Goal: Information Seeking & Learning: Learn about a topic

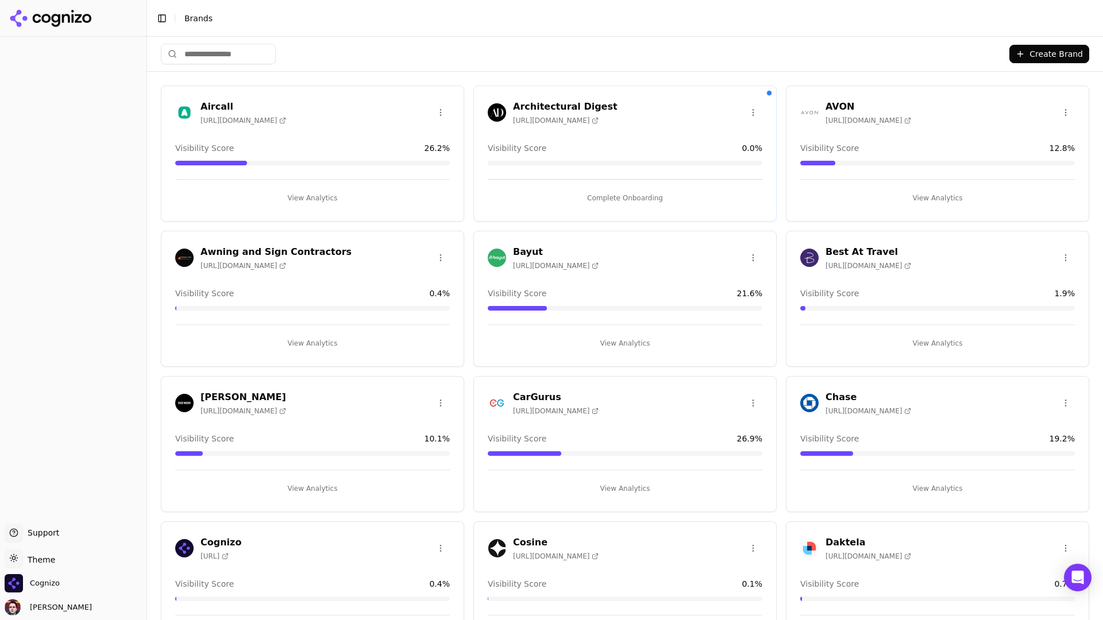
click at [236, 58] on input "search" at bounding box center [218, 54] width 115 height 21
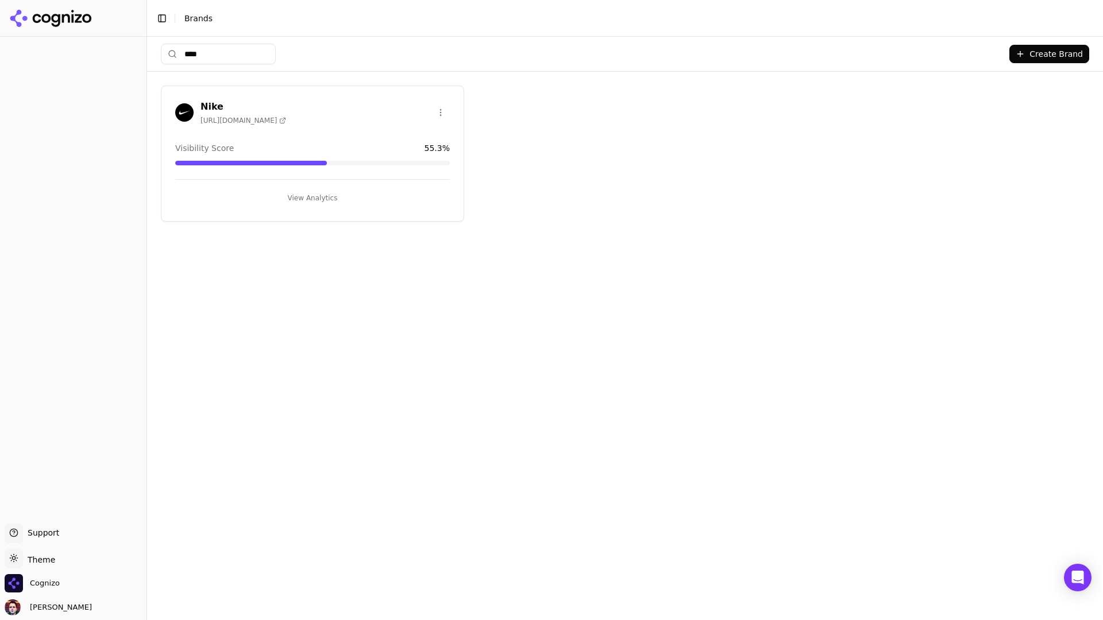
type input "****"
click at [266, 189] on button "View Analytics" at bounding box center [312, 198] width 275 height 18
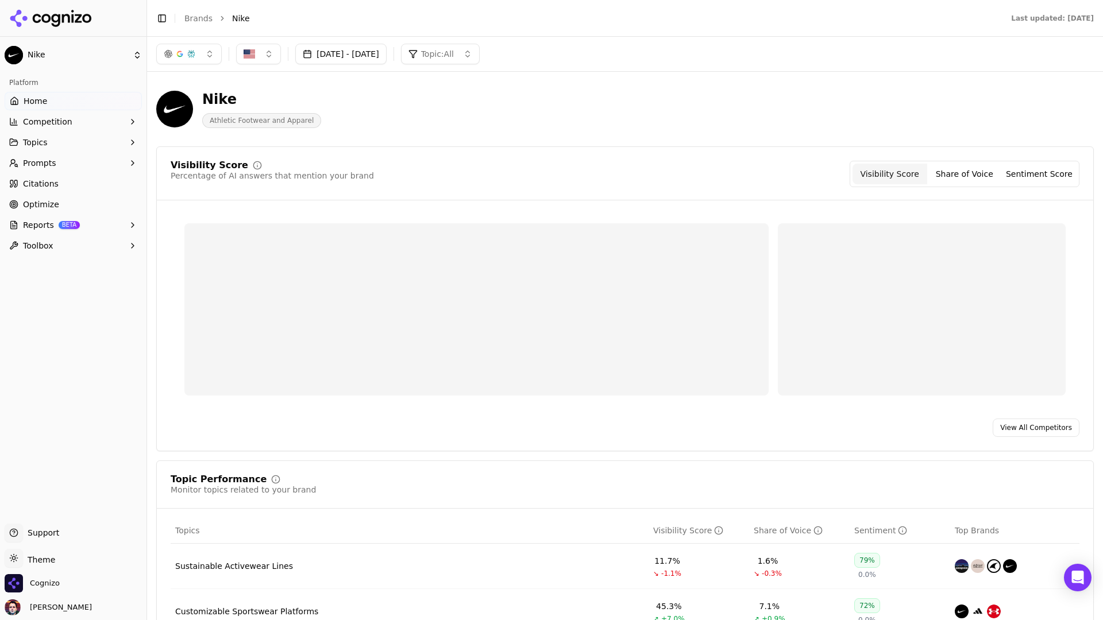
click at [109, 166] on button "Prompts" at bounding box center [73, 163] width 137 height 18
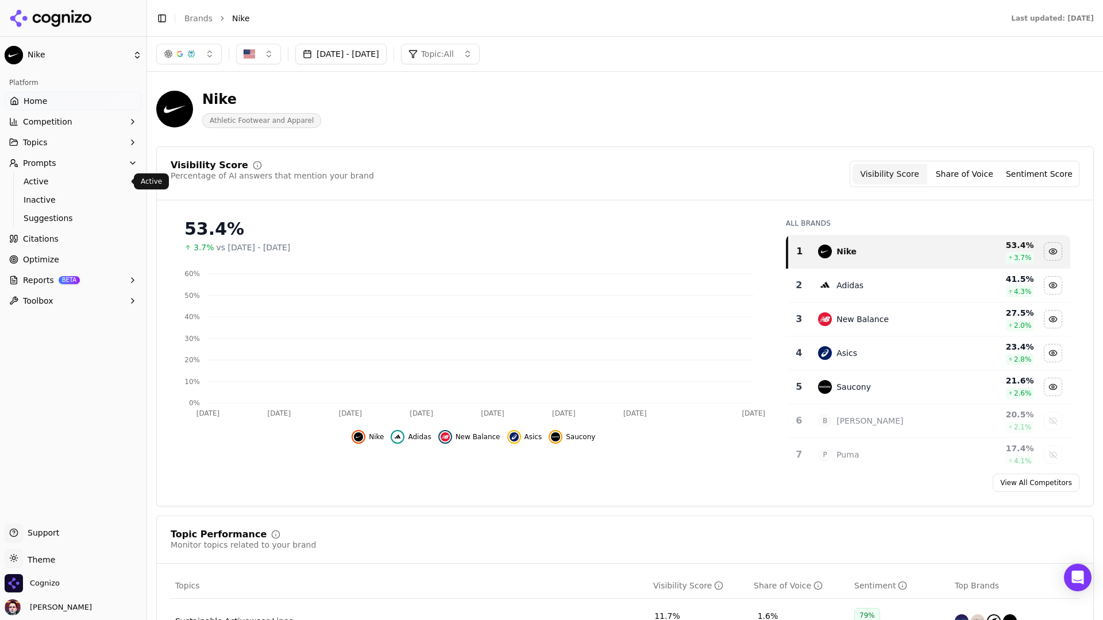
click at [77, 190] on ul "Active Inactive Suggestions" at bounding box center [73, 199] width 121 height 55
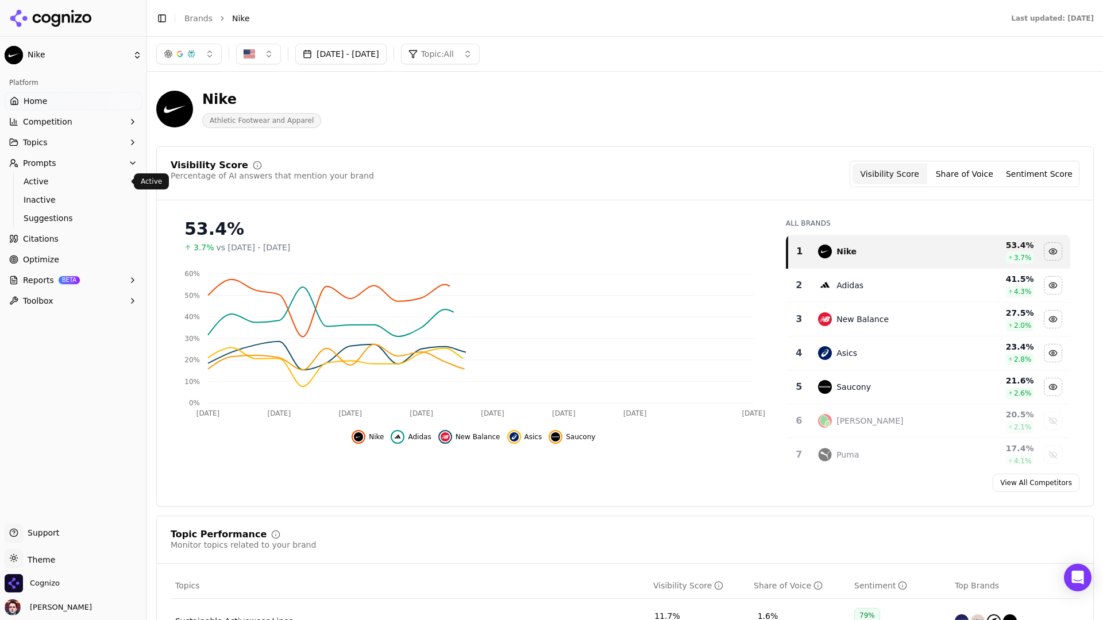
click at [95, 179] on span "Active" at bounding box center [74, 181] width 100 height 11
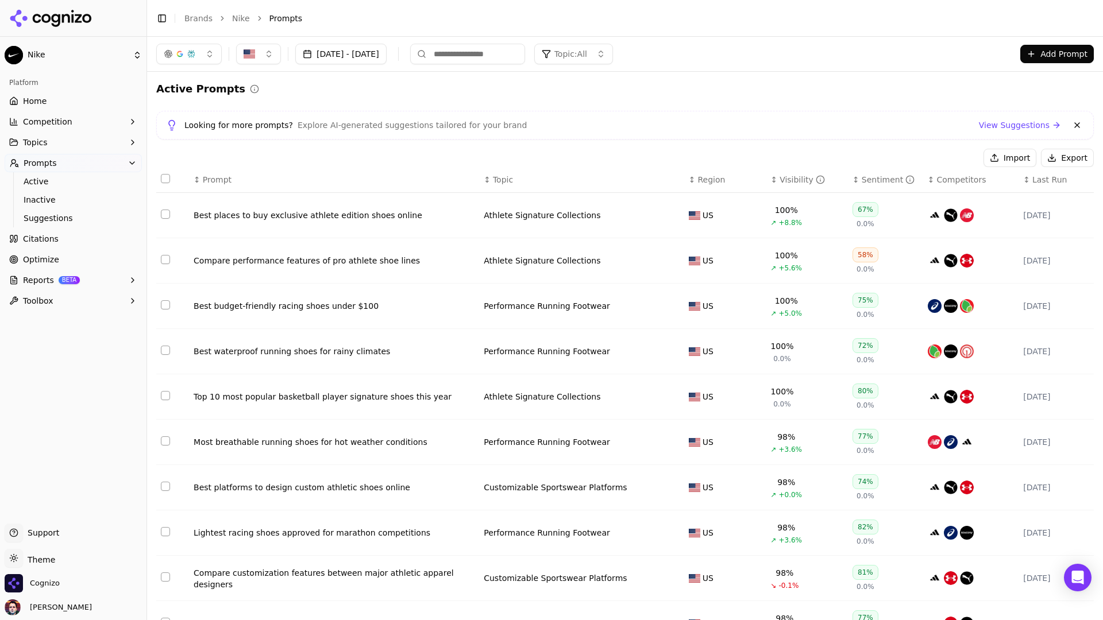
click at [780, 178] on div "Visibility" at bounding box center [801, 179] width 45 height 11
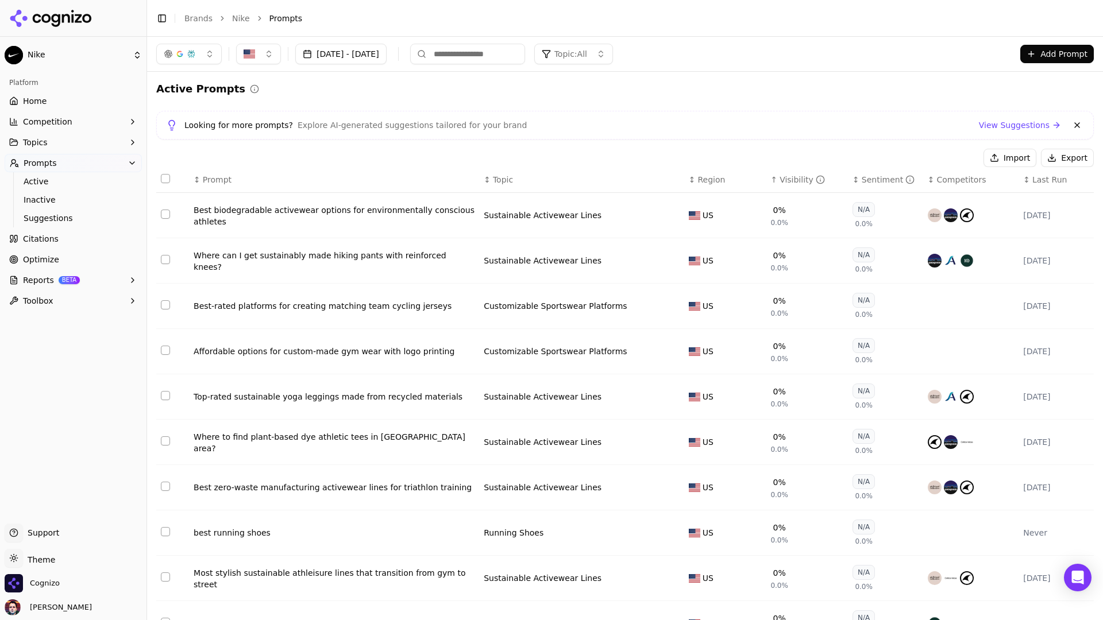
click at [780, 178] on div "Visibility" at bounding box center [801, 179] width 45 height 11
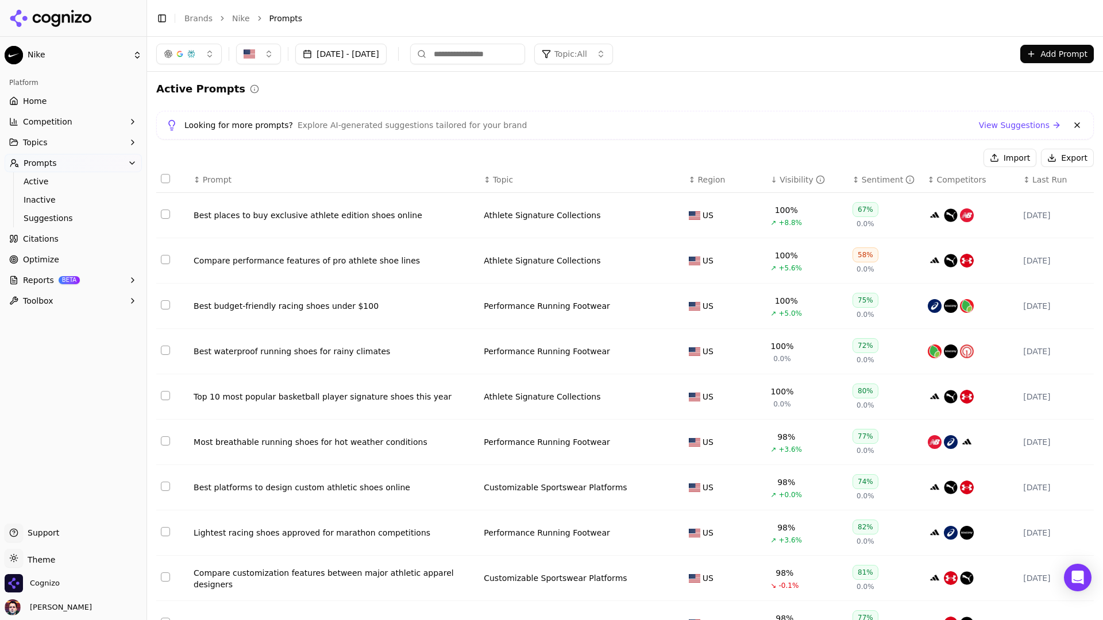
click at [223, 174] on span "Prompt" at bounding box center [217, 179] width 29 height 11
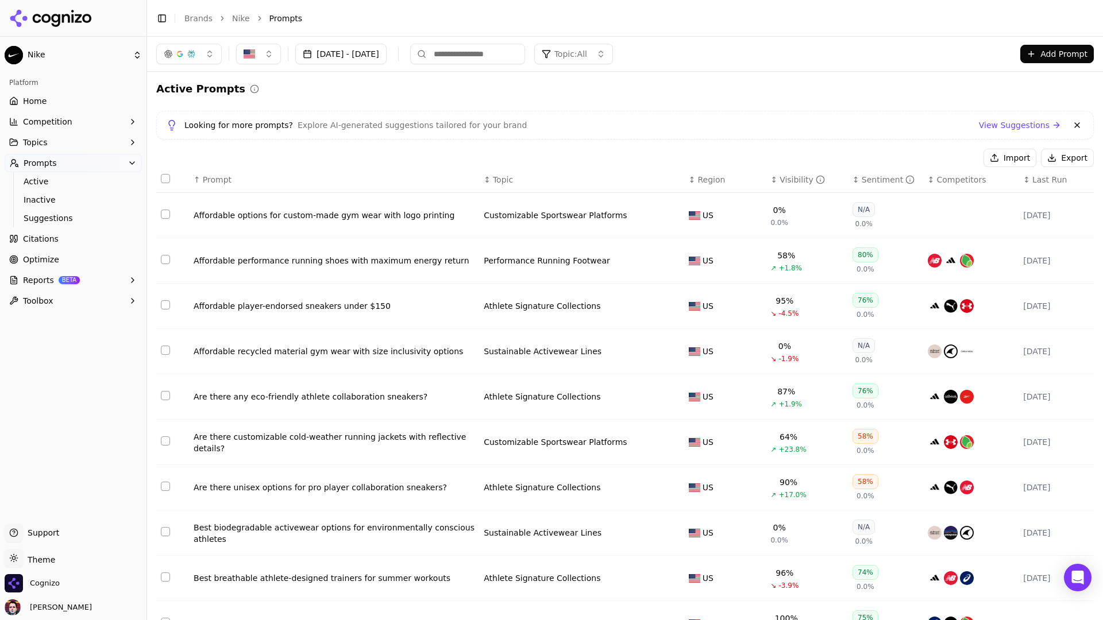
click at [223, 174] on span "Prompt" at bounding box center [217, 179] width 29 height 11
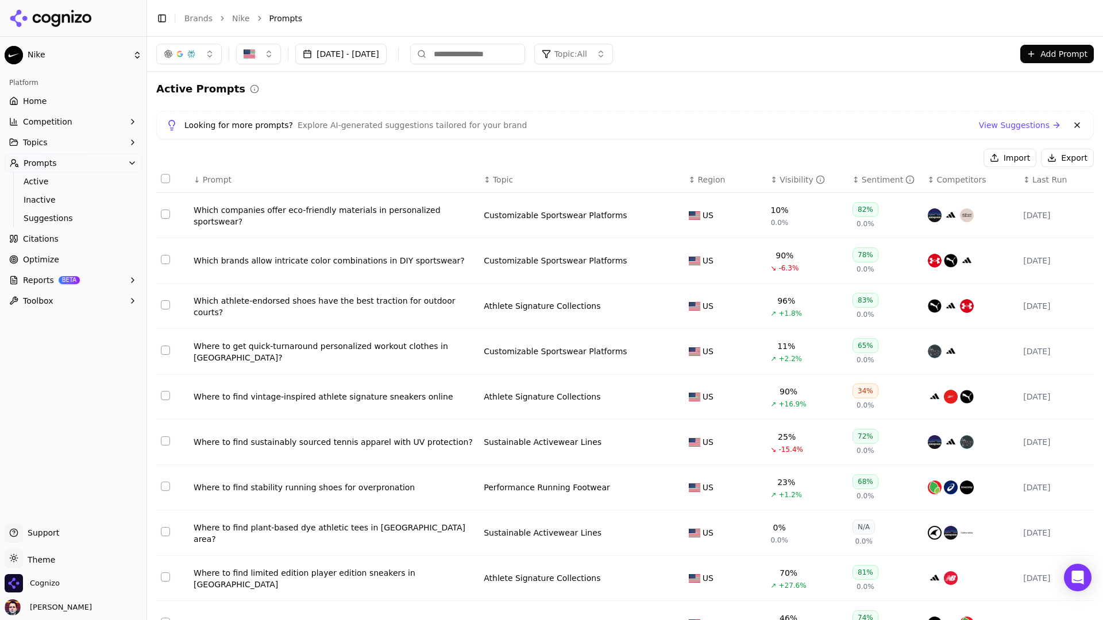
click at [587, 50] on span "Topic: All" at bounding box center [570, 53] width 33 height 11
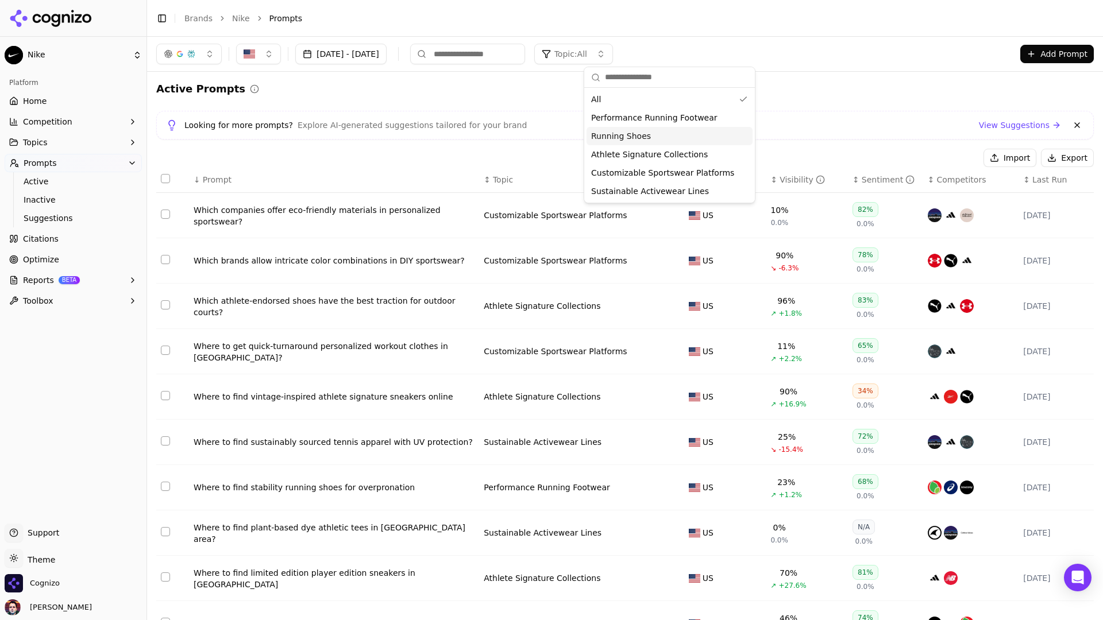
click at [632, 134] on span "Running Shoes" at bounding box center [621, 135] width 60 height 11
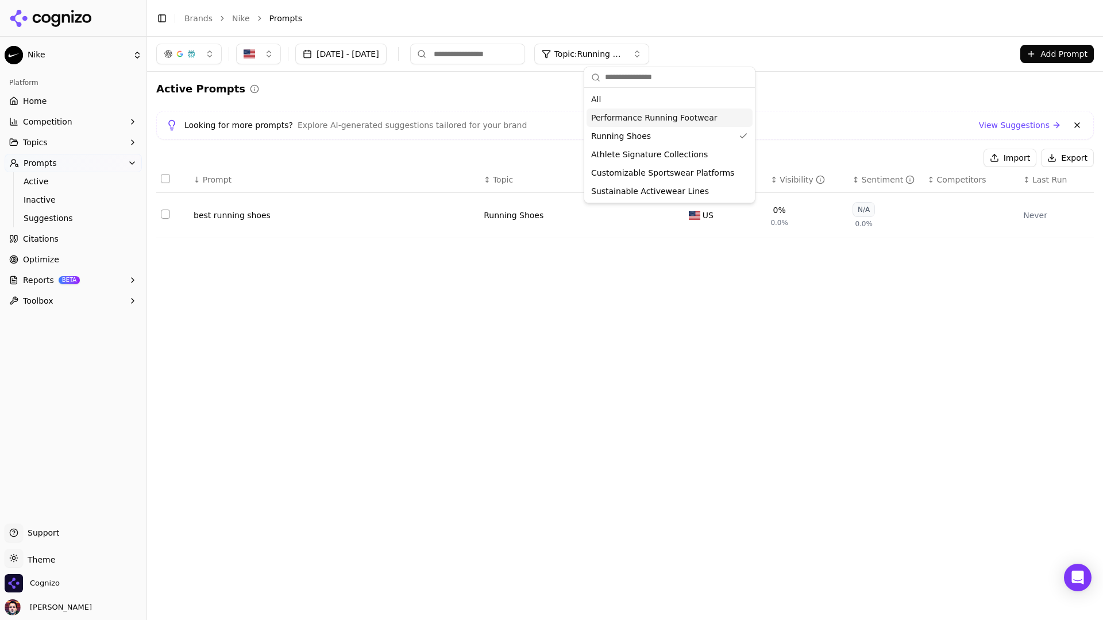
click at [660, 110] on div "Performance Running Footwear" at bounding box center [669, 118] width 166 height 18
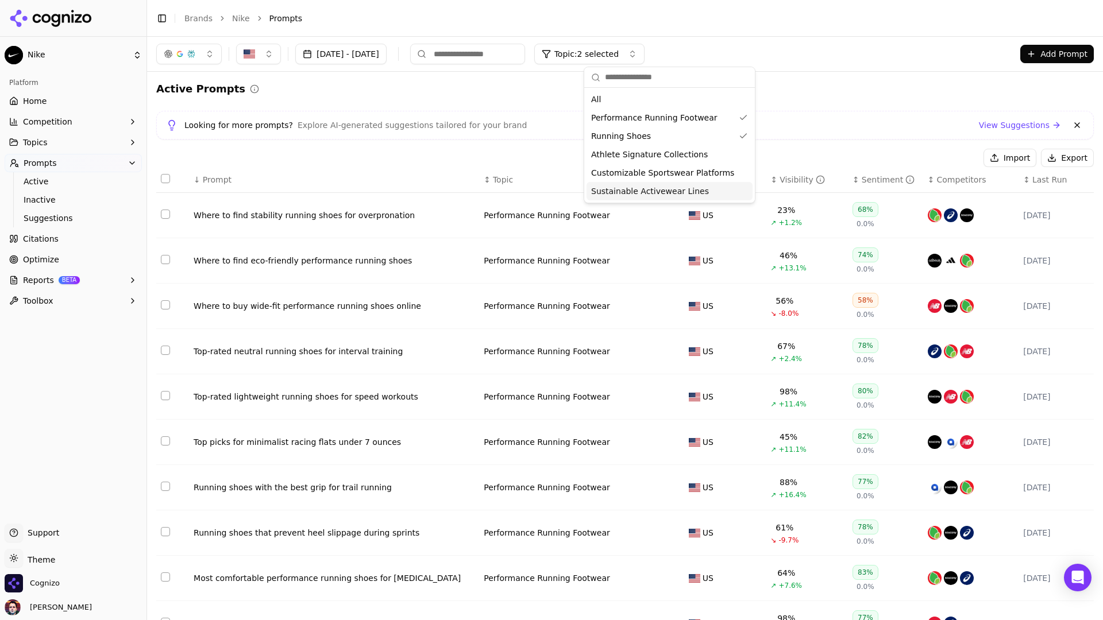
click at [616, 191] on span "Sustainable Activewear Lines" at bounding box center [650, 191] width 118 height 11
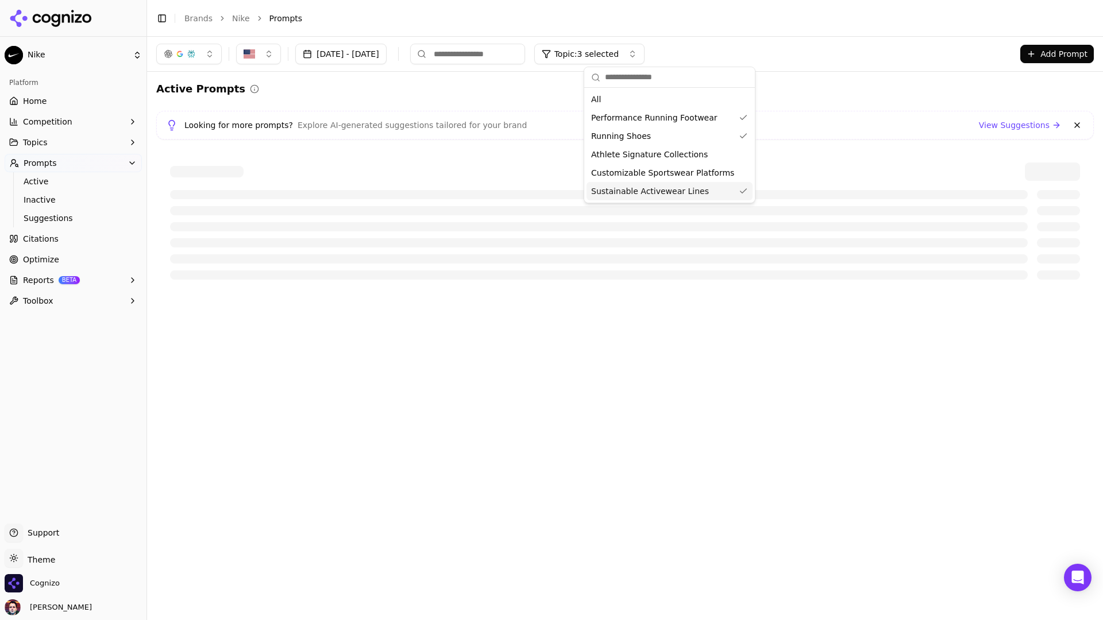
click at [493, 103] on div "Active Prompts Looking for more prompts? Explore AI-generated suggestions tailo…" at bounding box center [624, 187] width 937 height 212
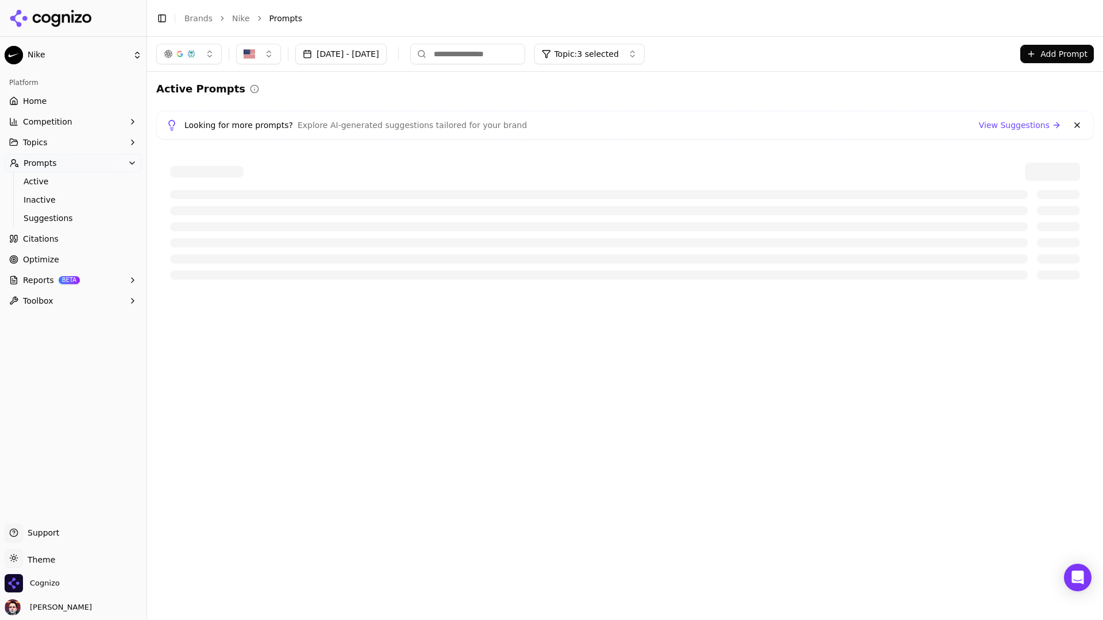
click at [86, 58] on html "Nike Platform Home Competition Topics Prompts Active Inactive Suggestions Citat…" at bounding box center [551, 310] width 1103 height 620
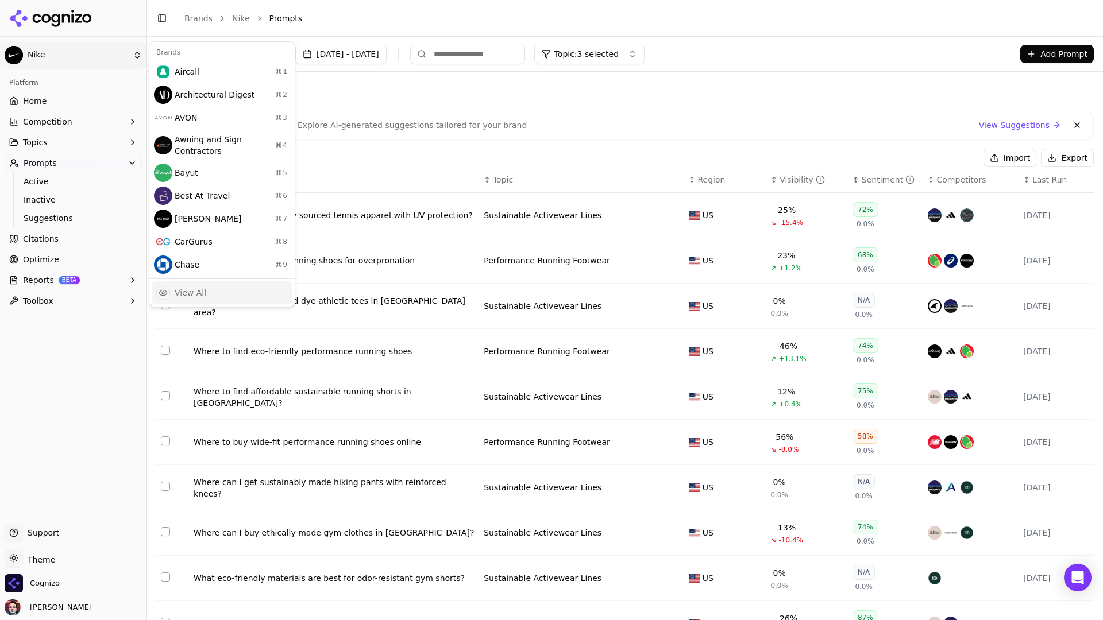
click at [214, 285] on div "View All" at bounding box center [222, 292] width 141 height 23
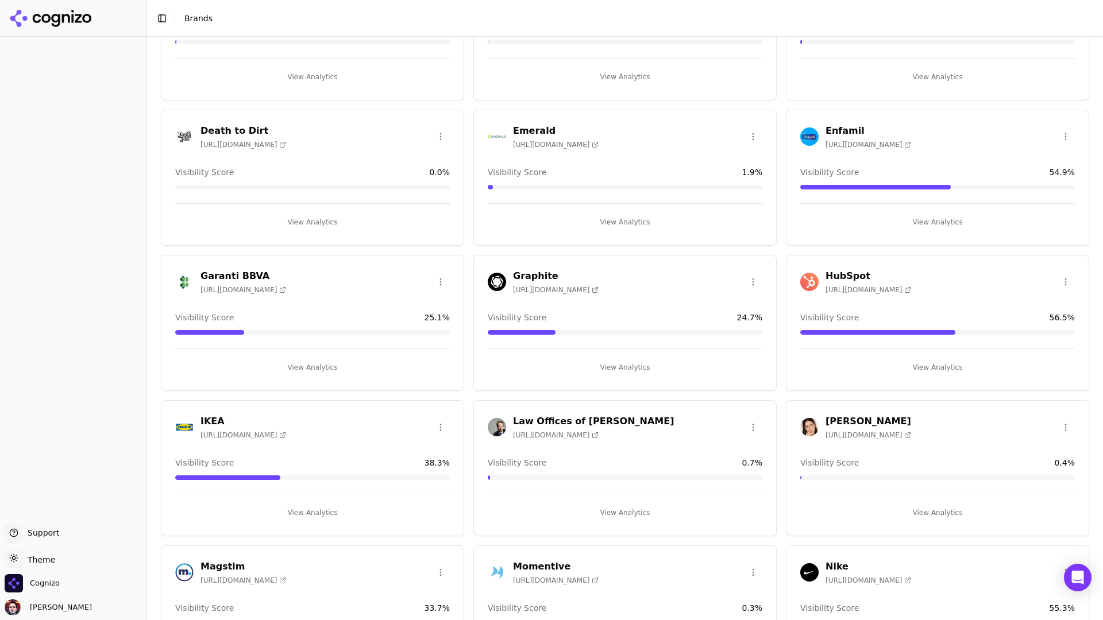
scroll to position [567, 0]
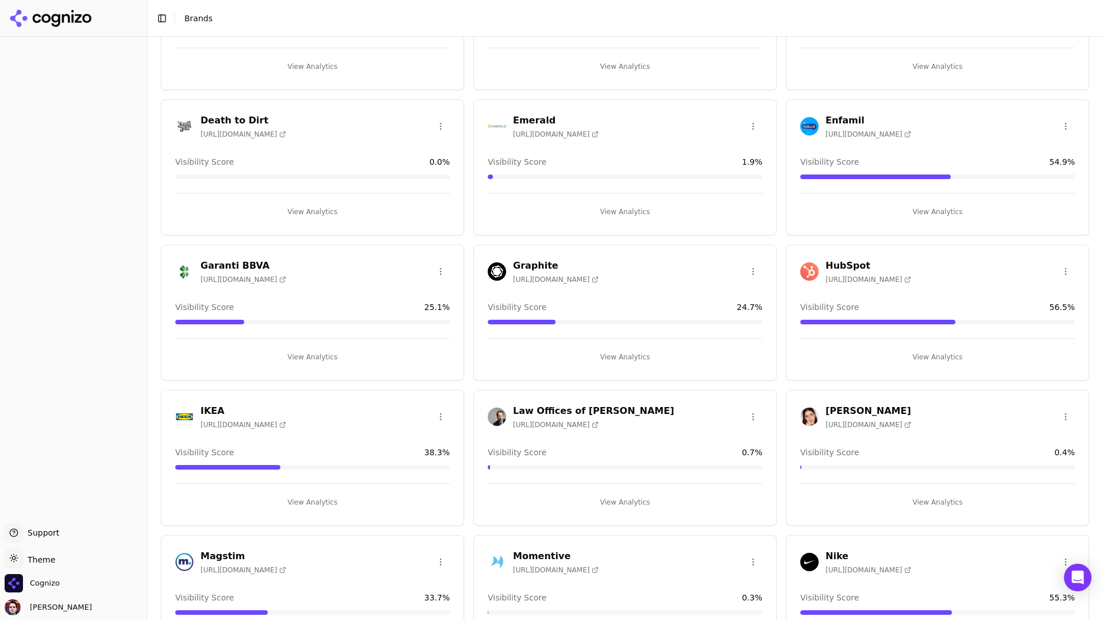
click at [868, 358] on button "View Analytics" at bounding box center [937, 357] width 275 height 18
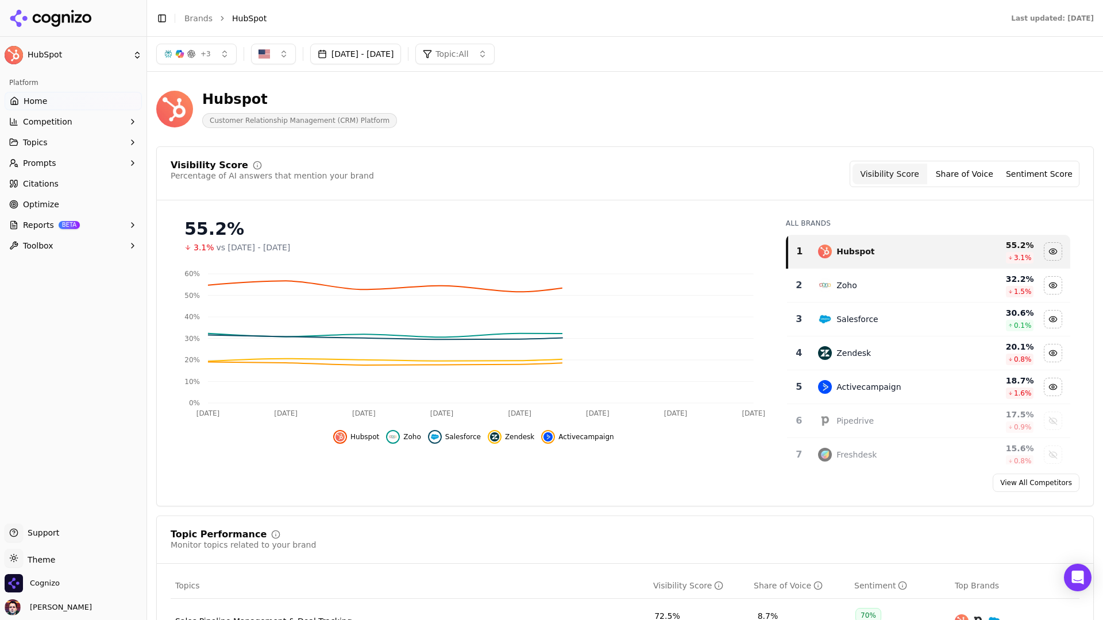
click at [90, 161] on button "Prompts" at bounding box center [73, 163] width 137 height 18
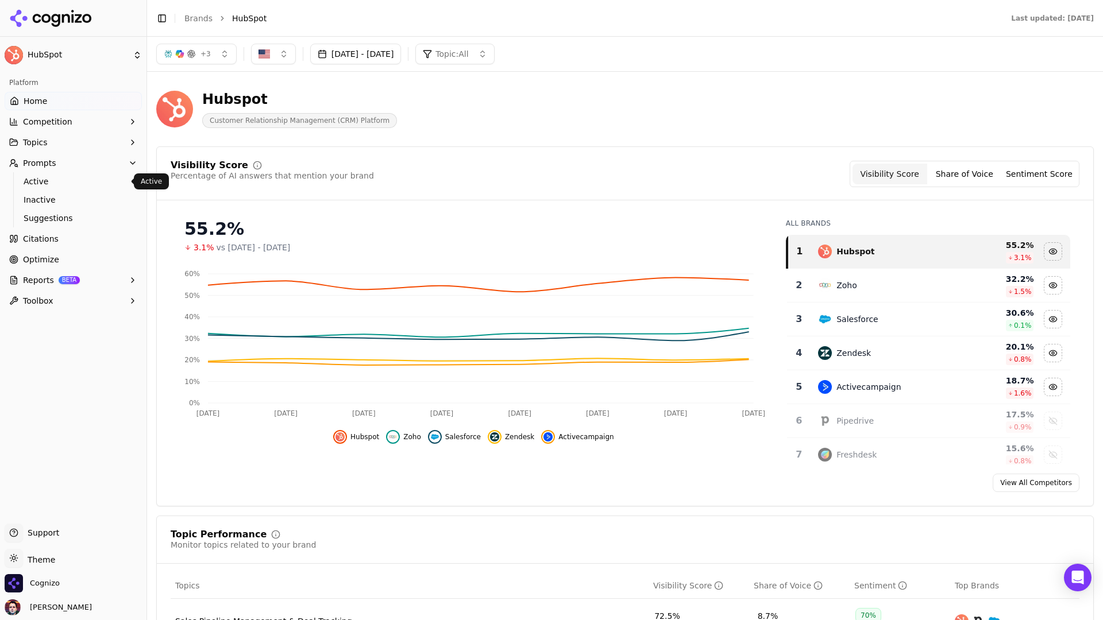
click at [79, 188] on link "Active" at bounding box center [73, 181] width 109 height 16
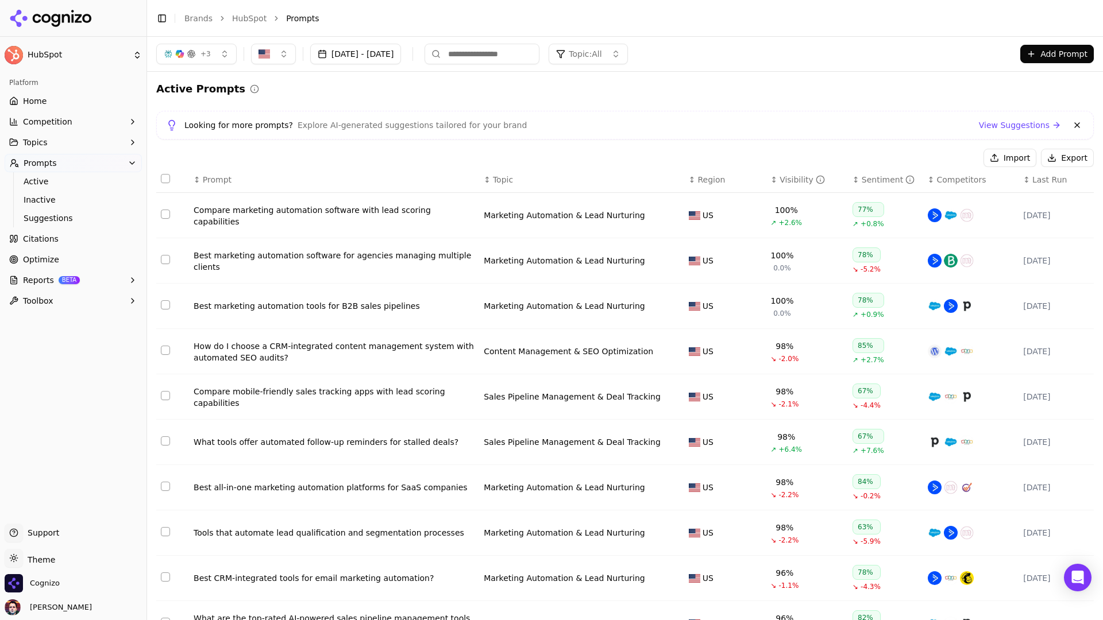
click at [606, 249] on td "Marketing Automation & Lead Nurturing" at bounding box center [581, 260] width 205 height 45
click at [218, 183] on span "Prompt" at bounding box center [217, 179] width 29 height 11
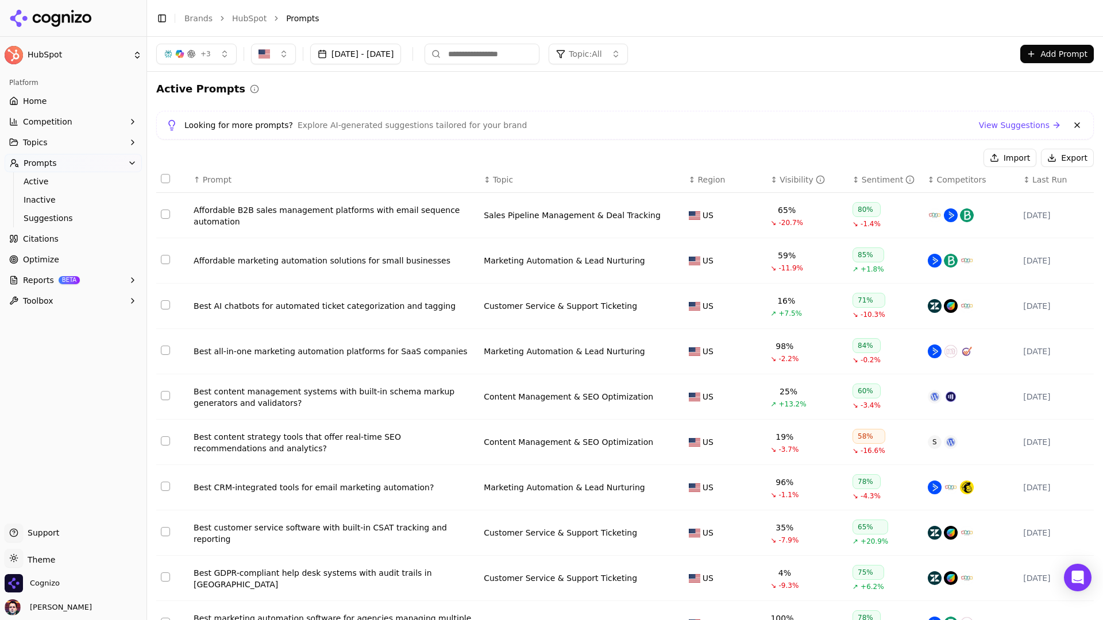
click at [218, 183] on span "Prompt" at bounding box center [217, 179] width 29 height 11
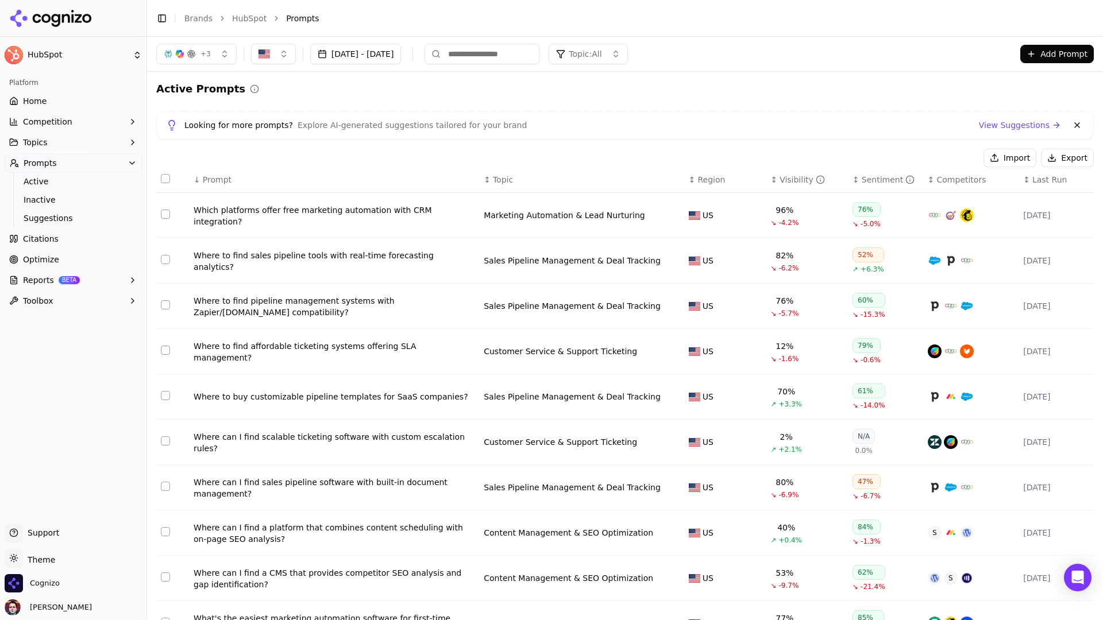
click at [868, 179] on div "Sentiment" at bounding box center [887, 179] width 53 height 11
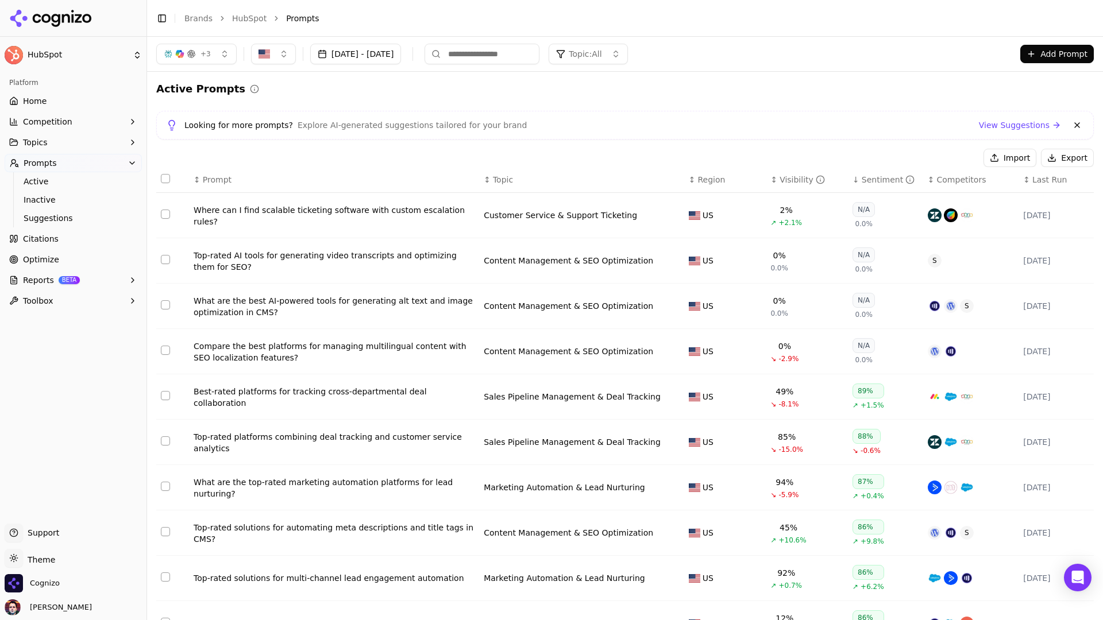
click at [868, 179] on div "Sentiment" at bounding box center [887, 179] width 53 height 11
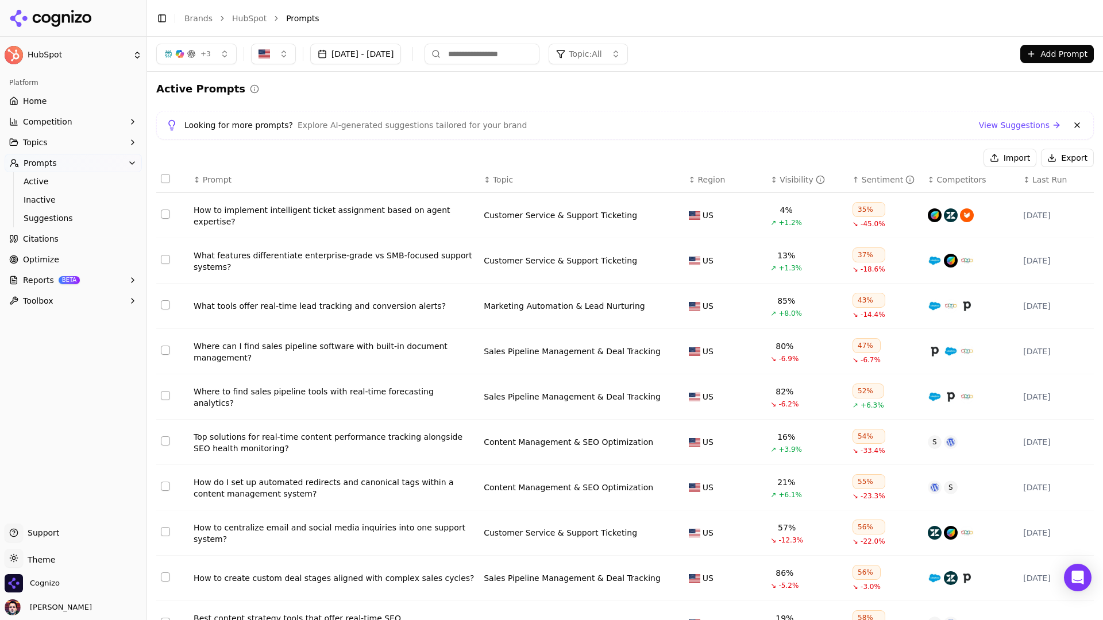
click at [538, 56] on input at bounding box center [481, 54] width 115 height 21
type input "*"
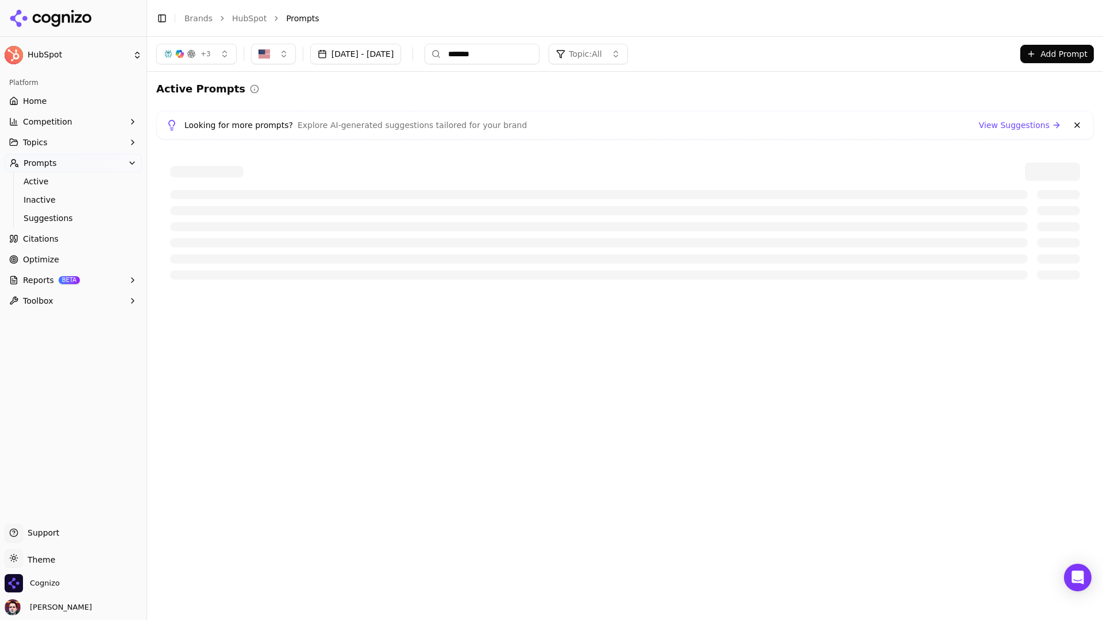
type input "********"
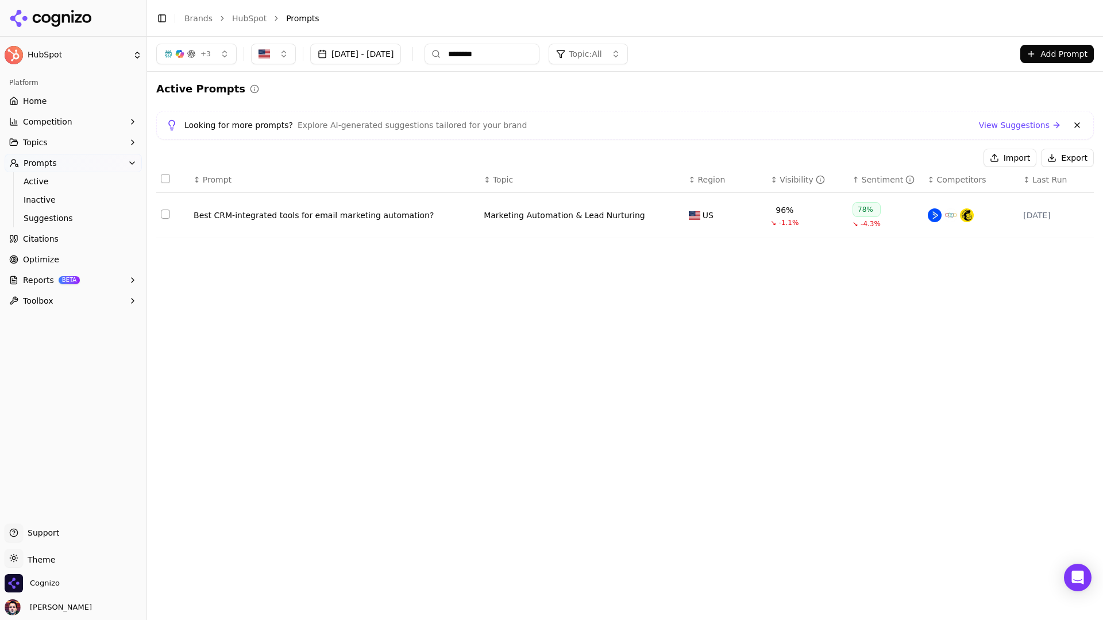
click at [539, 55] on input "********" at bounding box center [481, 54] width 115 height 21
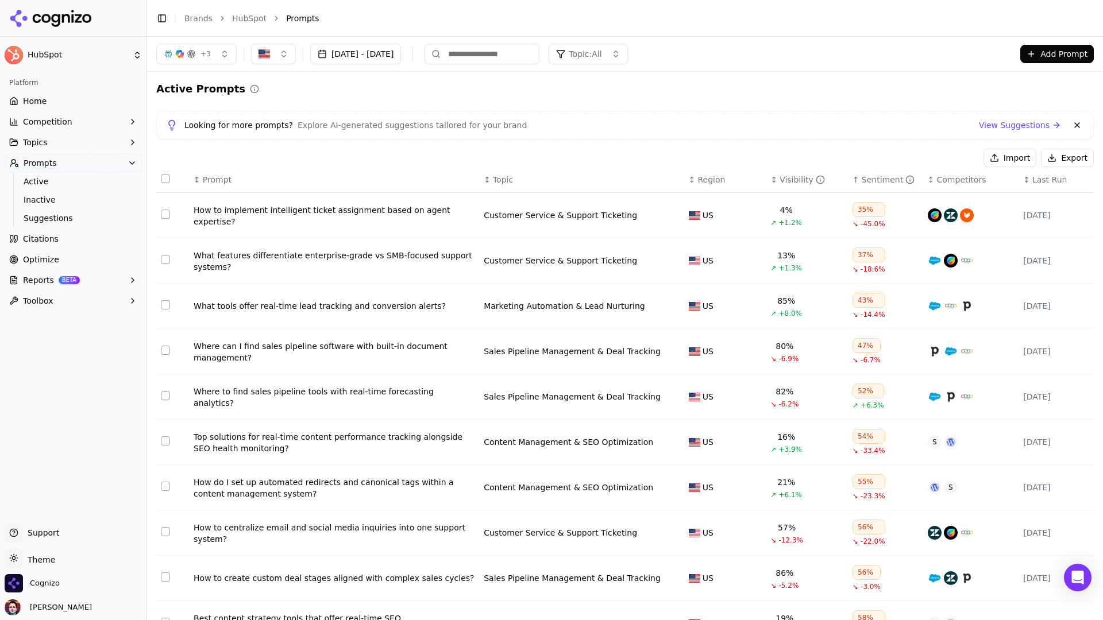
click at [617, 47] on button "Topic: All" at bounding box center [587, 54] width 79 height 21
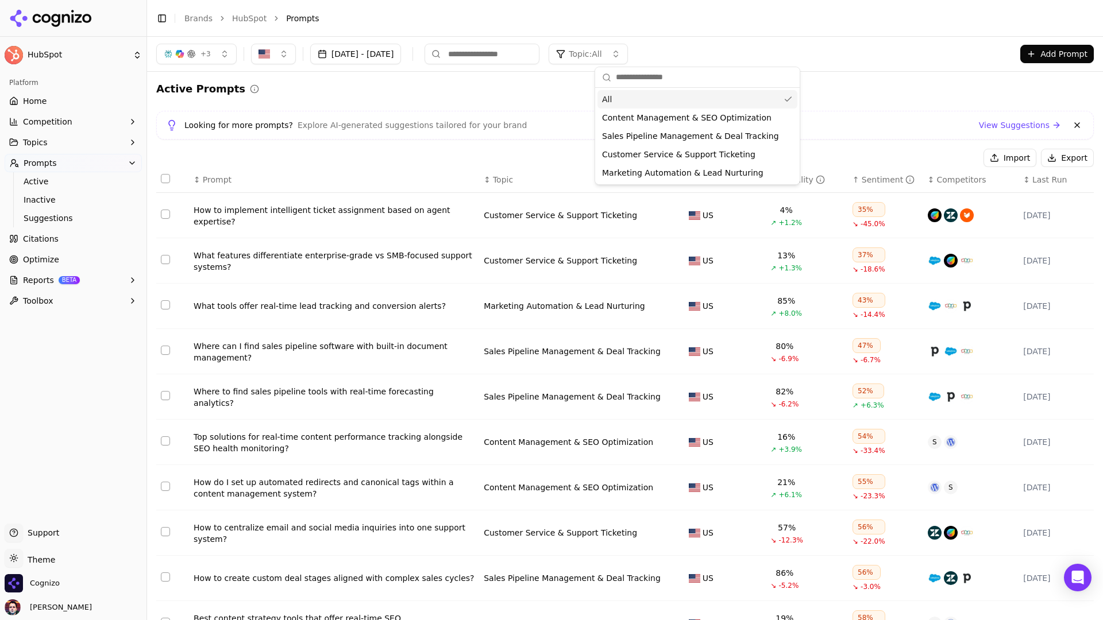
click at [601, 53] on span "Topic: All" at bounding box center [585, 53] width 33 height 11
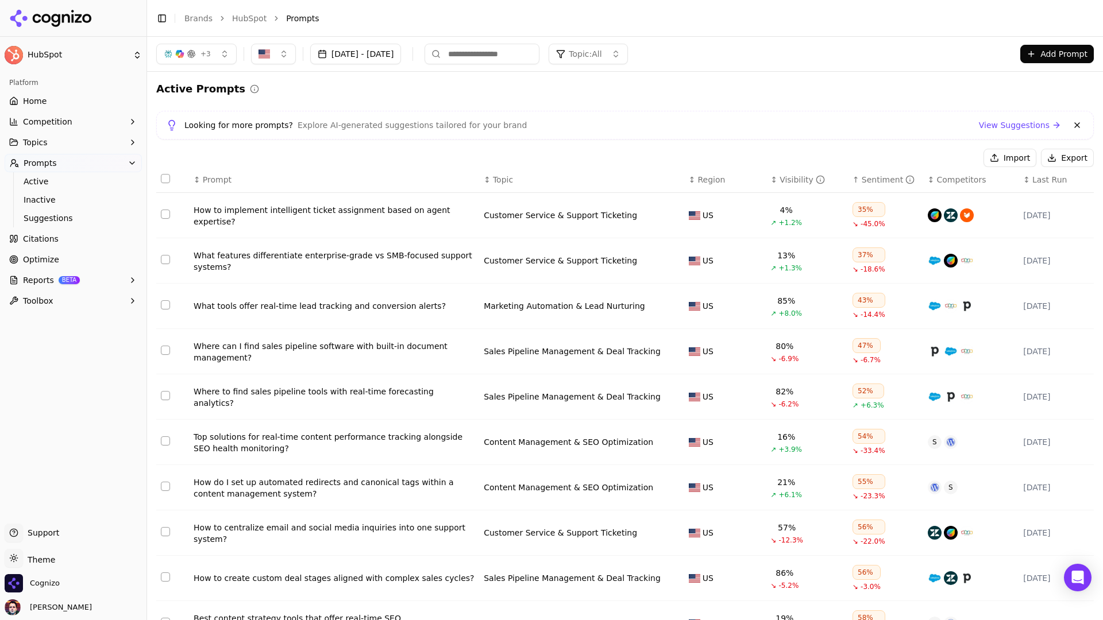
click at [601, 53] on span "Topic: All" at bounding box center [585, 53] width 33 height 11
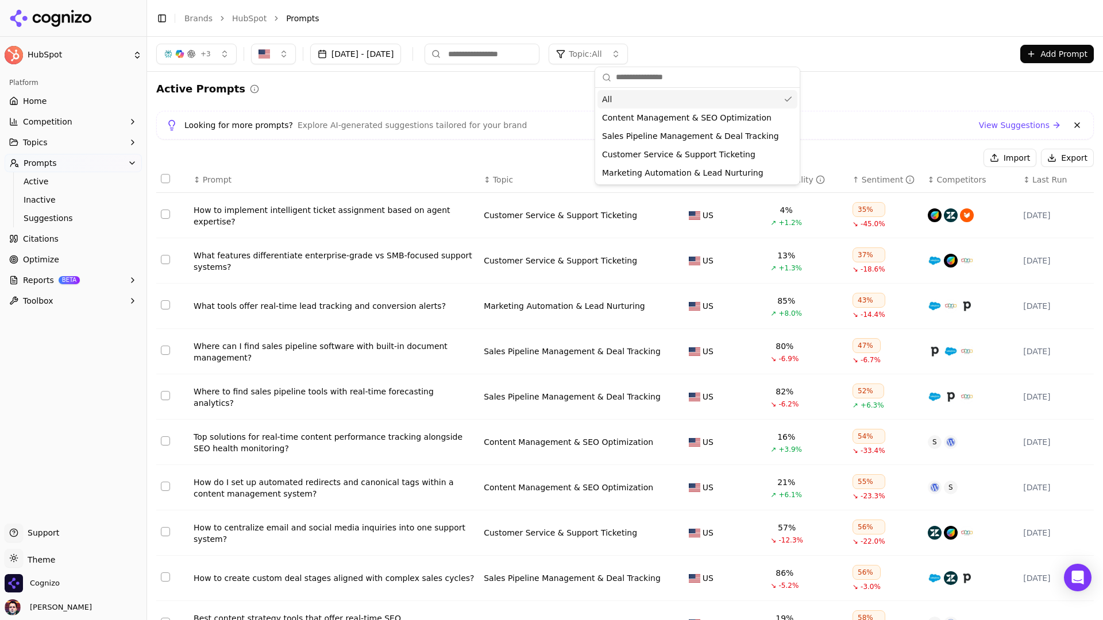
click at [601, 53] on span "Topic: All" at bounding box center [585, 53] width 33 height 11
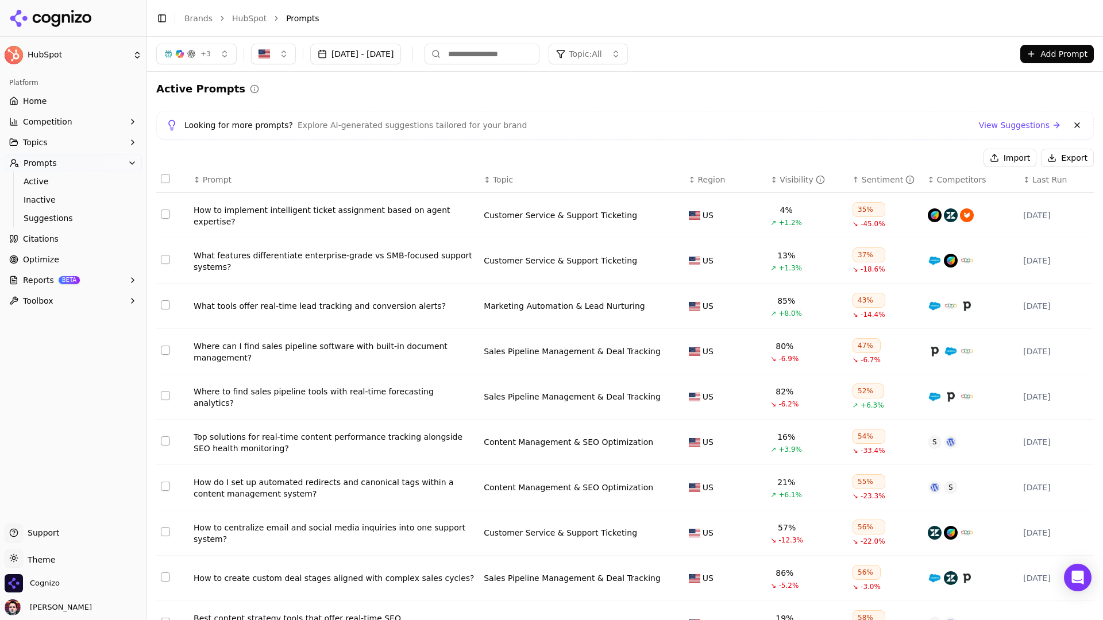
click at [493, 177] on span "Topic" at bounding box center [503, 179] width 20 height 11
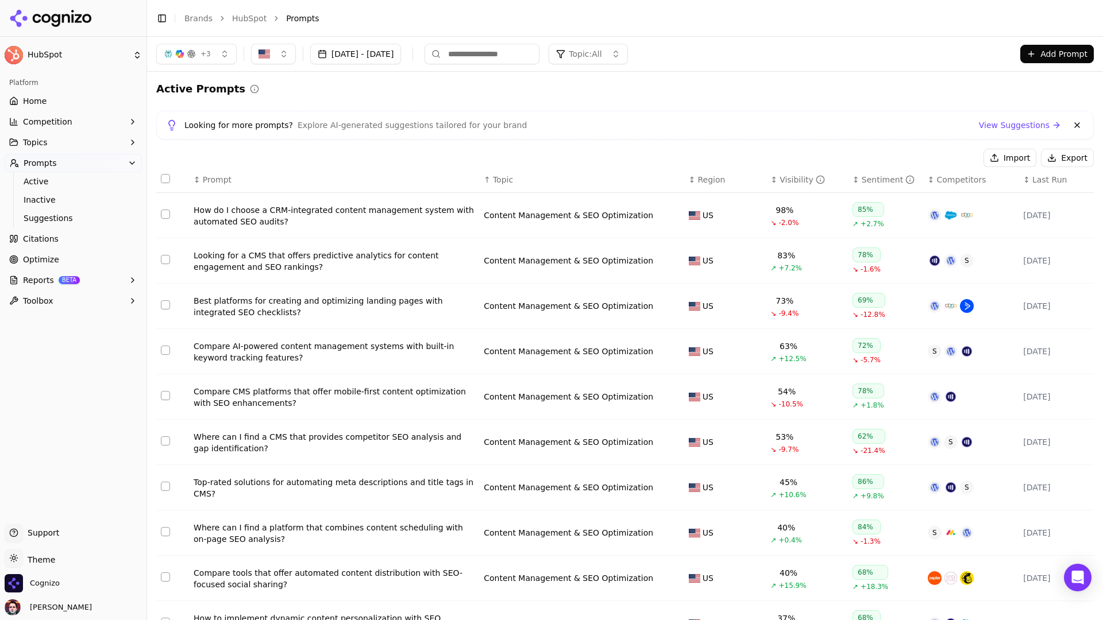
click at [489, 177] on div "↑ Topic" at bounding box center [582, 179] width 196 height 11
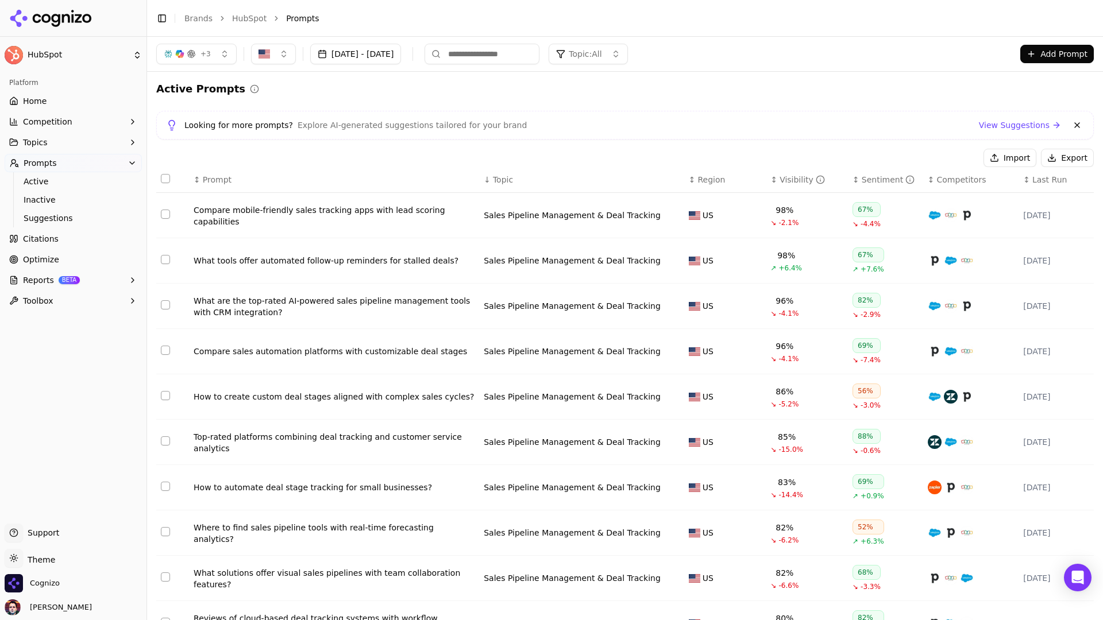
click at [700, 178] on span "Region" at bounding box center [712, 179] width 28 height 11
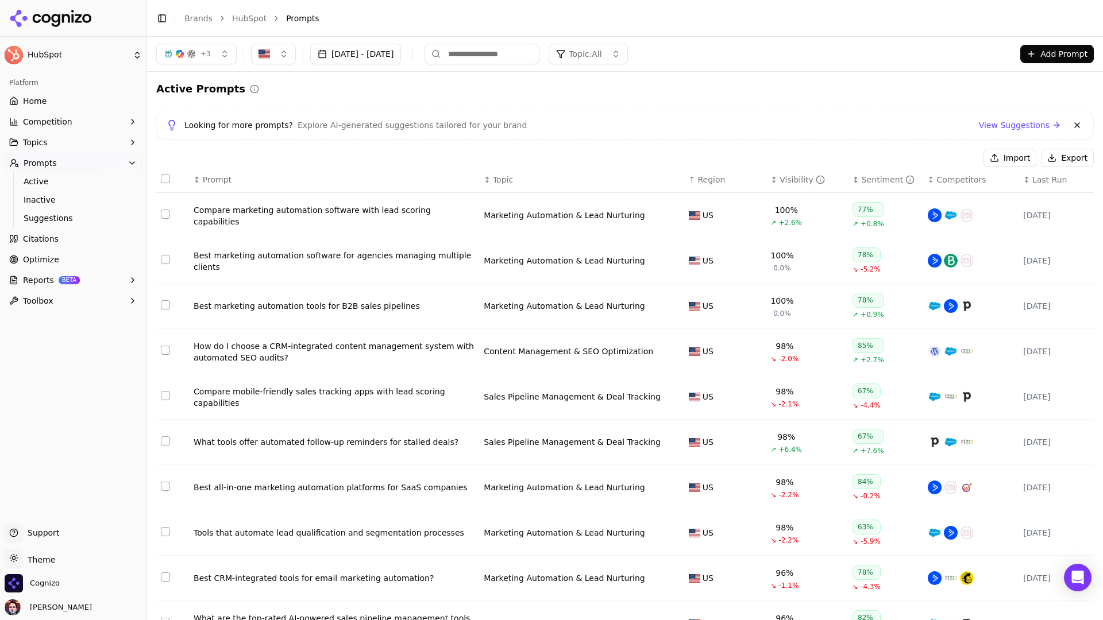
click at [700, 178] on span "Region" at bounding box center [712, 179] width 28 height 11
click at [700, 179] on span "Region" at bounding box center [712, 179] width 28 height 11
click at [218, 180] on span "Prompt" at bounding box center [217, 179] width 29 height 11
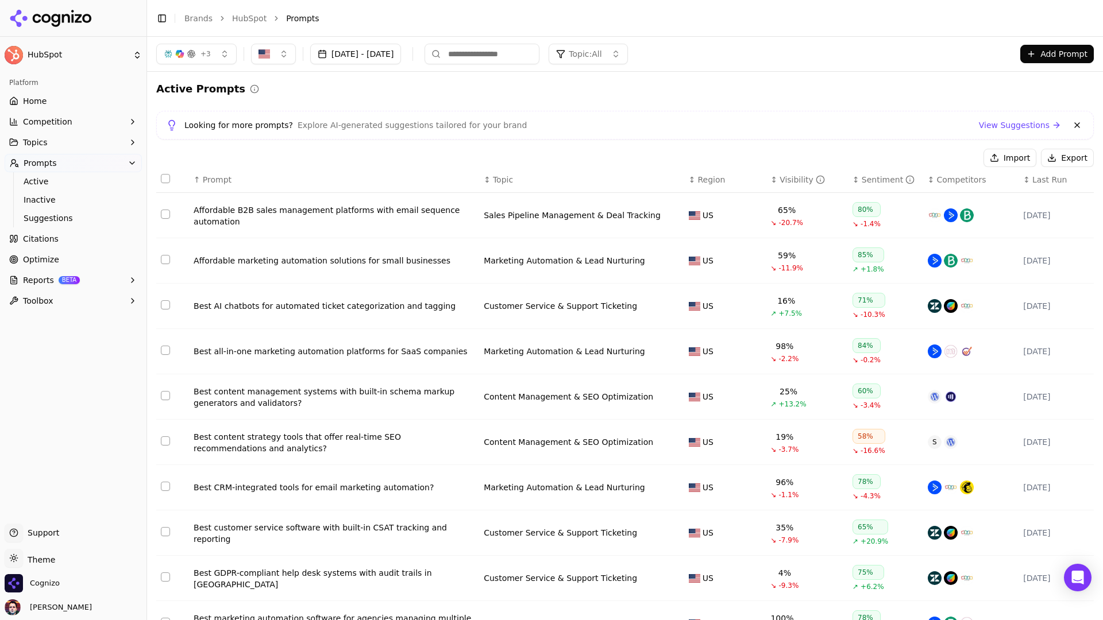
click at [70, 55] on html "HubSpot Platform Home Competition Topics Prompts Active Inactive Suggestions Ci…" at bounding box center [551, 310] width 1103 height 620
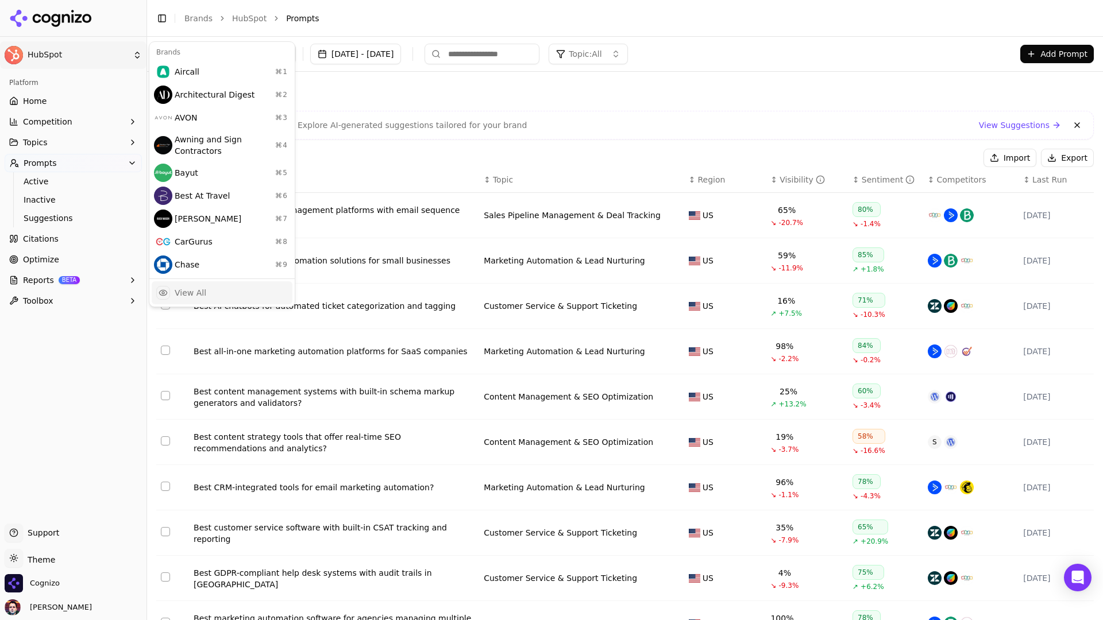
click at [187, 289] on div "View All" at bounding box center [191, 292] width 32 height 11
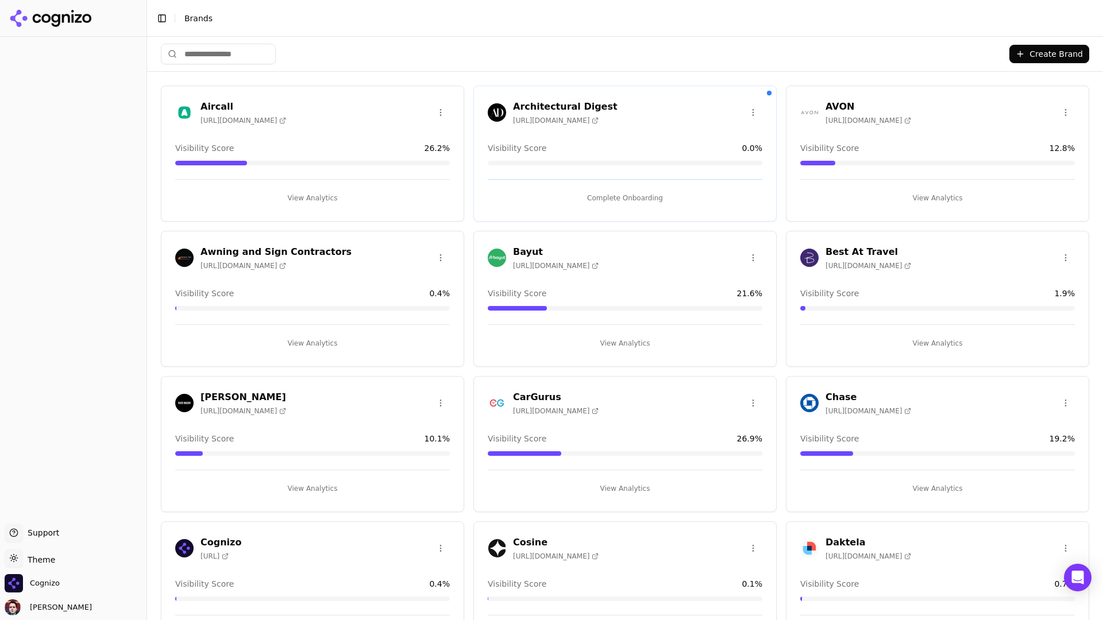
click at [223, 60] on input "search" at bounding box center [218, 54] width 115 height 21
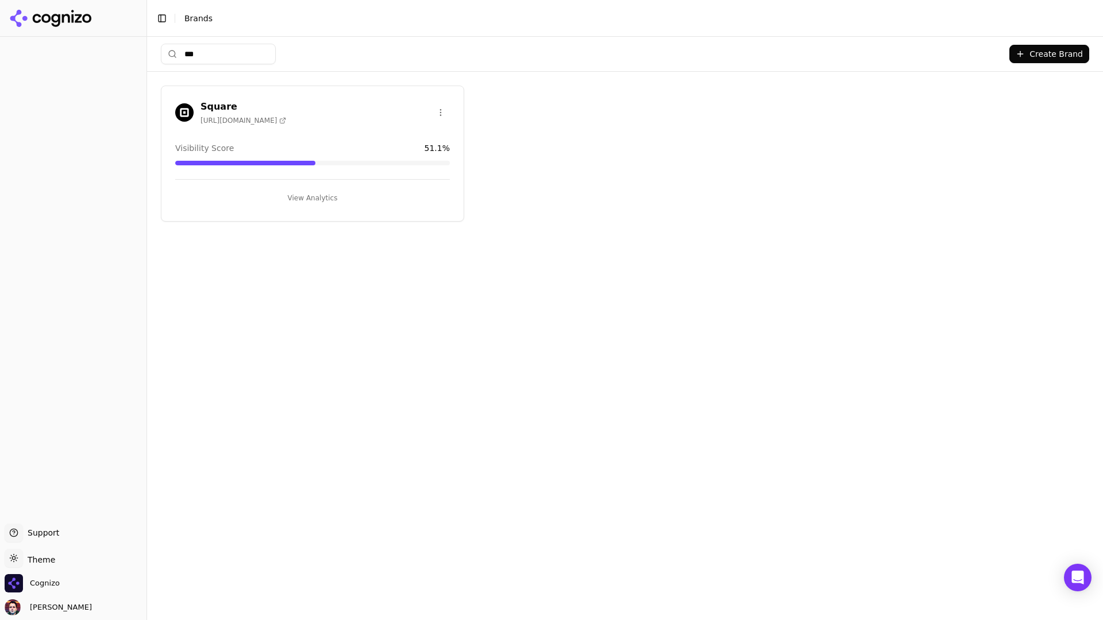
type input "***"
click at [272, 192] on button "View Analytics" at bounding box center [312, 198] width 275 height 18
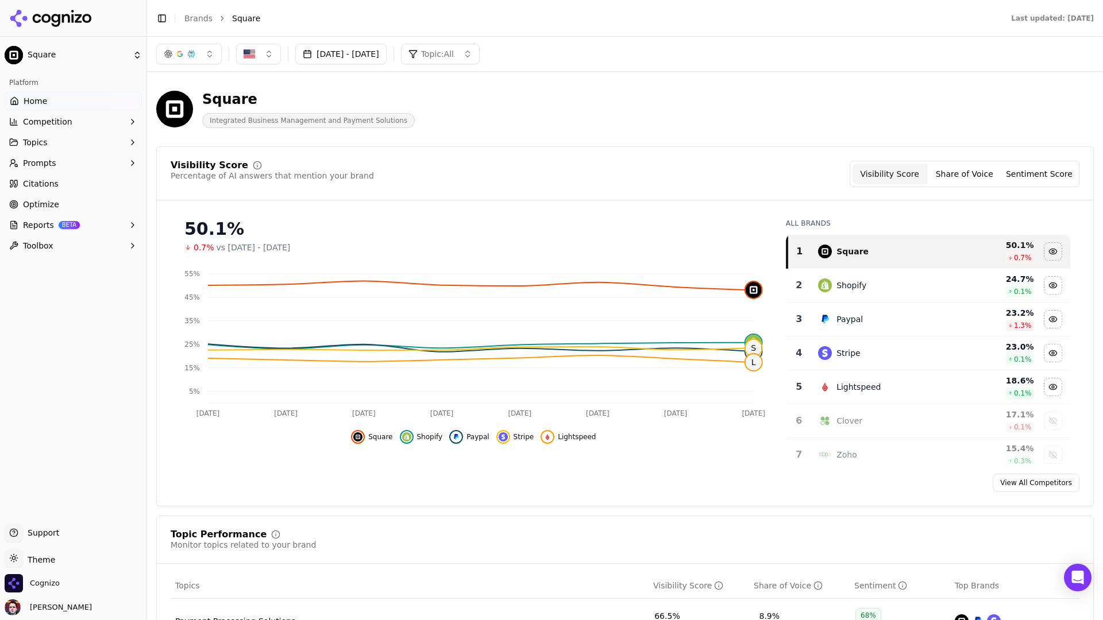
click at [91, 159] on button "Prompts" at bounding box center [73, 163] width 137 height 18
click at [66, 179] on span "Active" at bounding box center [74, 181] width 100 height 11
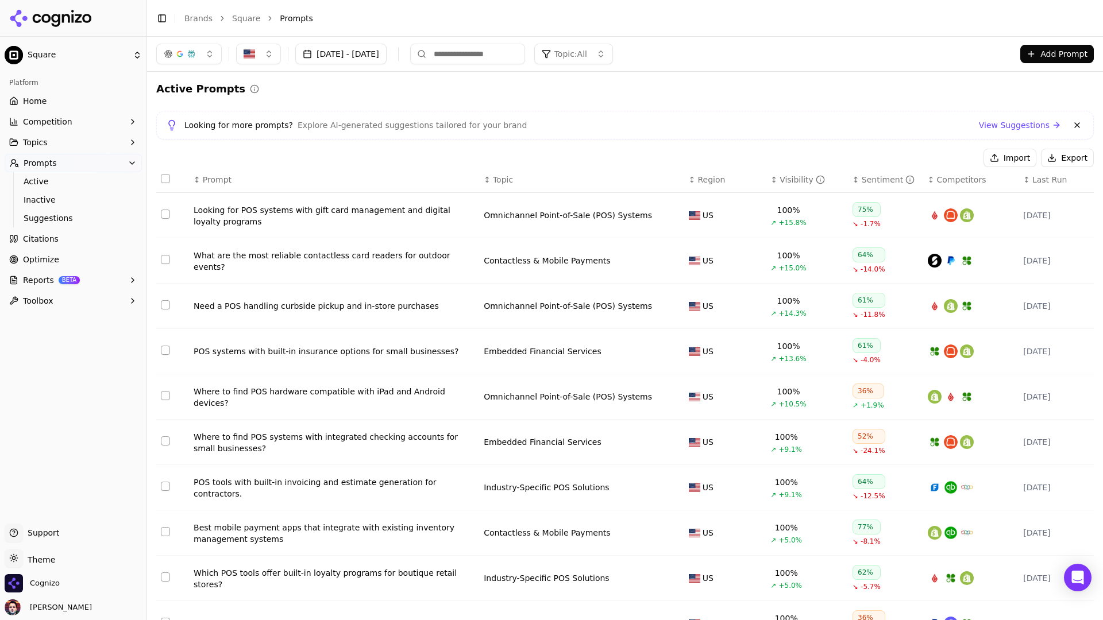
click at [232, 184] on div "↕ Prompt" at bounding box center [334, 179] width 281 height 11
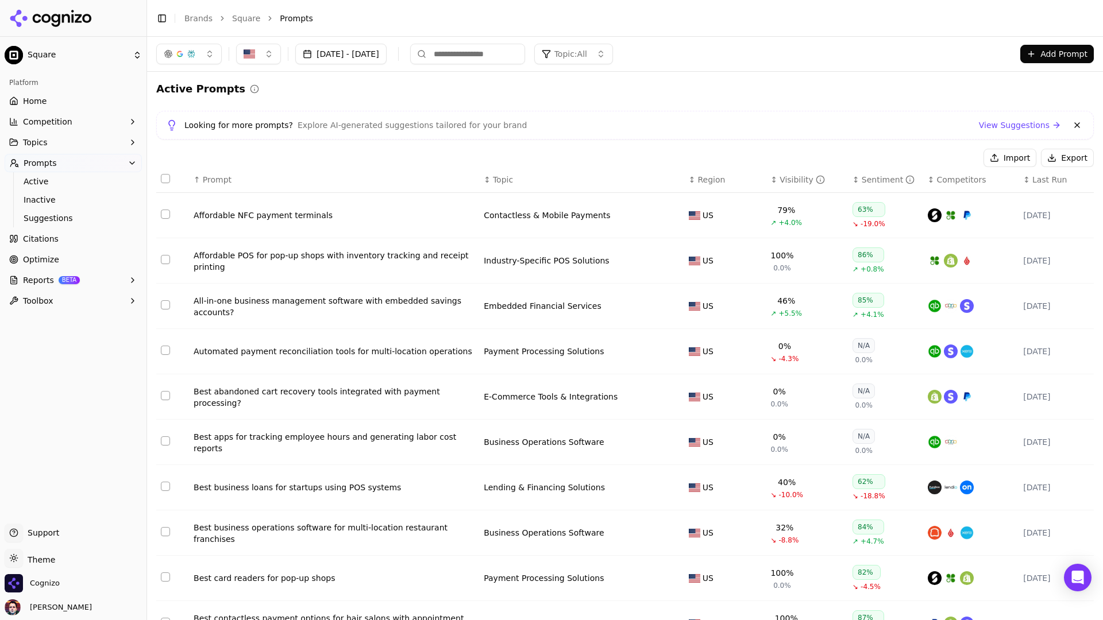
click at [232, 184] on div "↑ Prompt" at bounding box center [334, 179] width 281 height 11
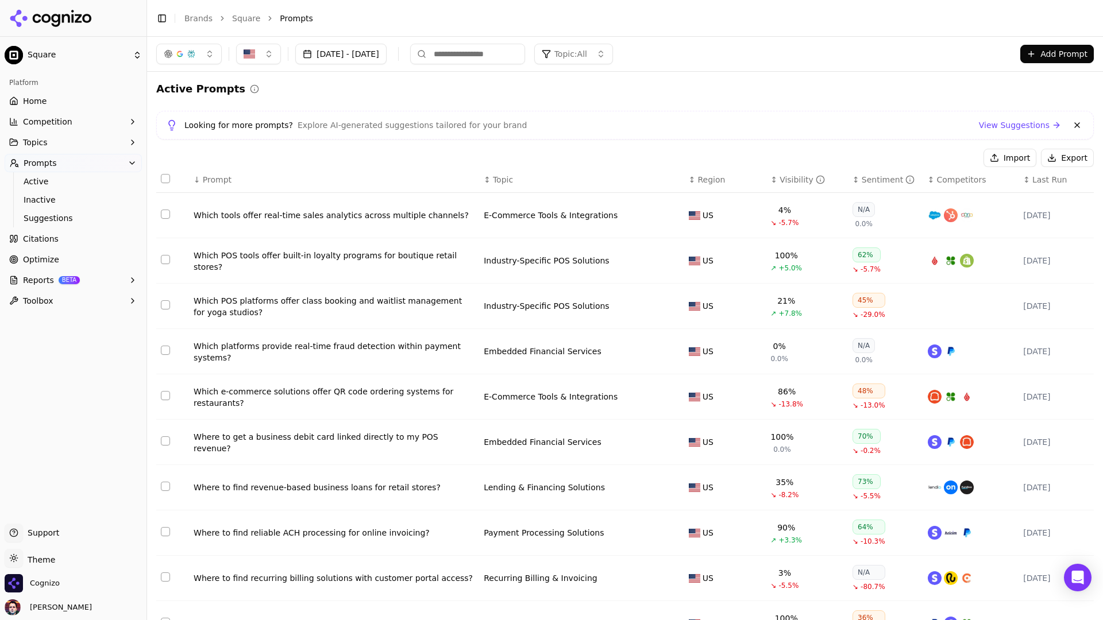
click at [232, 184] on div "↓ Prompt" at bounding box center [334, 179] width 281 height 11
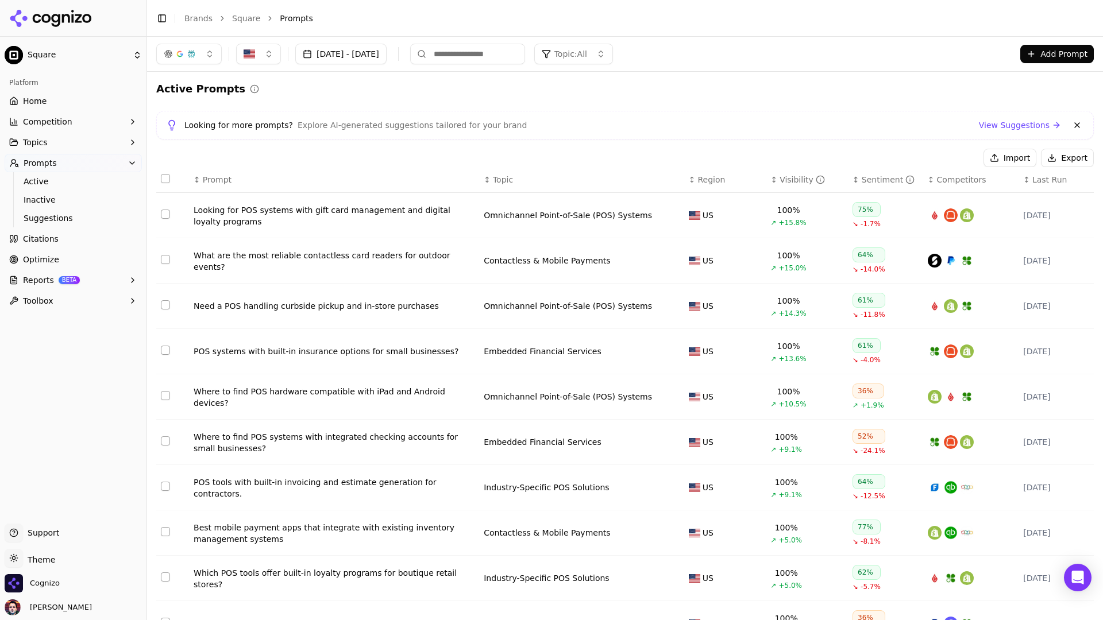
click at [522, 186] on th "↕ Topic" at bounding box center [581, 180] width 205 height 26
click at [504, 179] on span "Topic" at bounding box center [503, 179] width 20 height 11
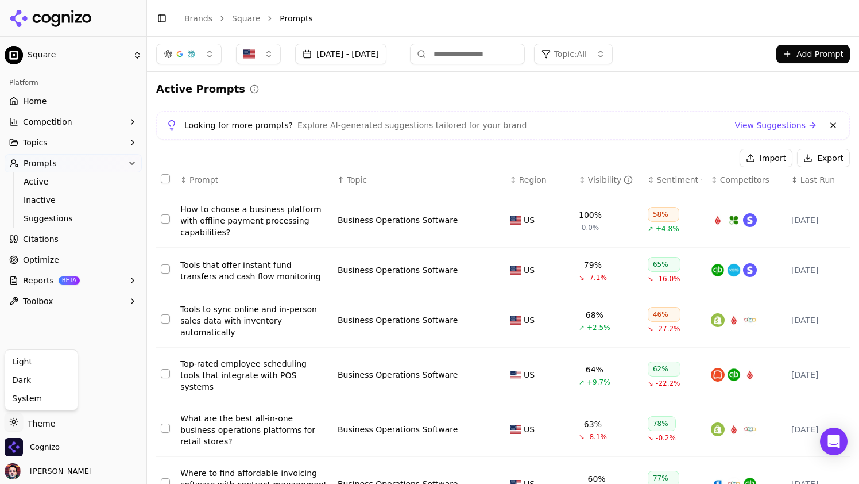
click at [18, 421] on html "Square Platform Home Competition Topics Prompts Active Inactive Suggestions Cit…" at bounding box center [429, 242] width 859 height 484
click at [50, 384] on div "Dark" at bounding box center [41, 379] width 68 height 18
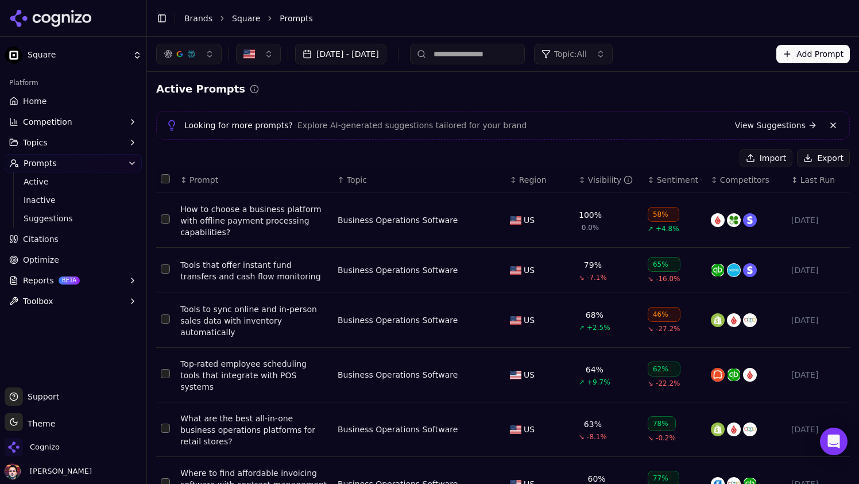
click at [741, 182] on span "Competitors" at bounding box center [744, 179] width 49 height 11
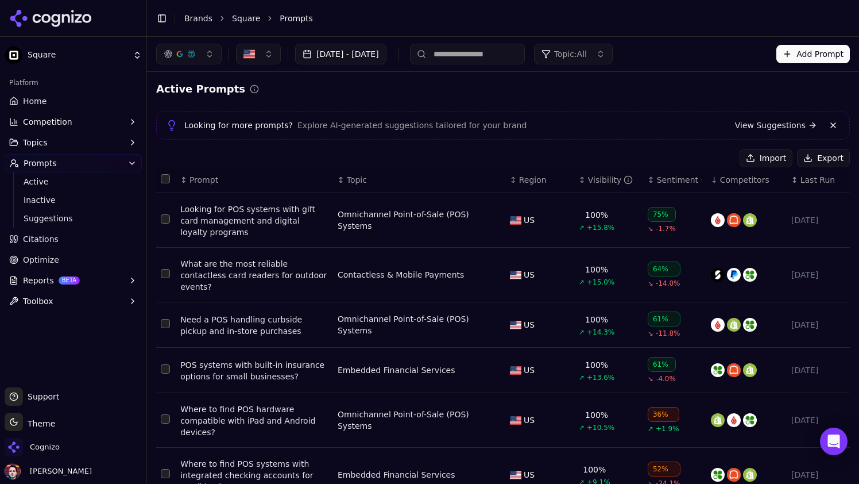
click at [741, 182] on span "Competitors" at bounding box center [744, 179] width 49 height 11
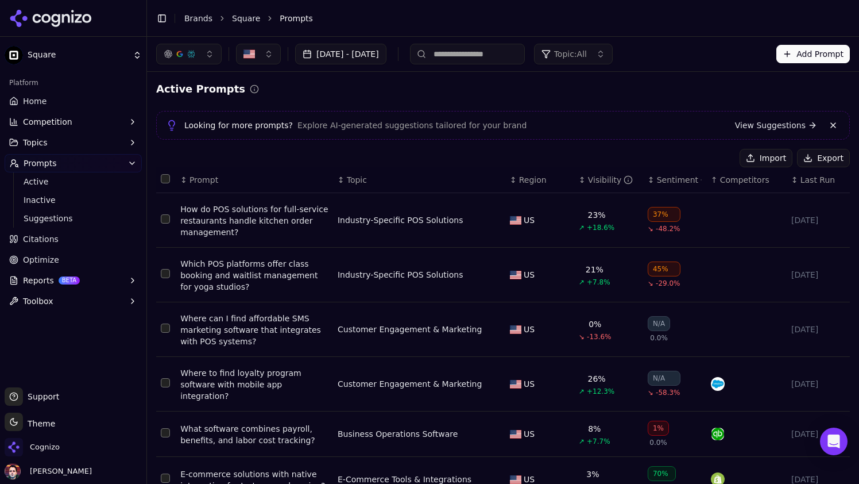
click at [741, 182] on span "Competitors" at bounding box center [744, 179] width 49 height 11
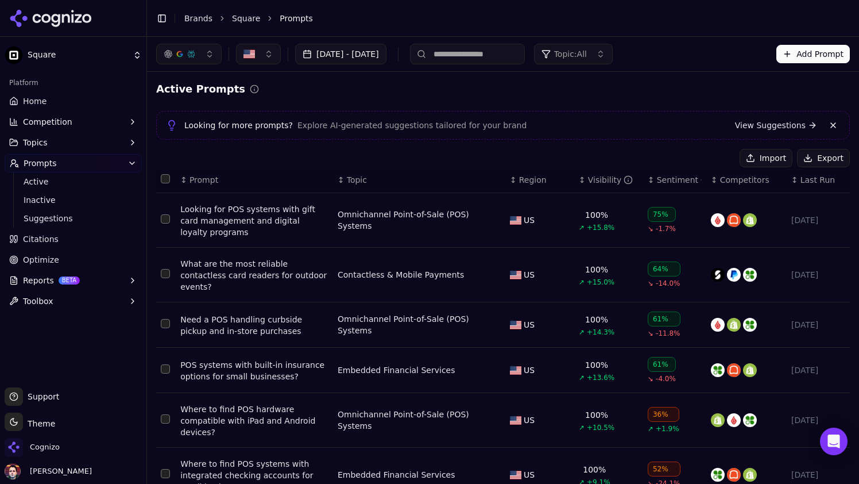
click at [204, 181] on span "Prompt" at bounding box center [204, 179] width 29 height 11
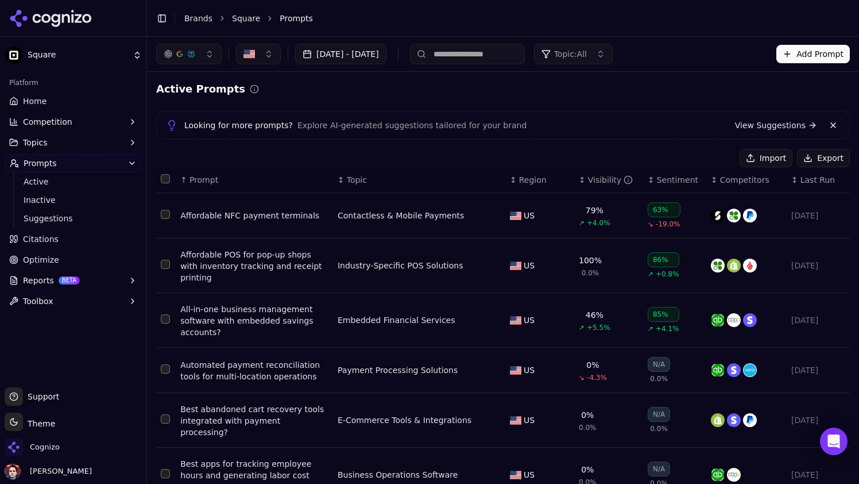
click at [387, 45] on button "[DATE] - [DATE]" at bounding box center [340, 54] width 91 height 21
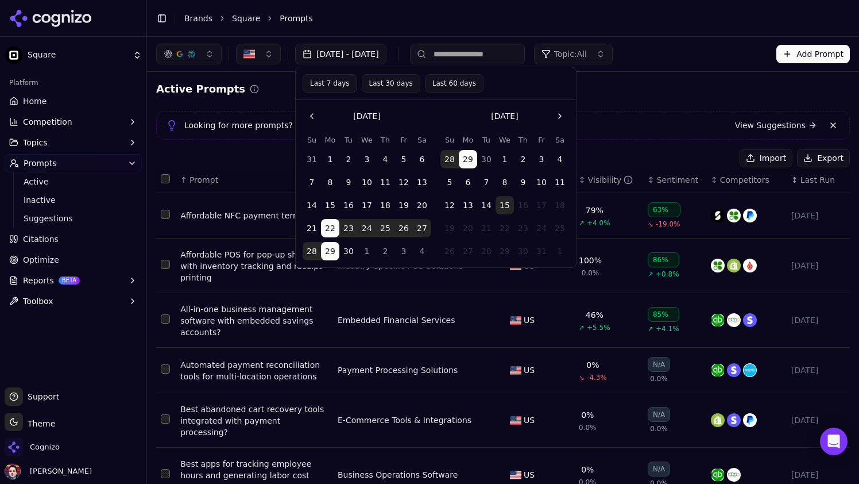
click at [343, 85] on button "Last 7 days" at bounding box center [330, 83] width 55 height 18
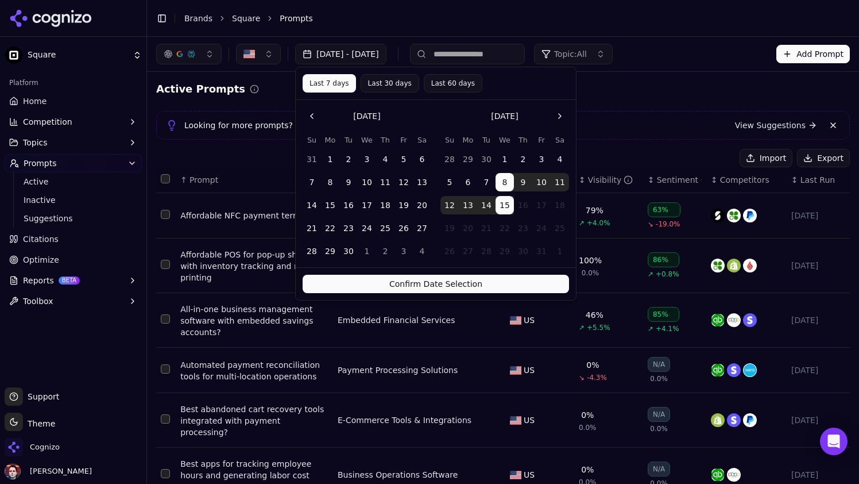
click at [434, 287] on button "Confirm Date Selection" at bounding box center [436, 284] width 266 height 18
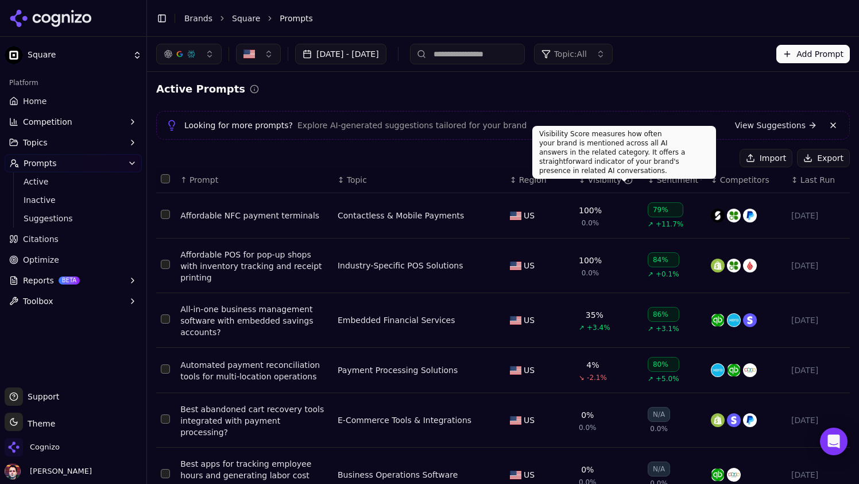
click at [593, 177] on div "Visibility" at bounding box center [610, 179] width 45 height 11
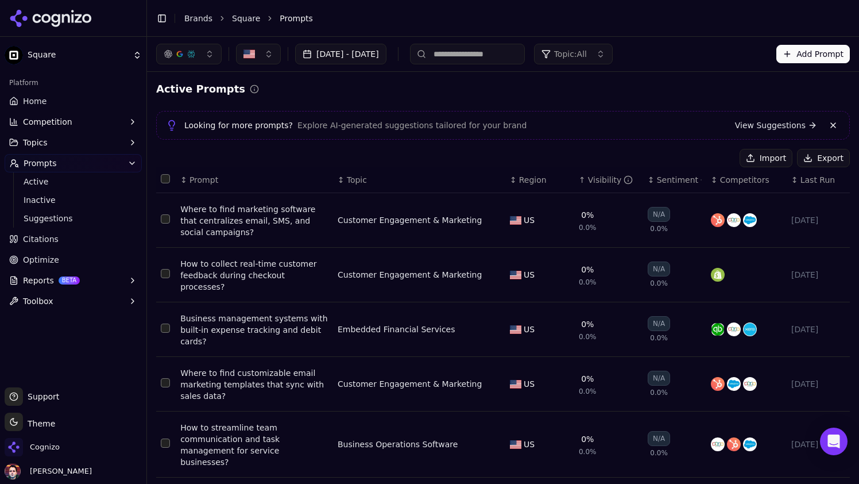
click at [593, 177] on div "Visibility" at bounding box center [610, 179] width 45 height 11
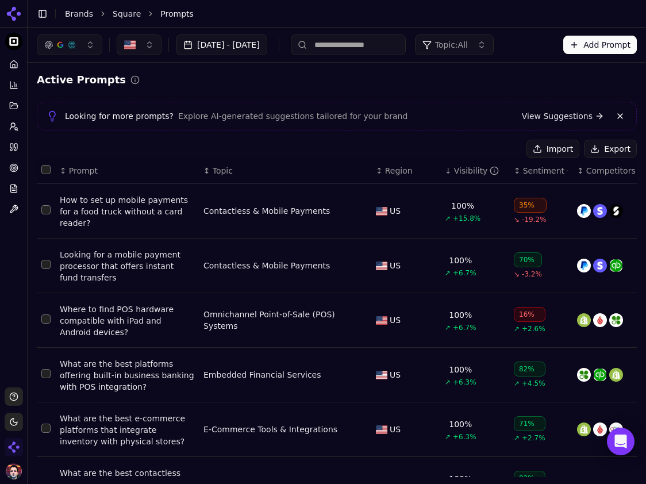
click at [493, 51] on button "Topic: All" at bounding box center [454, 44] width 79 height 21
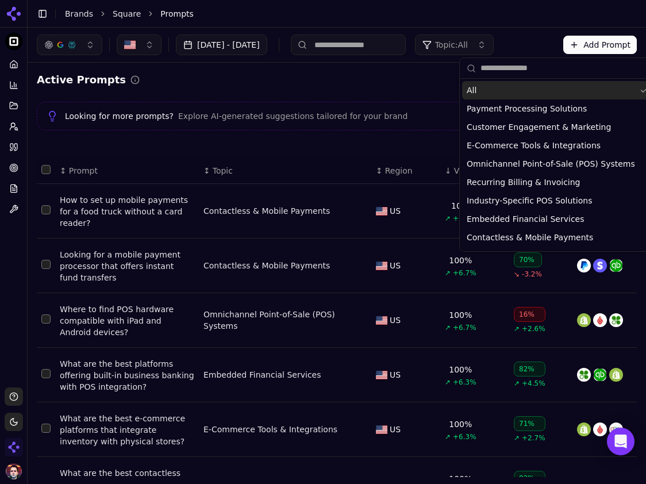
click at [493, 51] on button "Topic: All" at bounding box center [454, 44] width 79 height 21
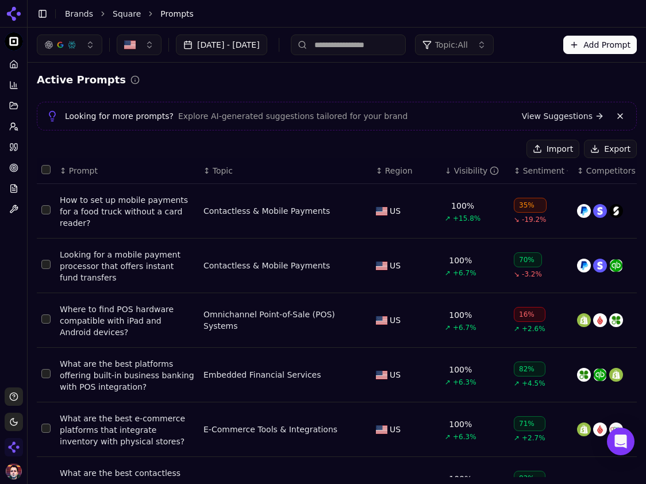
click at [598, 41] on button "Add Prompt" at bounding box center [600, 45] width 74 height 18
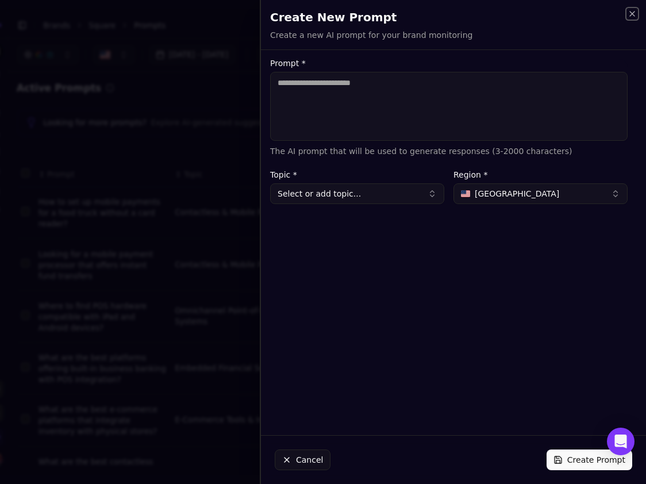
click at [629, 11] on icon "button" at bounding box center [631, 13] width 5 height 5
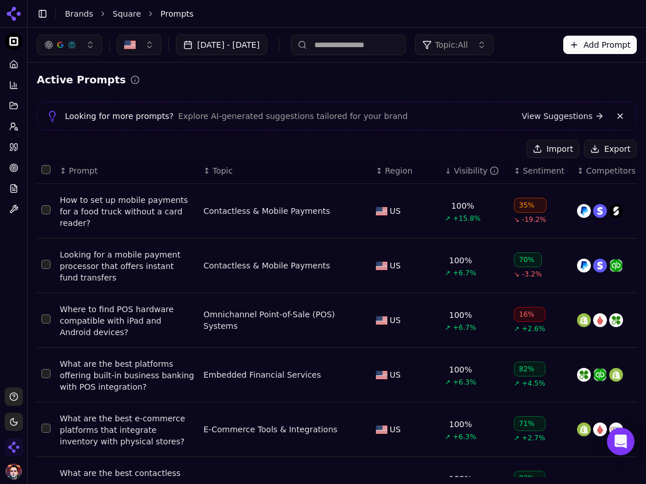
click at [87, 52] on button "button" at bounding box center [69, 44] width 65 height 21
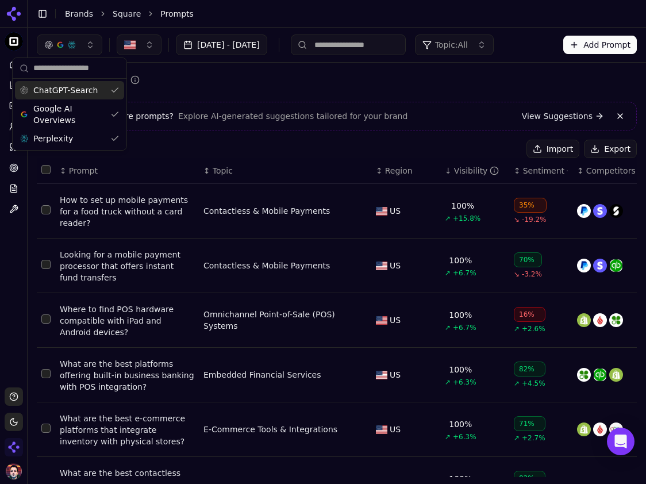
click at [87, 52] on button "button" at bounding box center [69, 44] width 65 height 21
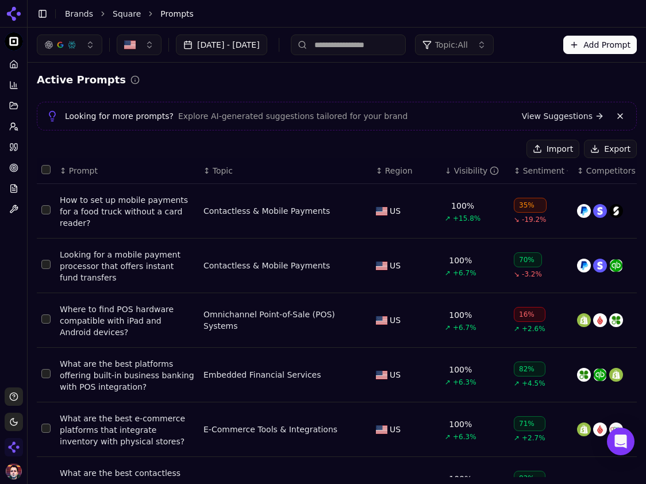
click at [256, 44] on button "[DATE] - [DATE]" at bounding box center [221, 44] width 91 height 21
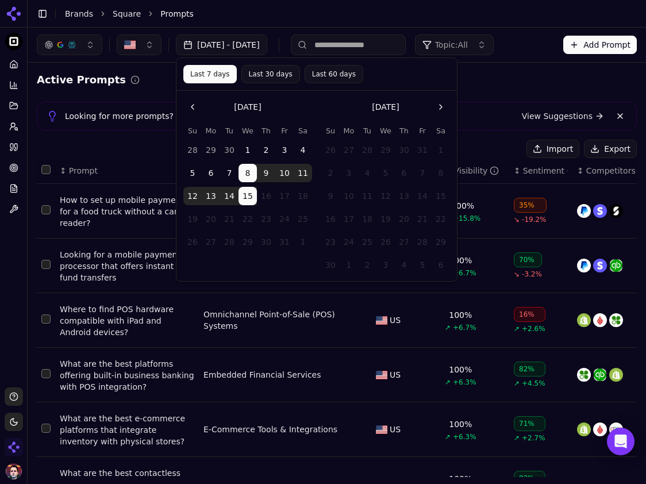
click at [197, 102] on button "Go to the Previous Month" at bounding box center [192, 107] width 18 height 18
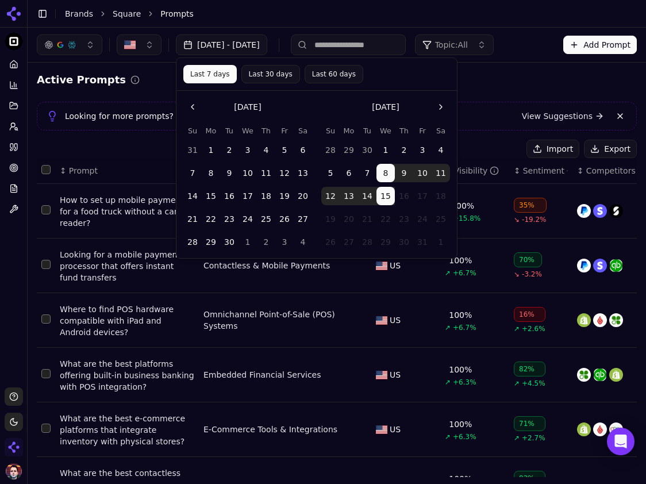
click at [212, 156] on button "1" at bounding box center [211, 150] width 18 height 18
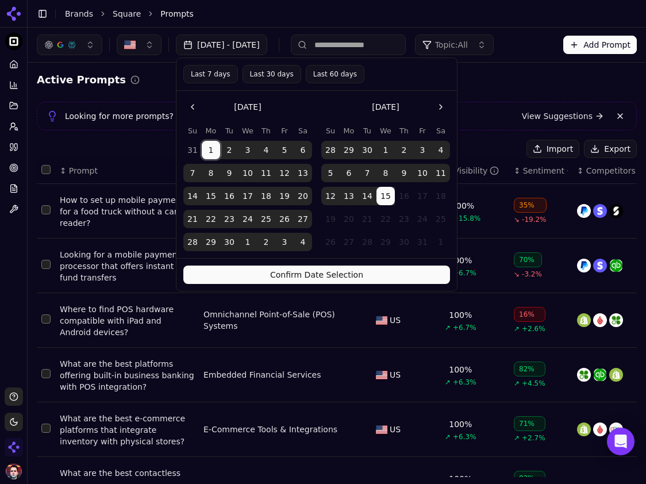
click at [194, 173] on button "7" at bounding box center [192, 173] width 18 height 18
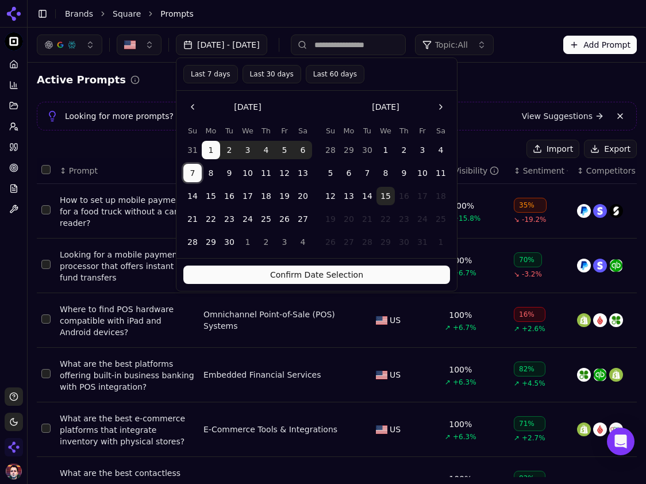
click at [212, 190] on button "15" at bounding box center [211, 196] width 18 height 18
click at [274, 271] on button "Confirm Date Selection" at bounding box center [316, 274] width 266 height 18
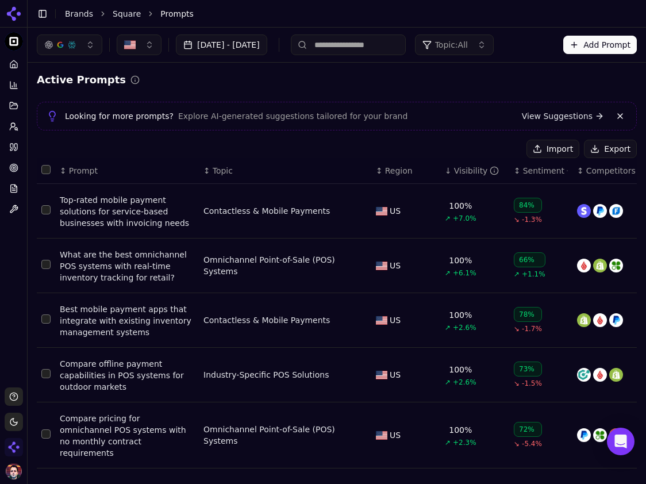
click at [463, 169] on div "Visibility" at bounding box center [476, 170] width 45 height 11
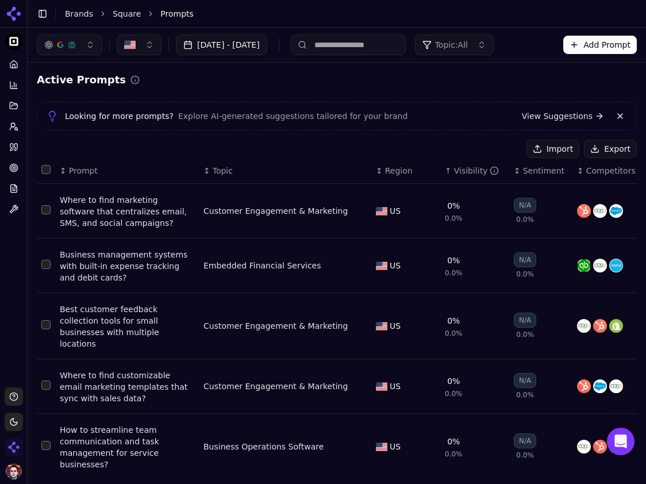
click at [463, 169] on div "Visibility" at bounding box center [476, 170] width 45 height 11
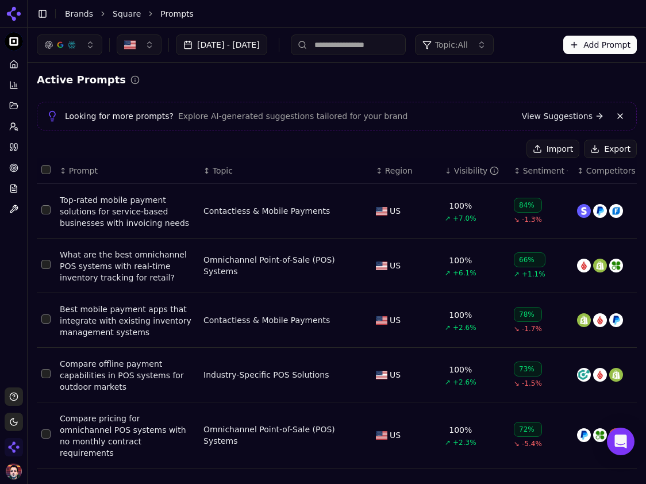
click at [463, 169] on div "Visibility" at bounding box center [476, 170] width 45 height 11
click at [84, 172] on span "Prompt" at bounding box center [83, 170] width 29 height 11
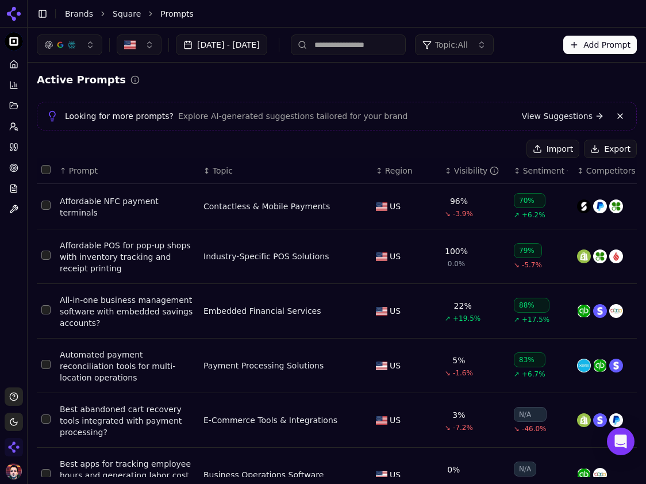
click at [84, 172] on span "Prompt" at bounding box center [83, 170] width 29 height 11
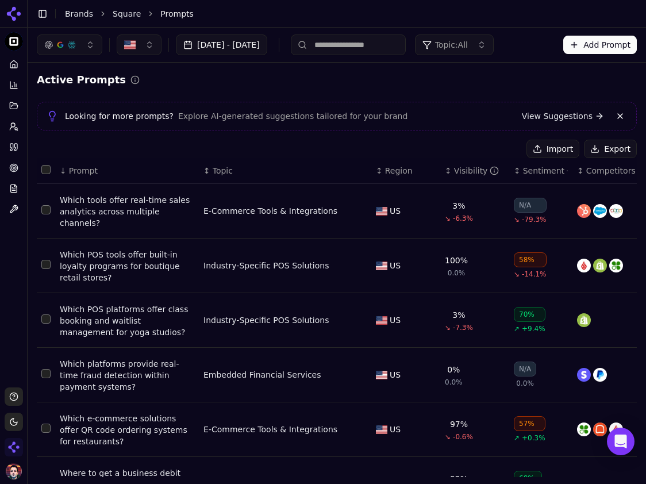
click at [84, 172] on span "Prompt" at bounding box center [83, 170] width 29 height 11
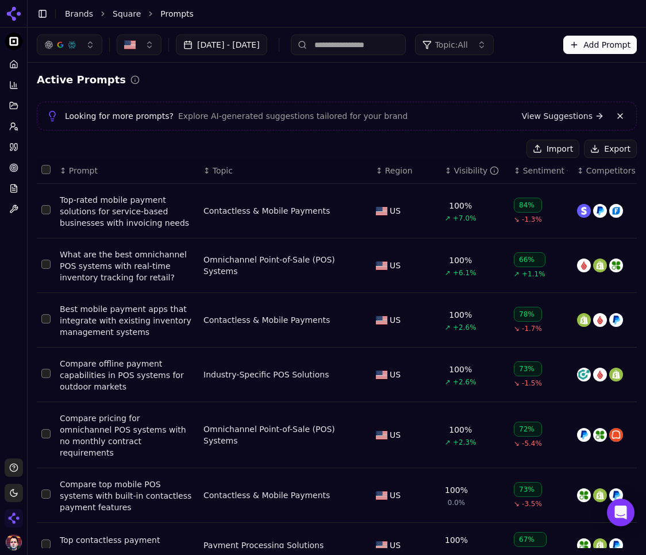
click at [256, 56] on div "[DATE] - [DATE] Topic: All Add Prompt" at bounding box center [337, 45] width 618 height 34
click at [262, 47] on button "[DATE] - [DATE]" at bounding box center [221, 44] width 91 height 21
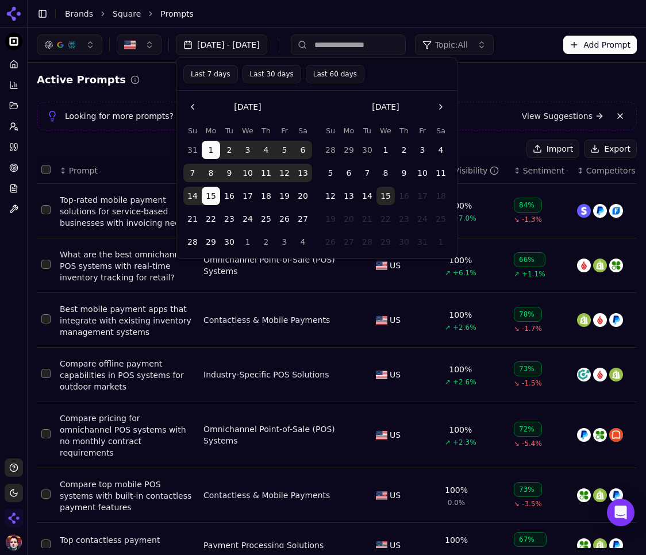
click at [337, 73] on button "Last 60 days" at bounding box center [335, 74] width 59 height 18
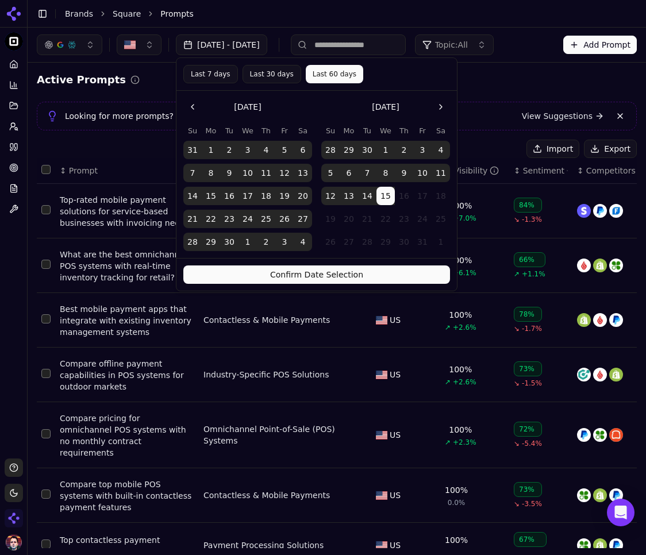
click at [347, 148] on button "29" at bounding box center [348, 150] width 18 height 18
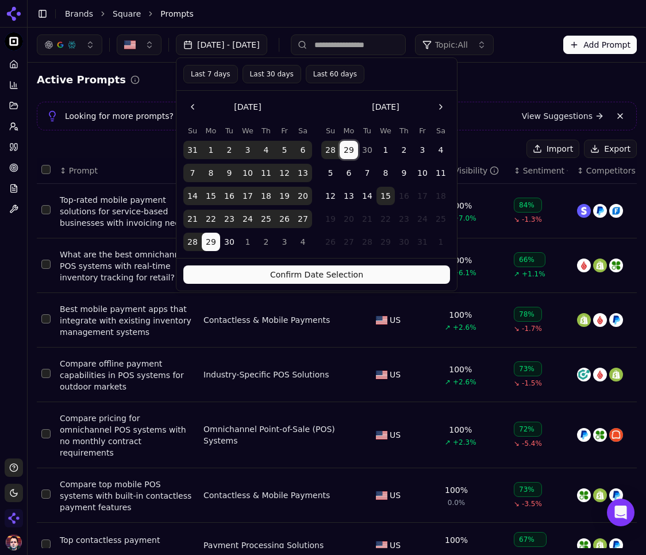
click at [307, 273] on button "Confirm Date Selection" at bounding box center [316, 274] width 266 height 18
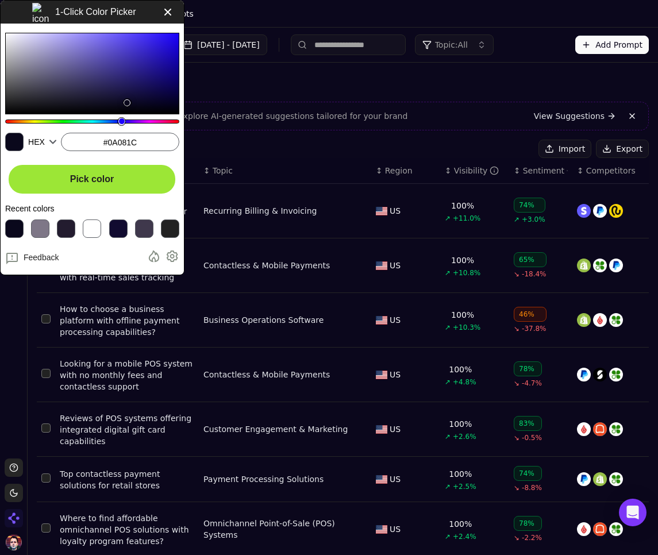
click at [124, 176] on button "Pick color" at bounding box center [92, 179] width 167 height 29
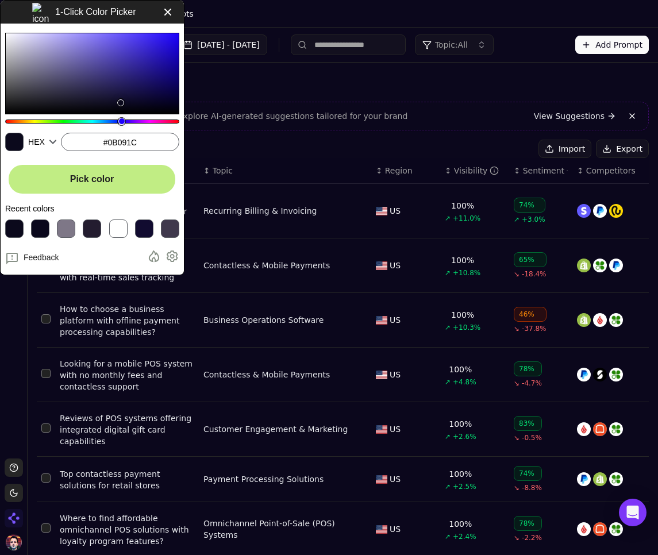
click at [166, 12] on icon at bounding box center [168, 12] width 14 height 14
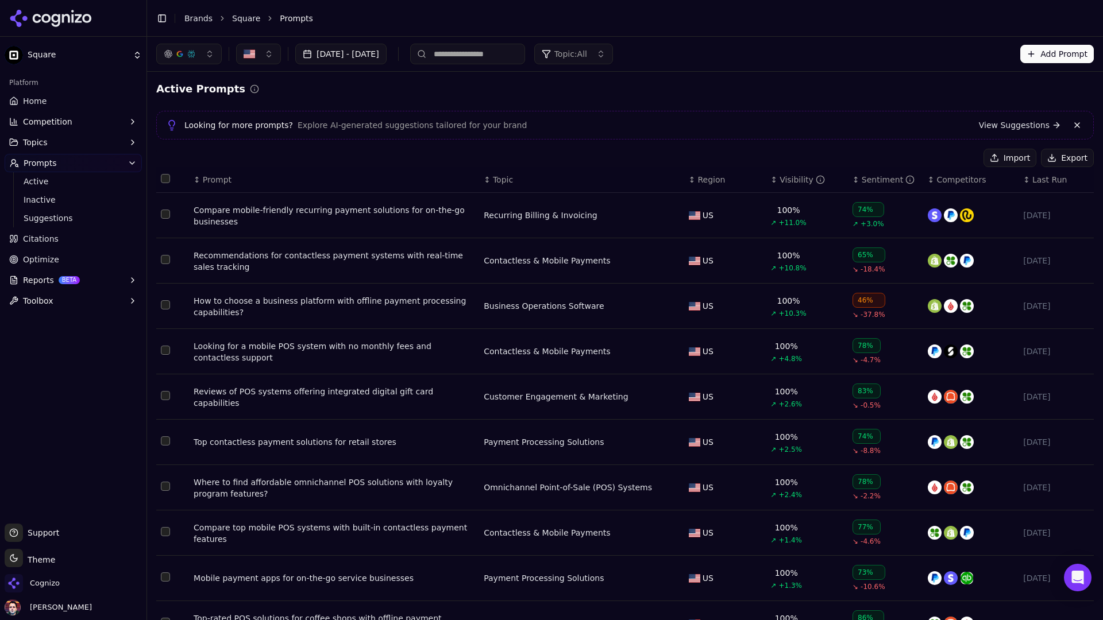
click at [92, 95] on link "Home" at bounding box center [73, 101] width 137 height 18
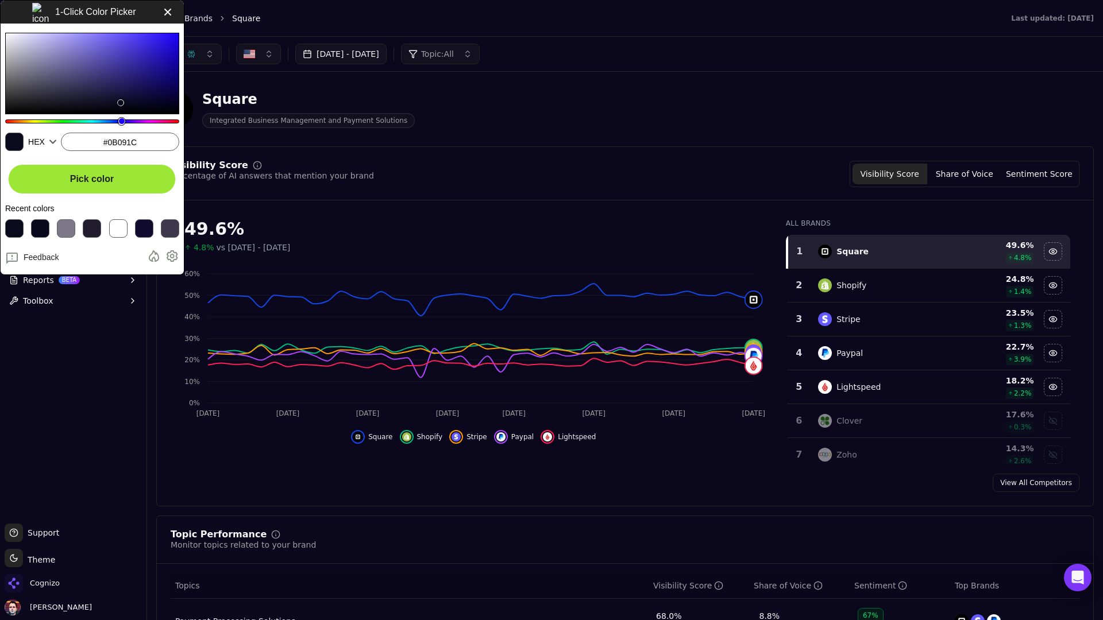
click at [93, 188] on button "Pick color" at bounding box center [92, 179] width 167 height 29
click at [171, 13] on icon at bounding box center [168, 12] width 14 height 14
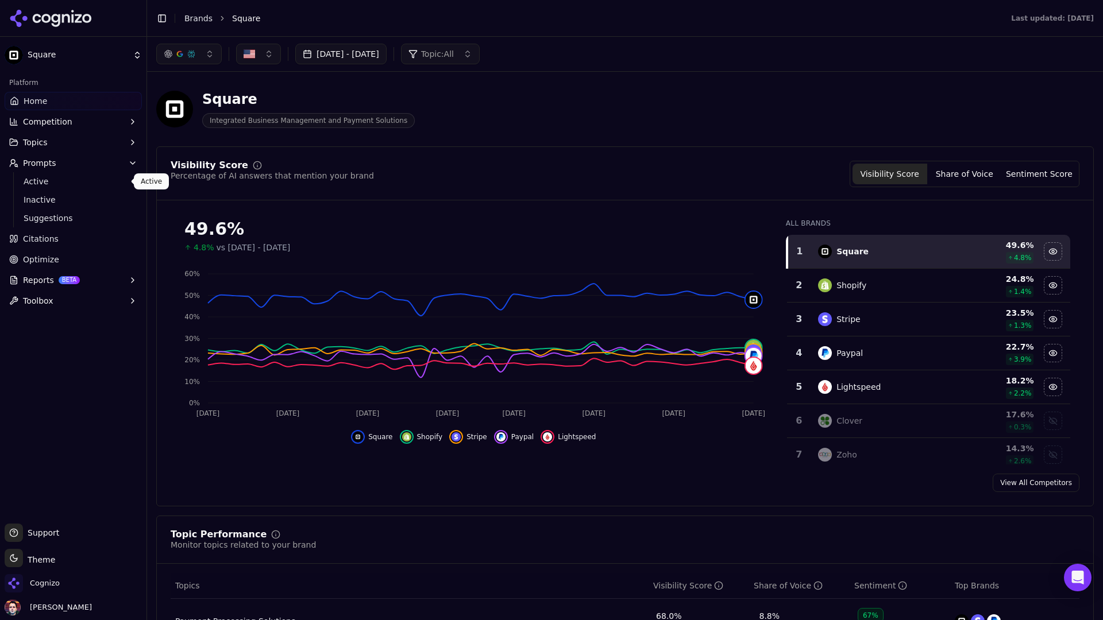
click at [69, 179] on span "Active" at bounding box center [74, 181] width 100 height 11
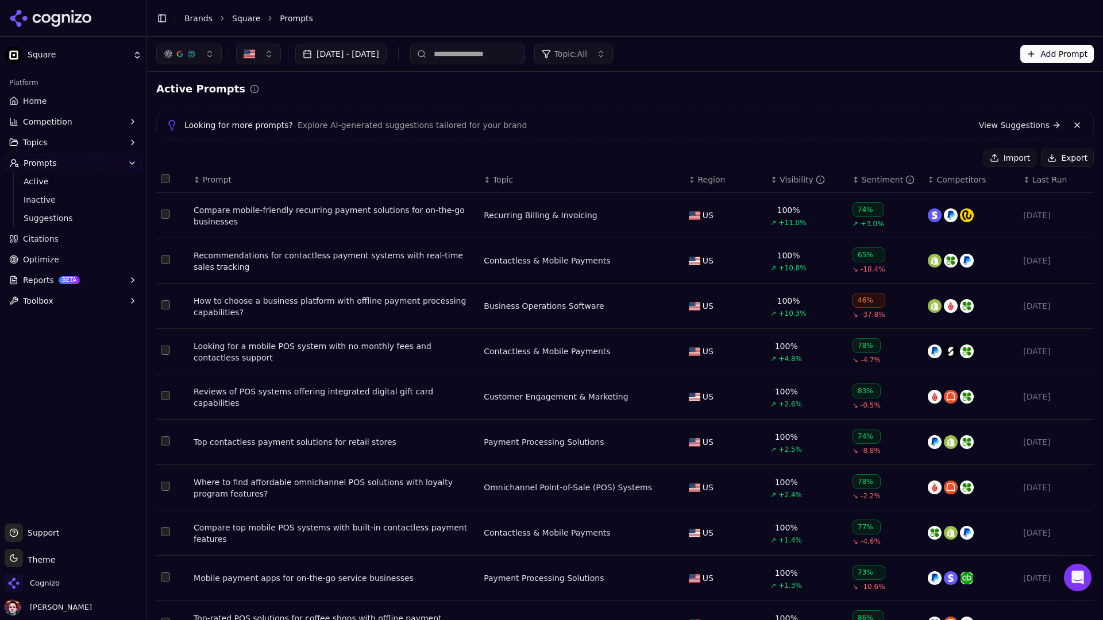
click at [80, 242] on link "Citations" at bounding box center [73, 239] width 137 height 18
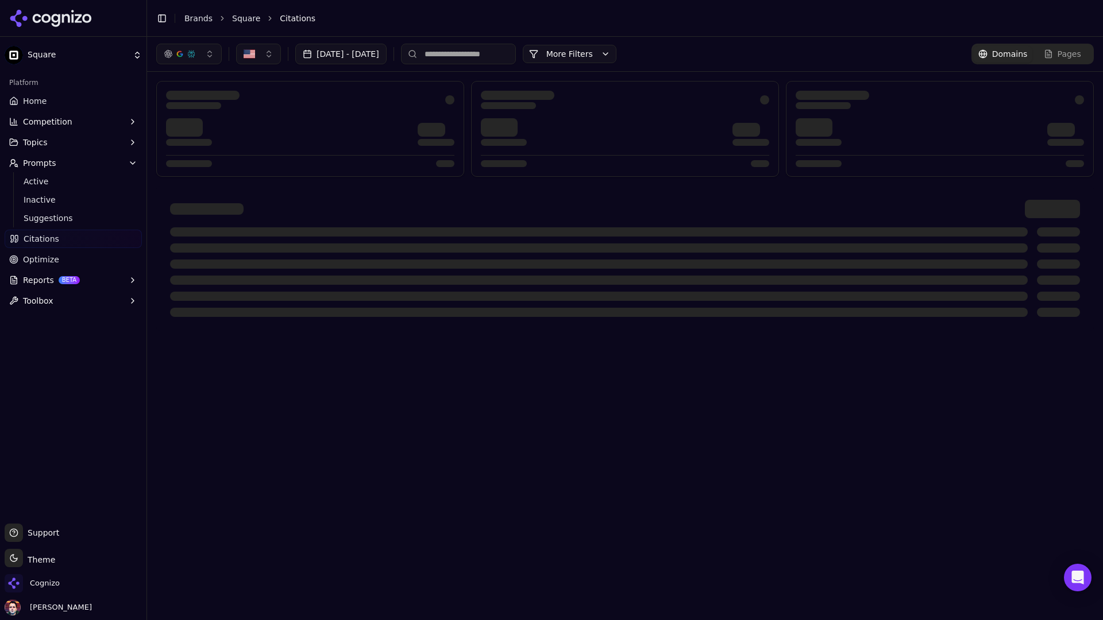
click at [84, 101] on link "Home" at bounding box center [73, 101] width 137 height 18
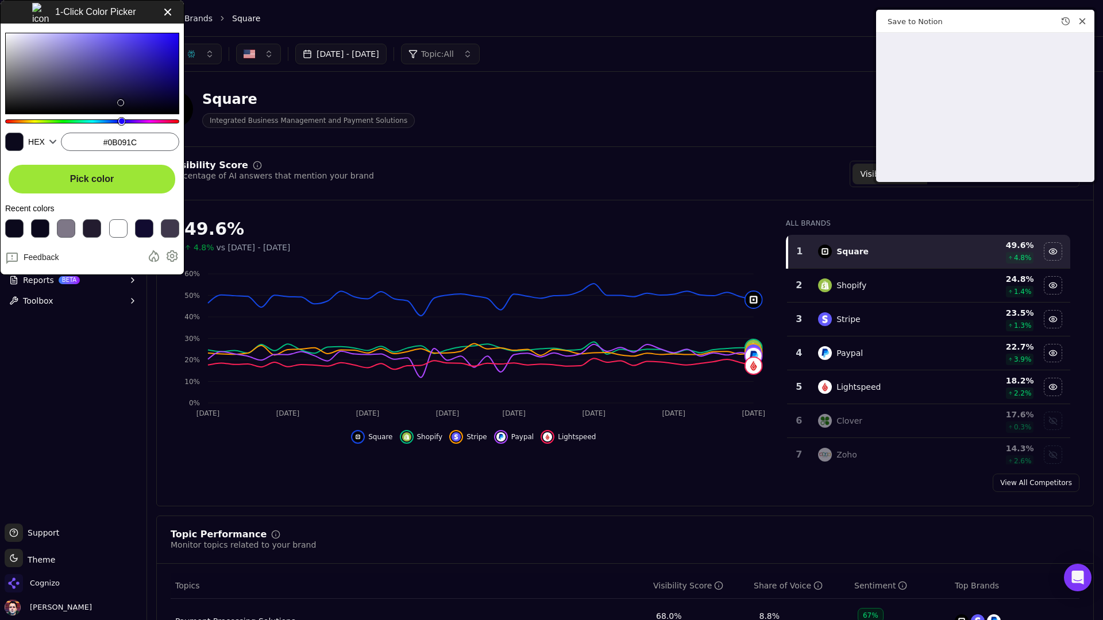
click at [122, 184] on button "Pick color" at bounding box center [92, 179] width 167 height 29
click at [169, 14] on icon at bounding box center [168, 12] width 14 height 14
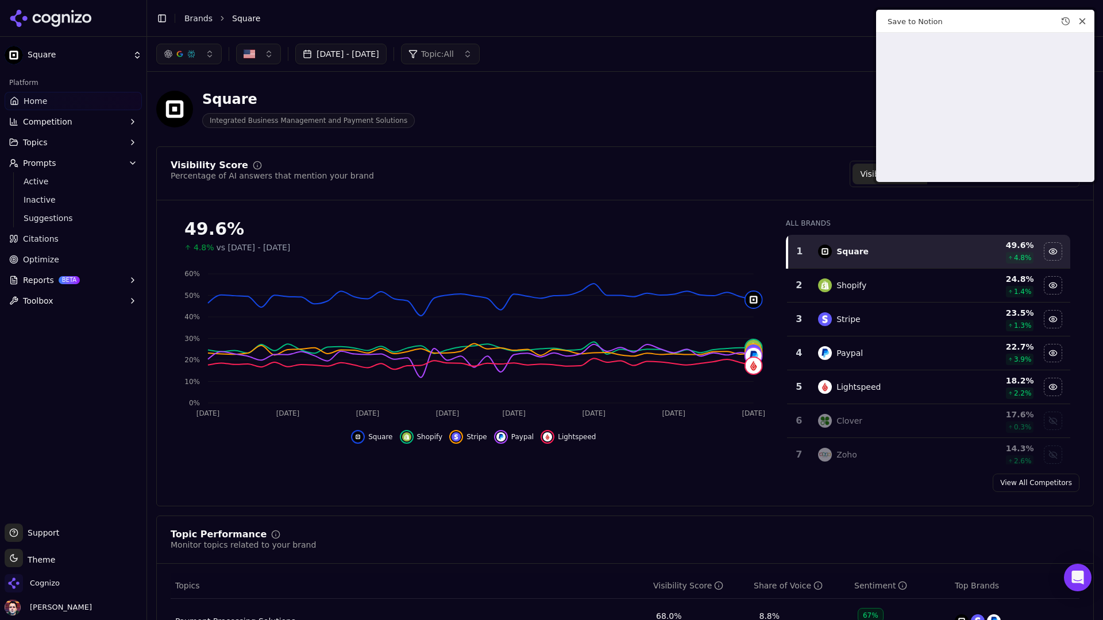
click at [616, 110] on div "Square Integrated Business Management and Payment Solutions" at bounding box center [413, 109] width 515 height 38
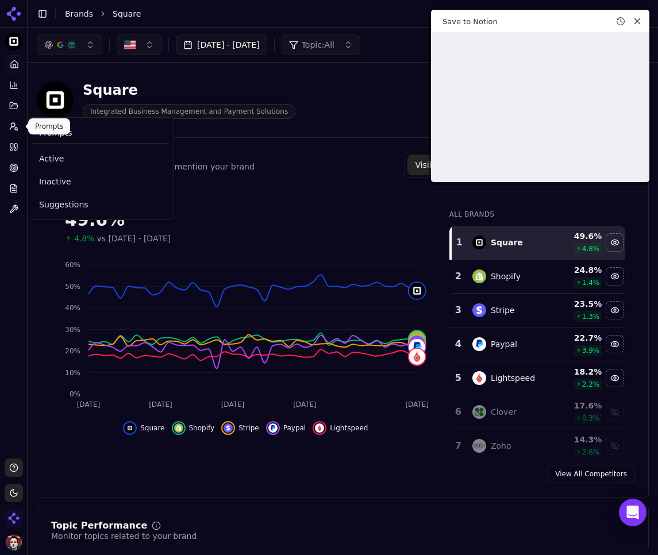
click at [11, 132] on button "Prompts" at bounding box center [14, 126] width 18 height 18
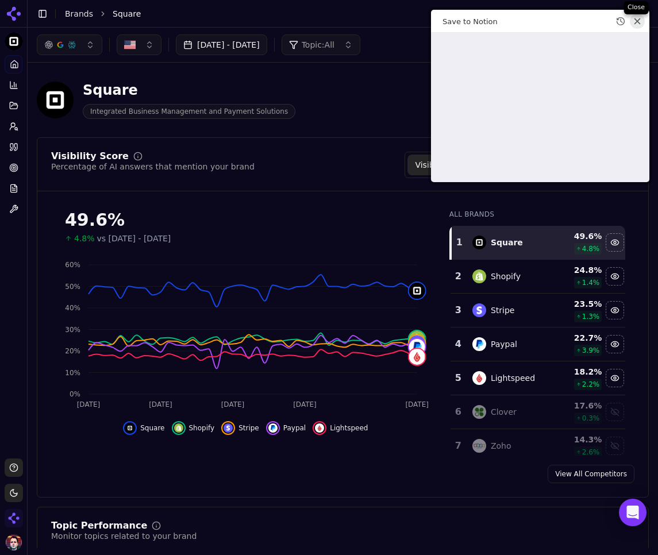
click at [634, 22] on icon "Close web clipper" at bounding box center [637, 21] width 8 height 8
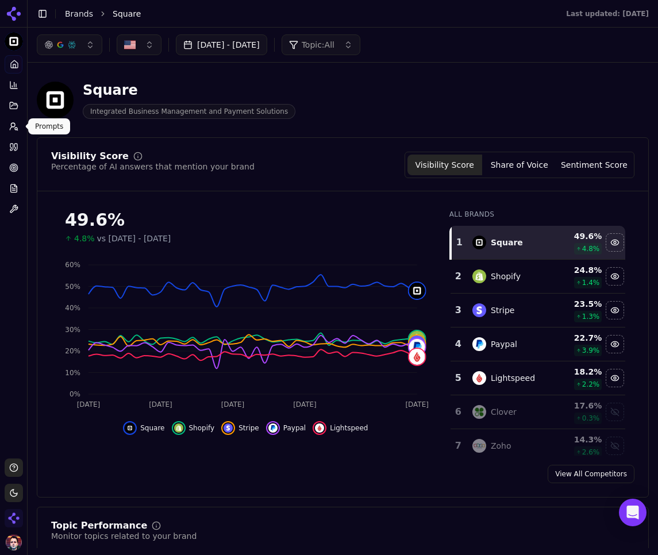
click at [9, 125] on icon at bounding box center [13, 126] width 9 height 9
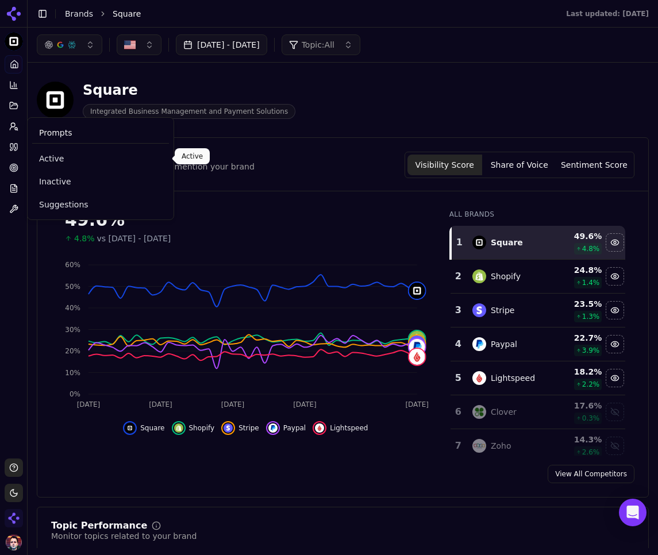
click at [42, 163] on span "Active" at bounding box center [100, 158] width 123 height 11
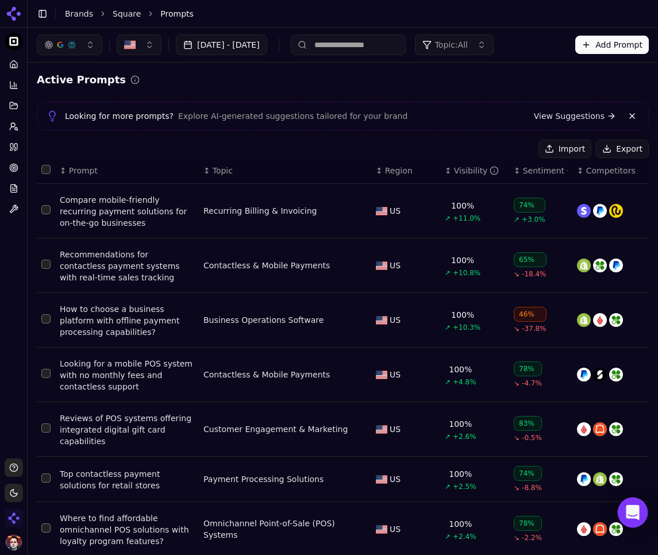
click at [636, 501] on div "Open Intercom Messenger" at bounding box center [632, 512] width 30 height 30
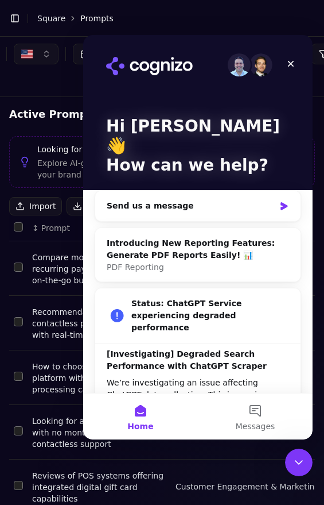
click at [294, 65] on icon "Close" at bounding box center [291, 63] width 9 height 9
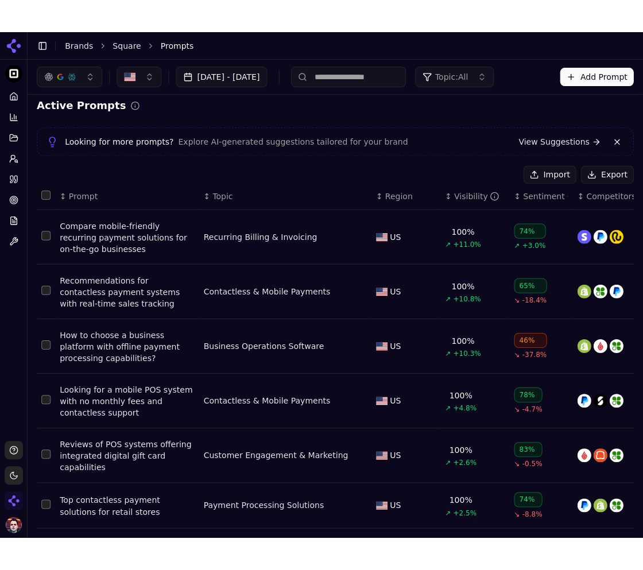
scroll to position [6, 0]
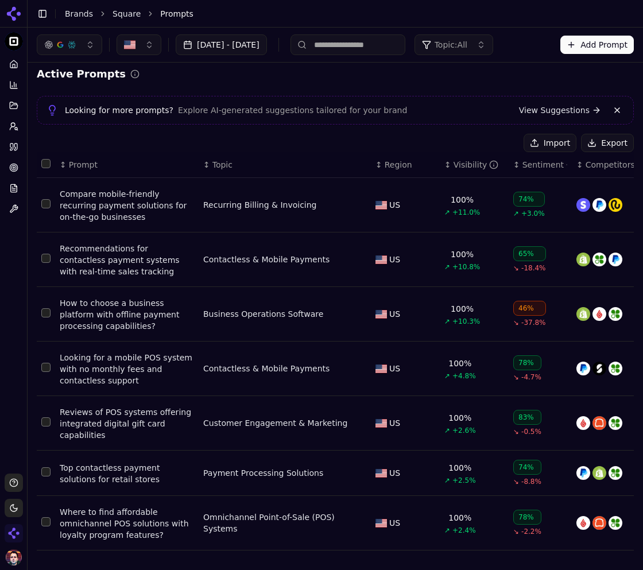
click at [11, 105] on icon at bounding box center [13, 105] width 9 height 9
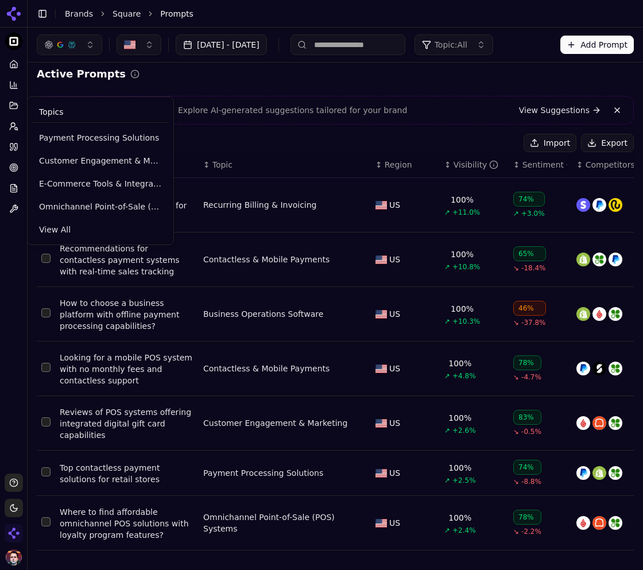
click at [61, 230] on span "View All" at bounding box center [100, 229] width 123 height 11
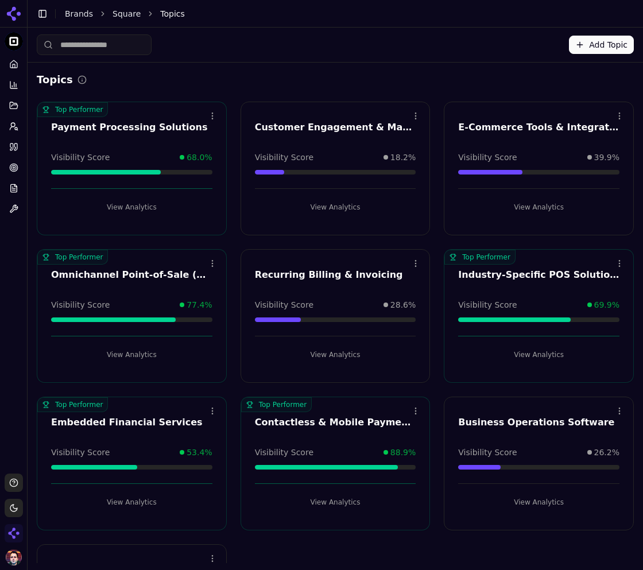
click at [12, 68] on icon at bounding box center [13, 63] width 7 height 7
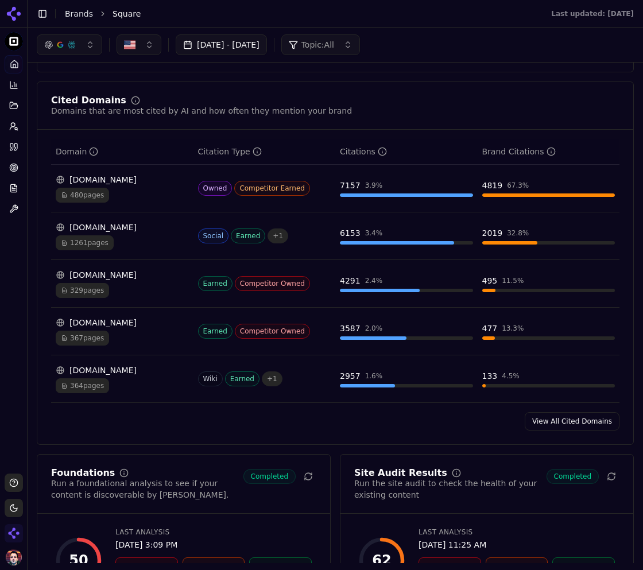
scroll to position [1191, 0]
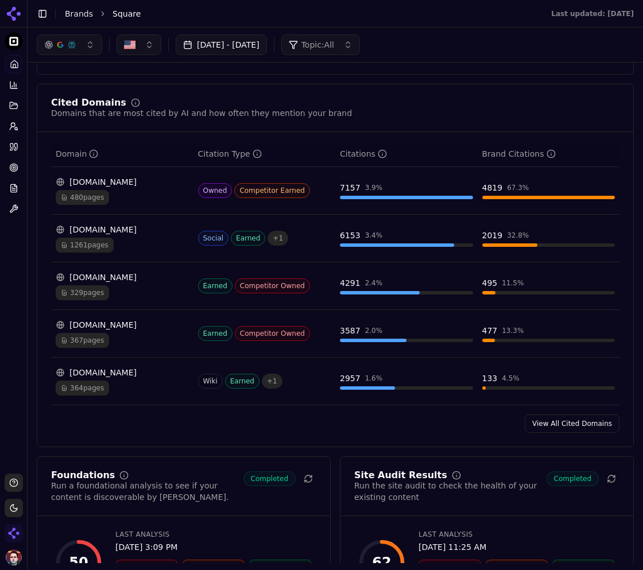
click at [16, 149] on icon at bounding box center [15, 147] width 3 height 7
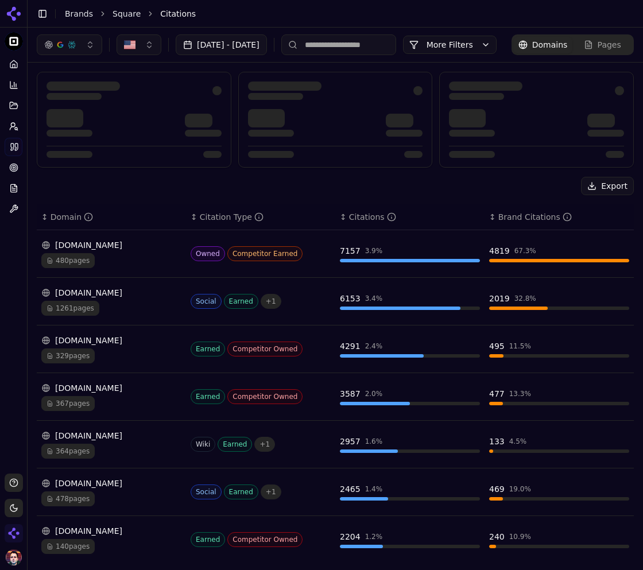
click at [148, 268] on div "480 pages" at bounding box center [111, 260] width 140 height 15
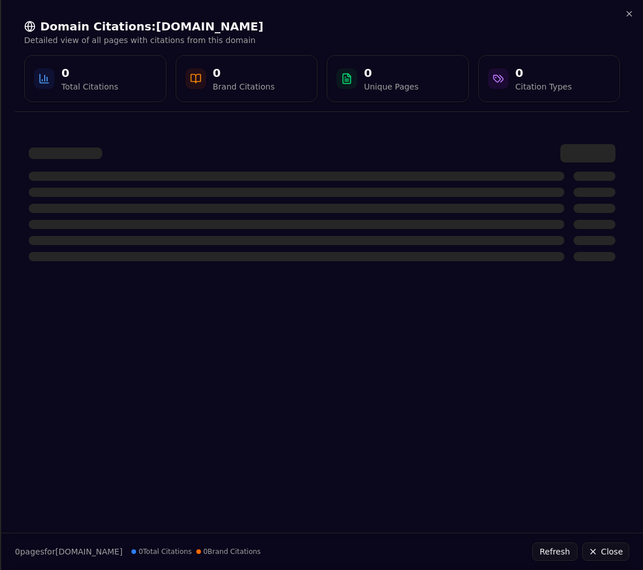
click at [628, 14] on icon "button" at bounding box center [629, 13] width 9 height 9
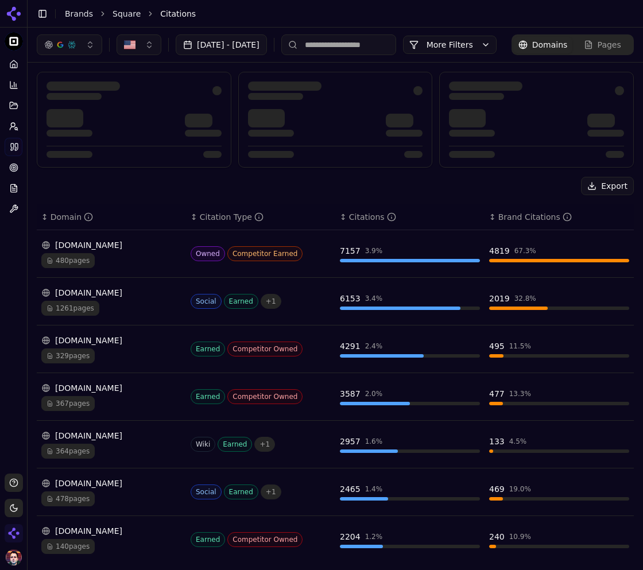
click at [267, 49] on button "[DATE] - [DATE]" at bounding box center [221, 44] width 91 height 21
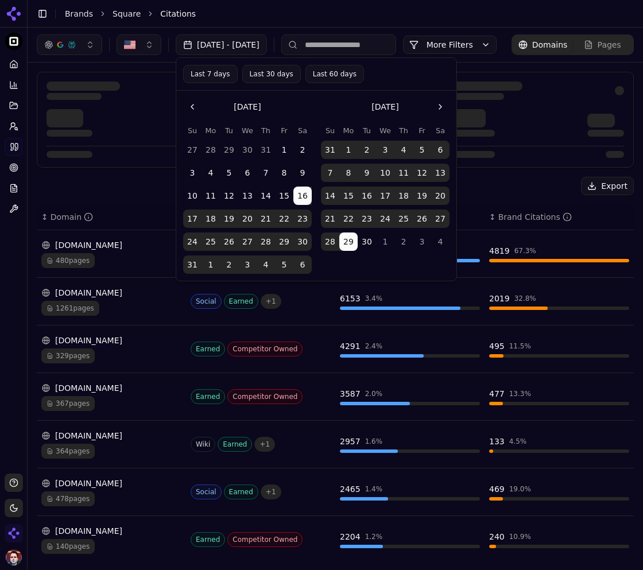
click at [211, 75] on button "Last 7 days" at bounding box center [210, 74] width 55 height 18
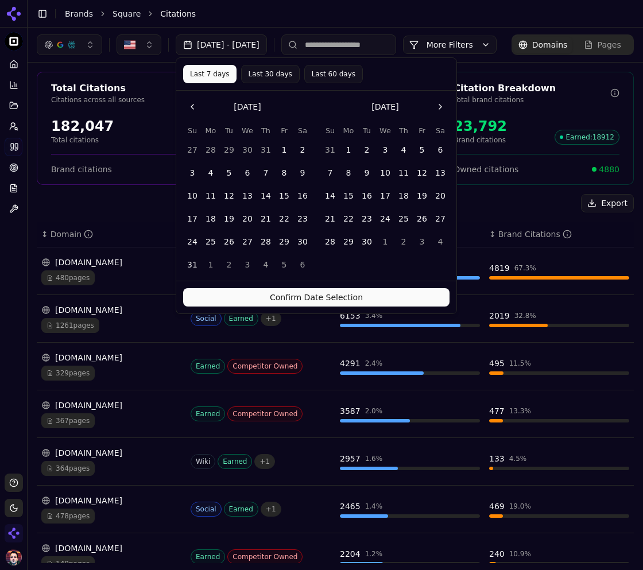
click at [283, 296] on button "Confirm Date Selection" at bounding box center [316, 297] width 266 height 18
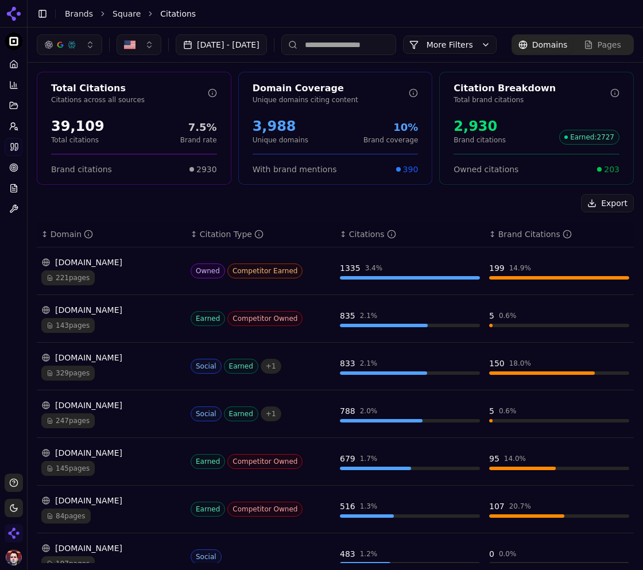
click at [141, 268] on div "[DOMAIN_NAME]" at bounding box center [111, 262] width 140 height 11
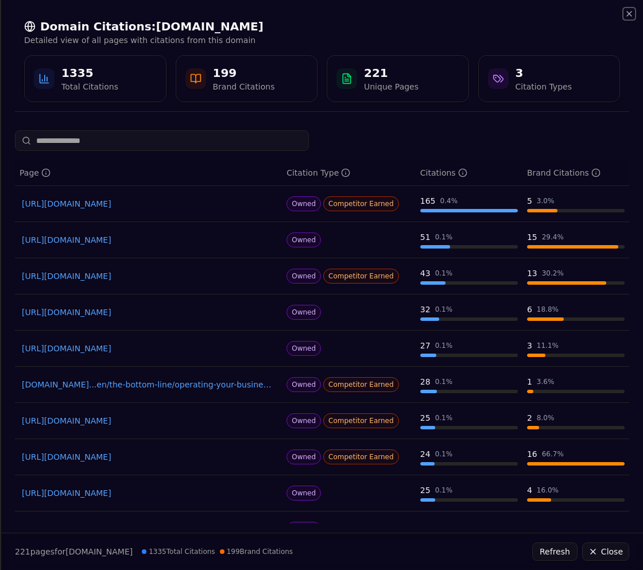
click at [631, 16] on icon "button" at bounding box center [629, 13] width 9 height 9
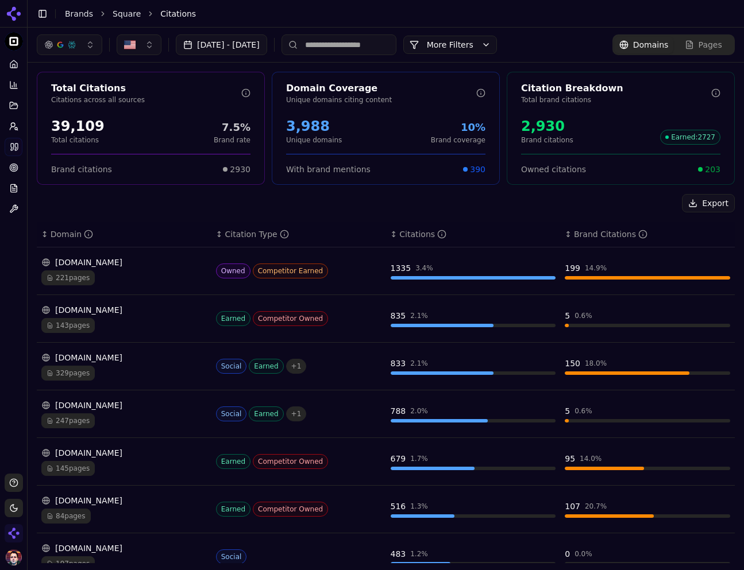
click at [185, 276] on div "221 pages" at bounding box center [123, 278] width 165 height 15
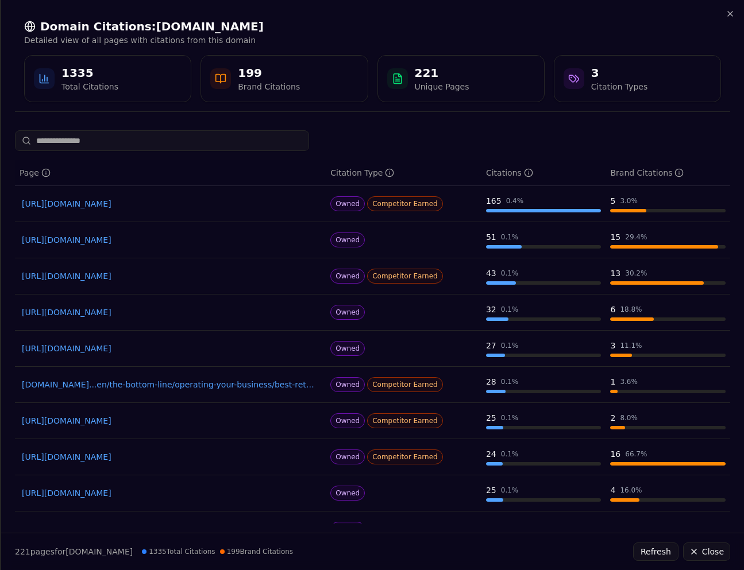
click at [728, 15] on icon "button" at bounding box center [729, 13] width 9 height 9
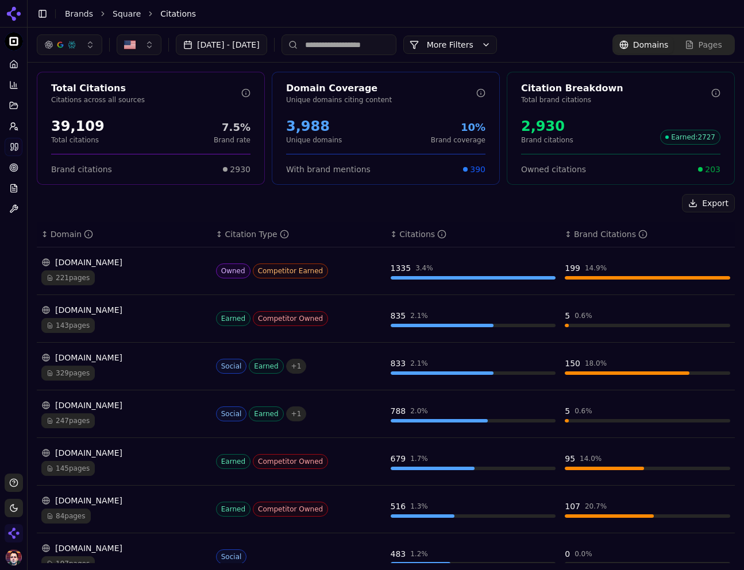
click at [11, 61] on icon at bounding box center [13, 64] width 9 height 9
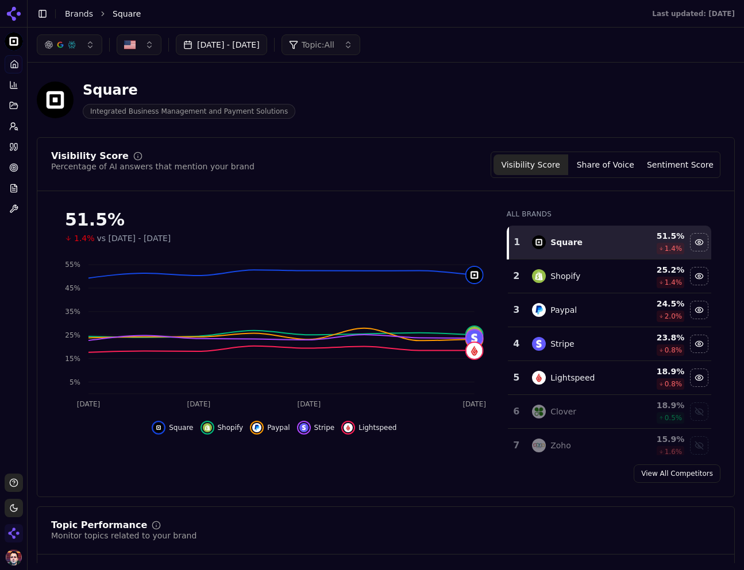
click at [14, 87] on icon at bounding box center [14, 84] width 0 height 5
click at [59, 122] on span "Metrics" at bounding box center [100, 116] width 123 height 11
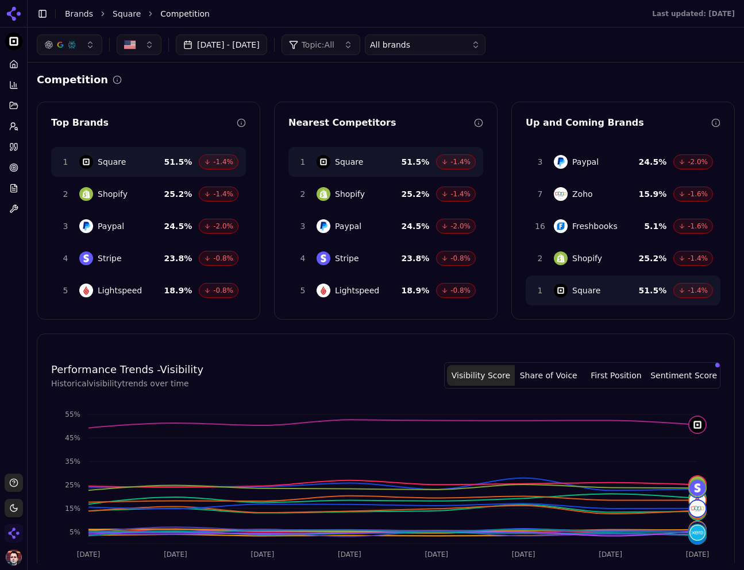
click at [464, 47] on div "All brands" at bounding box center [417, 44] width 94 height 11
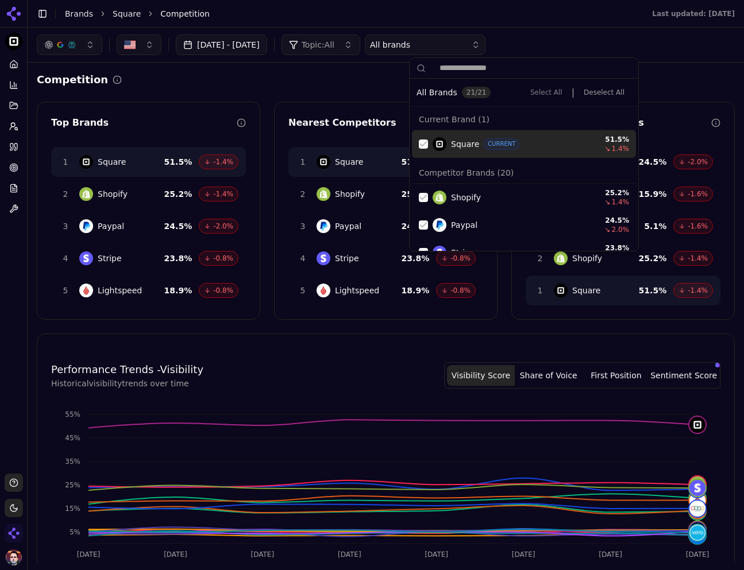
click at [608, 94] on button "Deselect All" at bounding box center [604, 92] width 55 height 16
click at [600, 90] on button "Deselect All" at bounding box center [604, 92] width 55 height 16
click at [511, 92] on div "All Brands 21 / 21 Select All | Deselect All" at bounding box center [523, 92] width 215 height 16
click at [618, 90] on button "Deselect All" at bounding box center [604, 92] width 55 height 16
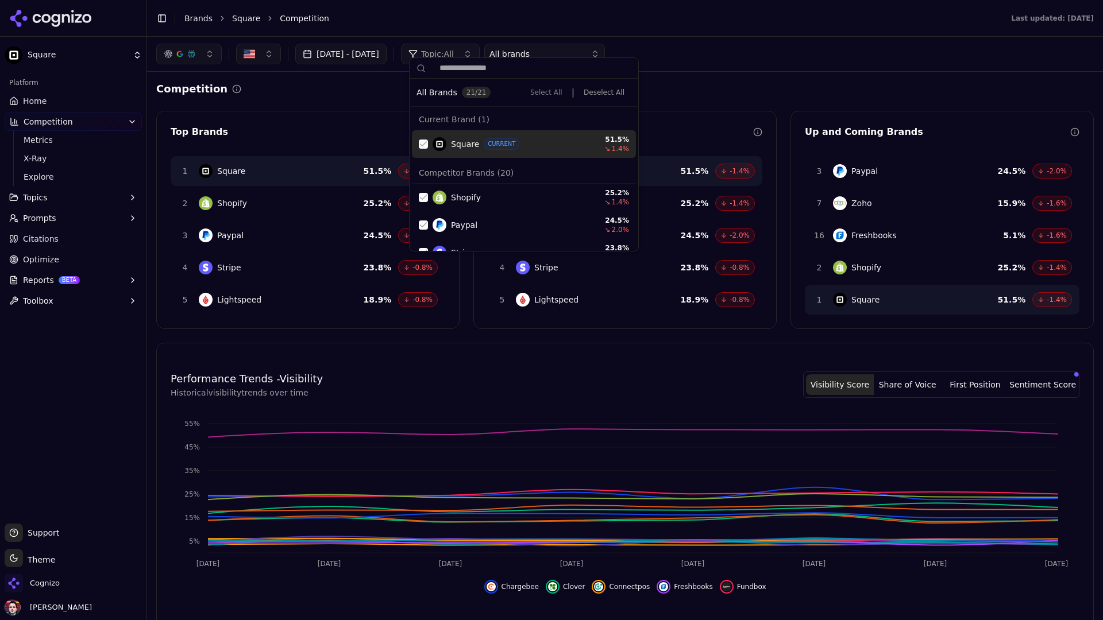
click at [614, 90] on button "Deselect All" at bounding box center [604, 92] width 55 height 16
click at [601, 88] on button "Deselect All" at bounding box center [604, 92] width 55 height 16
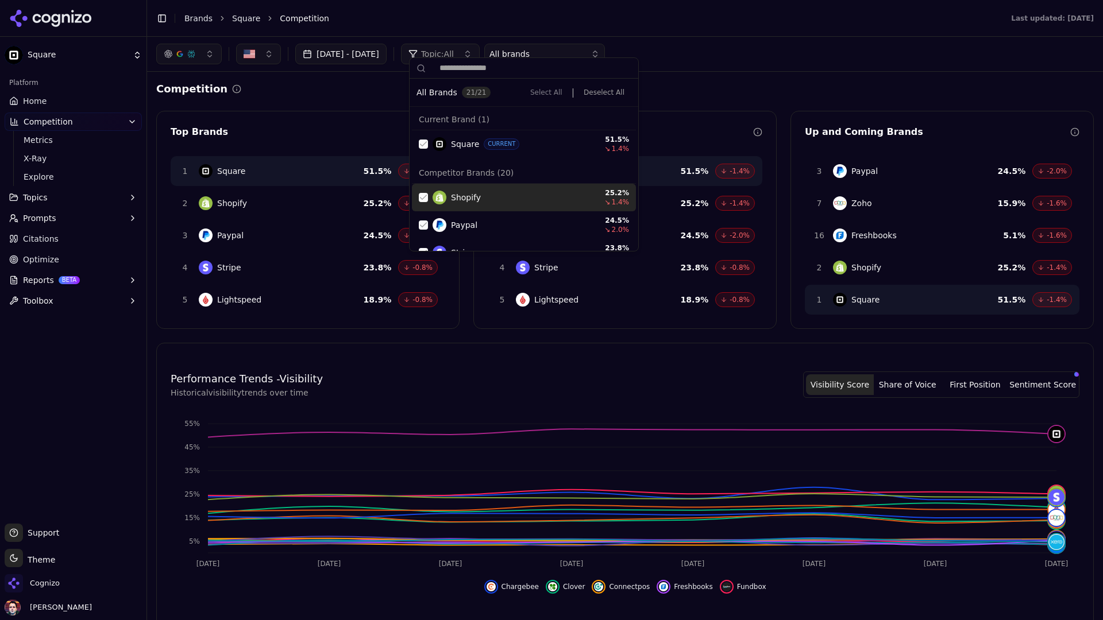
click at [420, 195] on div "Suggestions" at bounding box center [423, 197] width 9 height 9
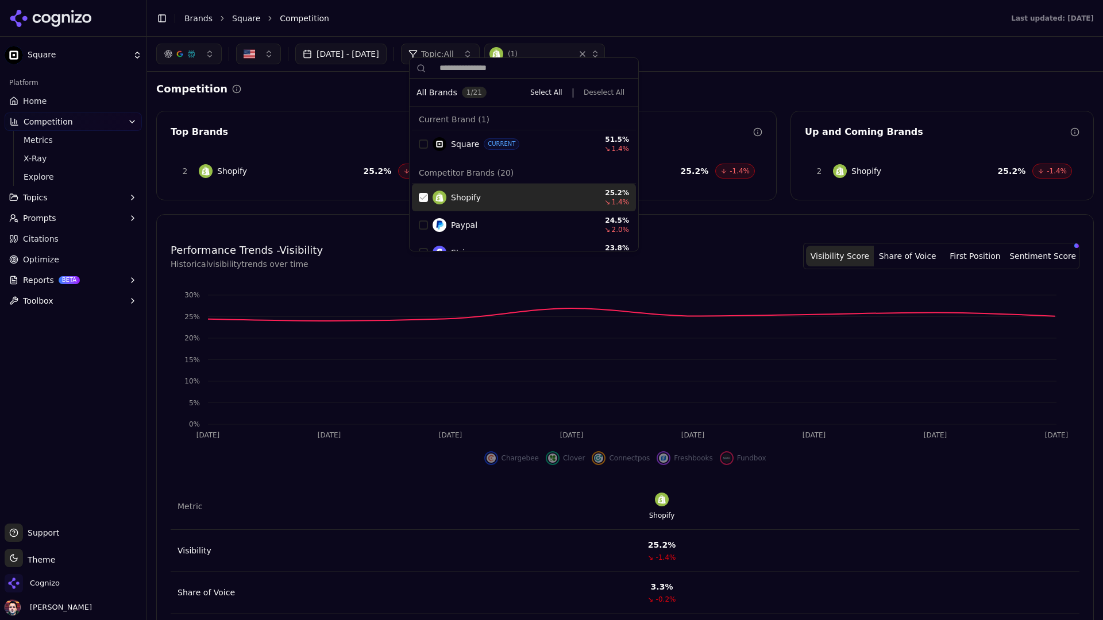
click at [424, 198] on div "Suggestions" at bounding box center [423, 197] width 9 height 9
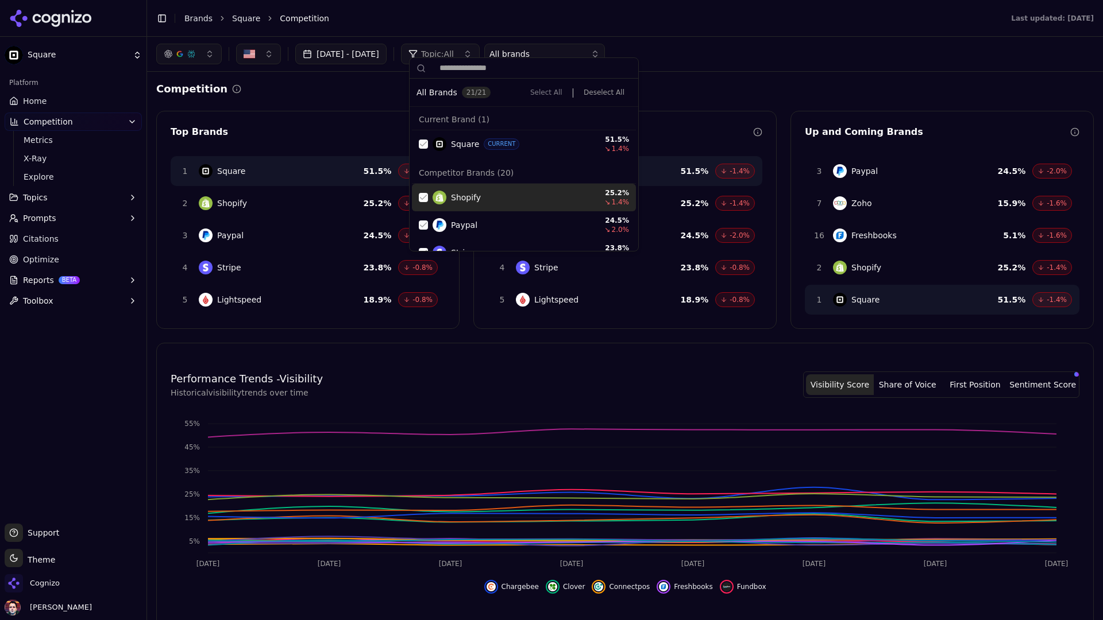
scroll to position [32, 0]
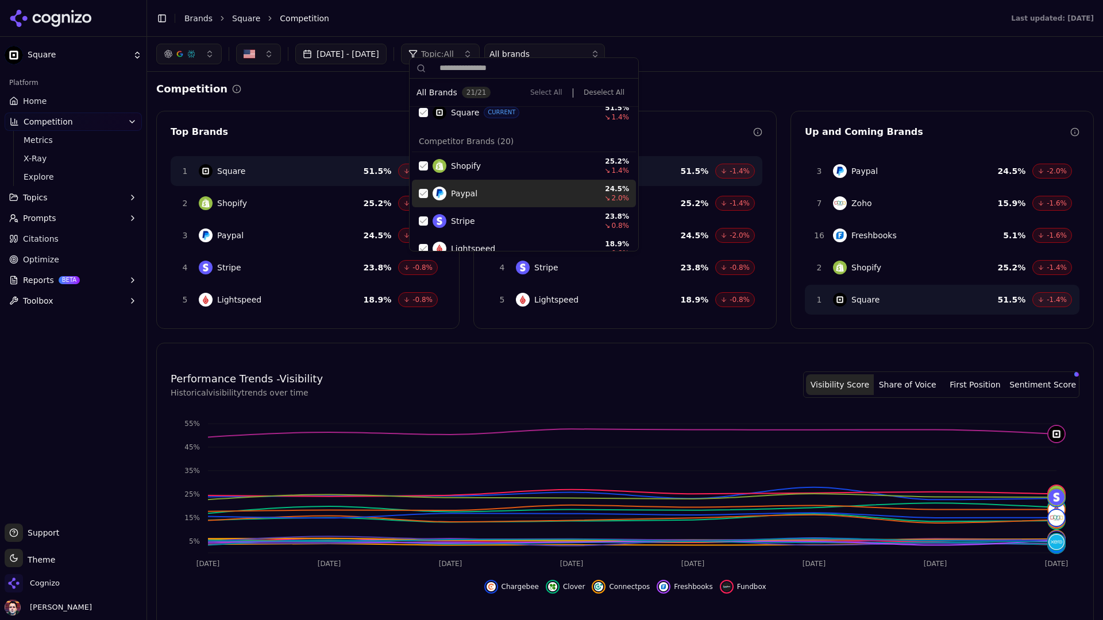
click at [424, 191] on div "Suggestions" at bounding box center [423, 193] width 9 height 9
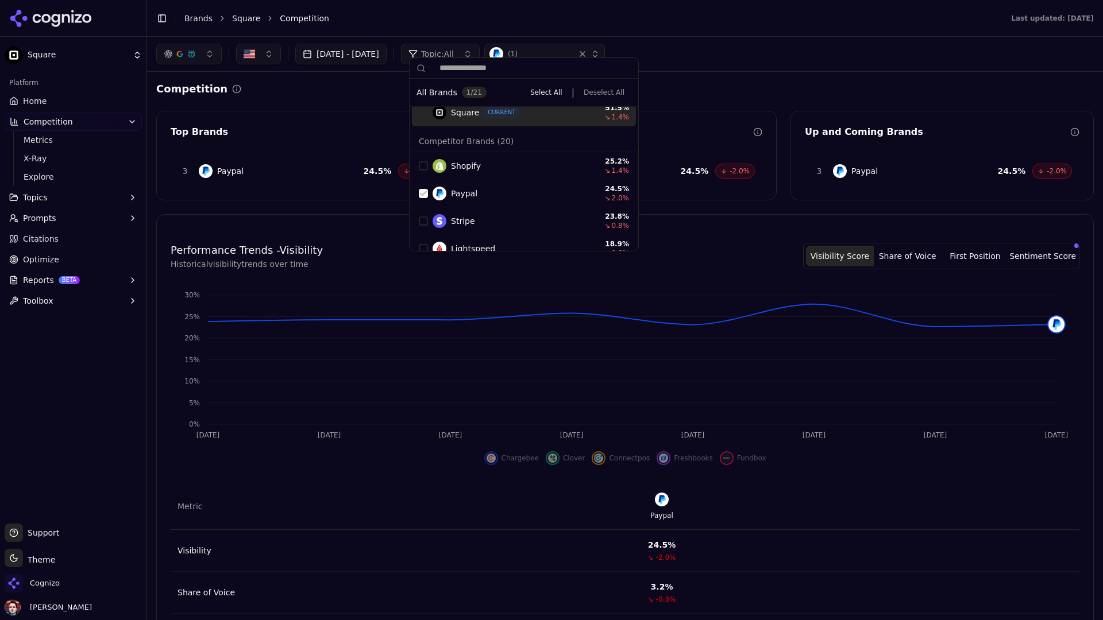
click at [422, 111] on div "Suggestions" at bounding box center [423, 112] width 9 height 9
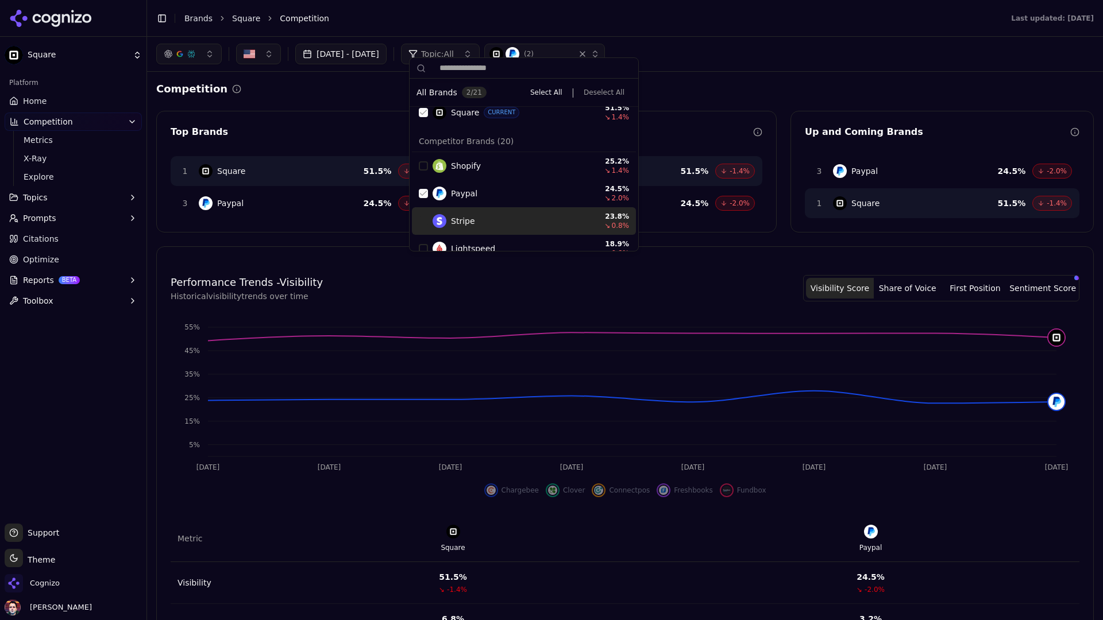
click at [426, 223] on div "Suggestions" at bounding box center [423, 221] width 9 height 9
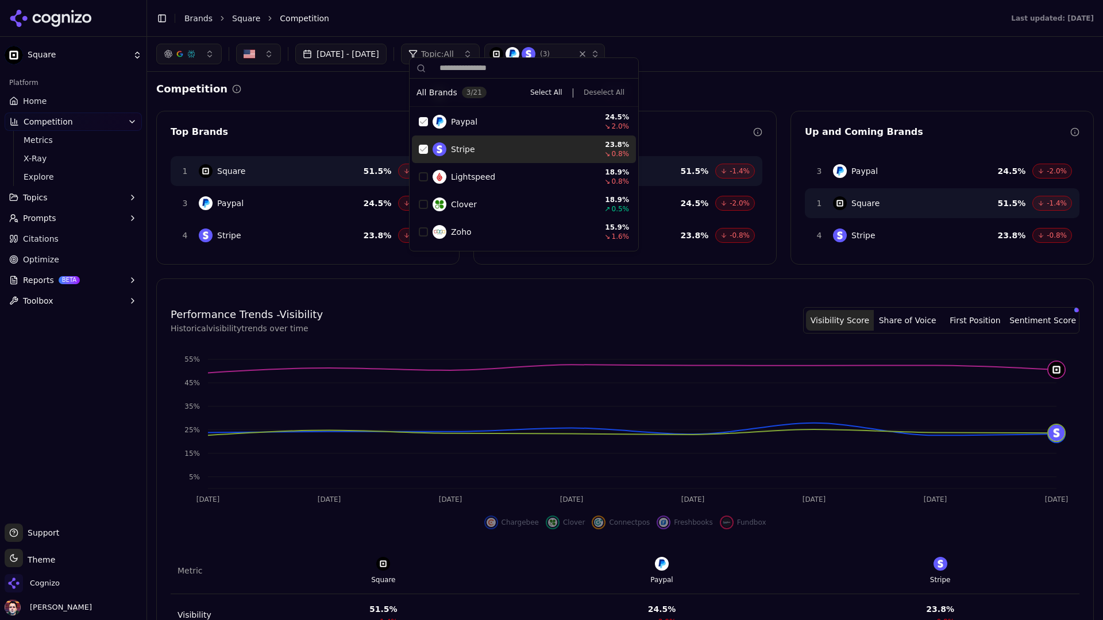
scroll to position [123, 0]
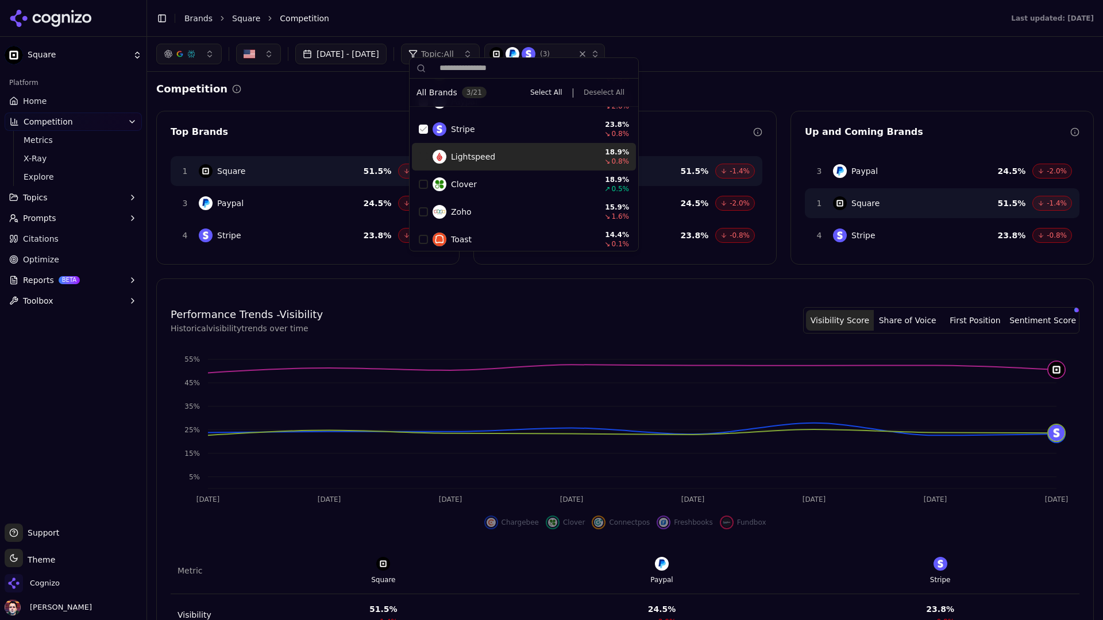
click at [420, 154] on div "Suggestions" at bounding box center [423, 156] width 9 height 9
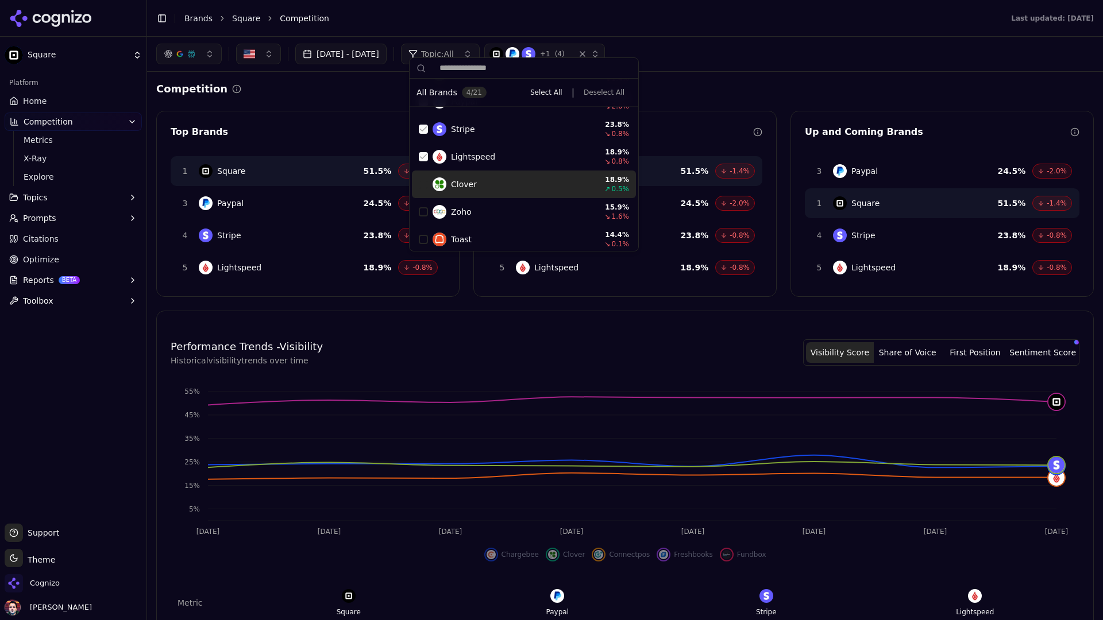
click at [423, 187] on div "Suggestions" at bounding box center [423, 184] width 9 height 9
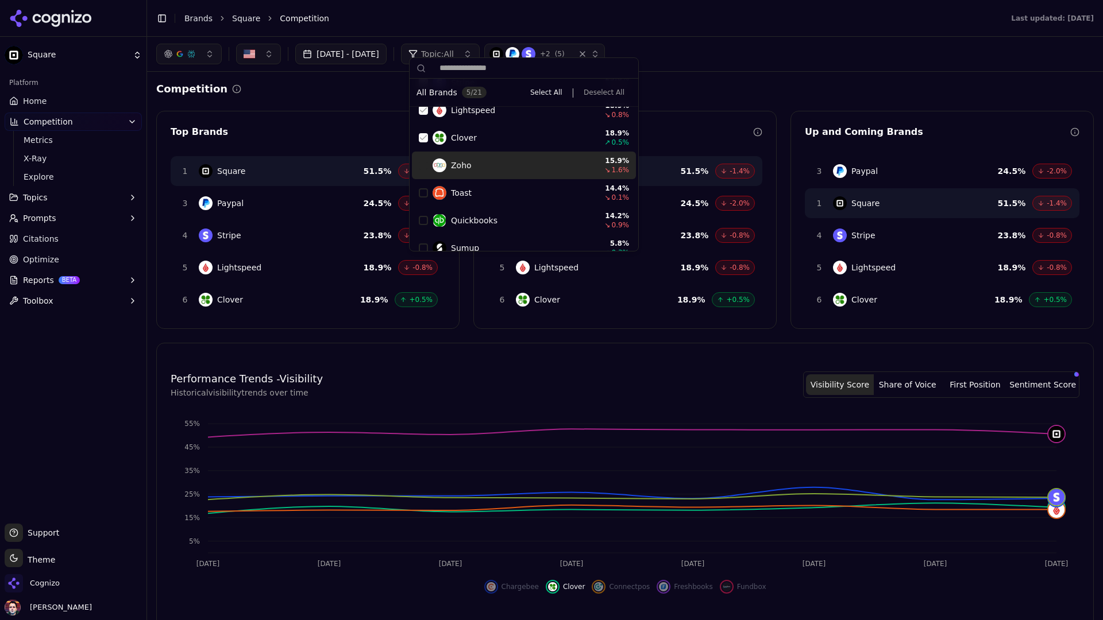
scroll to position [172, 0]
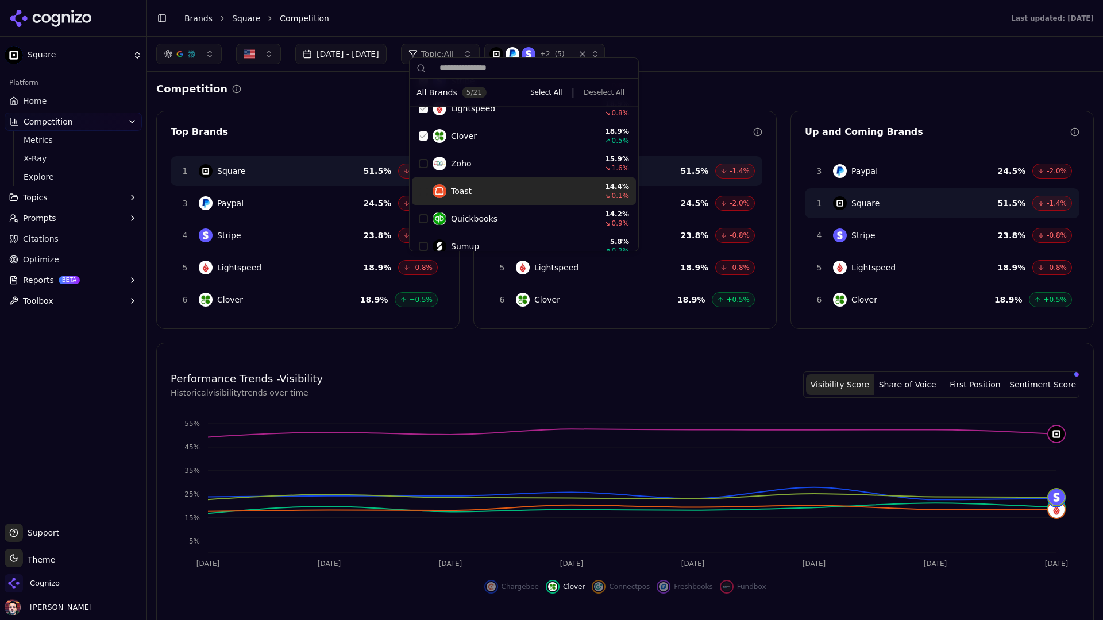
click at [424, 189] on div "Suggestions" at bounding box center [423, 191] width 9 height 9
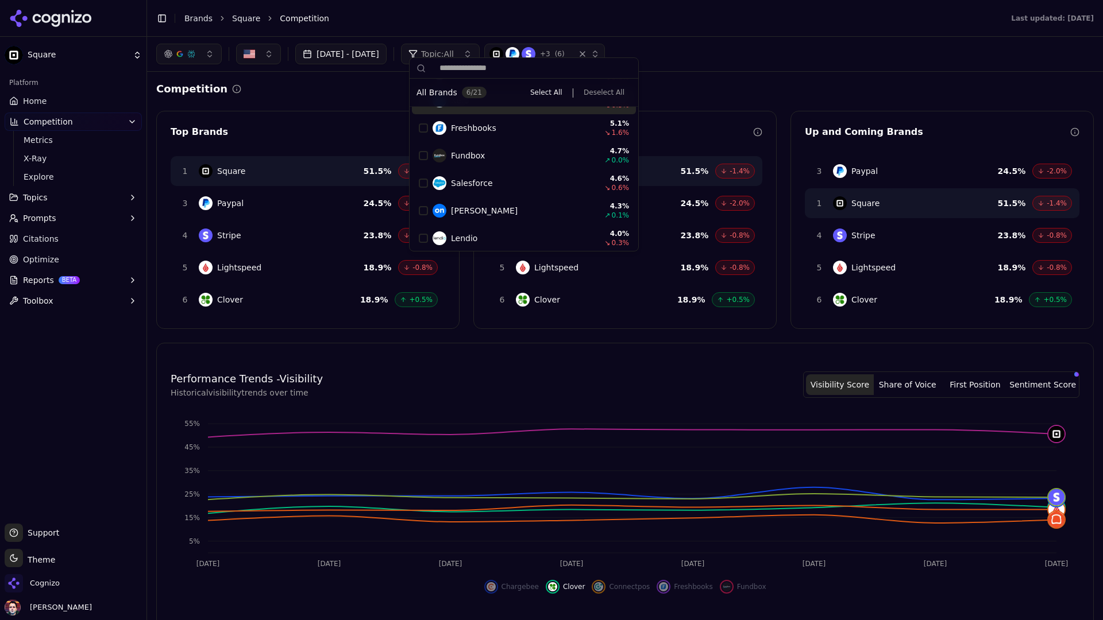
scroll to position [486, 0]
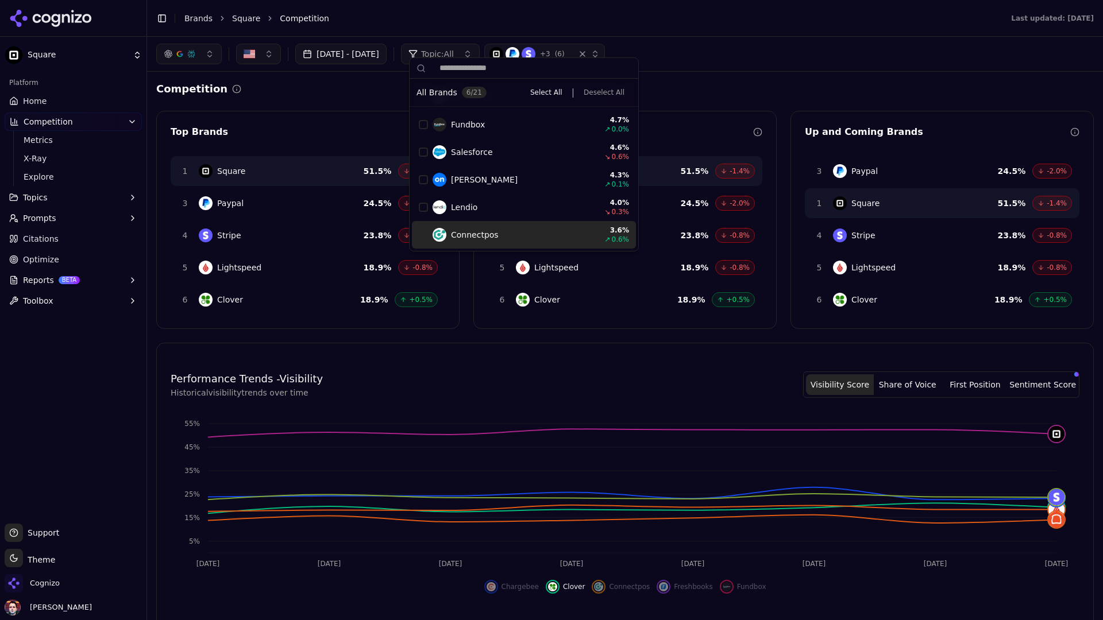
click at [600, 364] on div "Performance Trends - Visibility Historical visibility trends over time Visibili…" at bounding box center [625, 598] width 936 height 482
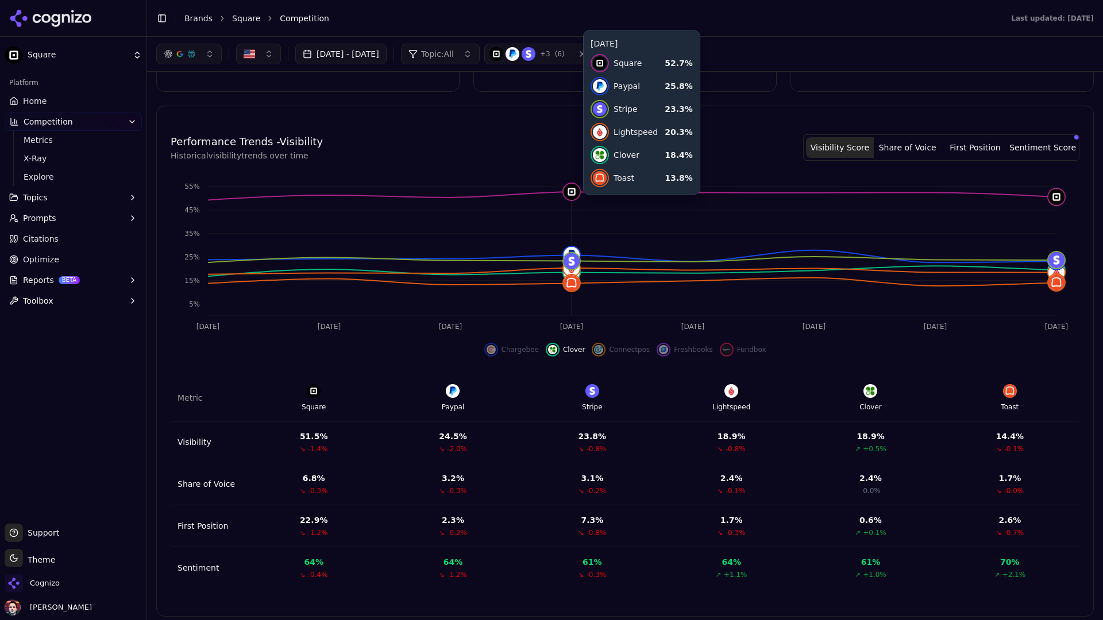
scroll to position [0, 0]
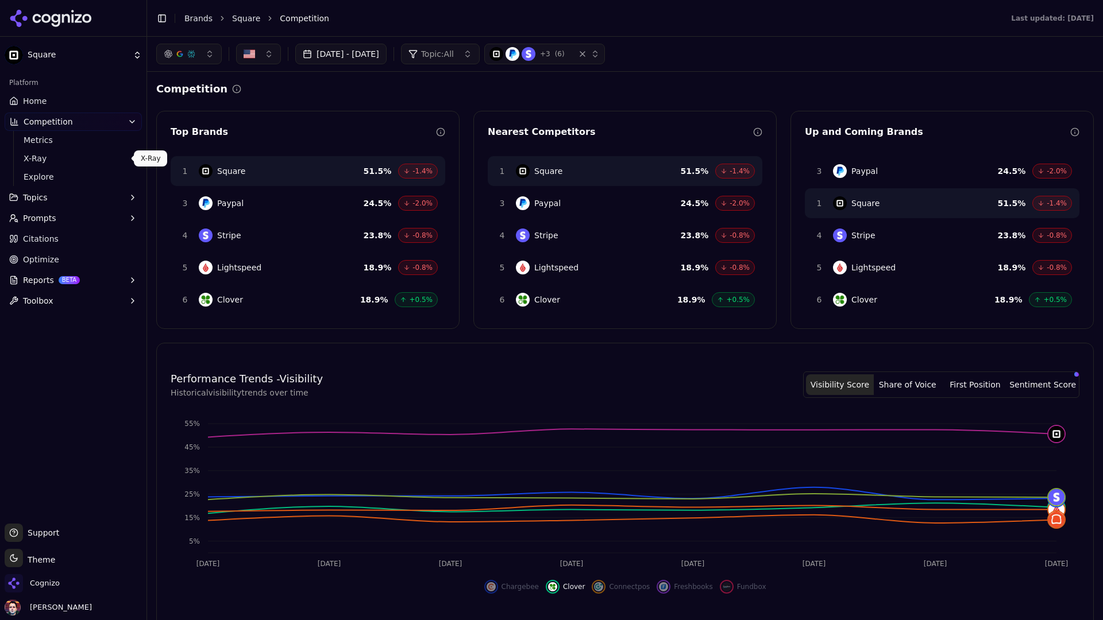
click at [80, 156] on span "X-Ray" at bounding box center [74, 158] width 100 height 11
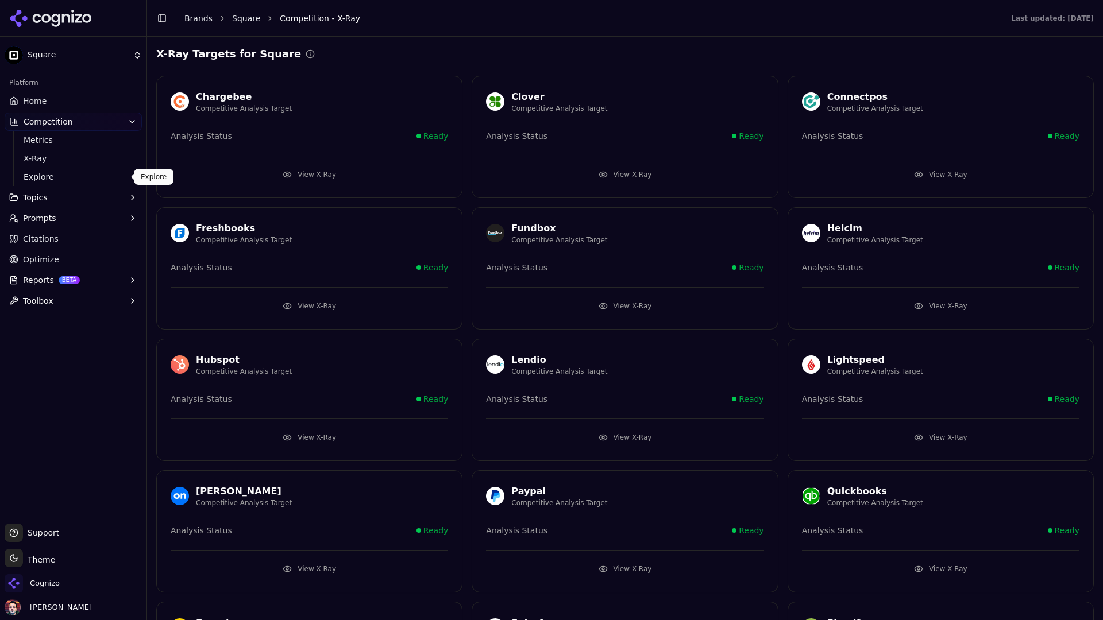
click at [86, 177] on span "Explore" at bounding box center [74, 176] width 100 height 11
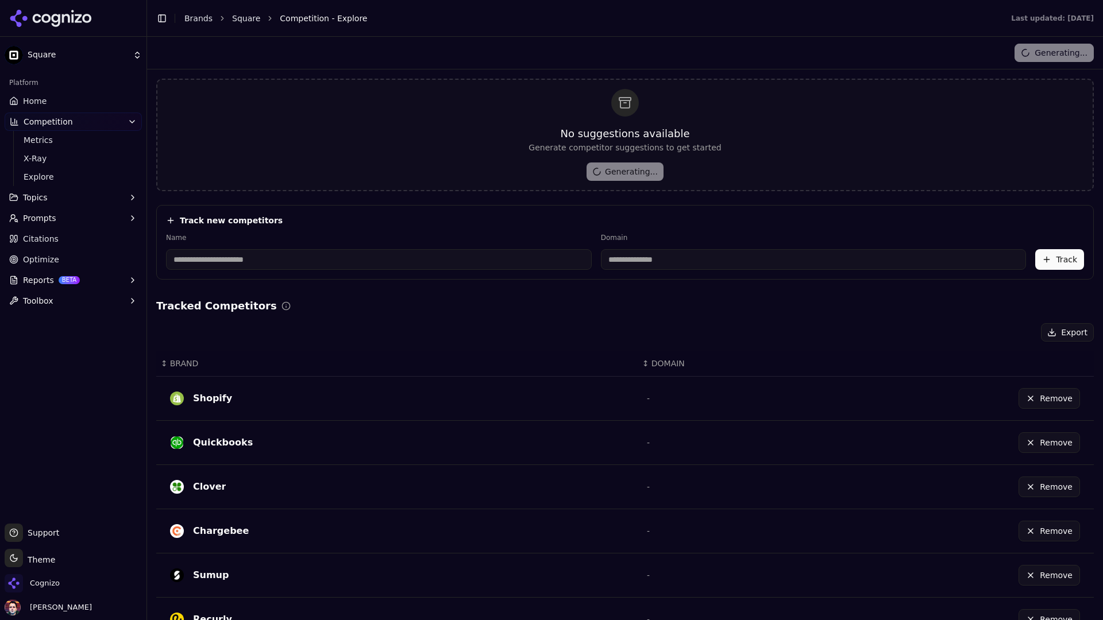
click at [415, 111] on div "No suggestions available Generate competitor suggestions to get started Generat…" at bounding box center [624, 135] width 937 height 113
click at [61, 156] on span "X-Ray" at bounding box center [74, 158] width 100 height 11
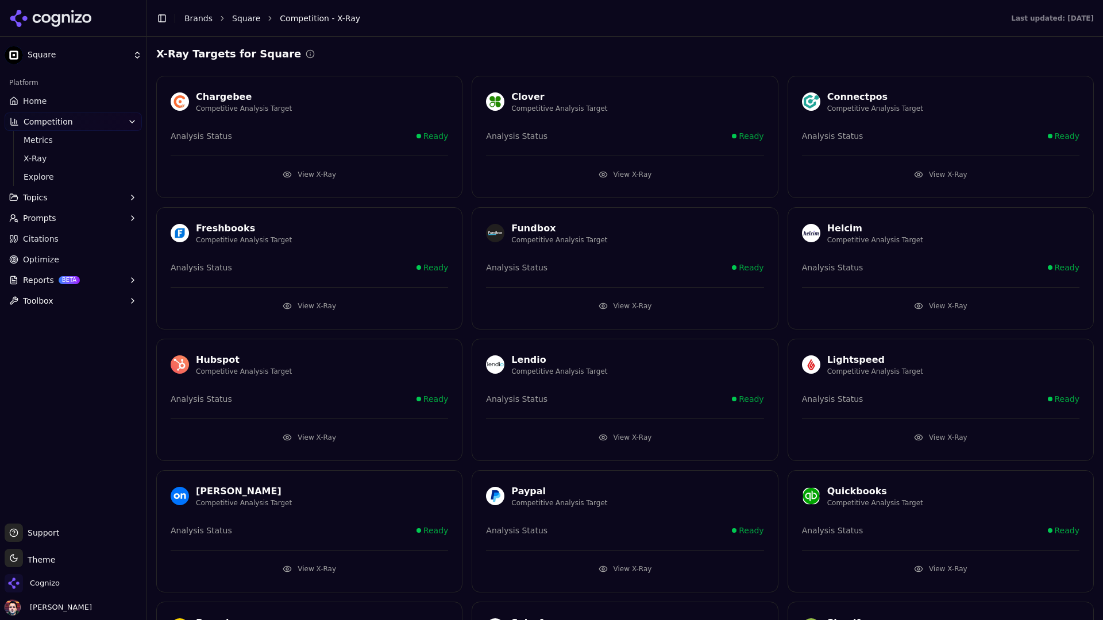
click at [282, 178] on button "View X-Ray" at bounding box center [309, 174] width 277 height 18
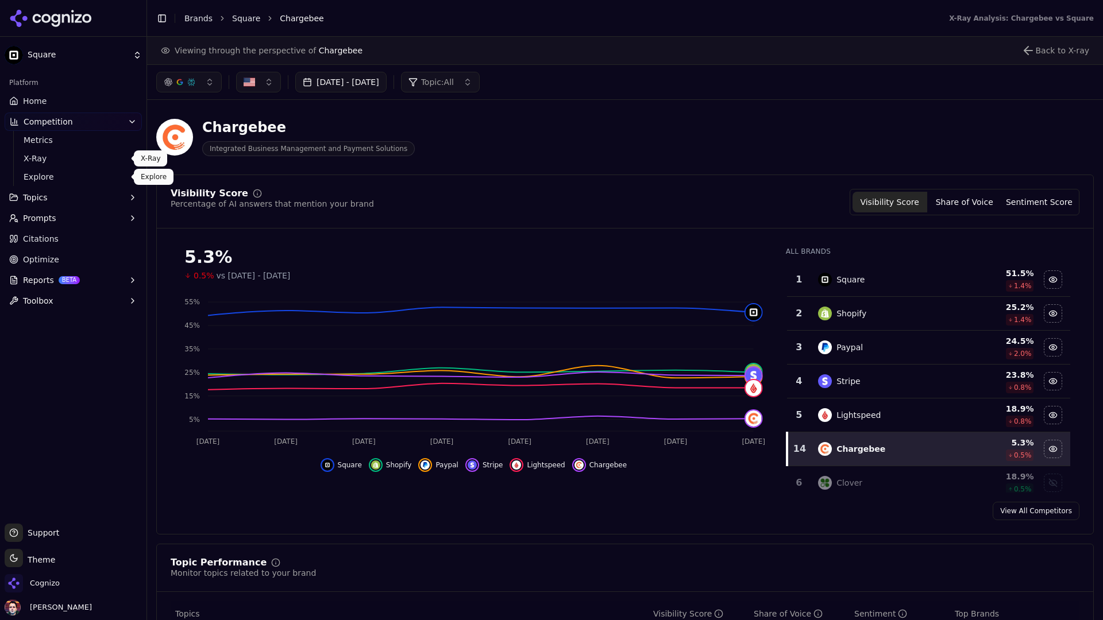
click at [90, 160] on span "X-Ray" at bounding box center [74, 158] width 100 height 11
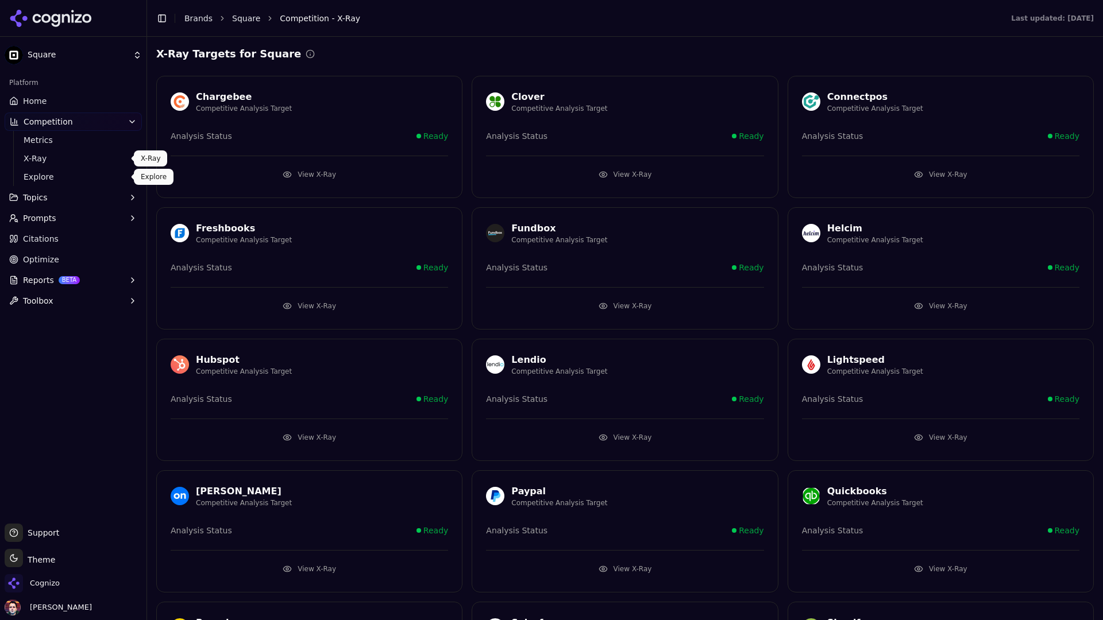
click at [79, 150] on link "X-Ray" at bounding box center [73, 158] width 109 height 16
click at [62, 175] on span "Explore" at bounding box center [74, 176] width 100 height 11
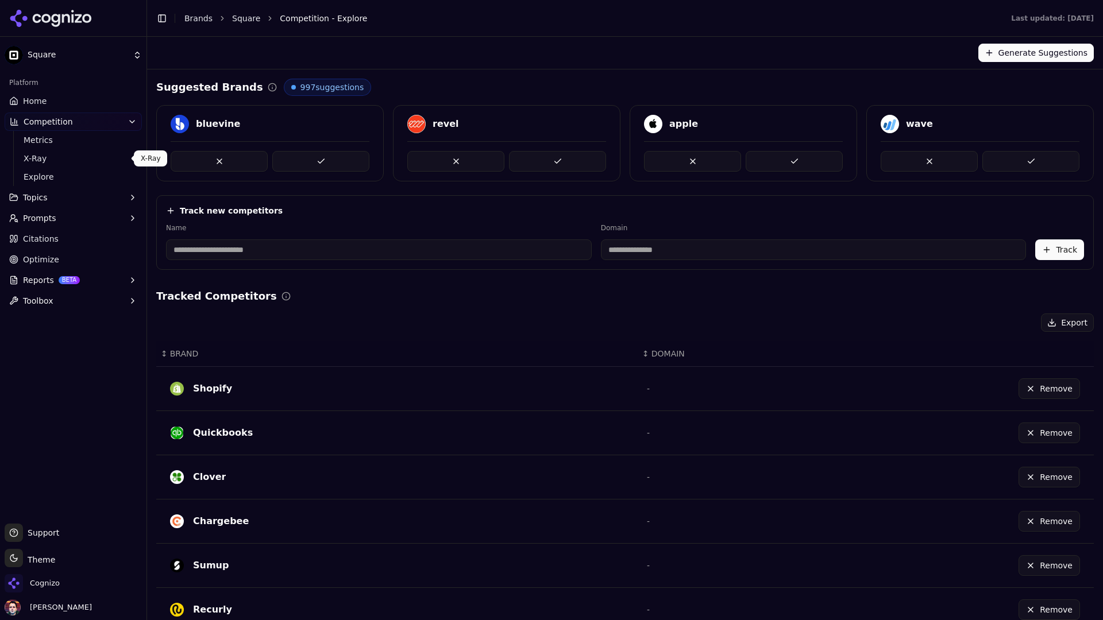
click at [83, 157] on span "X-Ray" at bounding box center [74, 158] width 100 height 11
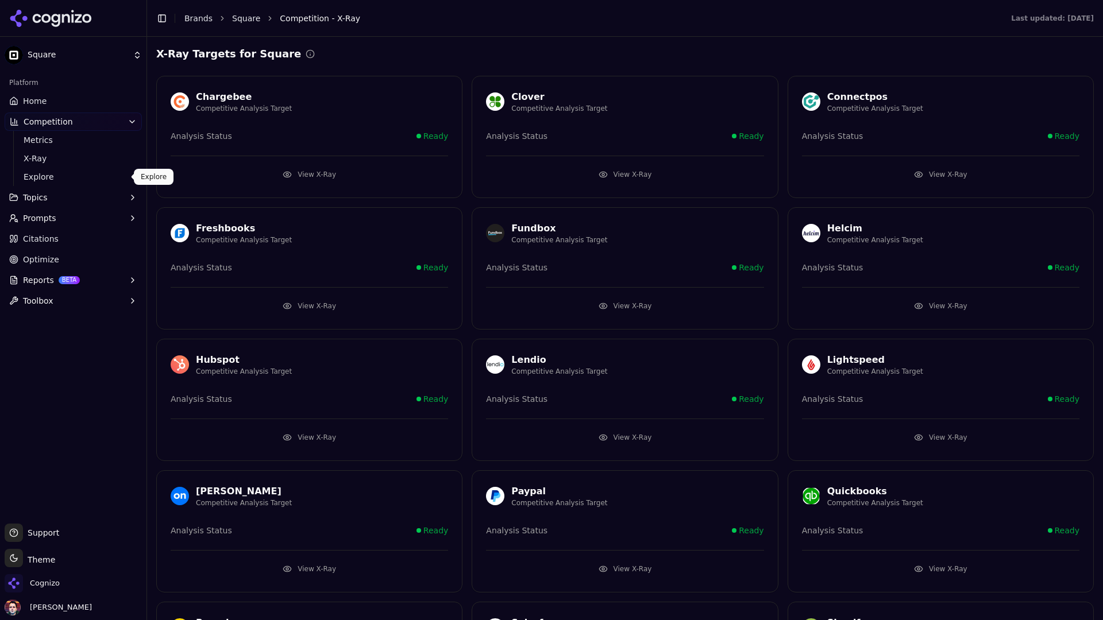
click at [79, 172] on span "Explore" at bounding box center [74, 176] width 100 height 11
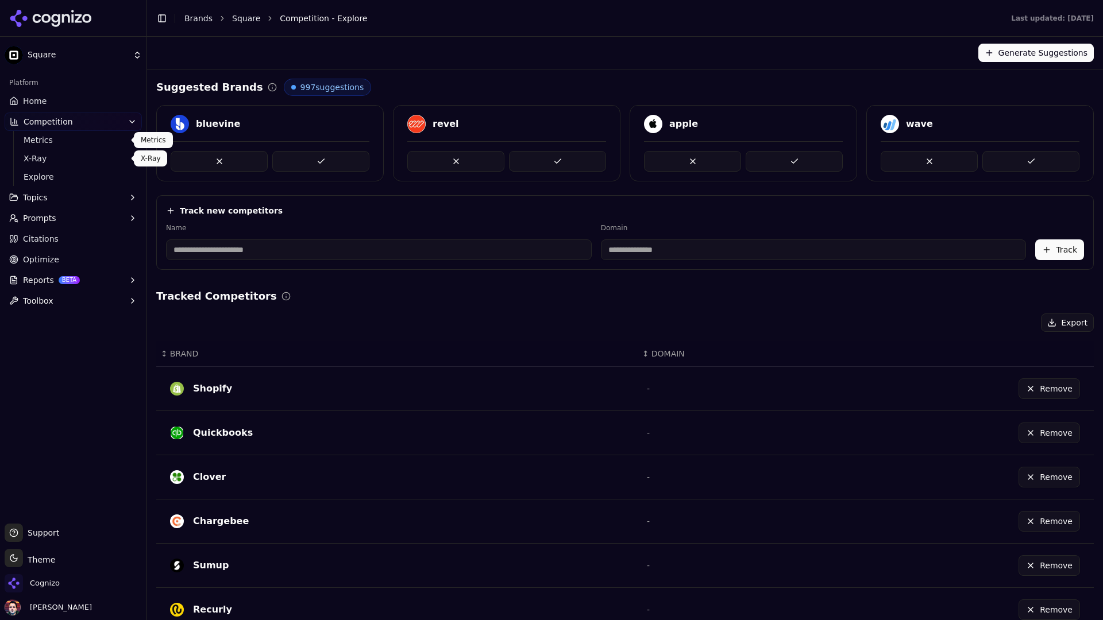
click at [94, 138] on span "Metrics" at bounding box center [74, 139] width 100 height 11
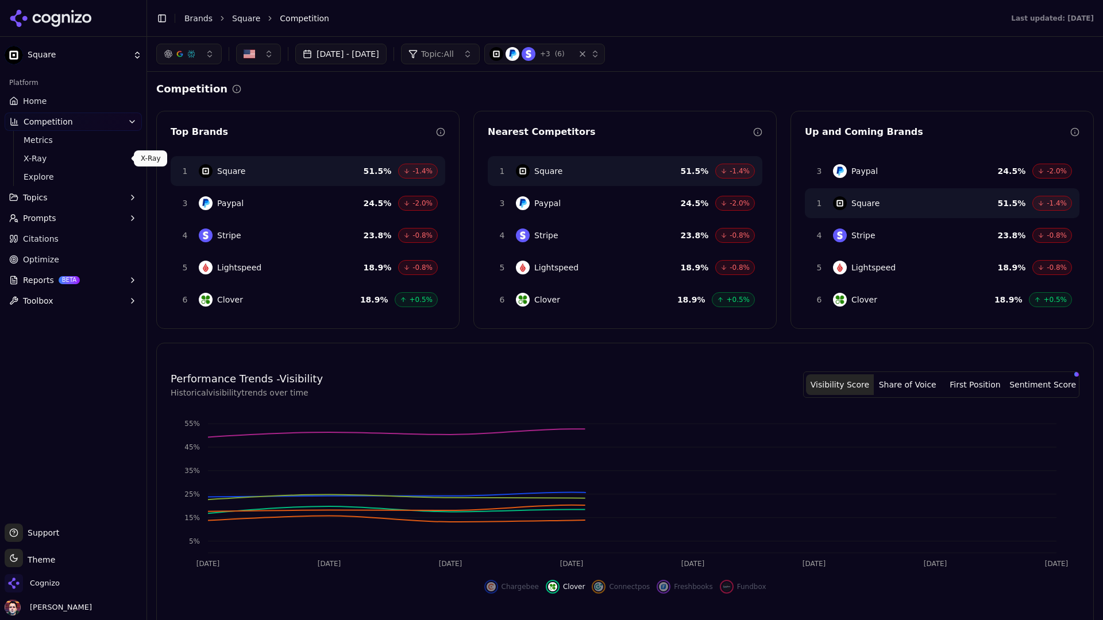
click at [84, 159] on span "X-Ray" at bounding box center [74, 158] width 100 height 11
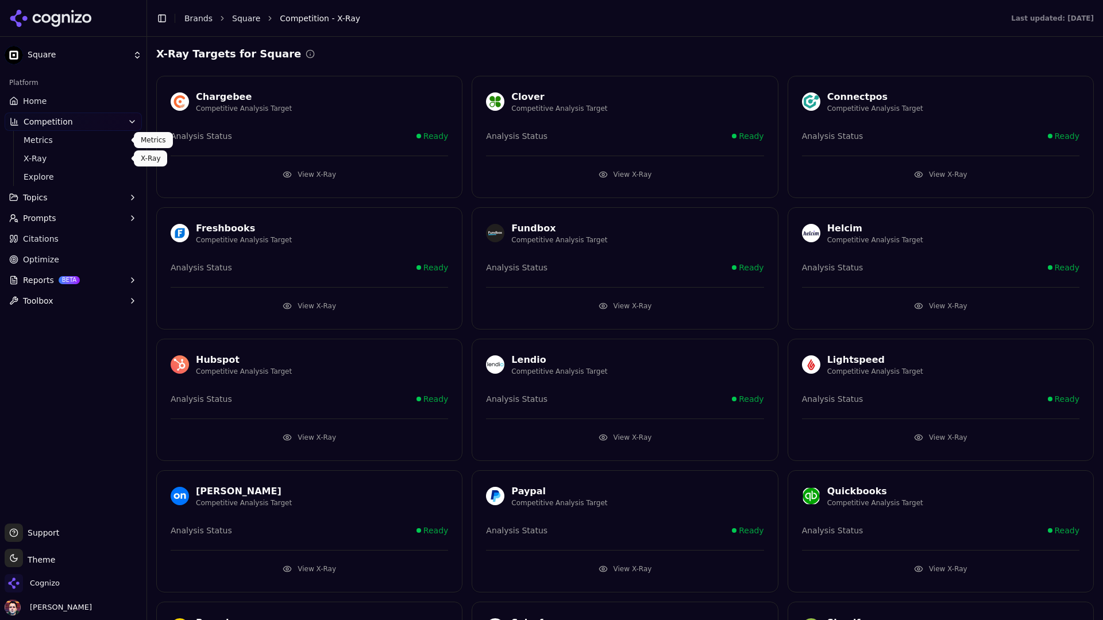
click at [94, 135] on span "Metrics" at bounding box center [74, 139] width 100 height 11
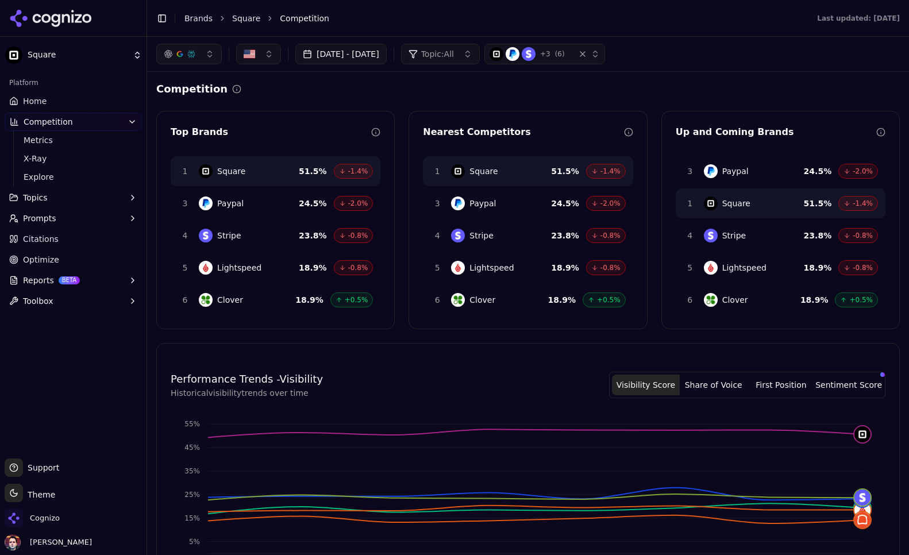
click at [387, 53] on button "[DATE] - [DATE]" at bounding box center [340, 54] width 91 height 21
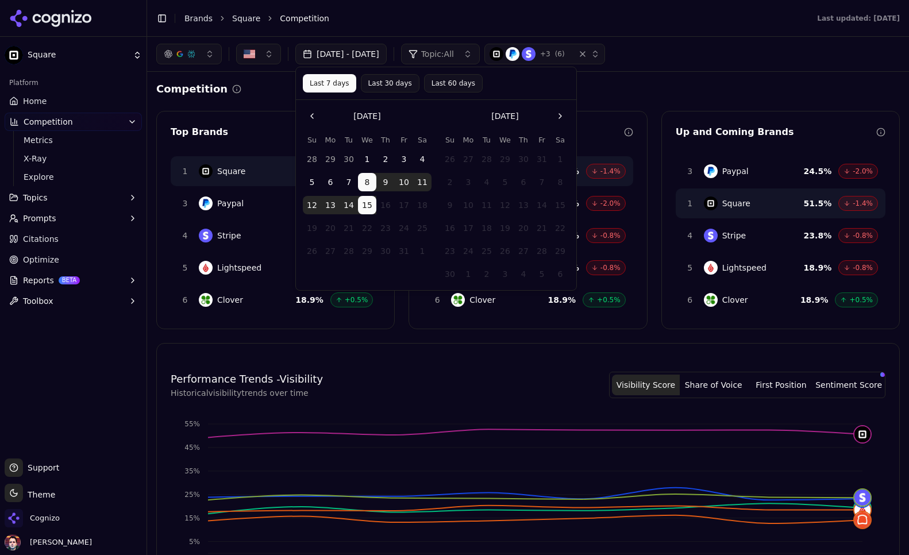
click at [458, 88] on button "Last 60 days" at bounding box center [453, 83] width 59 height 18
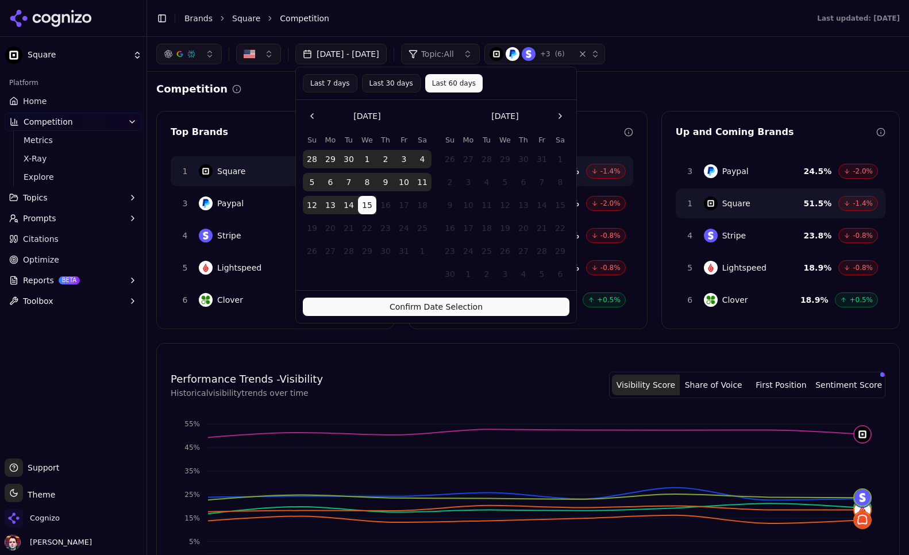
click at [457, 304] on button "Confirm Date Selection" at bounding box center [436, 306] width 266 height 18
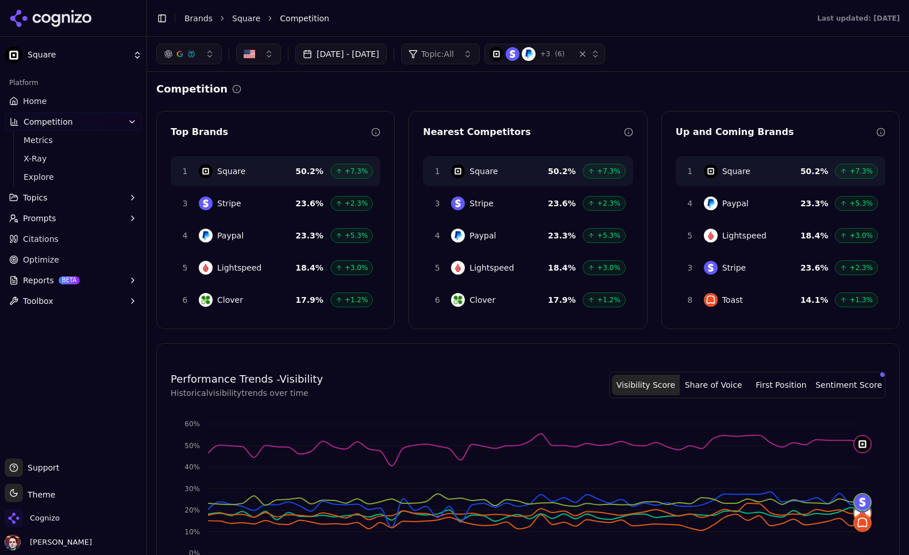
click at [387, 56] on button "Aug 16, 2025 - Oct 15, 2025" at bounding box center [340, 54] width 91 height 21
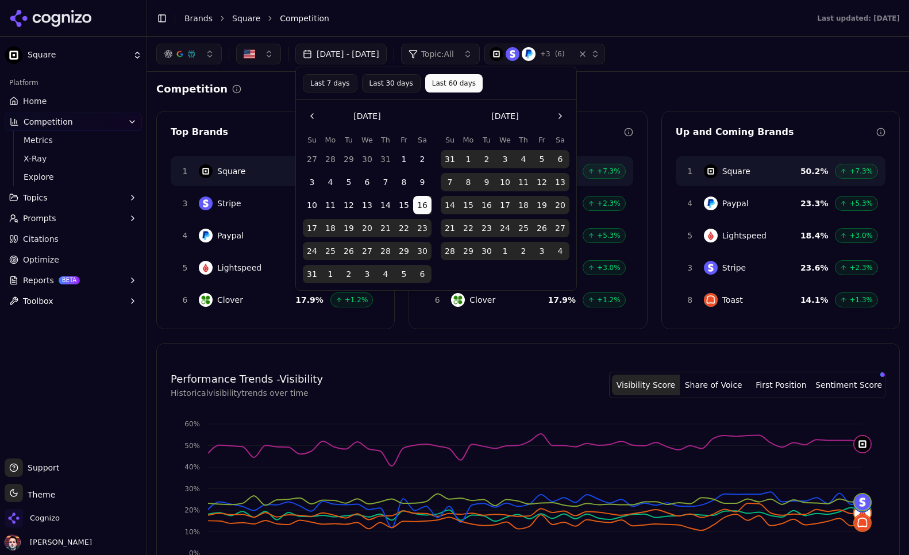
click at [394, 82] on button "Last 30 days" at bounding box center [391, 83] width 59 height 18
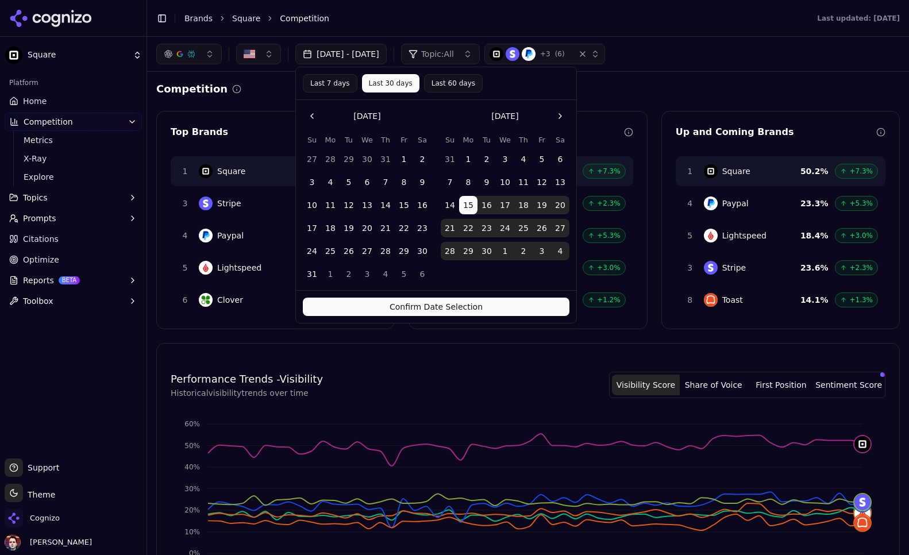
click at [426, 309] on button "Confirm Date Selection" at bounding box center [436, 306] width 266 height 18
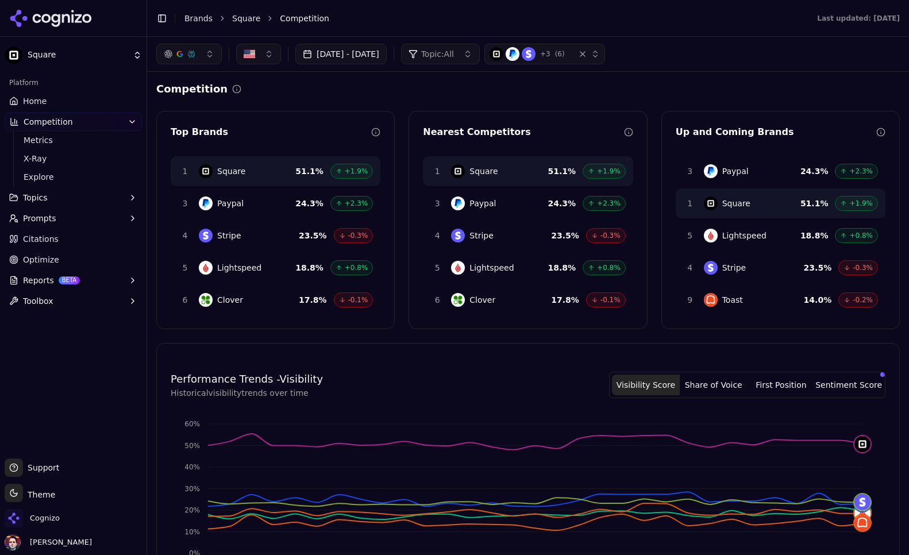
click at [73, 195] on button "Topics" at bounding box center [73, 197] width 137 height 18
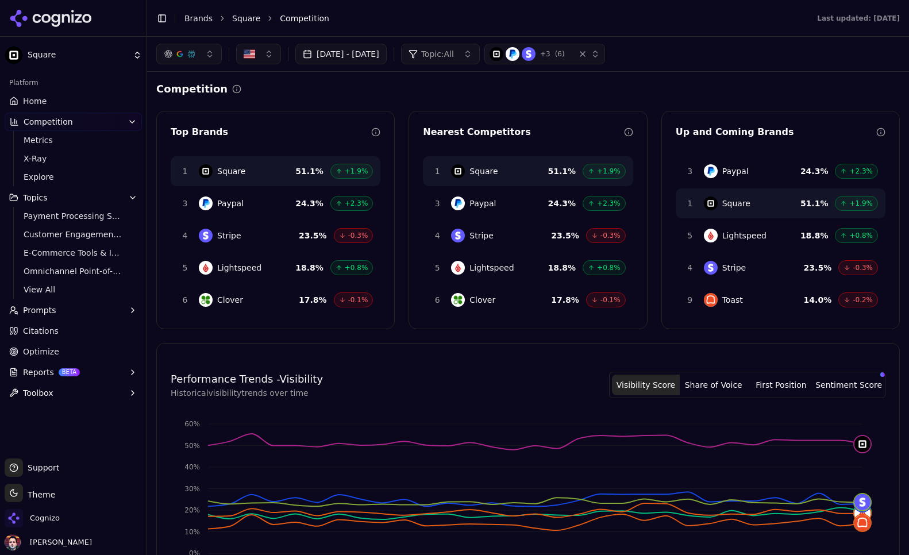
click at [58, 308] on button "Prompts" at bounding box center [73, 310] width 137 height 18
click at [56, 289] on span "View All" at bounding box center [74, 289] width 100 height 11
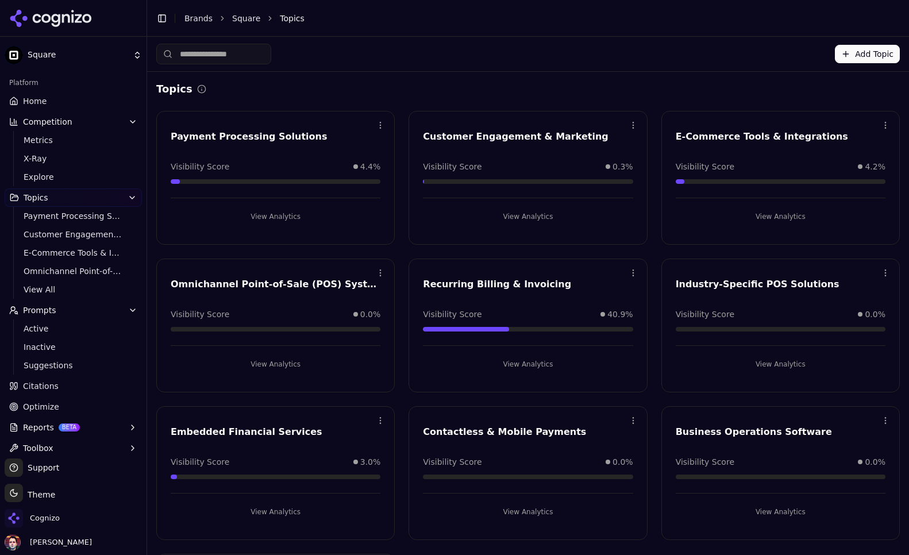
click at [247, 211] on button "View Analytics" at bounding box center [276, 216] width 210 height 18
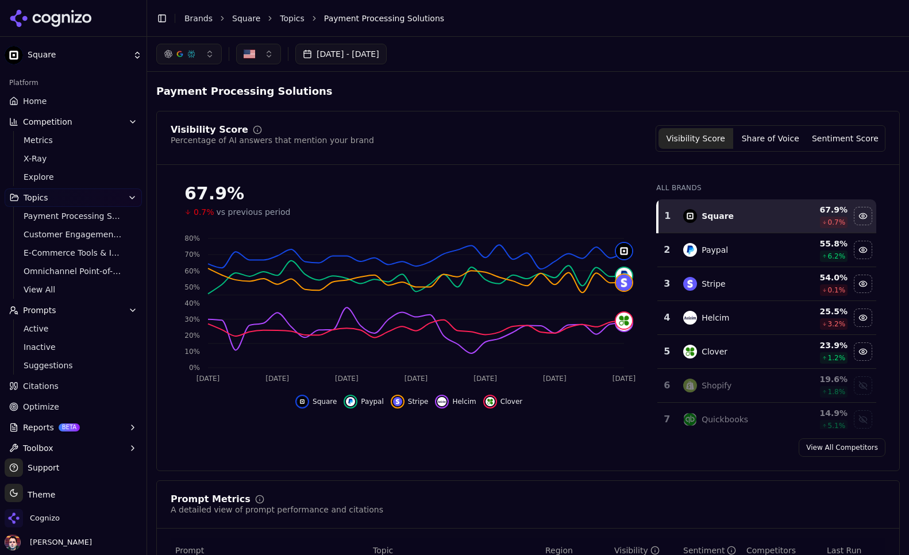
click at [726, 235] on td "Paypal" at bounding box center [732, 250] width 113 height 34
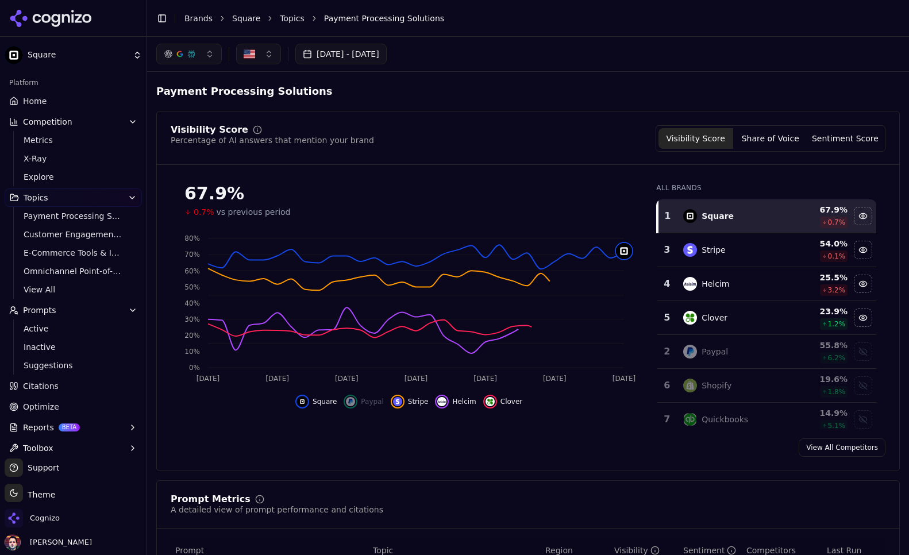
click at [752, 245] on div "Stripe" at bounding box center [732, 250] width 99 height 14
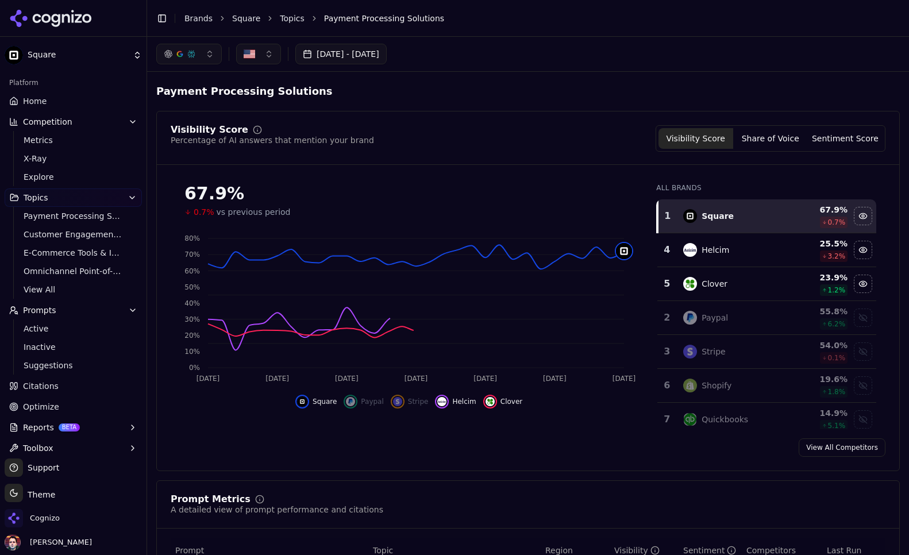
click at [736, 281] on div "Clover" at bounding box center [732, 284] width 99 height 14
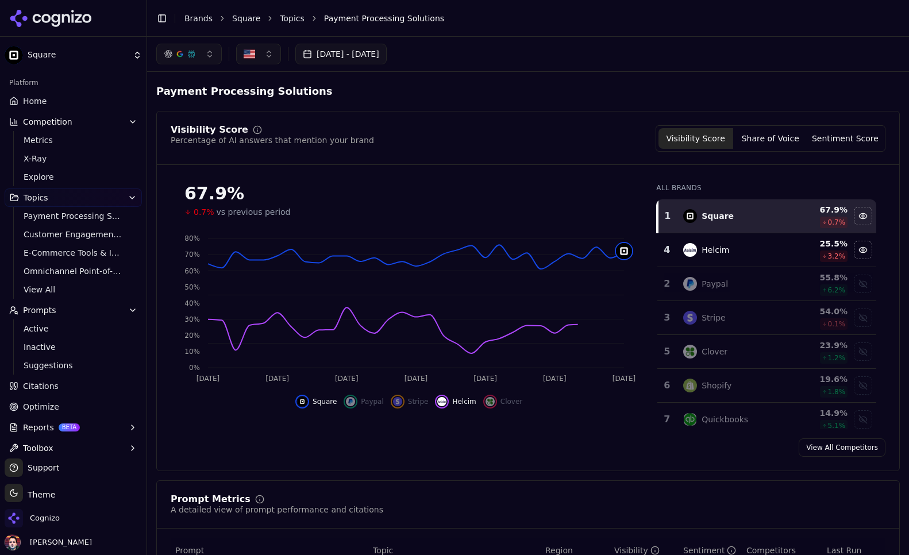
click at [725, 321] on div "Stripe" at bounding box center [732, 318] width 99 height 14
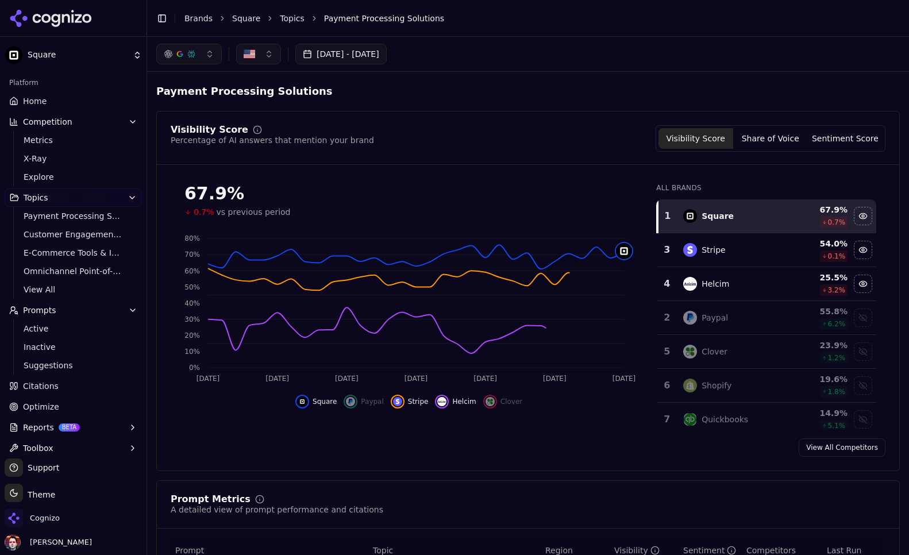
click at [745, 258] on td "Stripe" at bounding box center [732, 250] width 113 height 34
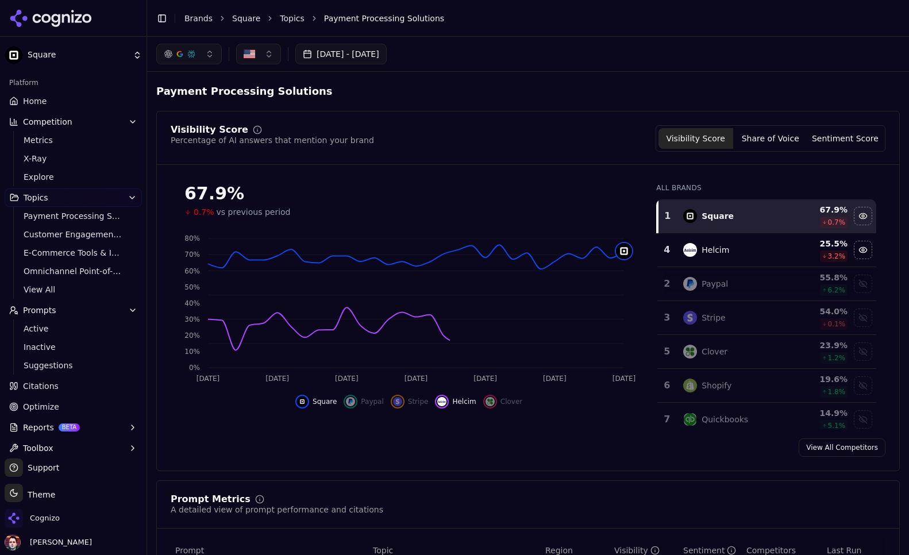
click at [757, 241] on td "Helcim" at bounding box center [732, 250] width 113 height 34
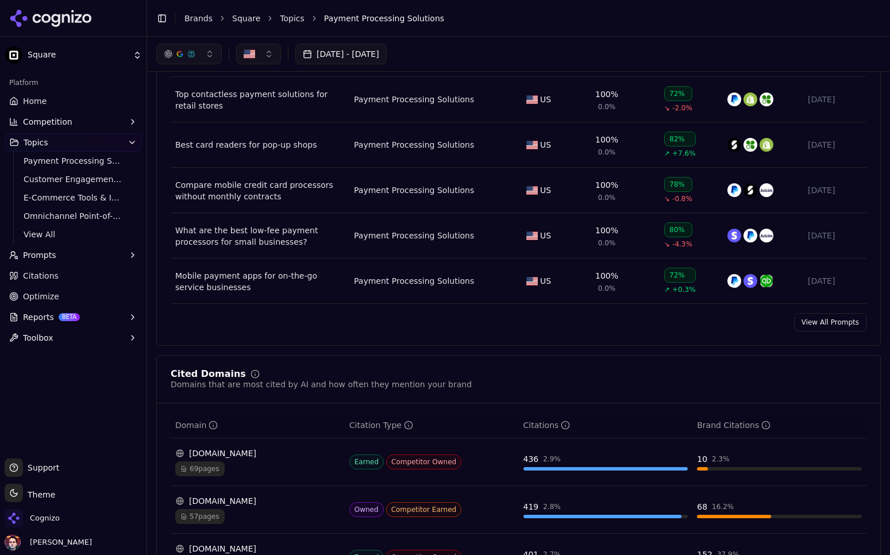
scroll to position [449, 0]
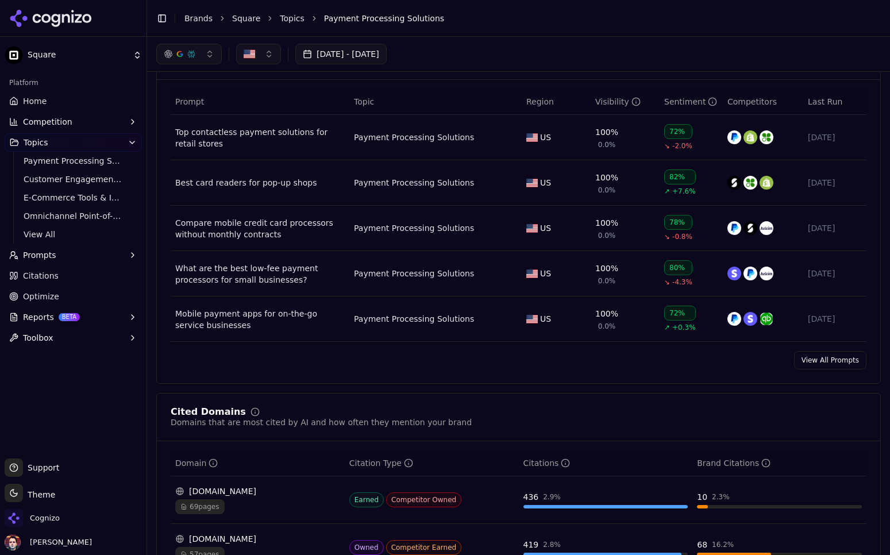
click at [59, 335] on button "Toolbox" at bounding box center [73, 338] width 137 height 18
click at [53, 354] on span "llms.txt Generator" at bounding box center [74, 355] width 100 height 11
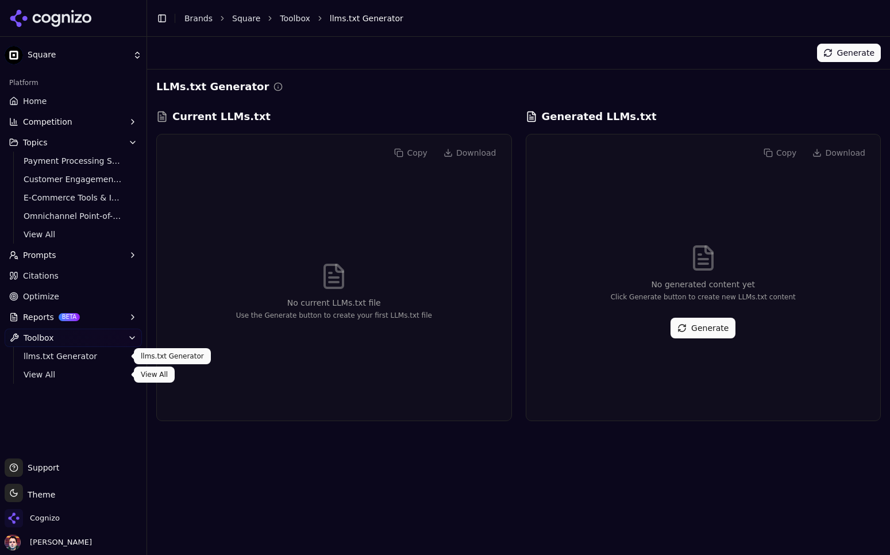
click at [67, 367] on link "View All" at bounding box center [73, 374] width 109 height 16
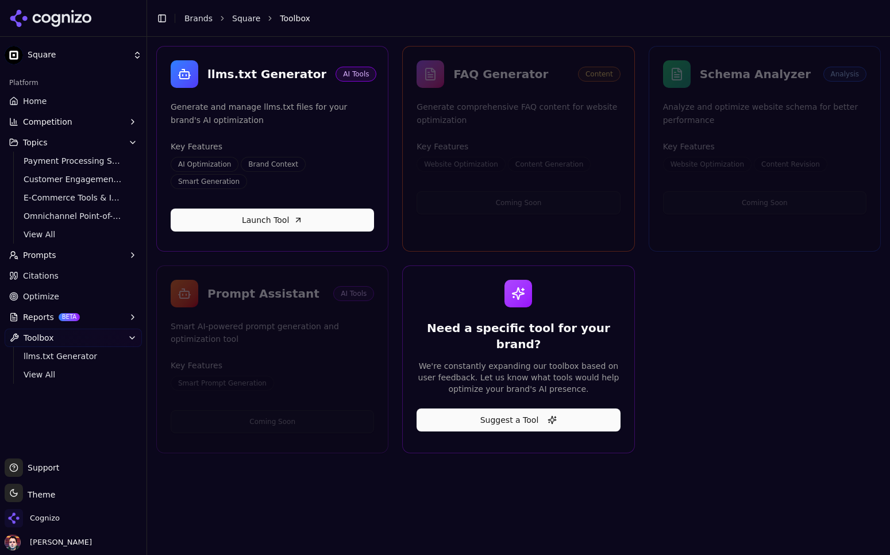
click at [101, 313] on button "Reports BETA" at bounding box center [73, 317] width 137 height 18
click at [82, 331] on span "PDF" at bounding box center [74, 335] width 100 height 11
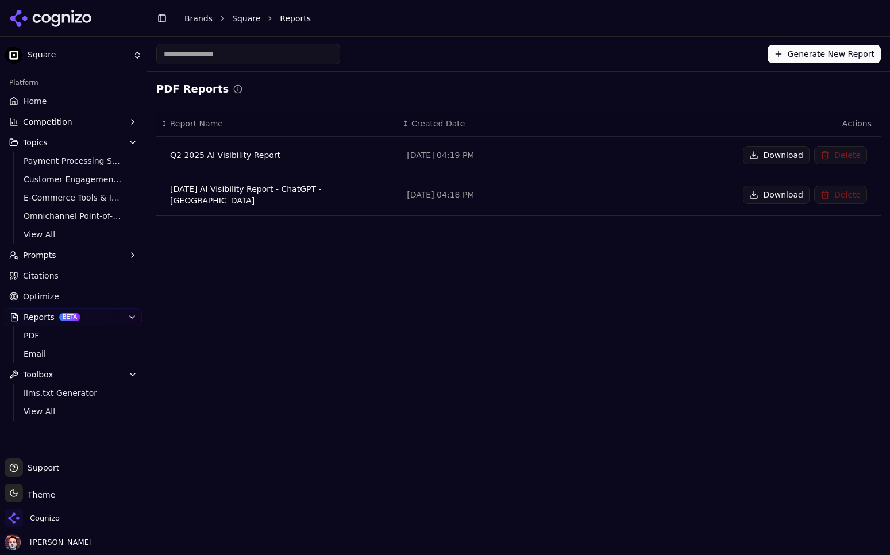
click at [88, 291] on link "Optimize" at bounding box center [73, 296] width 137 height 18
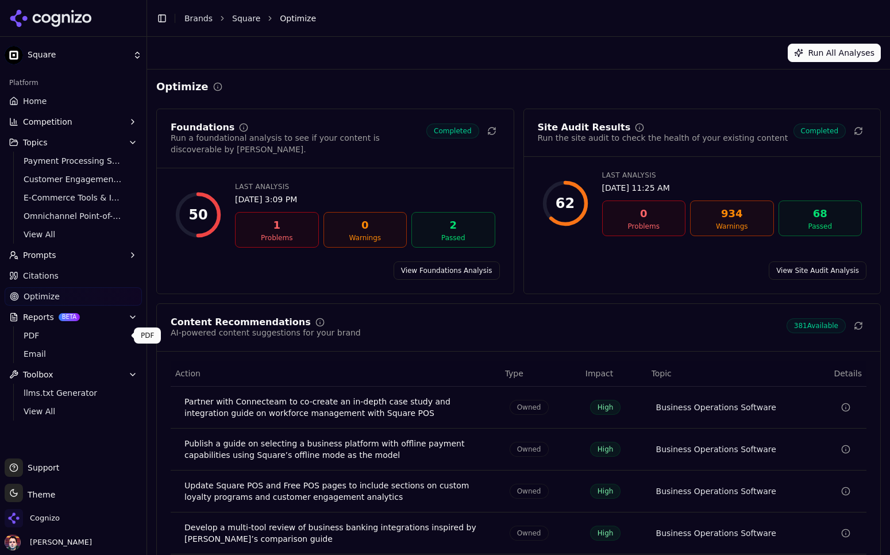
click at [70, 329] on link "PDF" at bounding box center [73, 335] width 109 height 16
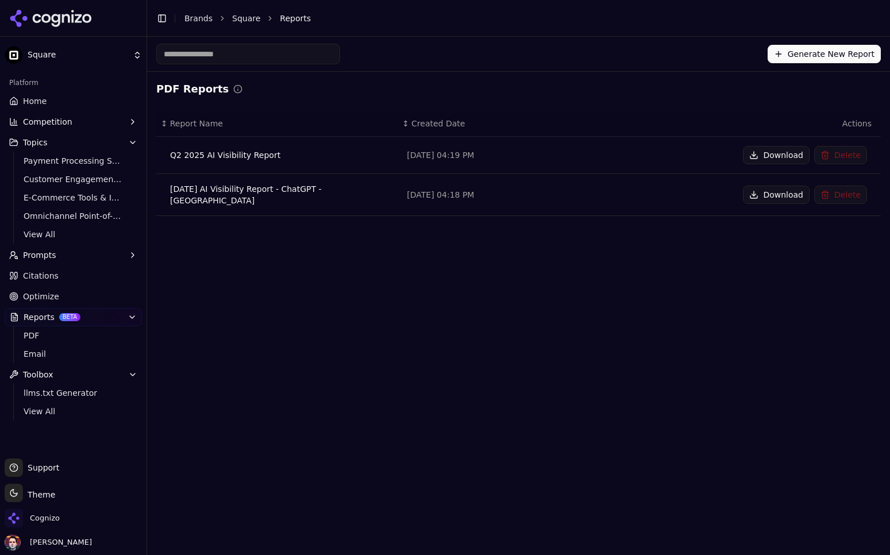
click at [782, 154] on button "Download" at bounding box center [776, 155] width 67 height 18
click at [87, 53] on html "Square Platform Home Competition Topics Payment Processing Solutions Customer E…" at bounding box center [445, 277] width 890 height 555
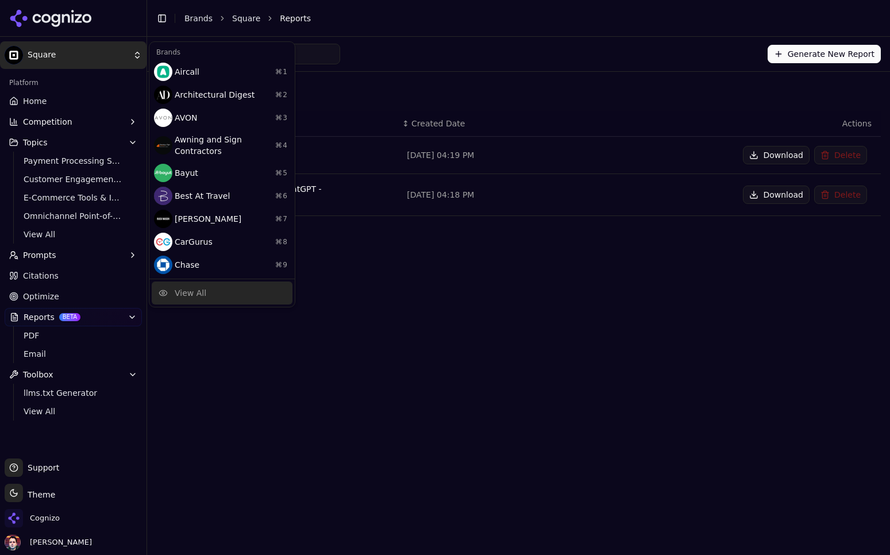
click at [197, 295] on div "View All" at bounding box center [191, 292] width 32 height 11
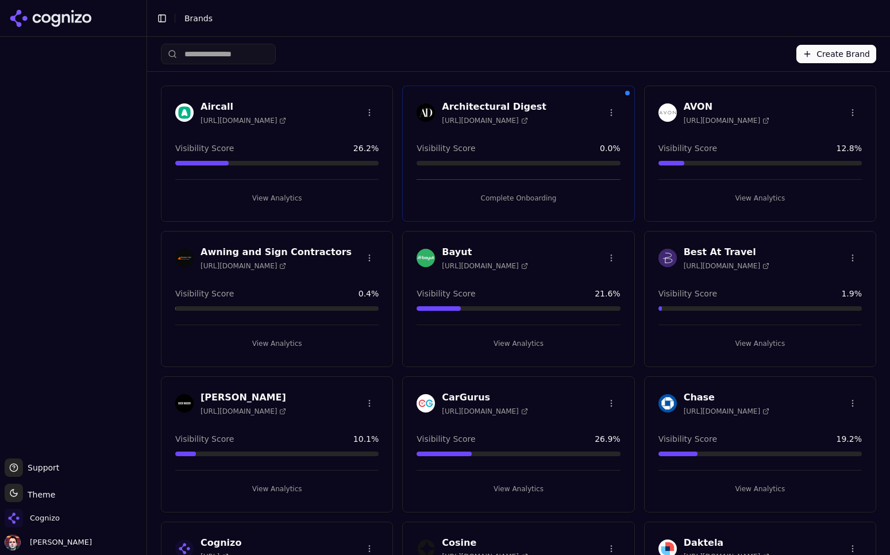
click at [310, 191] on button "View Analytics" at bounding box center [276, 198] width 203 height 18
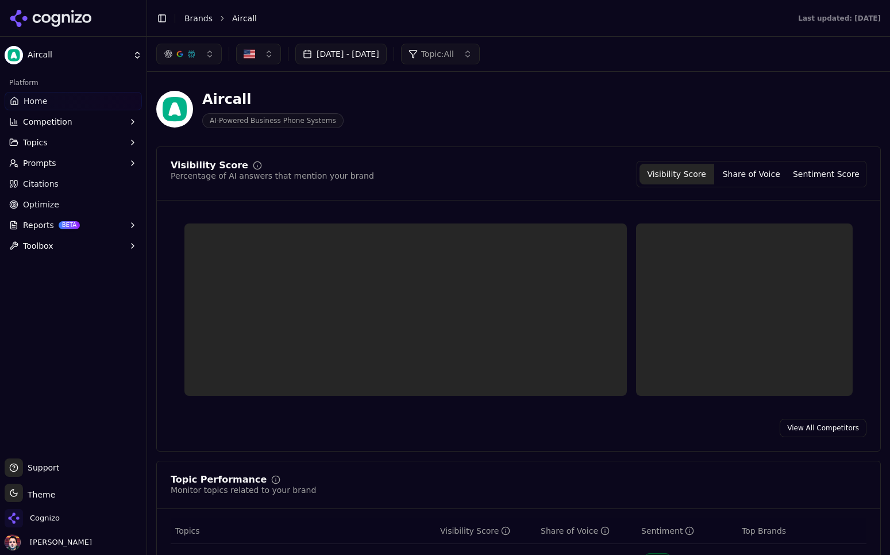
click at [71, 229] on span "BETA" at bounding box center [69, 225] width 21 height 8
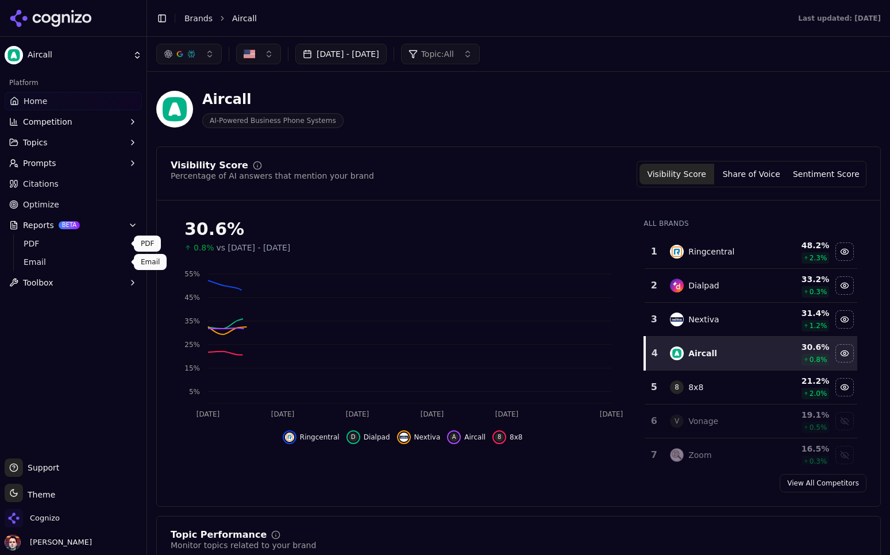
click at [67, 244] on span "PDF" at bounding box center [74, 243] width 100 height 11
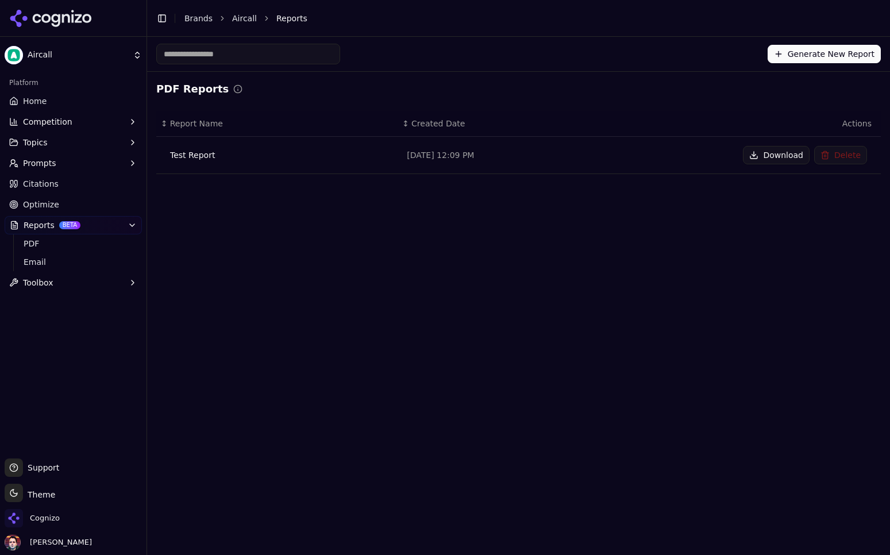
click at [779, 153] on button "Download" at bounding box center [776, 155] width 67 height 18
click at [33, 44] on html "Aircall Platform Home Competition Topics Prompts Citations Optimize Reports BET…" at bounding box center [445, 277] width 890 height 555
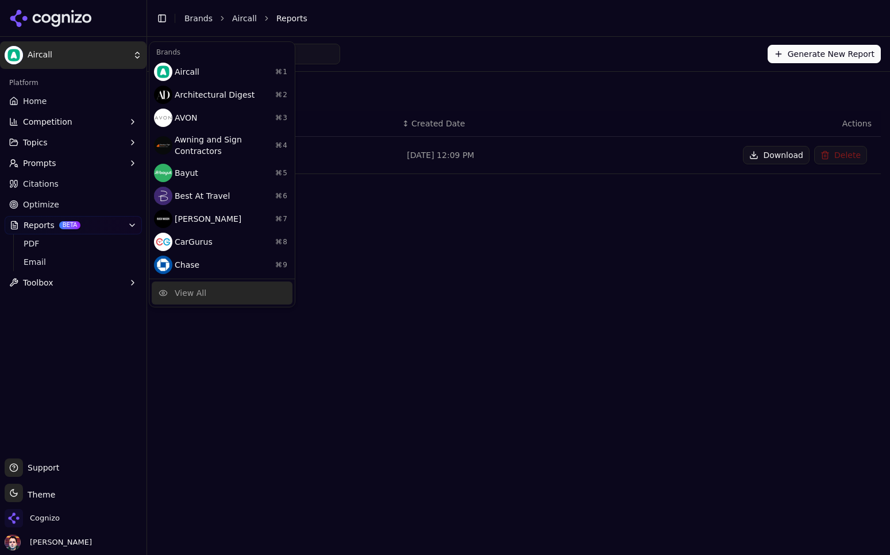
click at [214, 297] on div "View All" at bounding box center [222, 292] width 141 height 23
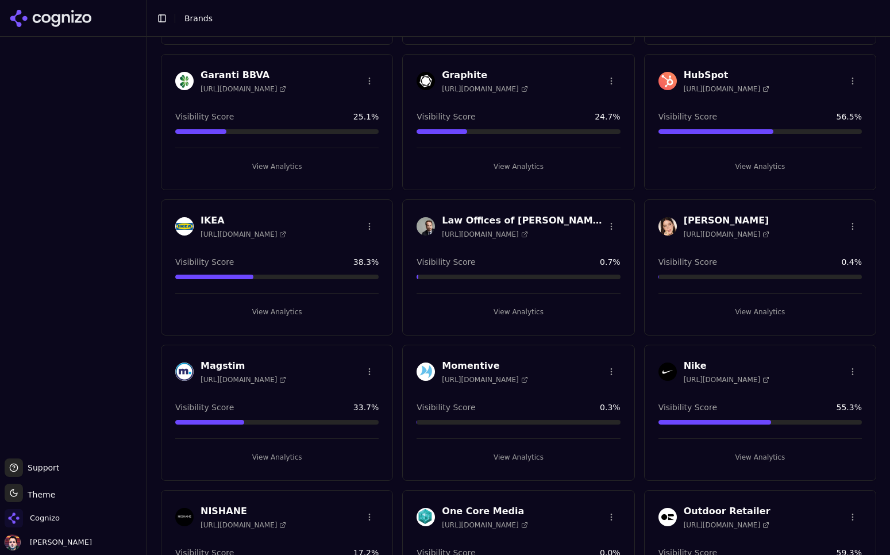
scroll to position [736, 0]
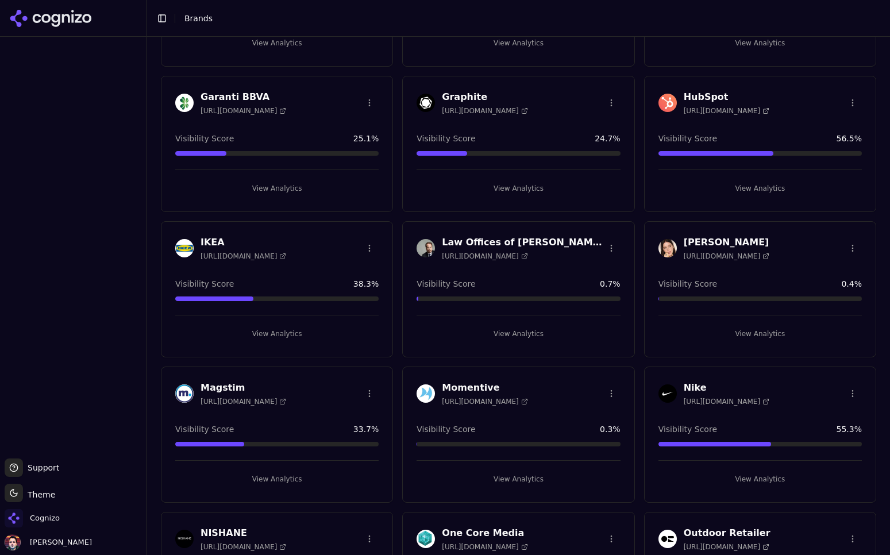
click at [745, 189] on button "View Analytics" at bounding box center [759, 188] width 203 height 18
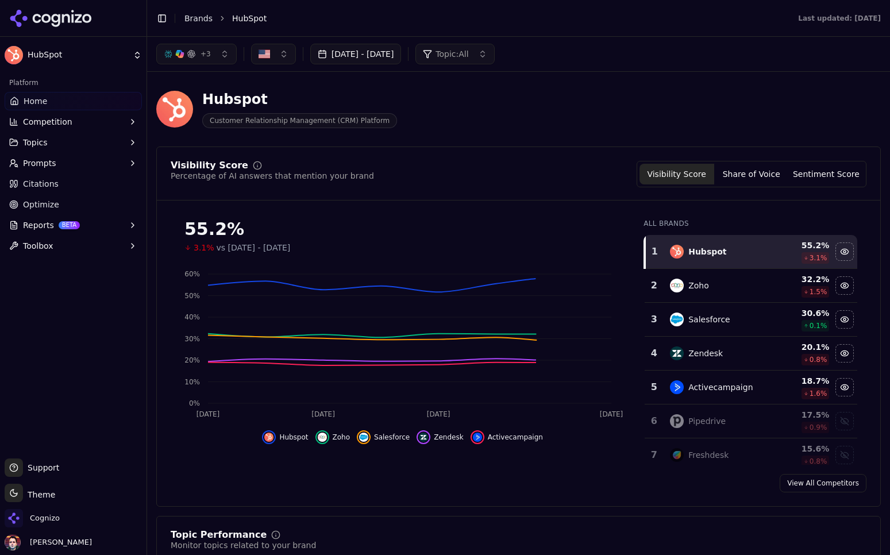
click at [65, 220] on button "Reports BETA" at bounding box center [73, 225] width 137 height 18
click at [58, 247] on span "PDF" at bounding box center [74, 243] width 100 height 11
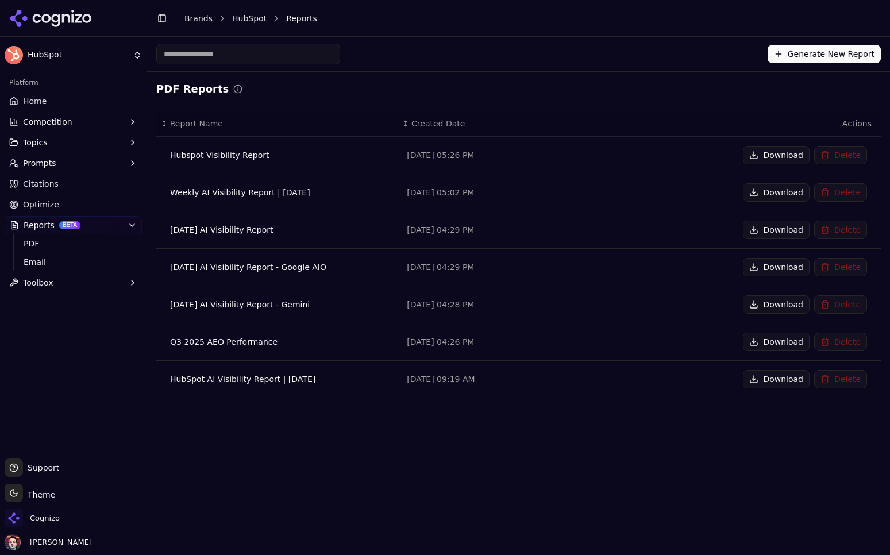
click at [771, 160] on button "Download" at bounding box center [776, 155] width 67 height 18
click at [107, 264] on span "Email" at bounding box center [74, 261] width 100 height 11
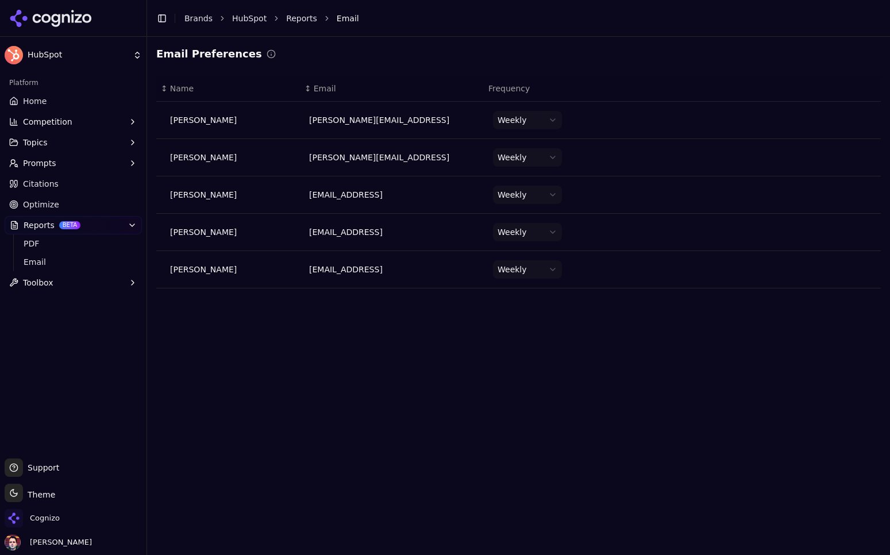
click at [541, 122] on html "HubSpot Platform Home Competition Topics Prompts Citations Optimize Reports BET…" at bounding box center [445, 277] width 890 height 555
click at [551, 117] on html "HubSpot Platform Home Competition Topics Prompts Citations Optimize Reports BET…" at bounding box center [445, 277] width 890 height 555
click at [558, 51] on div "Email Preferences" at bounding box center [518, 54] width 724 height 16
click at [87, 92] on link "Home" at bounding box center [73, 101] width 137 height 18
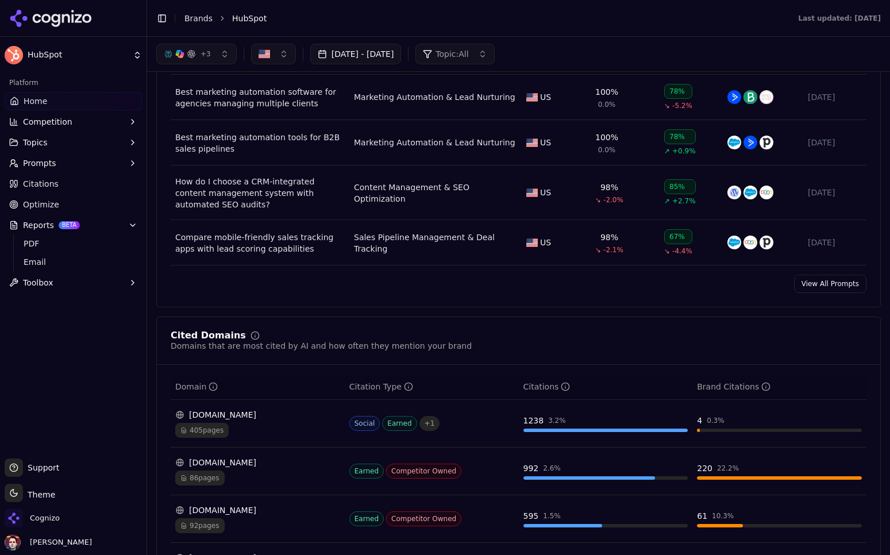
scroll to position [722, 0]
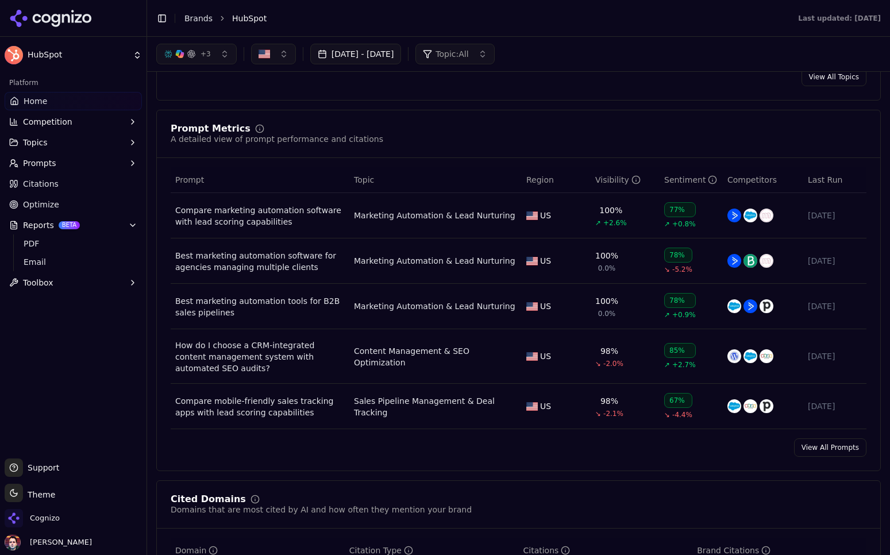
click at [285, 216] on div "Compare marketing automation software with lead scoring capabilities" at bounding box center [259, 215] width 169 height 23
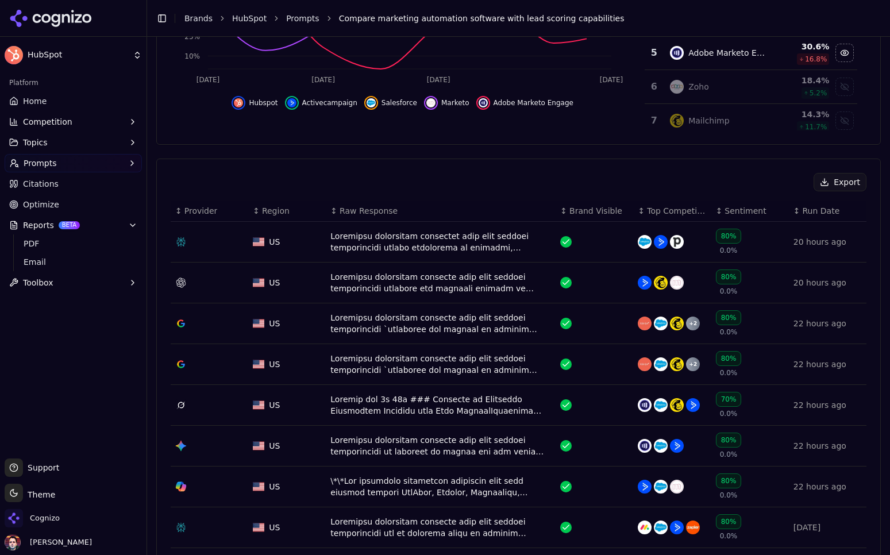
scroll to position [303, 0]
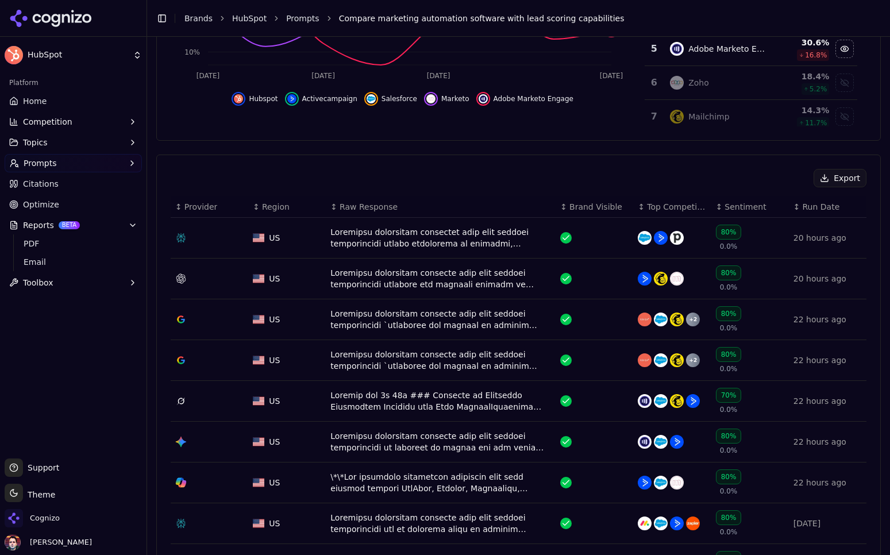
click at [452, 223] on td "Data table" at bounding box center [441, 238] width 230 height 41
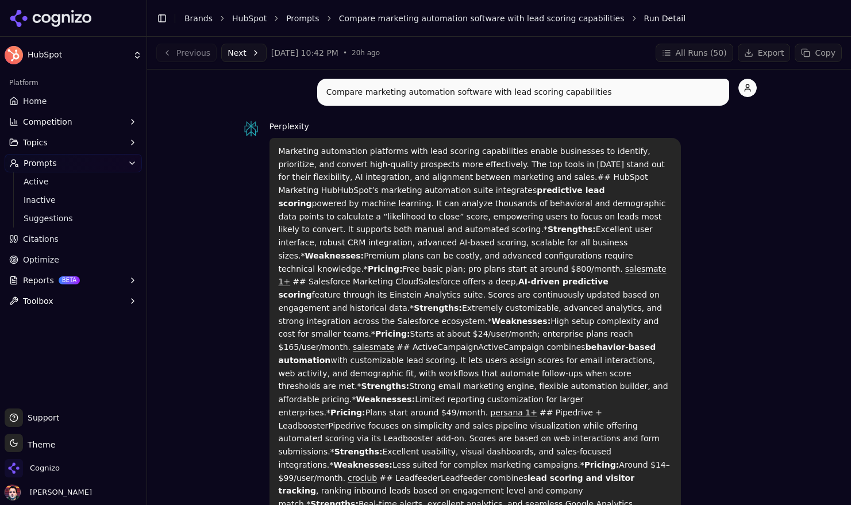
click at [691, 49] on button "All Runs ( 50 )" at bounding box center [694, 53] width 78 height 18
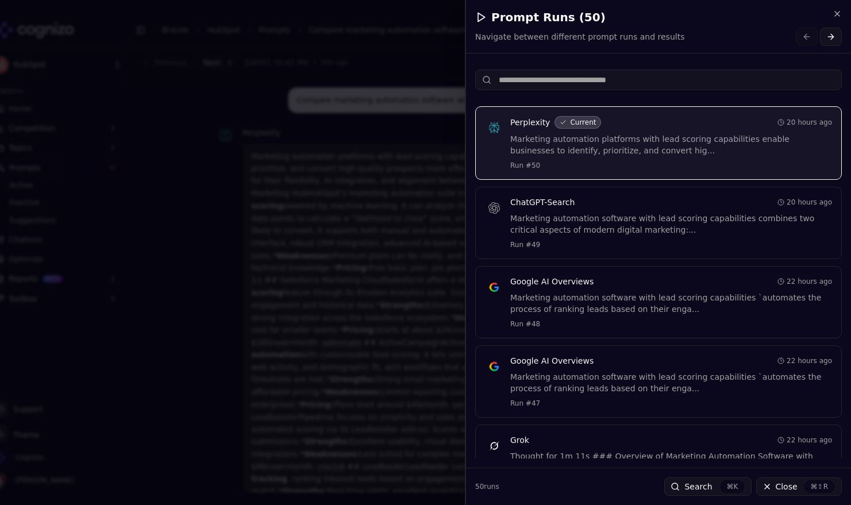
click at [691, 49] on div "Prompt Runs ( 50 ) Navigate between different prompt runs and results" at bounding box center [658, 26] width 385 height 53
click at [233, 217] on div at bounding box center [425, 252] width 851 height 505
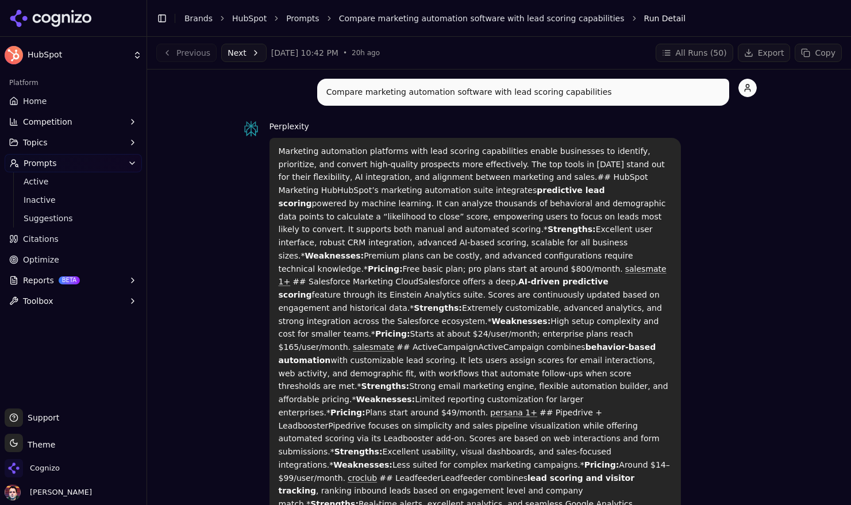
click at [298, 22] on link "Prompts" at bounding box center [302, 18] width 33 height 11
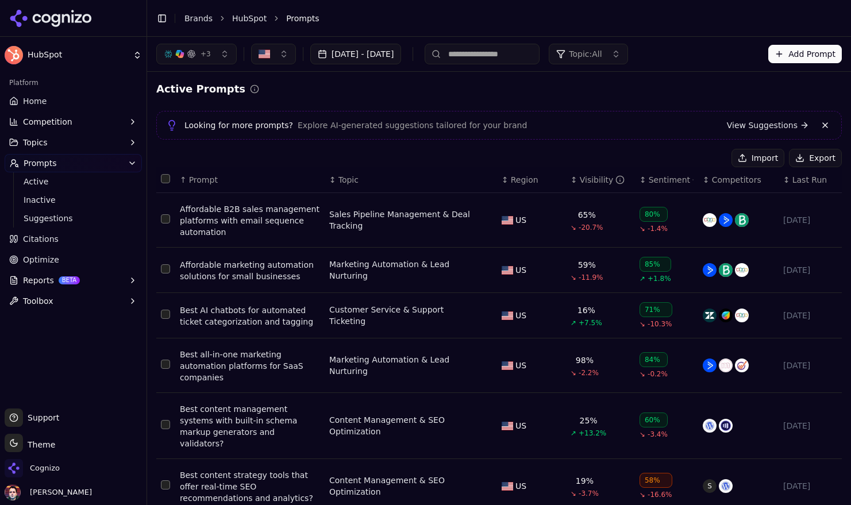
click at [252, 221] on div "Affordable B2B sales management platforms with email sequence automation" at bounding box center [250, 220] width 140 height 34
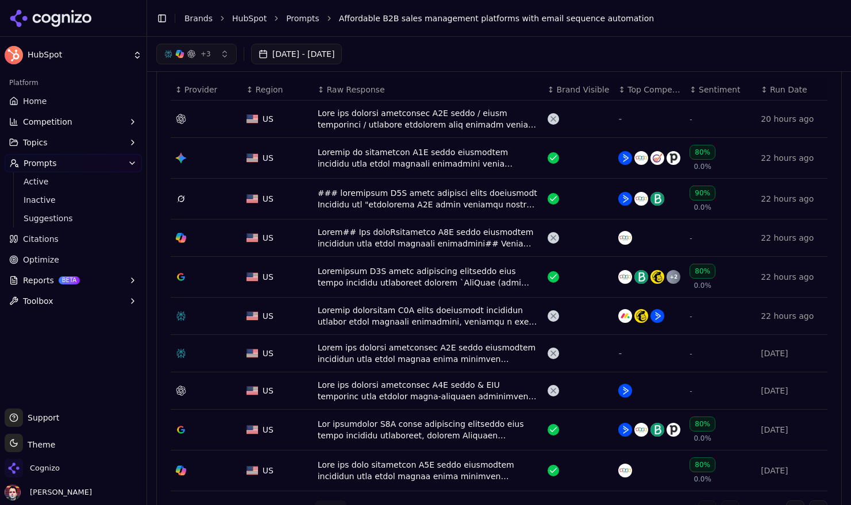
scroll to position [416, 0]
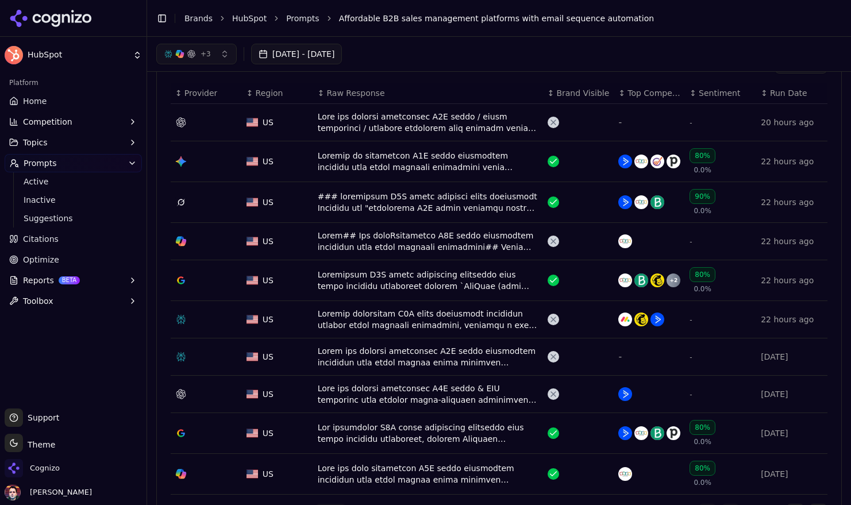
click at [82, 248] on link "Citations" at bounding box center [73, 239] width 137 height 18
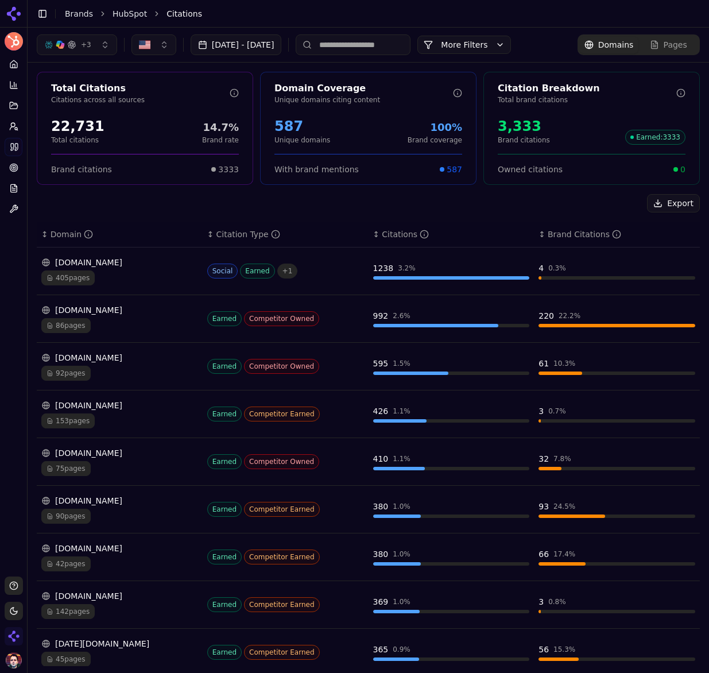
click at [123, 271] on div "405 pages" at bounding box center [119, 278] width 157 height 15
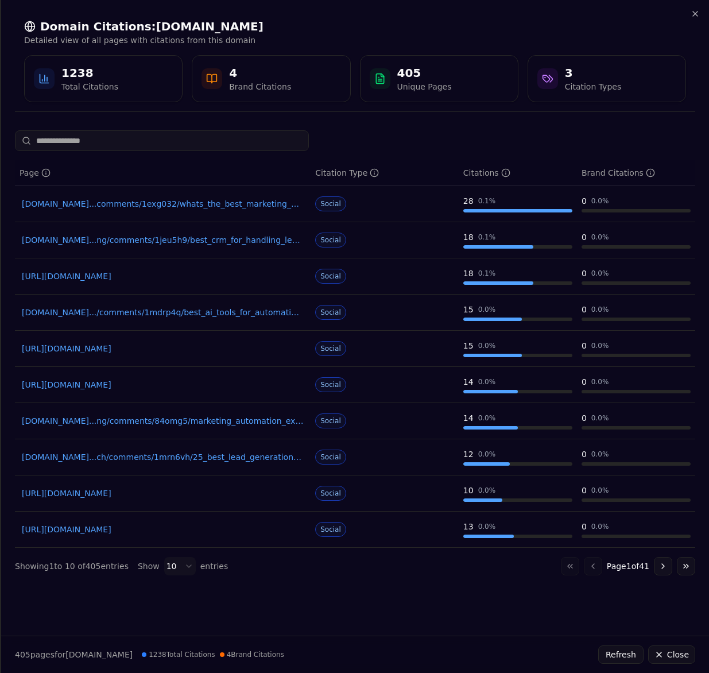
click at [694, 13] on icon "button" at bounding box center [695, 13] width 9 height 9
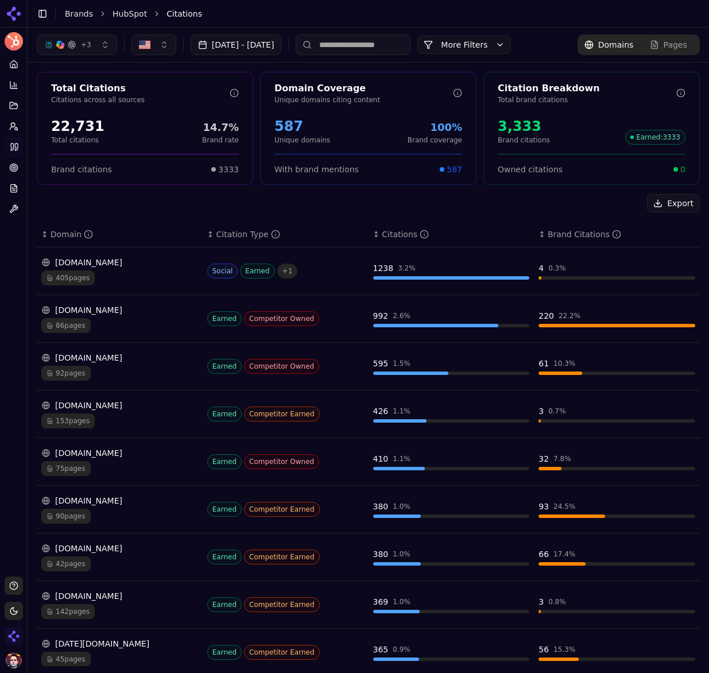
click at [159, 284] on div "405 pages" at bounding box center [119, 278] width 157 height 15
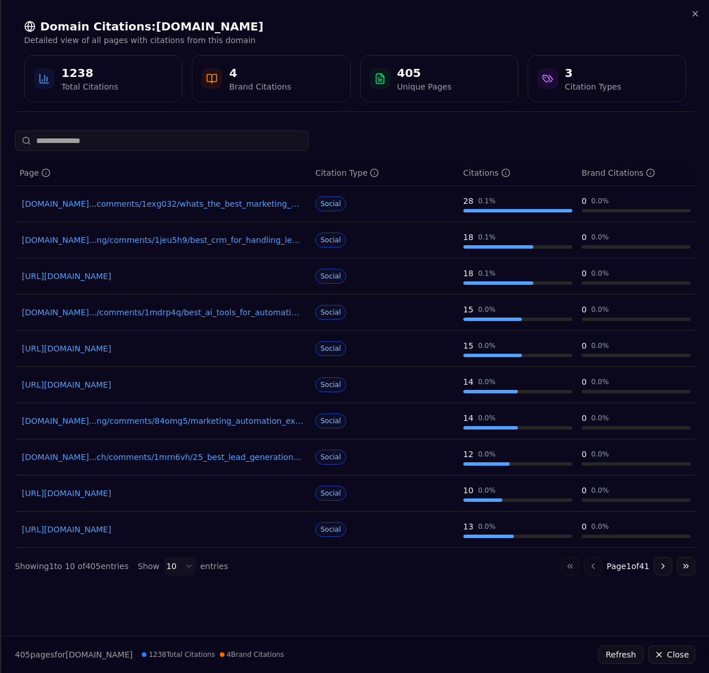
click at [696, 14] on icon "button" at bounding box center [695, 13] width 5 height 5
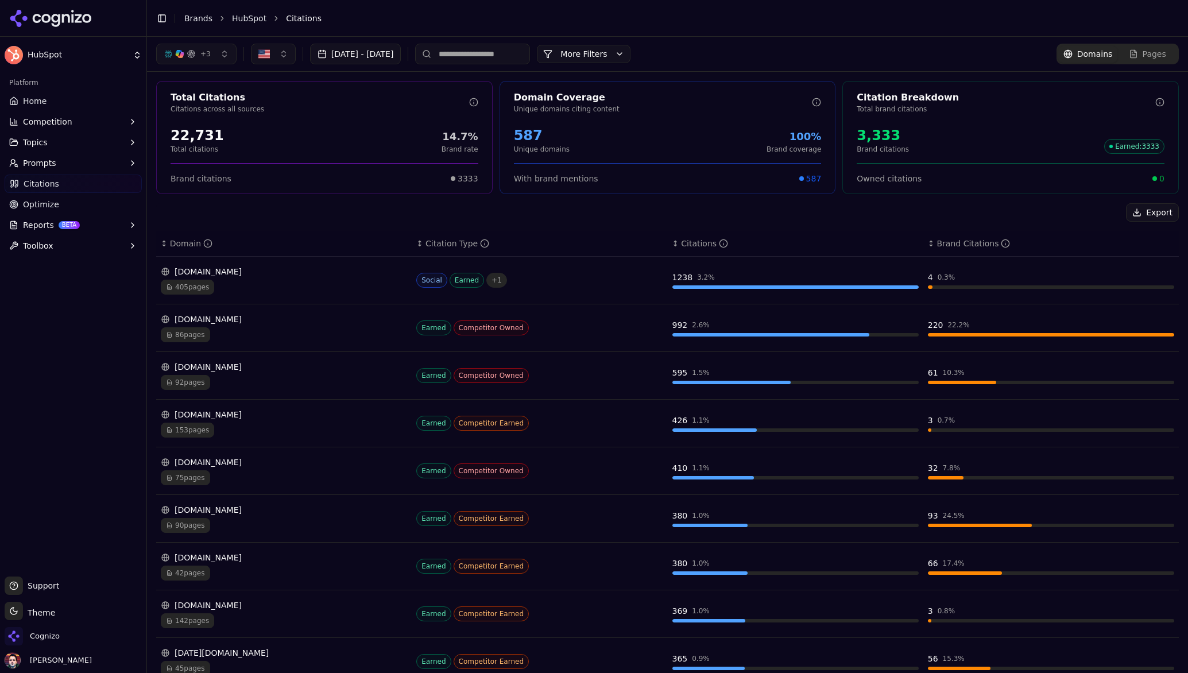
click at [330, 292] on div "405 pages" at bounding box center [284, 287] width 246 height 15
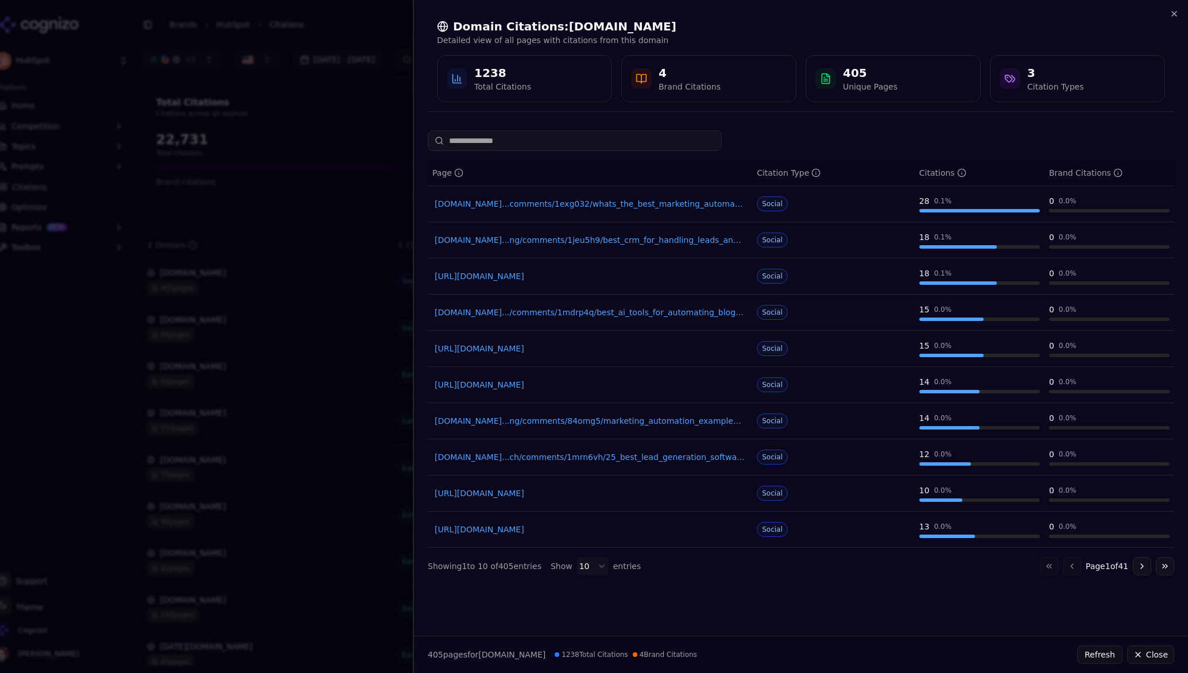
click at [1102, 14] on icon "button" at bounding box center [1174, 13] width 9 height 9
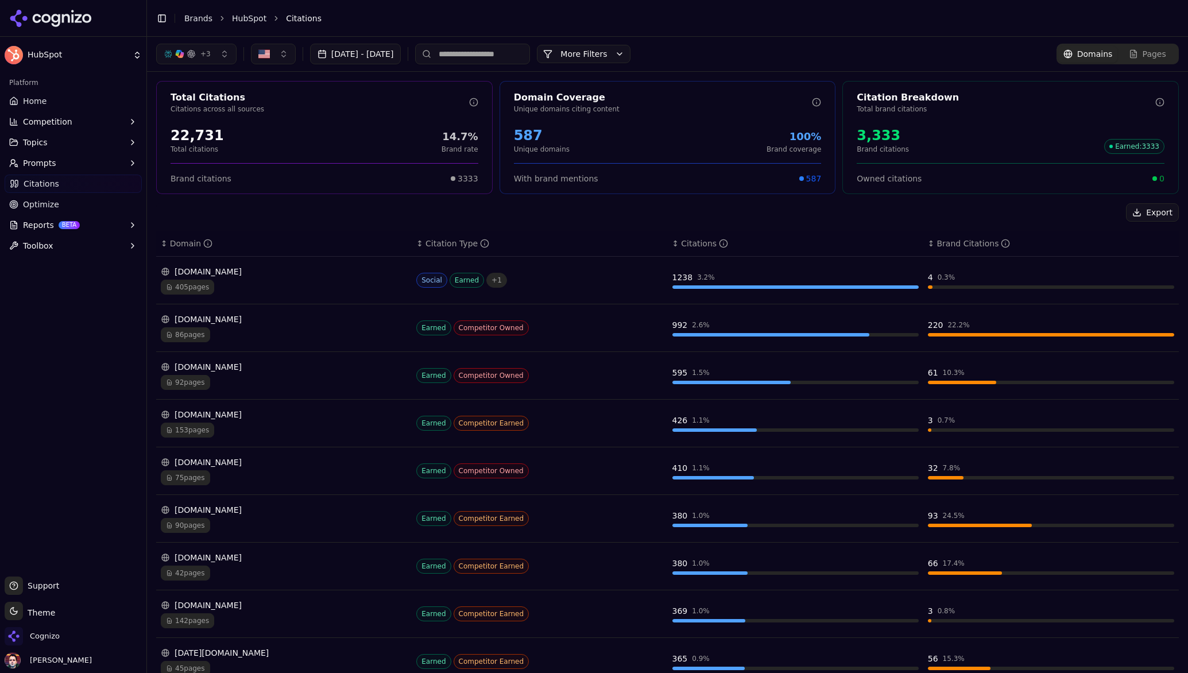
click at [302, 425] on div "153 pages" at bounding box center [284, 430] width 246 height 15
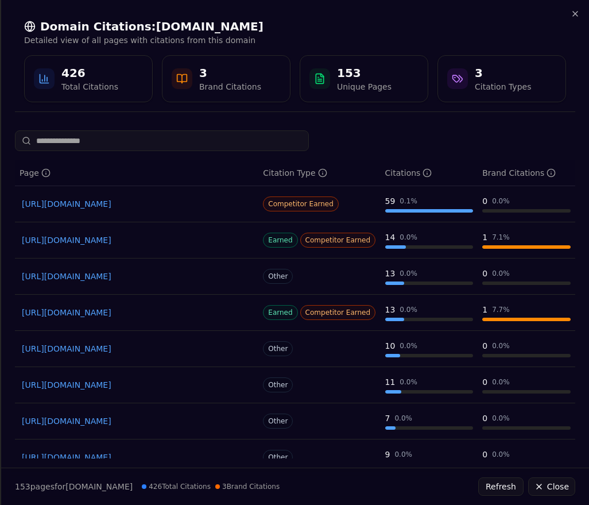
click at [573, 14] on icon "button" at bounding box center [575, 13] width 9 height 9
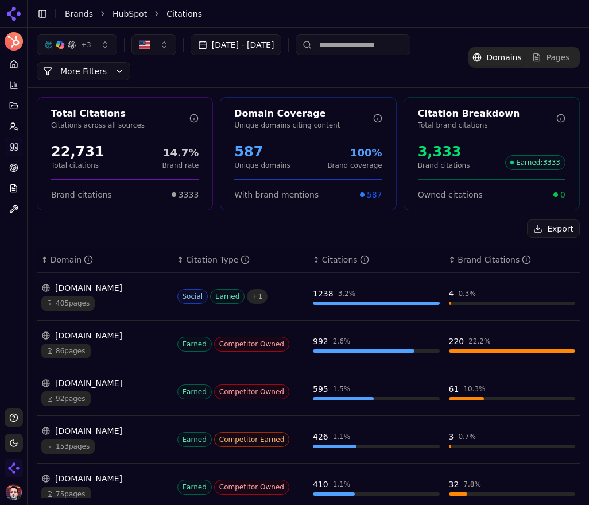
click at [12, 107] on icon at bounding box center [13, 105] width 9 height 9
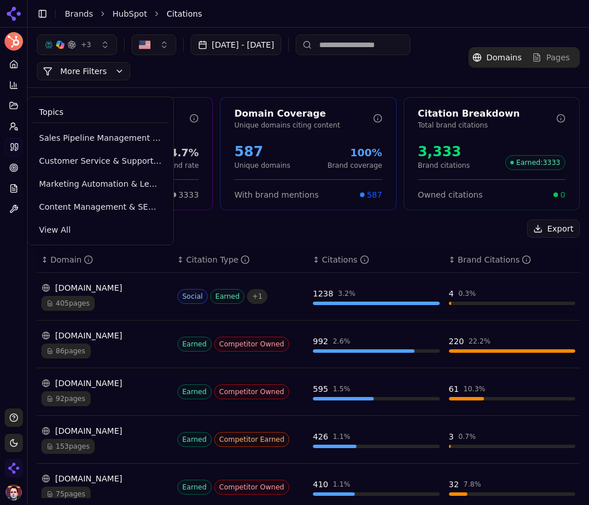
click at [12, 86] on icon at bounding box center [12, 86] width 0 height 1
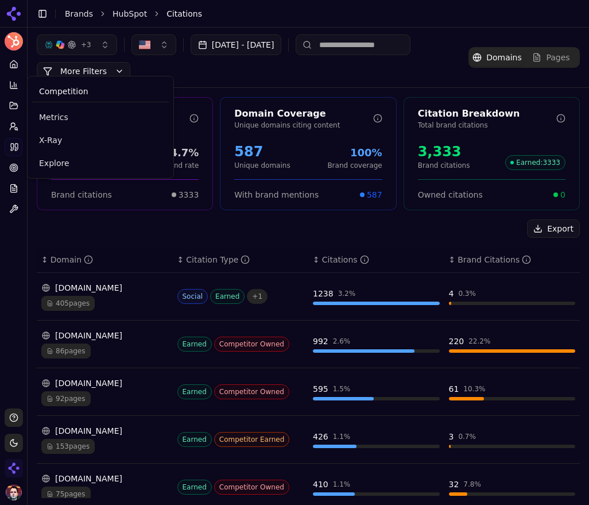
click at [53, 120] on span "Metrics" at bounding box center [100, 116] width 123 height 11
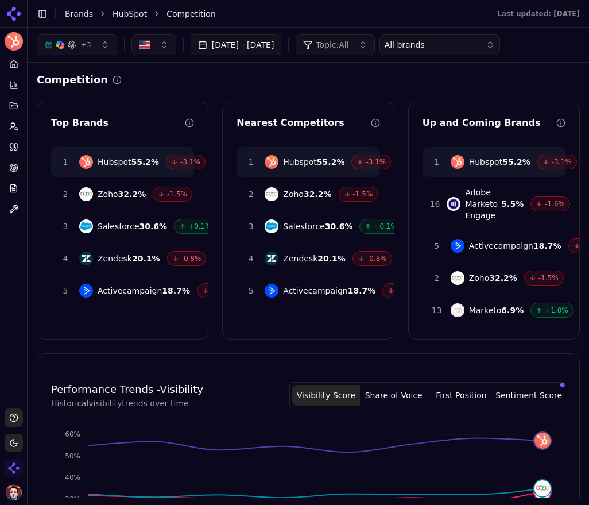
click at [474, 44] on div "All brands" at bounding box center [432, 44] width 94 height 11
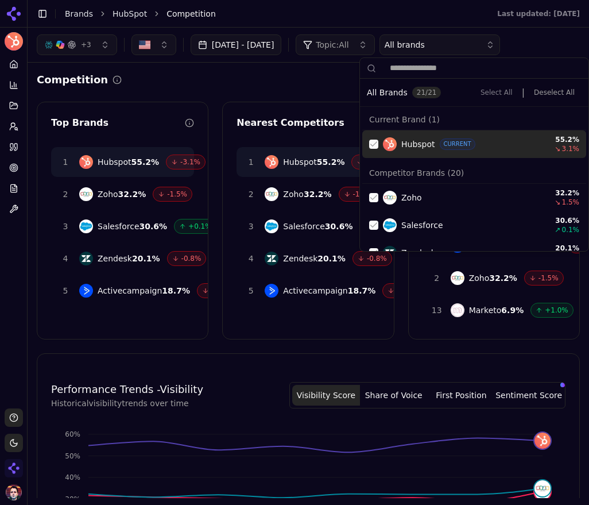
click at [552, 90] on button "Deselect All" at bounding box center [554, 92] width 55 height 16
click at [548, 94] on button "Deselect All" at bounding box center [554, 92] width 55 height 16
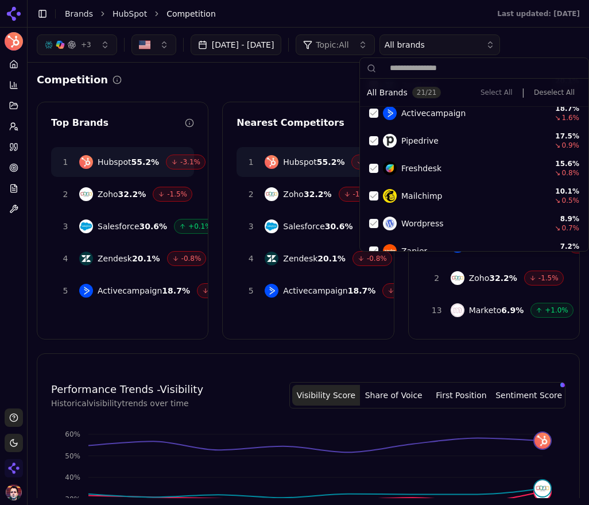
scroll to position [184, 0]
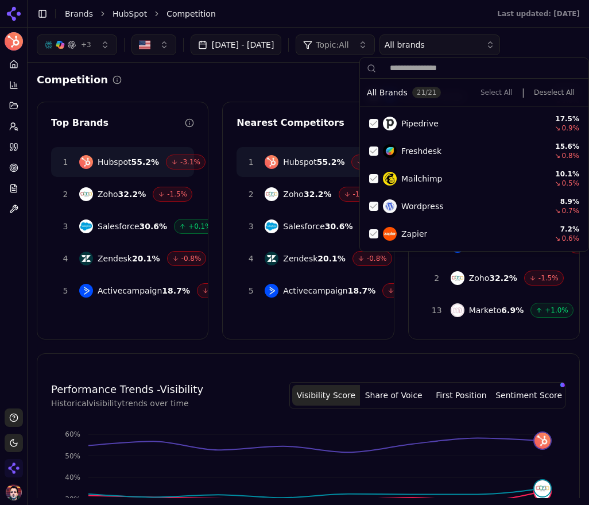
click at [369, 182] on div "Suggestions" at bounding box center [373, 178] width 9 height 9
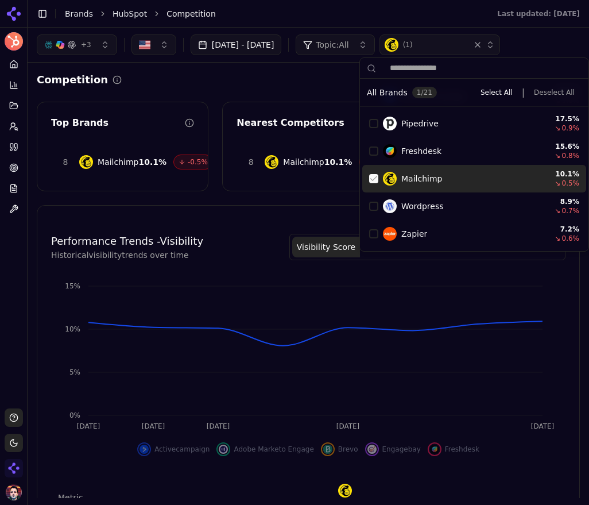
click at [374, 186] on div "Mailchimp 10.1 % ↘ 0.5 %" at bounding box center [474, 179] width 224 height 28
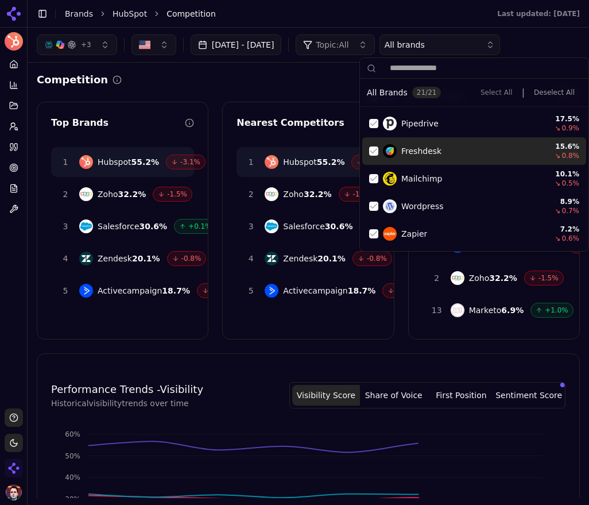
click at [374, 156] on div "Freshdesk 15.6 % ↘ 0.8 %" at bounding box center [474, 151] width 224 height 28
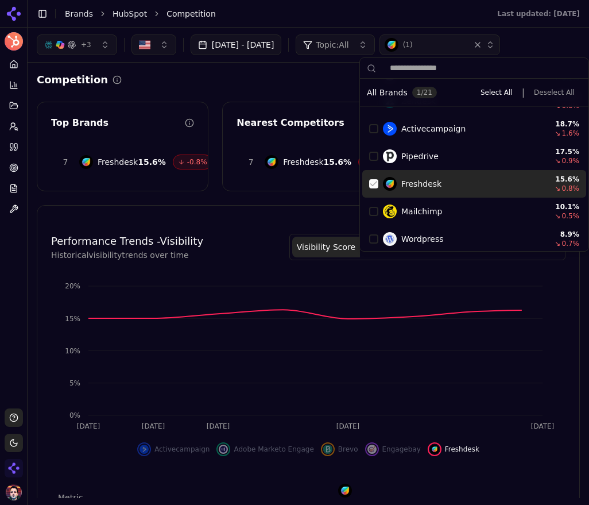
click at [372, 161] on div "Pipedrive 17.5 % ↘ 0.9 %" at bounding box center [474, 156] width 224 height 28
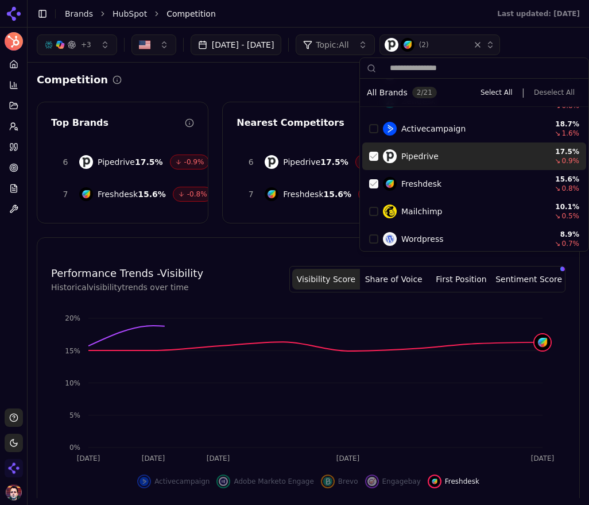
scroll to position [110, 0]
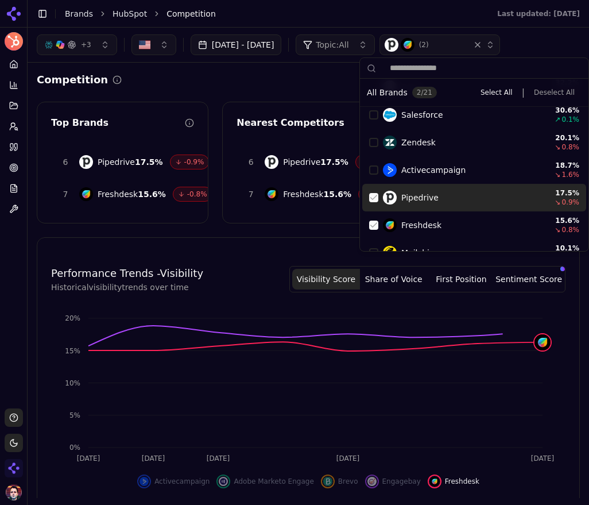
click at [374, 175] on div "Activecampaign 18.7 % ↘ 1.6 %" at bounding box center [474, 170] width 224 height 28
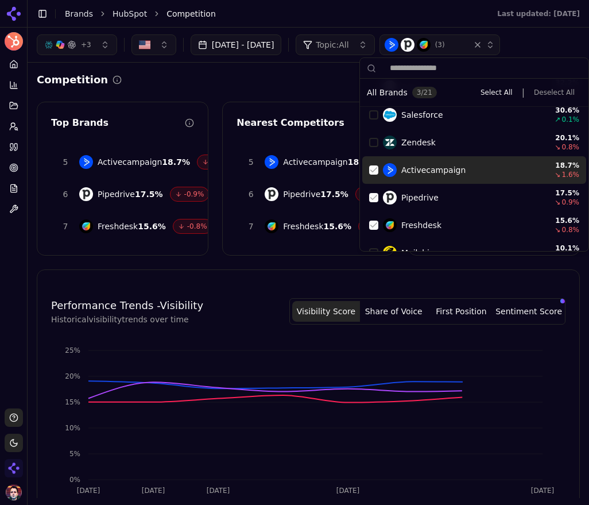
click at [373, 141] on div "Suggestions" at bounding box center [373, 142] width 9 height 9
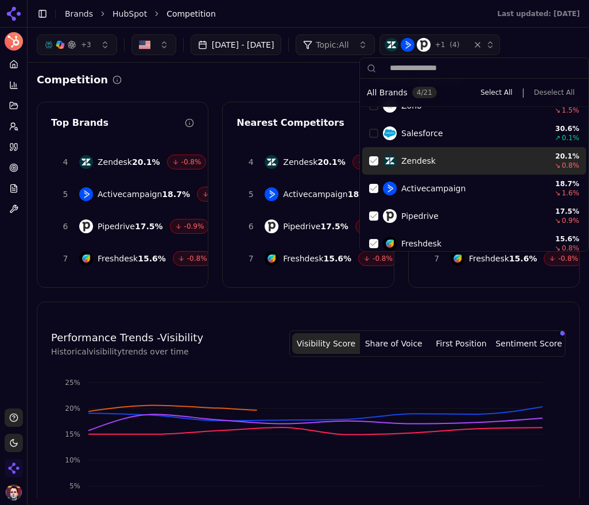
scroll to position [81, 0]
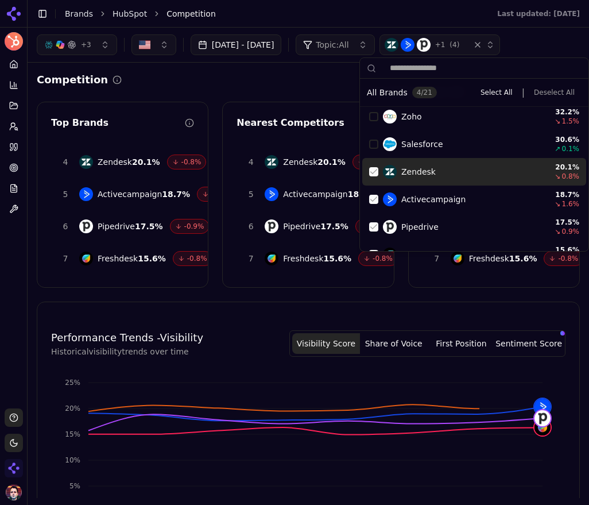
click at [372, 150] on div "Salesforce 30.6 % ↗ 0.1 %" at bounding box center [474, 144] width 224 height 28
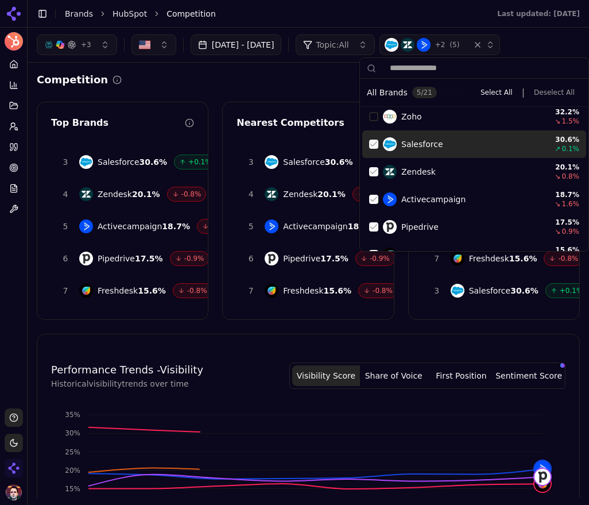
click at [376, 118] on div "Suggestions" at bounding box center [373, 116] width 9 height 9
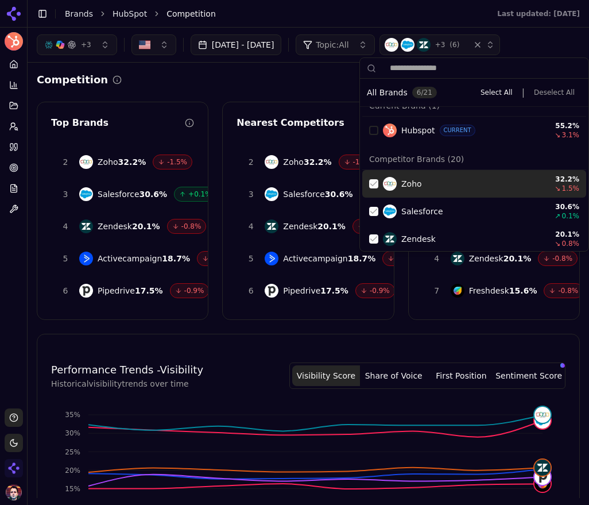
scroll to position [0, 0]
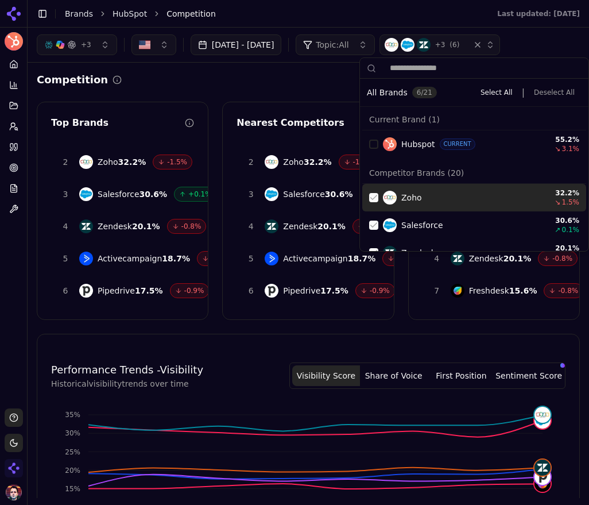
click at [373, 141] on div "Suggestions" at bounding box center [373, 144] width 9 height 9
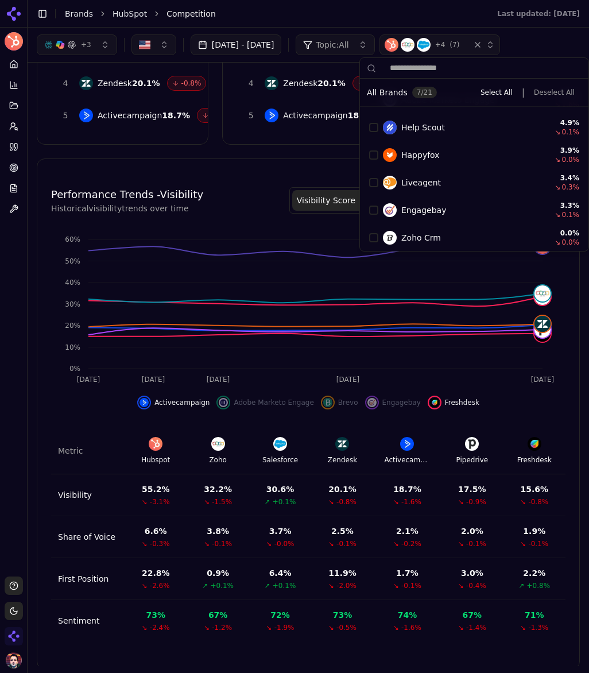
scroll to position [486, 0]
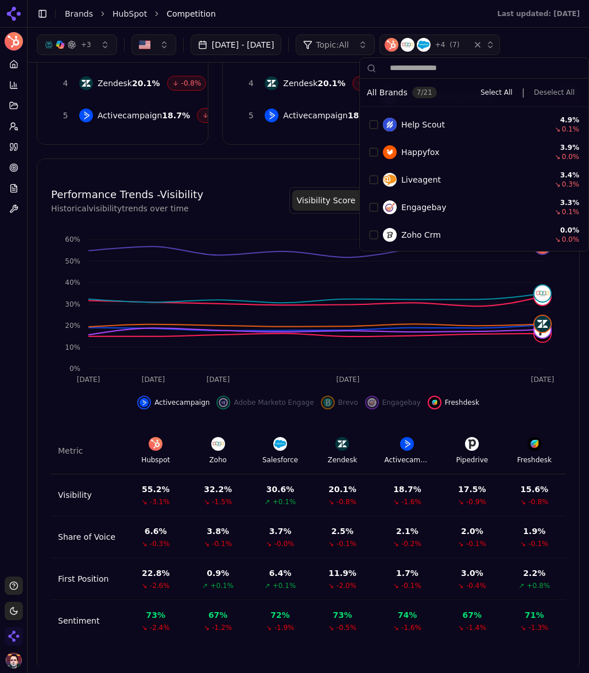
click at [243, 167] on div "Performance Trends - Visibility Historical visibility trends over time Visibili…" at bounding box center [308, 414] width 543 height 511
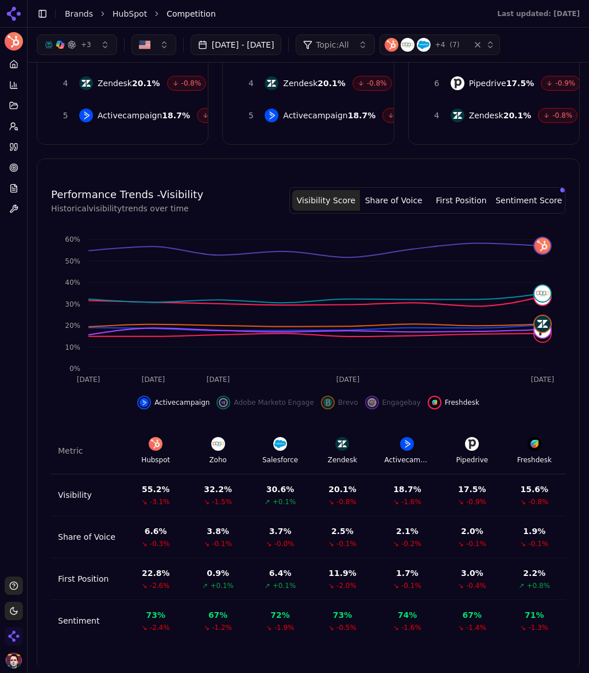
click at [337, 307] on icon "Oct 7 Oct 8 Oct 9 Oct 11 Oct 14 0% 10% 20% 30% 40% 50% 60%" at bounding box center [308, 308] width 515 height 161
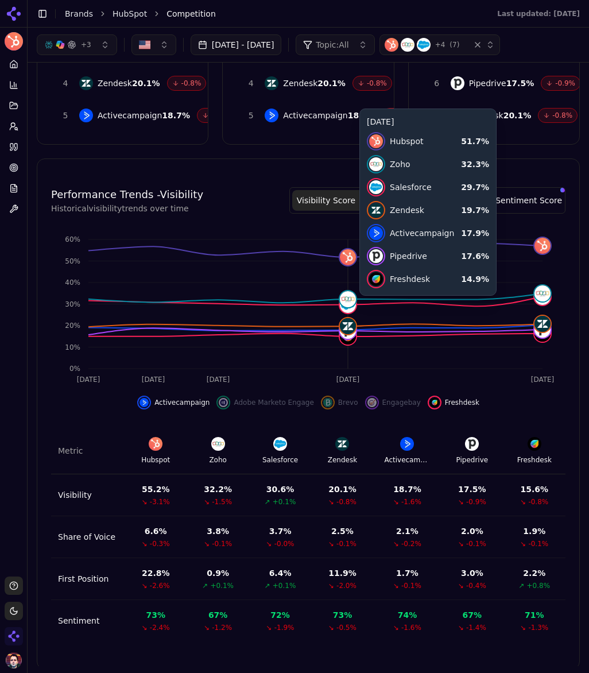
click at [459, 45] on span "( 7 )" at bounding box center [455, 44] width 10 height 9
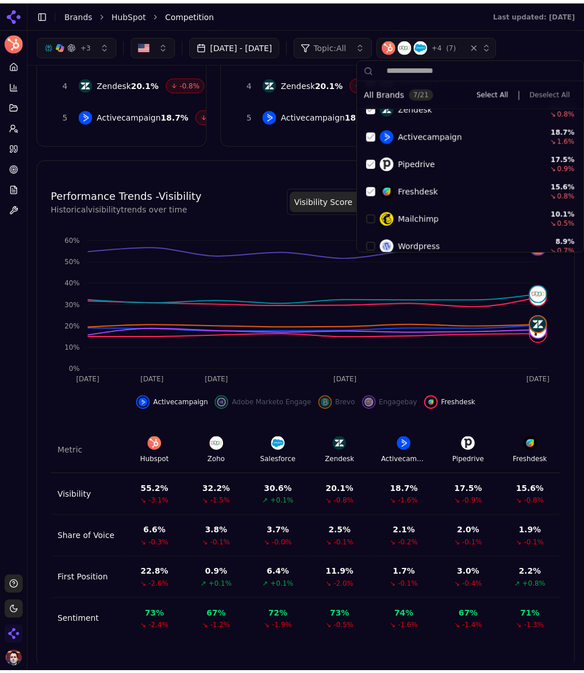
scroll to position [149, 0]
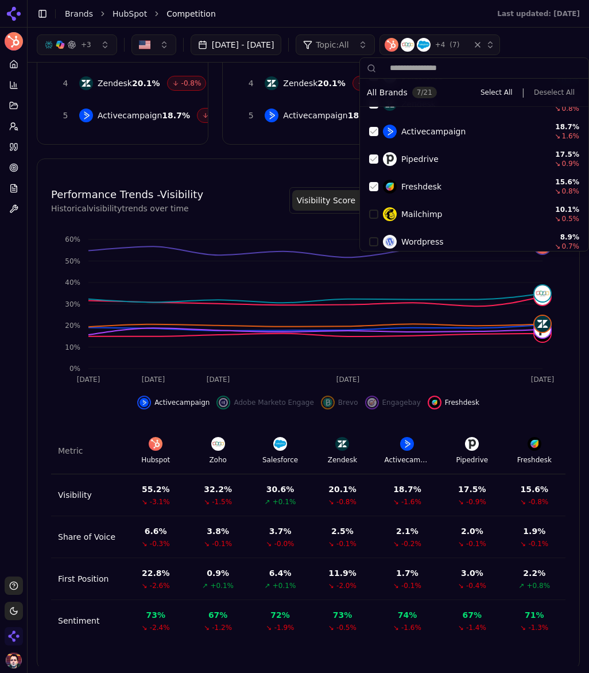
click at [373, 185] on div "Suggestions" at bounding box center [373, 186] width 9 height 9
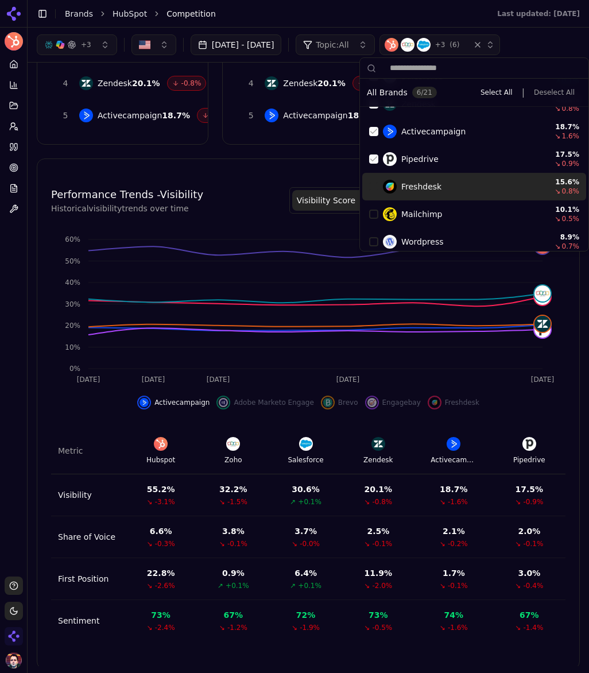
click at [285, 160] on div "Performance Trends - Visibility Historical visibility trends over time Visibili…" at bounding box center [308, 414] width 543 height 511
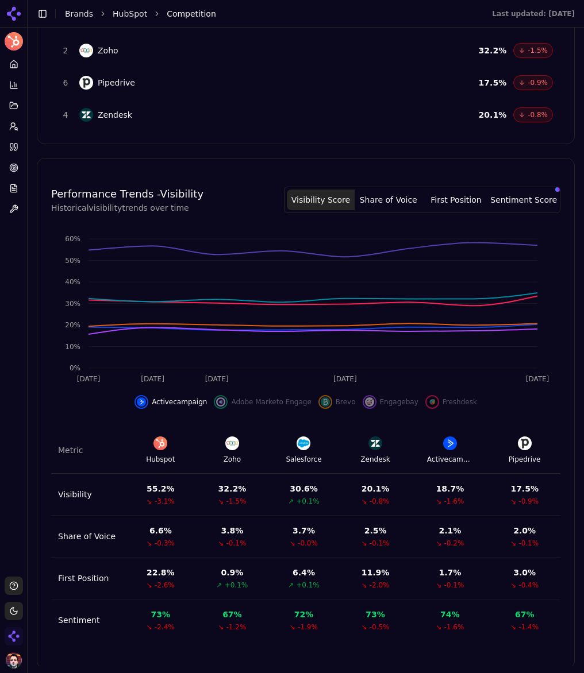
scroll to position [652, 0]
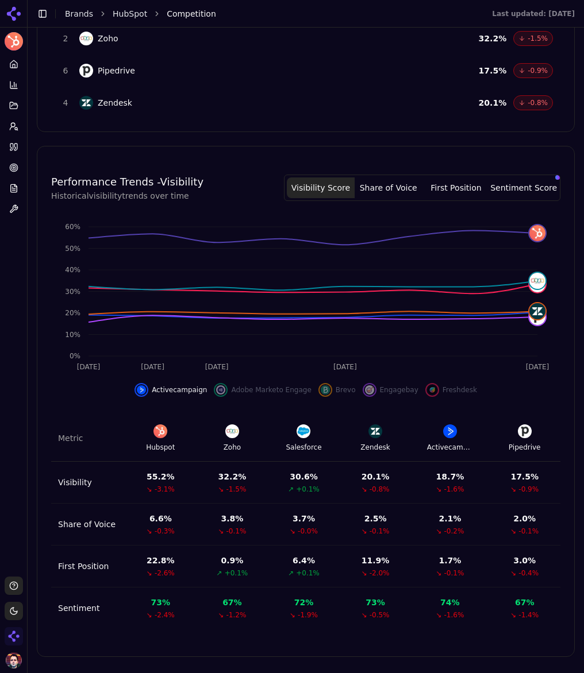
click at [332, 304] on icon "Oct 7 Oct 8 Oct 9 Oct 11 Oct 14 0% 10% 20% 30% 40% 50% 60%" at bounding box center [305, 295] width 509 height 161
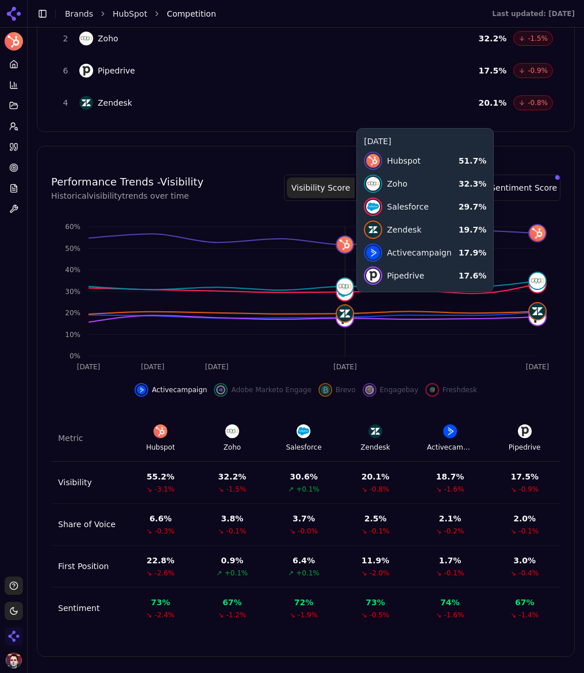
click at [308, 290] on icon "Oct 7 Oct 8 Oct 9 Oct 11 Oct 14 0% 10% 20% 30% 40% 50% 60%" at bounding box center [305, 295] width 509 height 161
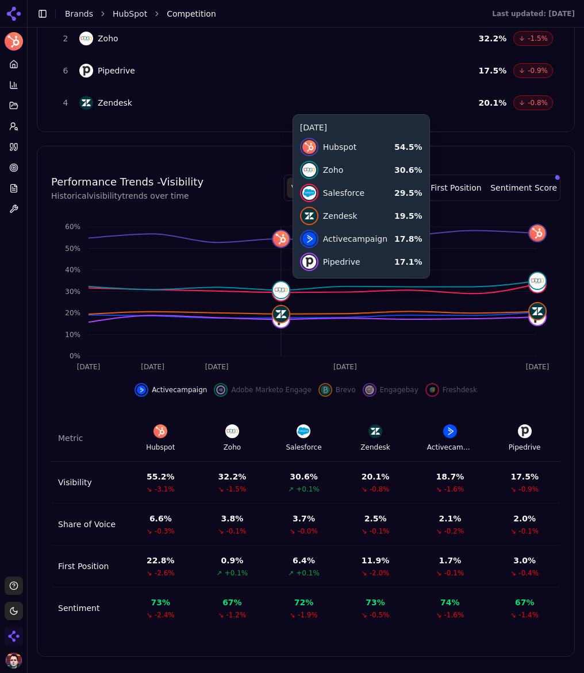
click at [13, 41] on html "HubSpot Platform Home Competition Topics Prompts Citations Optimize Reports Too…" at bounding box center [292, 336] width 584 height 673
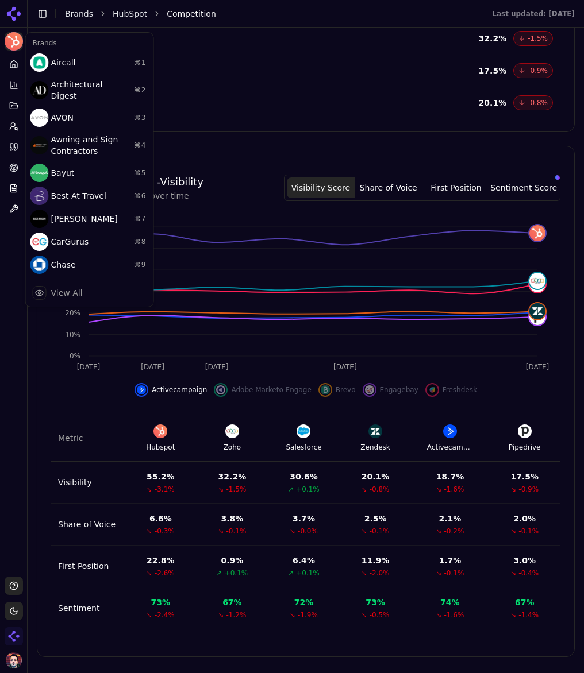
click at [268, 299] on html "HubSpot Platform Home Competition Topics Prompts Citations Optimize Reports Too…" at bounding box center [292, 336] width 584 height 673
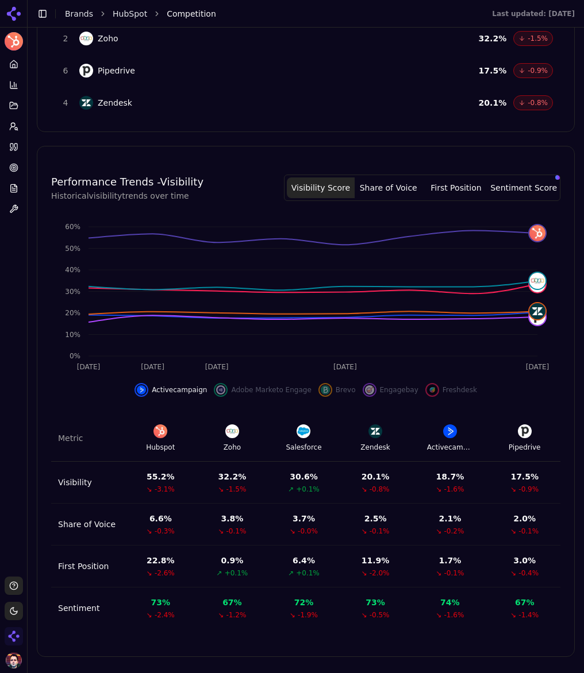
click at [335, 304] on icon "Oct 7 Oct 8 Oct 9 Oct 11 Oct 14 0% 10% 20% 30% 40% 50% 60%" at bounding box center [305, 295] width 509 height 161
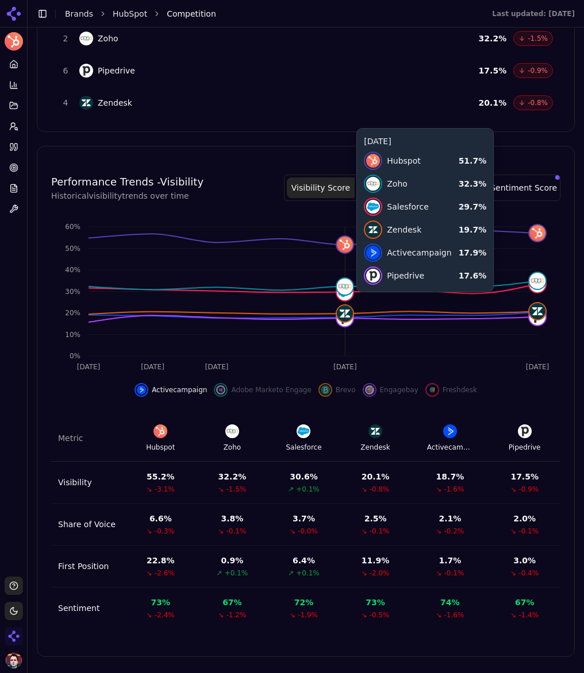
click at [353, 337] on icon "Oct 7 Oct 8 Oct 9 Oct 11 Oct 14 0% 10% 20% 30% 40% 50% 60%" at bounding box center [305, 295] width 509 height 161
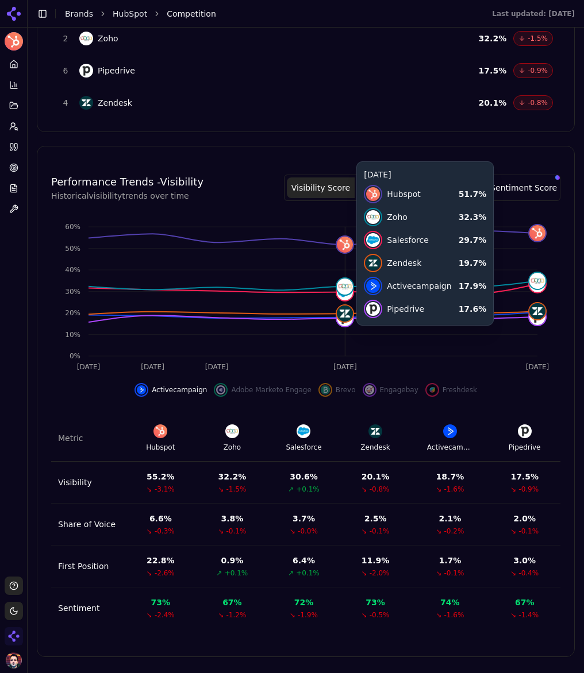
click at [344, 326] on img at bounding box center [345, 318] width 16 height 16
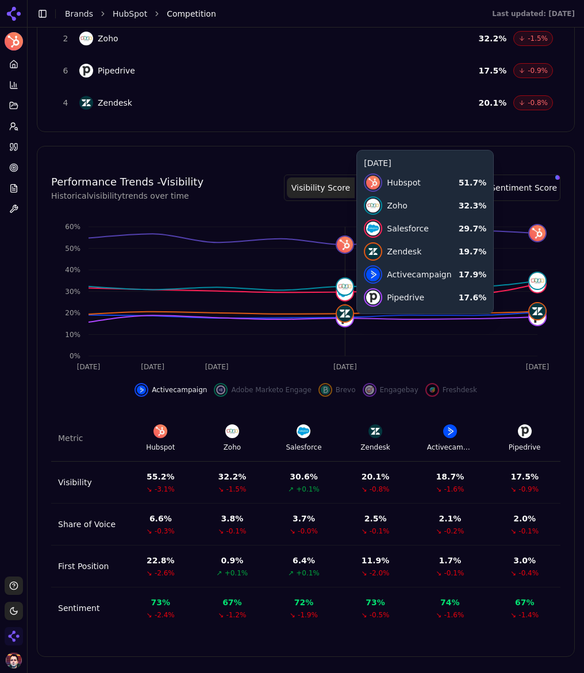
click at [358, 343] on icon "Oct 7 Oct 8 Oct 9 Oct 11 Oct 14 0% 10% 20% 30% 40% 50% 60%" at bounding box center [305, 295] width 509 height 161
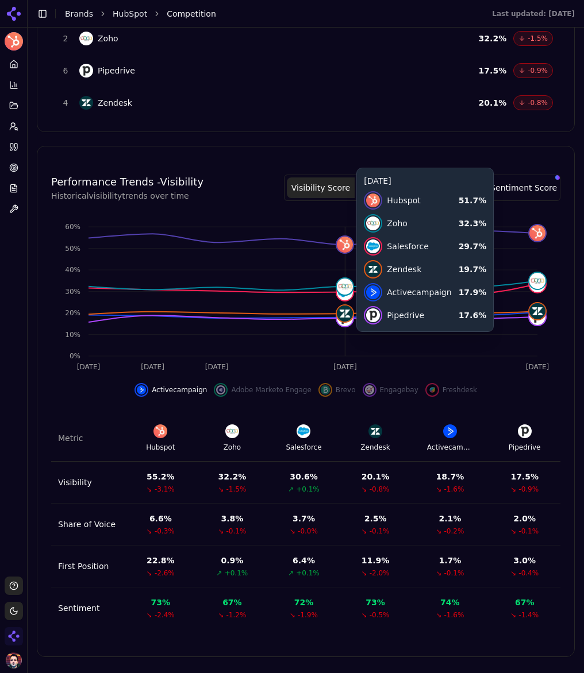
click at [346, 345] on icon "Oct 7 Oct 8 Oct 9 Oct 11 Oct 14 0% 10% 20% 30% 40% 50% 60%" at bounding box center [305, 295] width 509 height 161
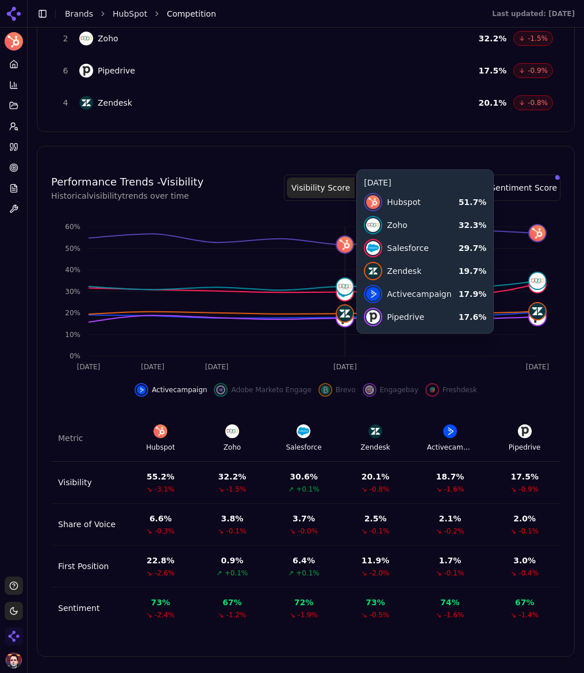
click at [160, 240] on icon "Oct 7 Oct 8 Oct 9 Oct 11 Oct 14 0% 10% 20% 30% 40% 50% 60%" at bounding box center [305, 295] width 509 height 161
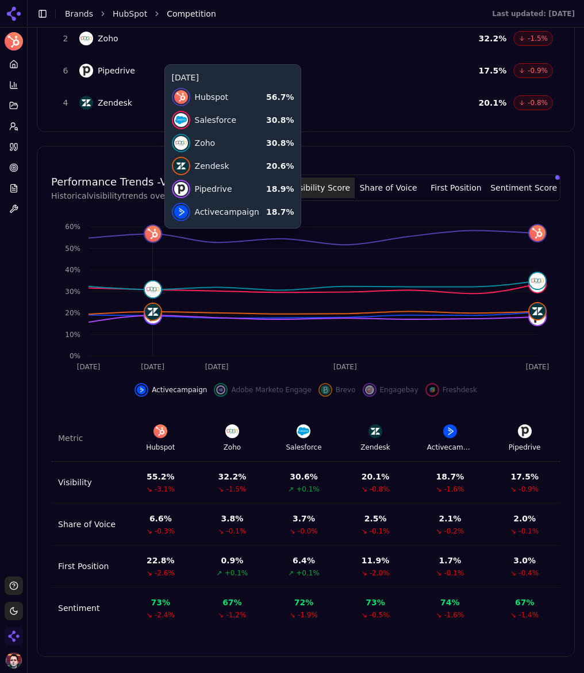
click at [393, 262] on icon "Oct 7 Oct 8 Oct 9 Oct 11 Oct 14 0% 10% 20% 30% 40% 50% 60%" at bounding box center [305, 295] width 509 height 161
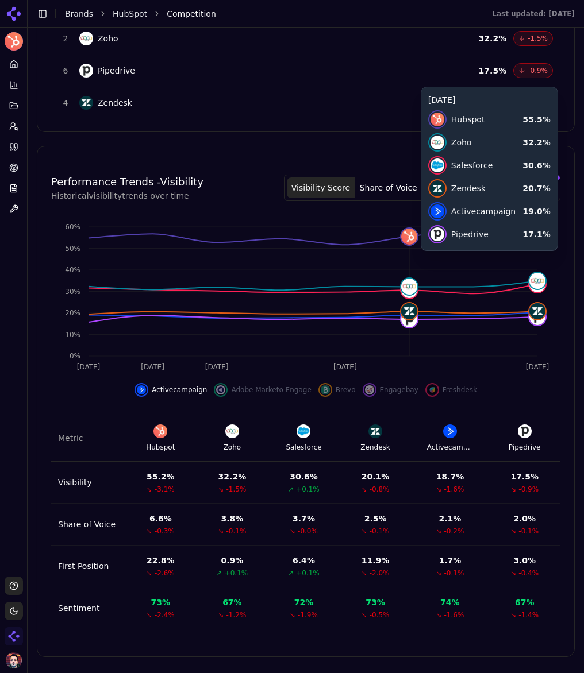
click at [144, 259] on icon "Oct 7 Oct 8 Oct 9 Oct 11 Oct 14 0% 10% 20% 30% 40% 50% 60%" at bounding box center [305, 295] width 509 height 161
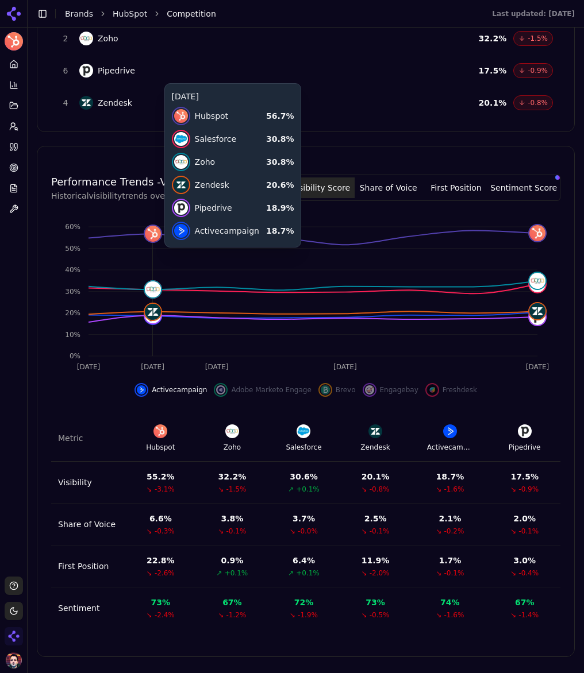
click at [162, 338] on icon "Oct 7 Oct 8 Oct 9 Oct 11 Oct 14 0% 10% 20% 30% 40% 50% 60%" at bounding box center [305, 295] width 509 height 161
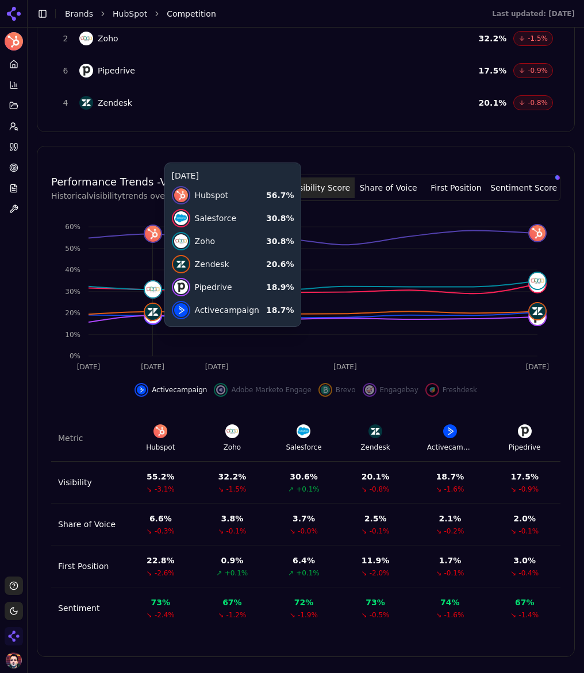
click at [154, 353] on icon "Oct 7 Oct 8 Oct 9 Oct 11 Oct 14 0% 10% 20% 30% 40% 50% 60%" at bounding box center [305, 295] width 509 height 161
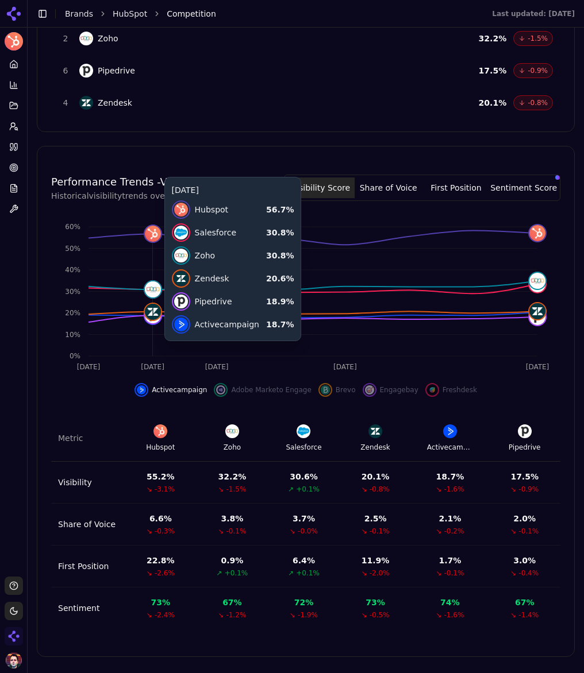
click at [160, 354] on icon "Oct 7 Oct 8 Oct 9 Oct 11 Oct 14 0% 10% 20% 30% 40% 50% 60%" at bounding box center [305, 295] width 509 height 161
click at [179, 344] on icon "Oct 7 Oct 8 Oct 9 Oct 11 Oct 14 0% 10% 20% 30% 40% 50% 60%" at bounding box center [305, 295] width 509 height 161
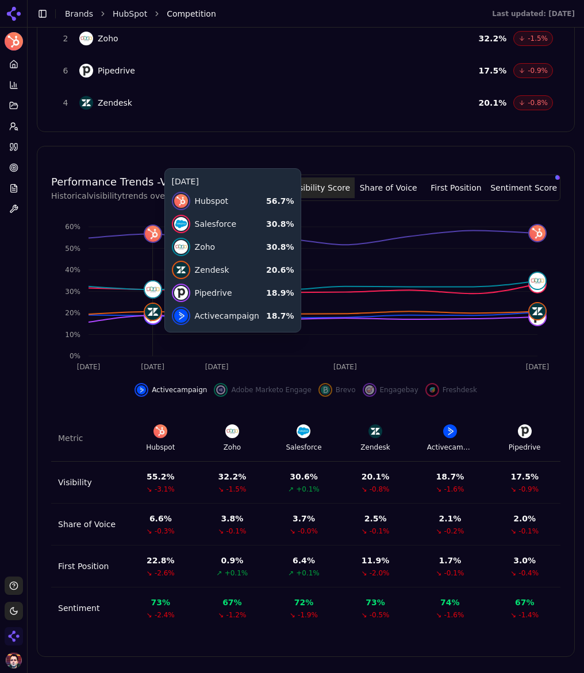
click at [200, 334] on icon "Oct 7 Oct 8 Oct 9 Oct 11 Oct 14 0% 10% 20% 30% 40% 50% 60%" at bounding box center [305, 295] width 509 height 161
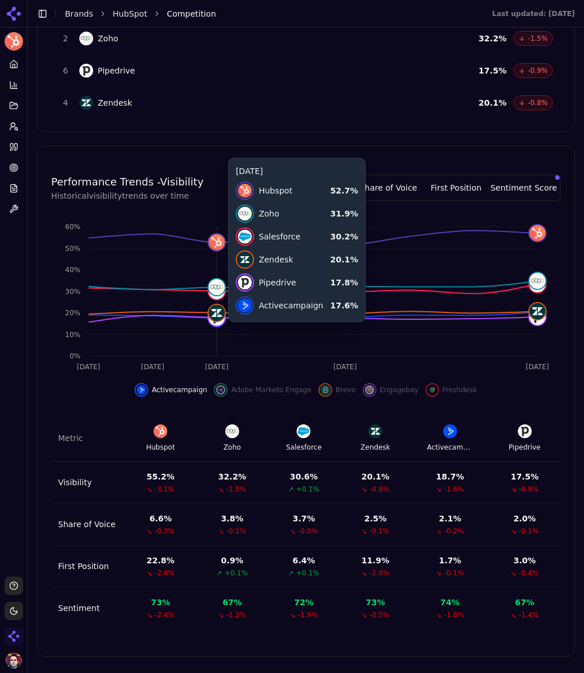
click at [143, 324] on icon "Oct 7 Oct 8 Oct 9 Oct 11 Oct 14 0% 10% 20% 30% 40% 50% 60%" at bounding box center [305, 295] width 509 height 161
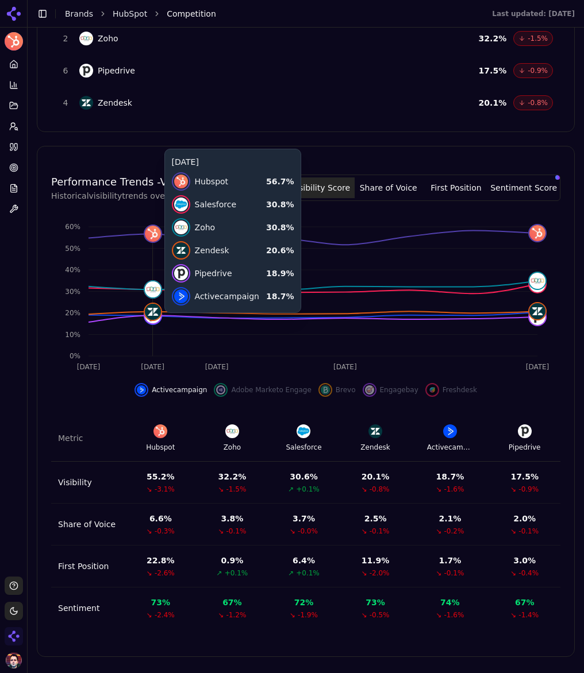
click at [131, 324] on icon "Oct 7 Oct 8 Oct 9 Oct 11 Oct 14 0% 10% 20% 30% 40% 50% 60%" at bounding box center [305, 295] width 509 height 161
click at [114, 323] on icon "Oct 7 Oct 8 Oct 9 Oct 11 Oct 14 0% 10% 20% 30% 40% 50% 60%" at bounding box center [305, 295] width 509 height 161
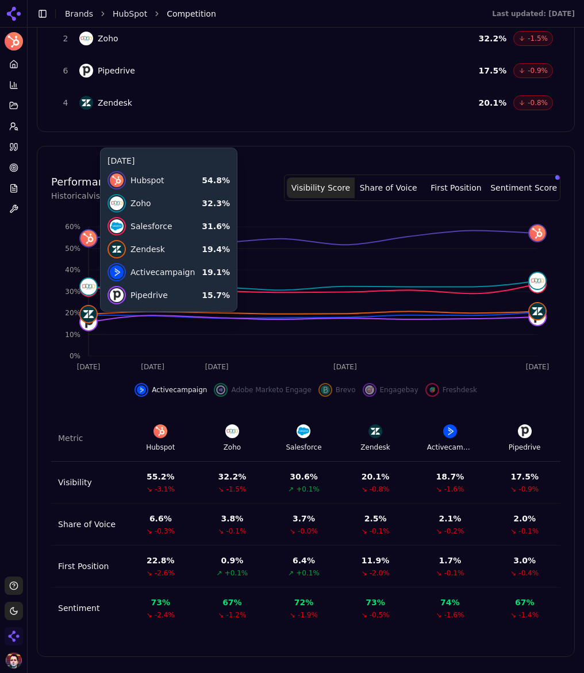
click at [153, 327] on icon "Oct 7 Oct 8 Oct 9 Oct 11 Oct 14 0% 10% 20% 30% 40% 50% 60%" at bounding box center [305, 295] width 509 height 161
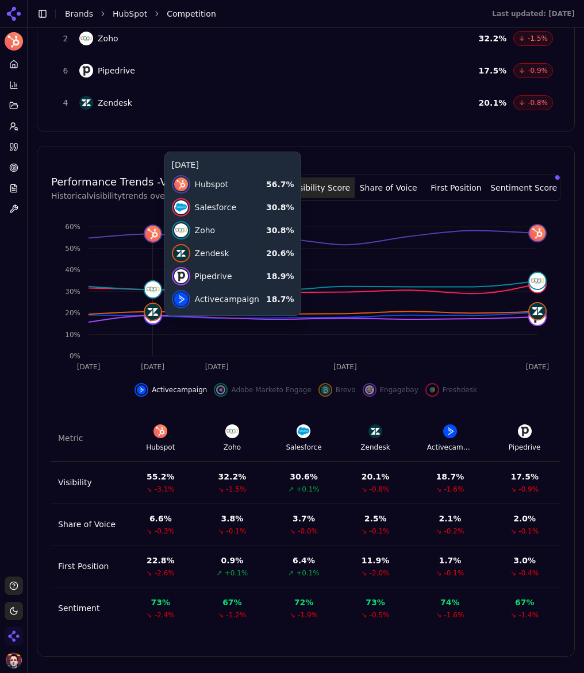
click at [161, 355] on icon "Oct 7 Oct 8 Oct 9 Oct 11 Oct 14 0% 10% 20% 30% 40% 50% 60%" at bounding box center [305, 295] width 509 height 161
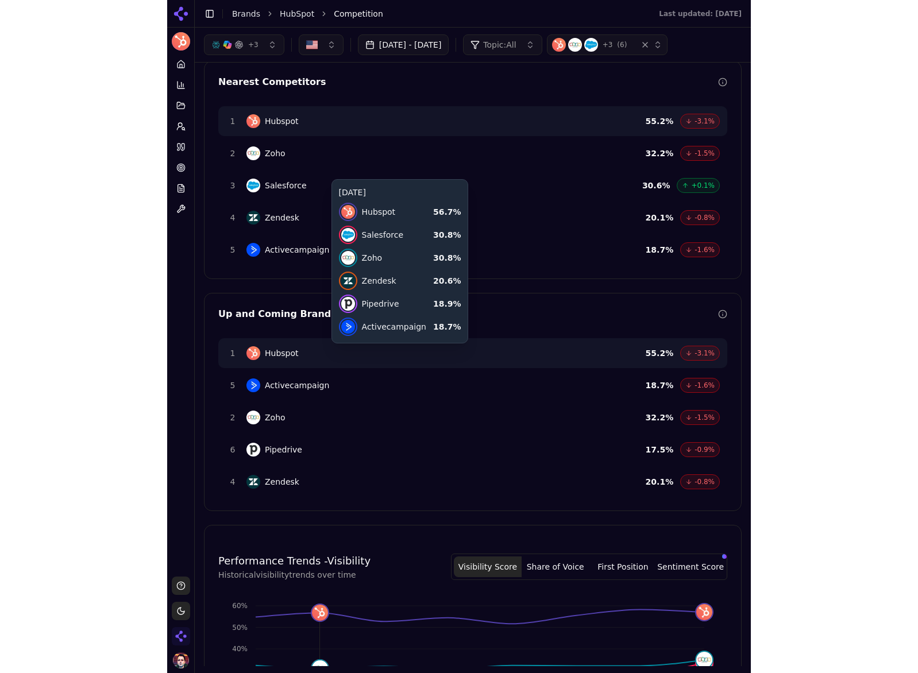
scroll to position [0, 0]
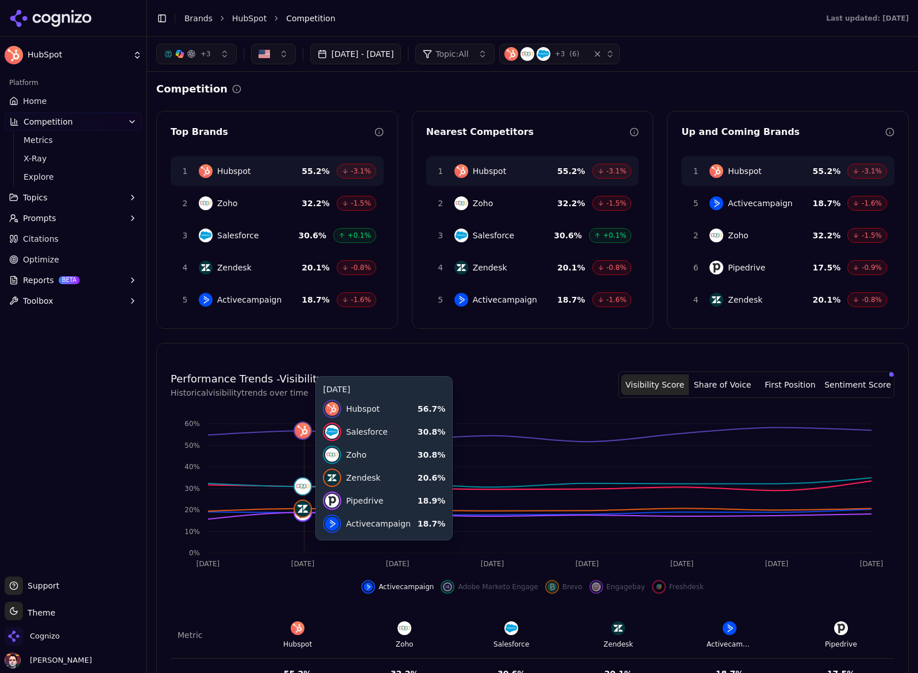
click at [76, 265] on link "Optimize" at bounding box center [73, 259] width 137 height 18
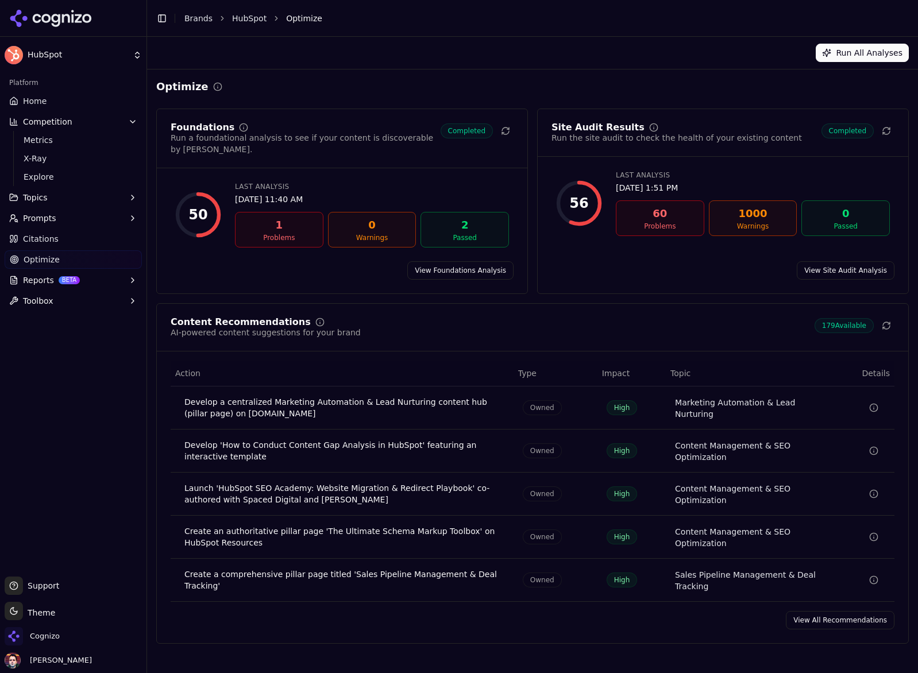
click at [816, 261] on link "View Site Audit Analysis" at bounding box center [846, 270] width 98 height 18
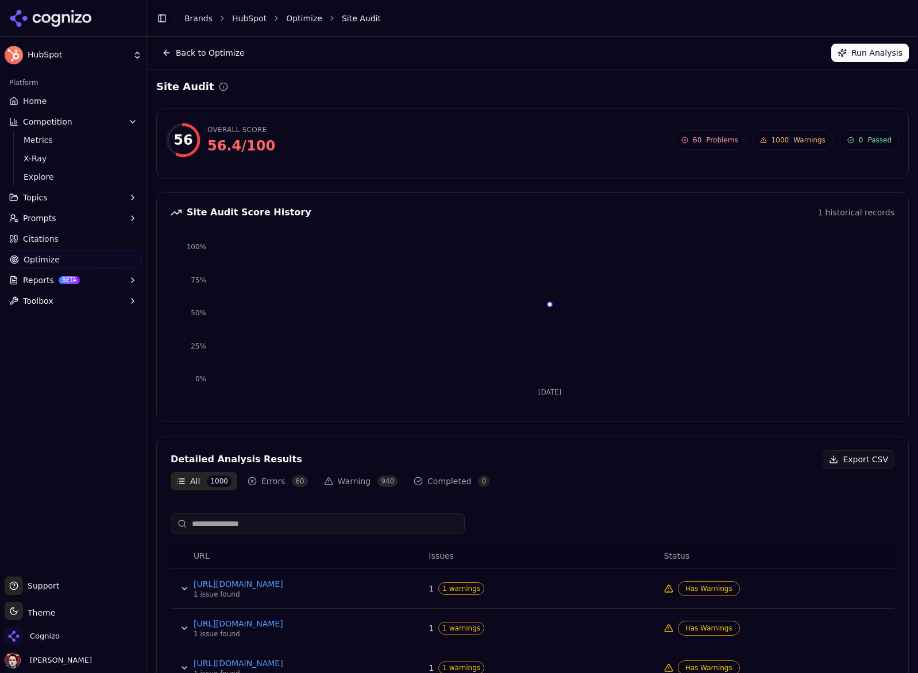
click at [55, 66] on html "HubSpot Platform Home Competition Metrics X-Ray Explore Topics Prompts Citation…" at bounding box center [459, 336] width 918 height 673
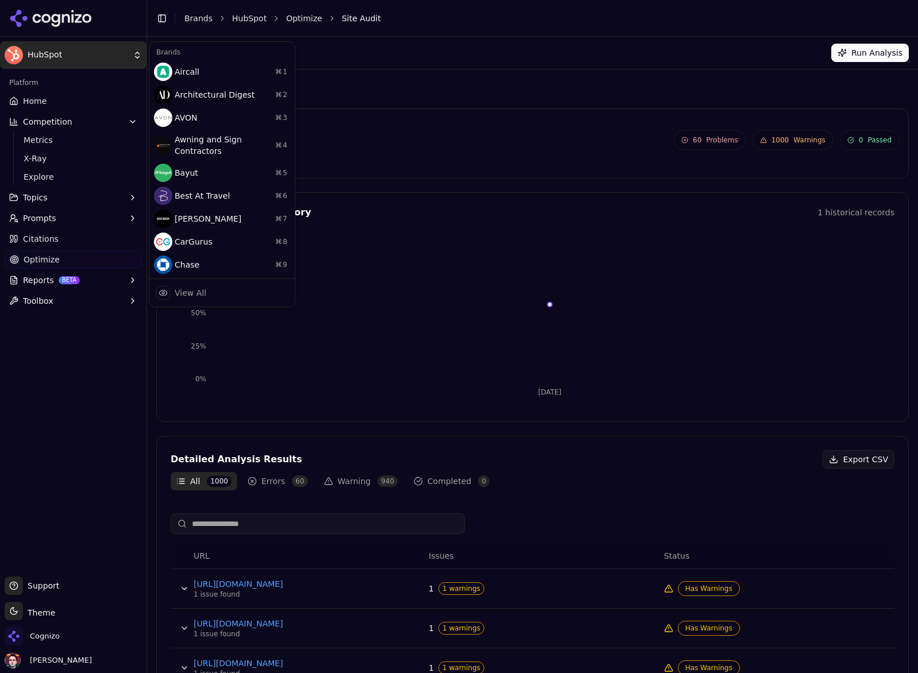
click at [221, 292] on div "View All" at bounding box center [222, 292] width 141 height 23
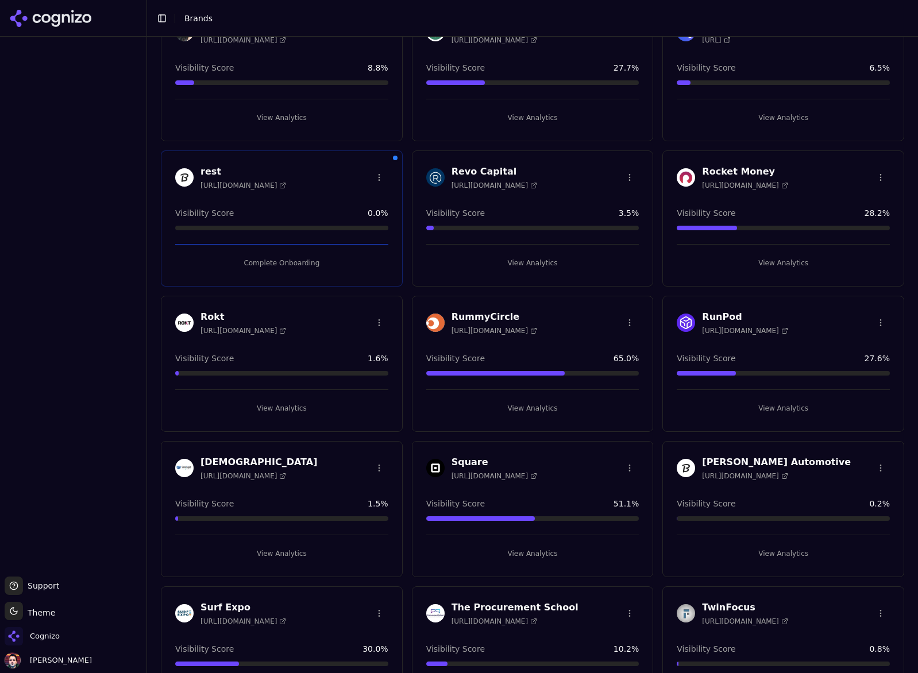
scroll to position [1390, 0]
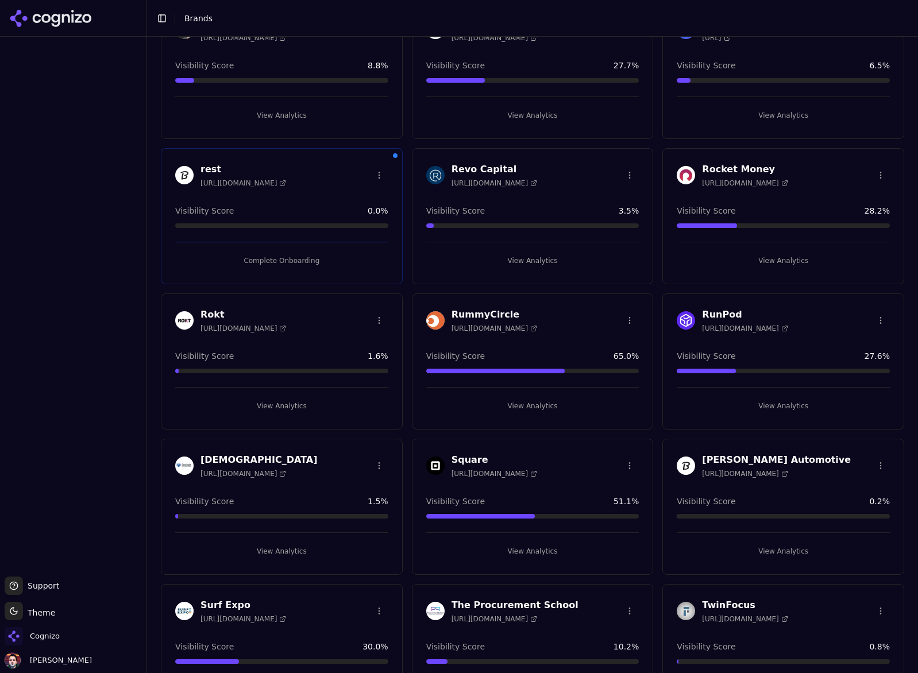
click at [763, 261] on button "View Analytics" at bounding box center [783, 261] width 213 height 18
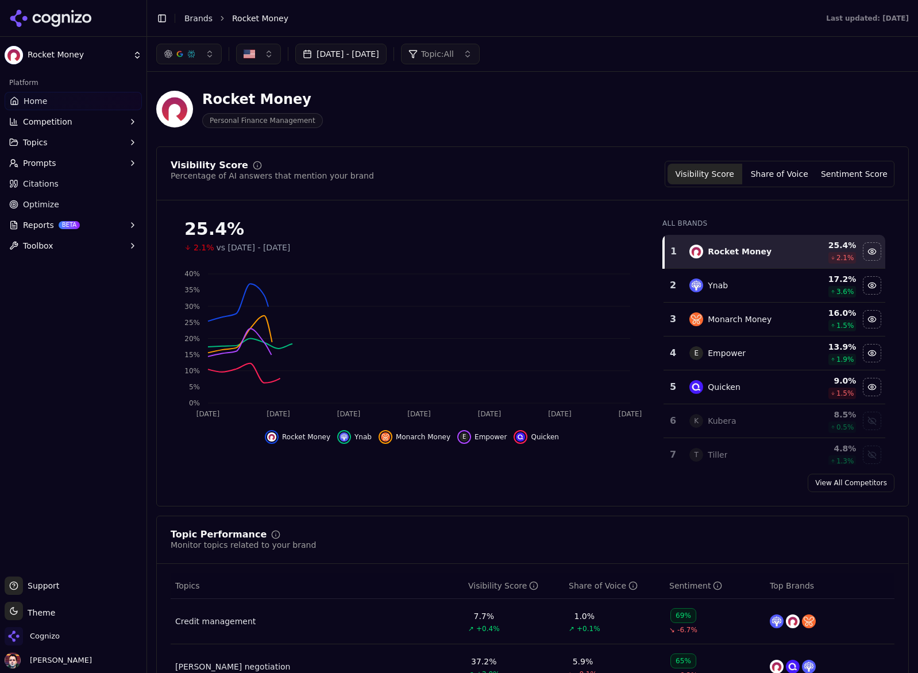
click at [50, 205] on span "Optimize" at bounding box center [41, 204] width 36 height 11
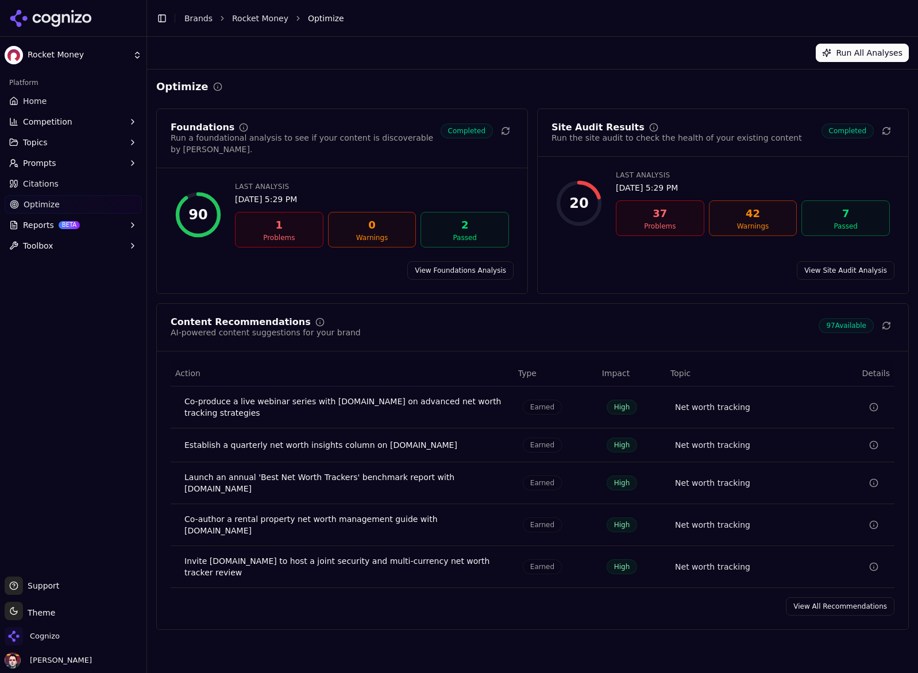
click at [816, 261] on link "View Site Audit Analysis" at bounding box center [846, 270] width 98 height 18
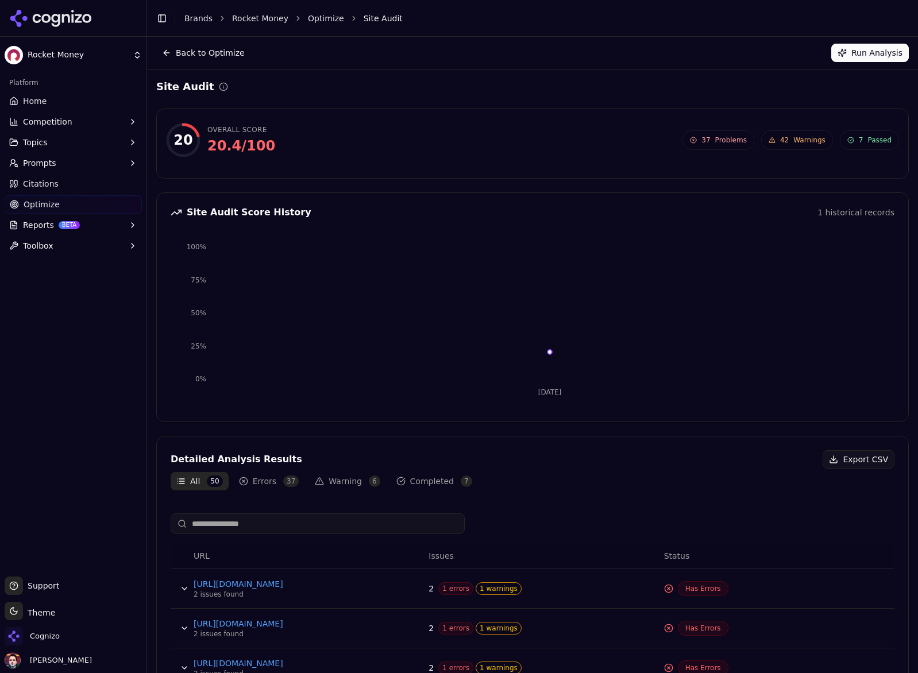
click at [36, 56] on html "Rocket Money Platform Home Competition Topics Prompts Citations Optimize Report…" at bounding box center [459, 336] width 918 height 673
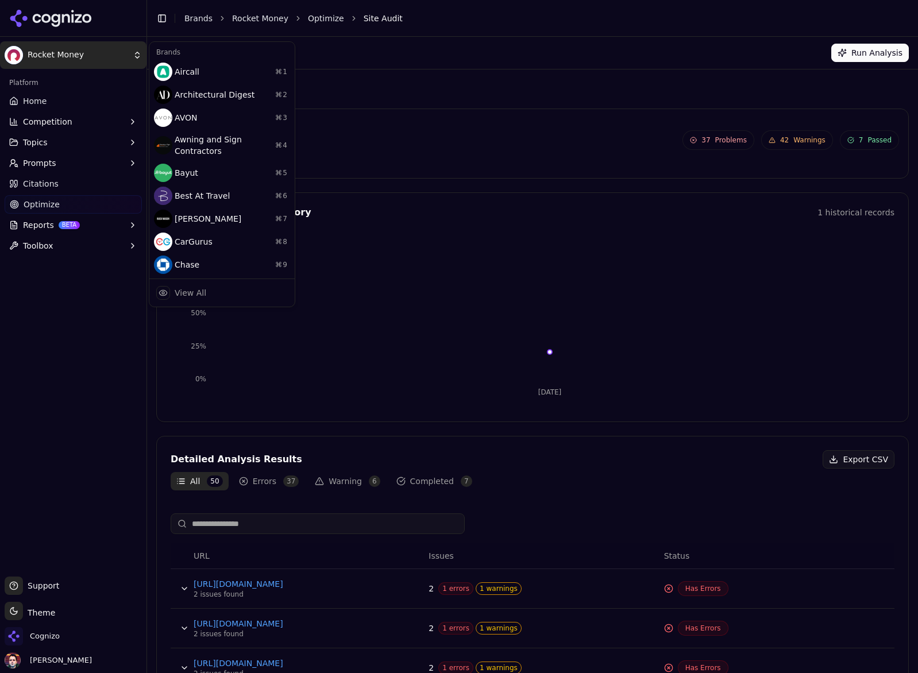
click at [215, 295] on div "View All" at bounding box center [222, 292] width 141 height 23
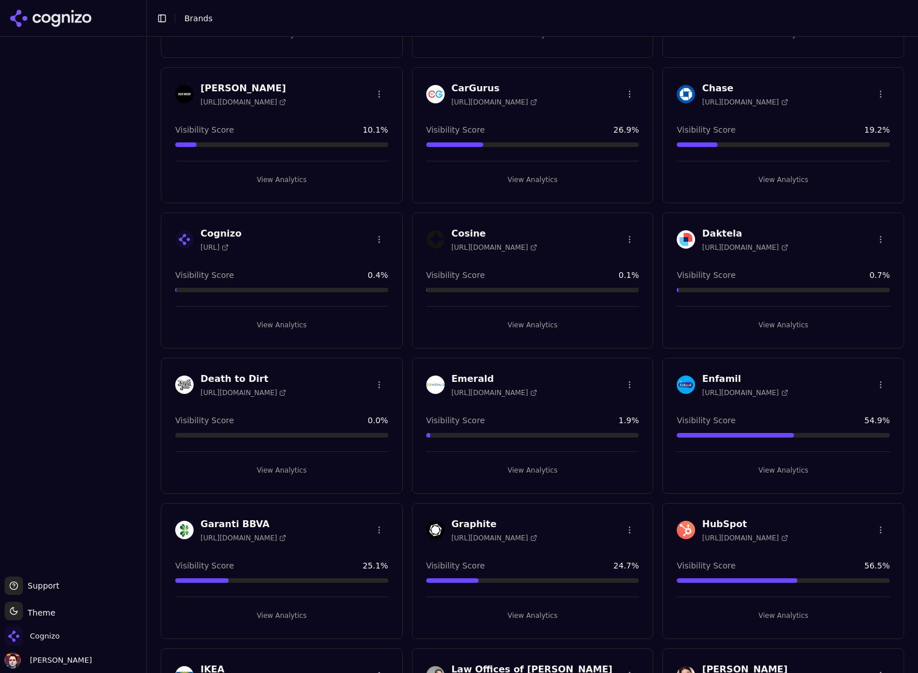
scroll to position [11, 0]
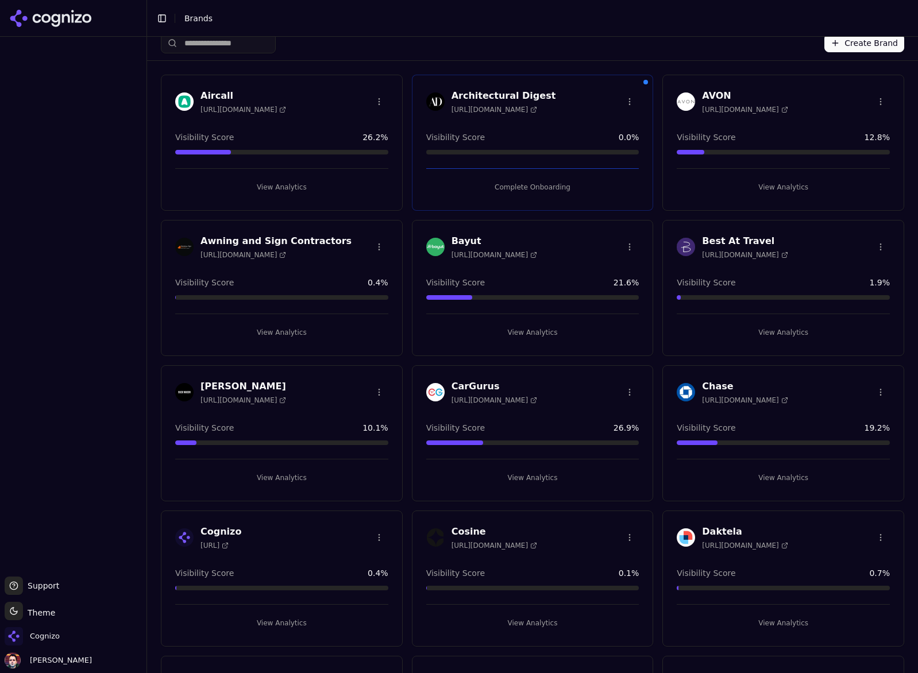
click at [281, 620] on button "View Analytics" at bounding box center [281, 623] width 213 height 18
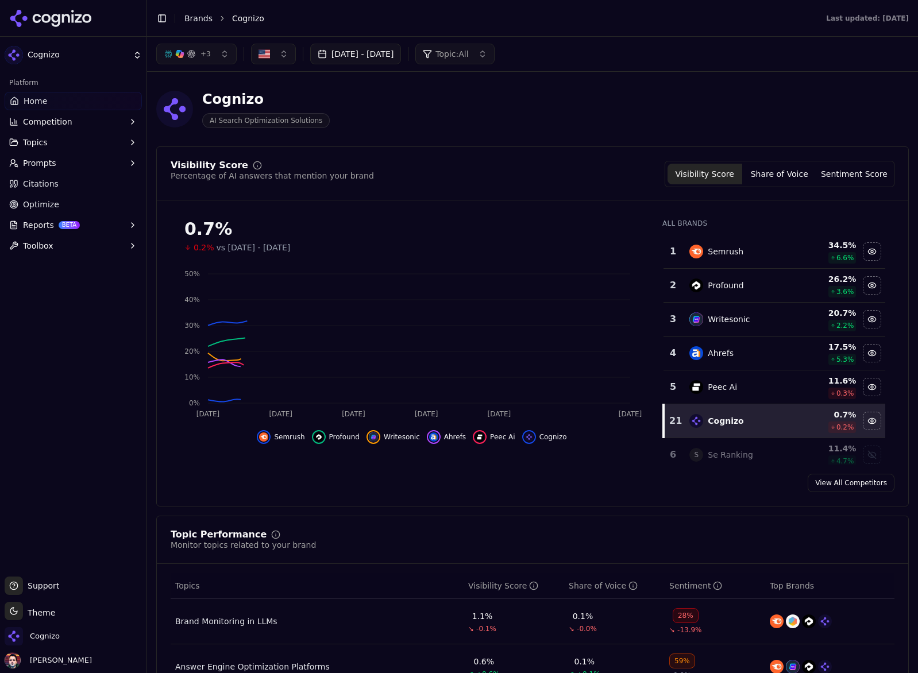
click at [72, 207] on link "Optimize" at bounding box center [73, 204] width 137 height 18
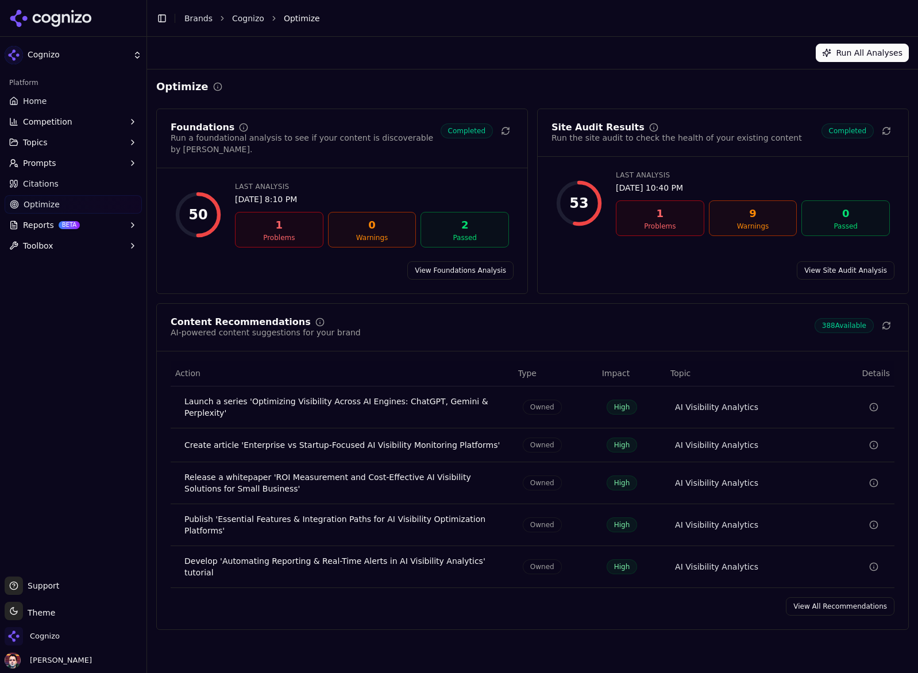
click at [832, 261] on link "View Site Audit Analysis" at bounding box center [846, 270] width 98 height 18
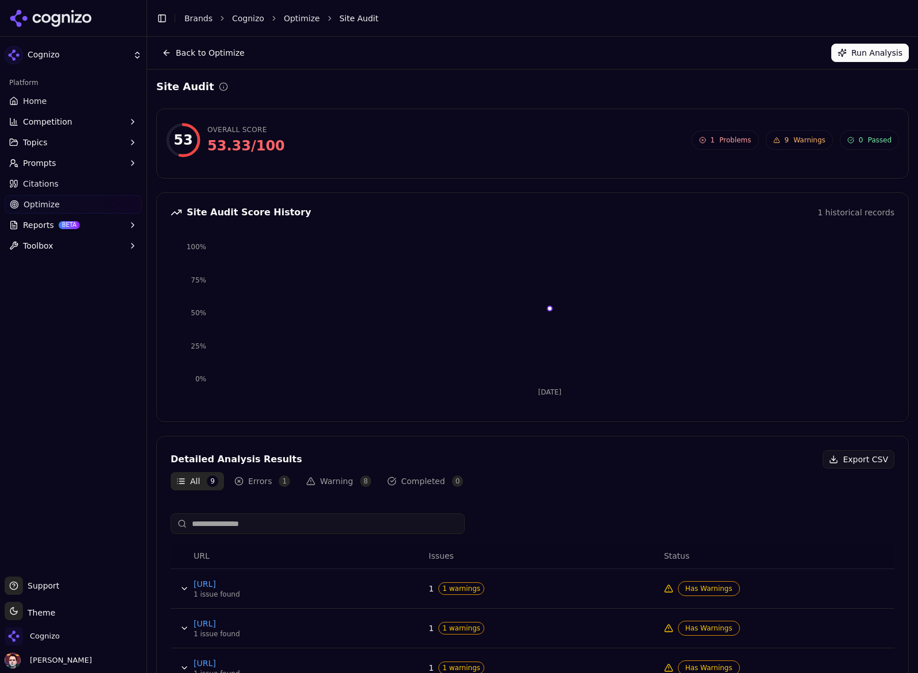
click at [863, 53] on button "Run Analysis" at bounding box center [870, 53] width 78 height 18
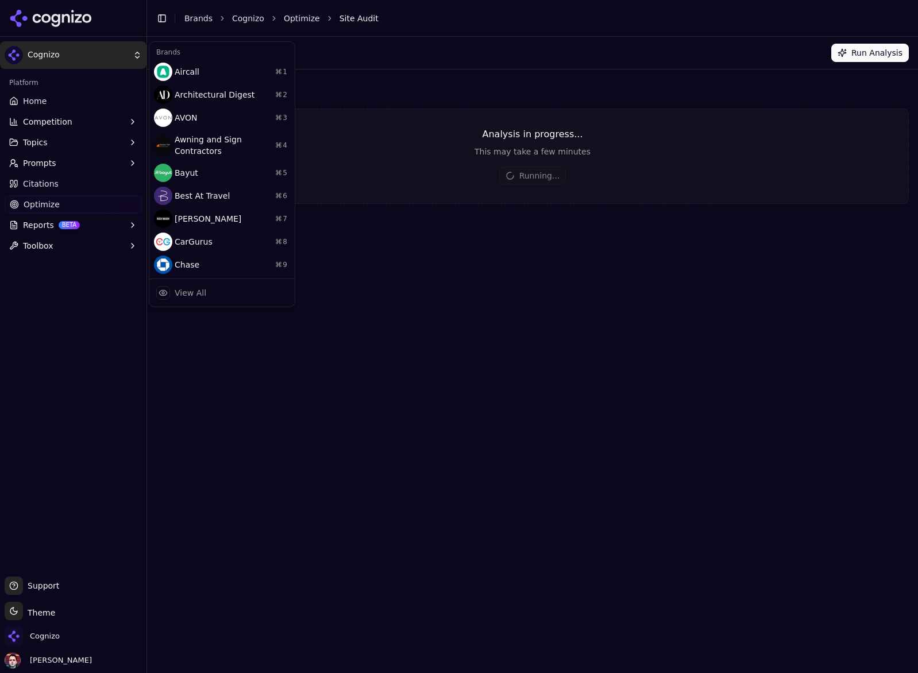
click at [91, 56] on html "Cognizo Platform Home Competition Topics Prompts Citations Optimize Reports BET…" at bounding box center [459, 336] width 918 height 673
click at [222, 294] on div "View All" at bounding box center [222, 292] width 141 height 23
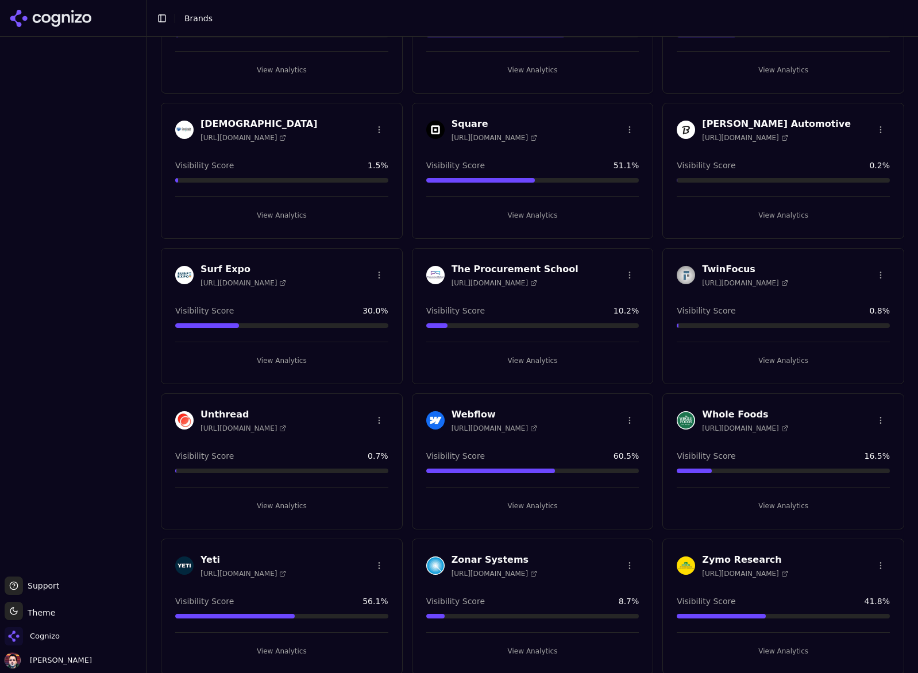
scroll to position [1728, 0]
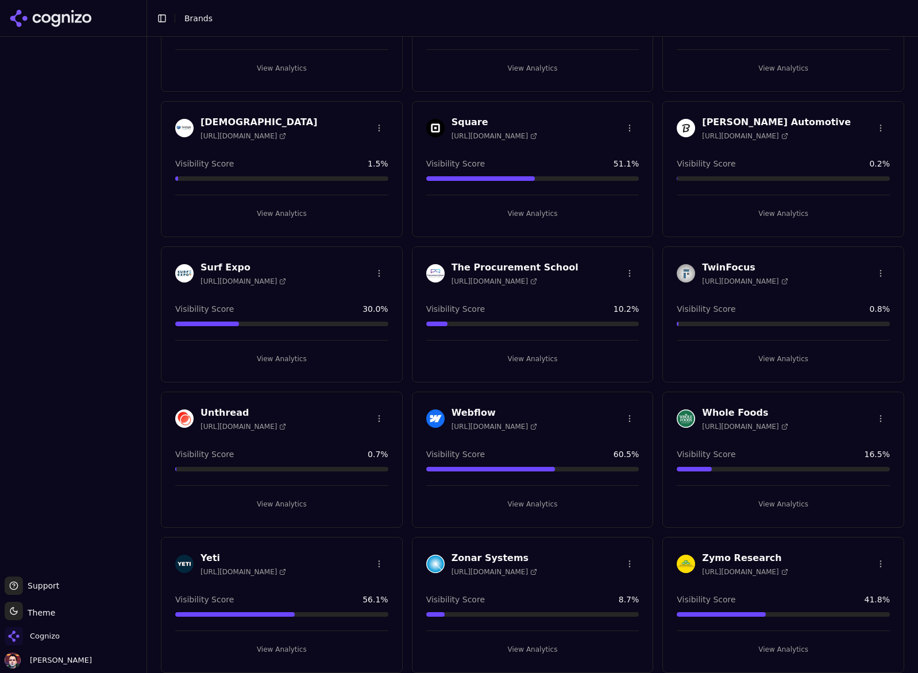
click at [509, 504] on button "View Analytics" at bounding box center [532, 504] width 213 height 18
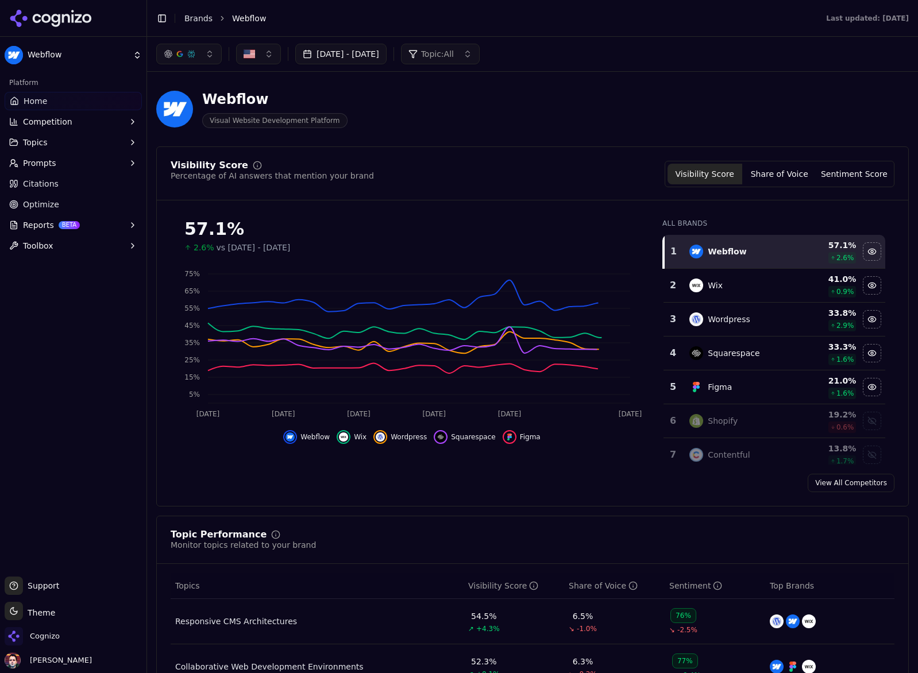
click at [70, 203] on link "Optimize" at bounding box center [73, 204] width 137 height 18
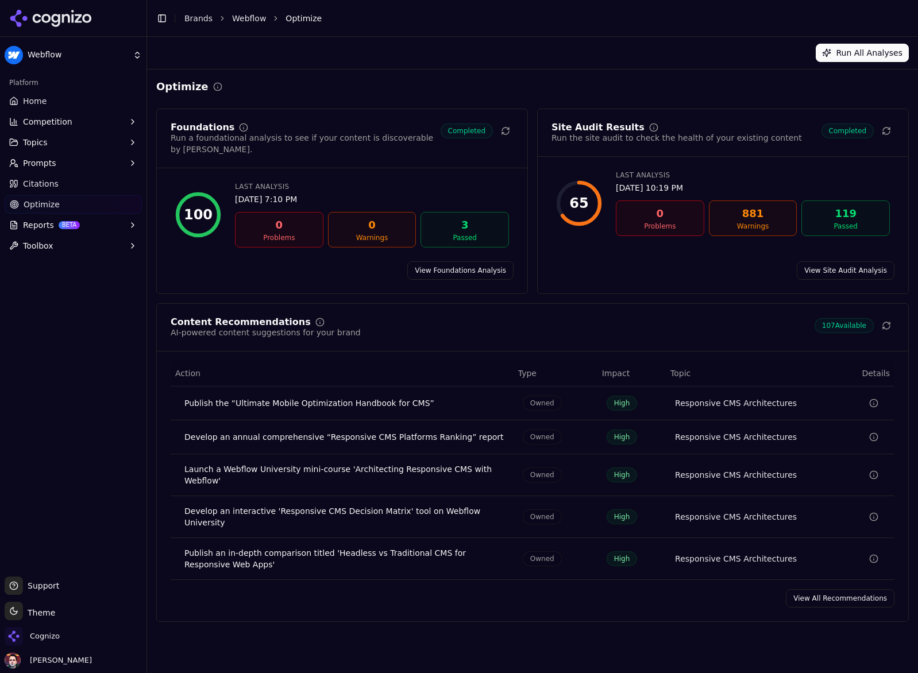
click at [825, 261] on link "View Site Audit Analysis" at bounding box center [846, 270] width 98 height 18
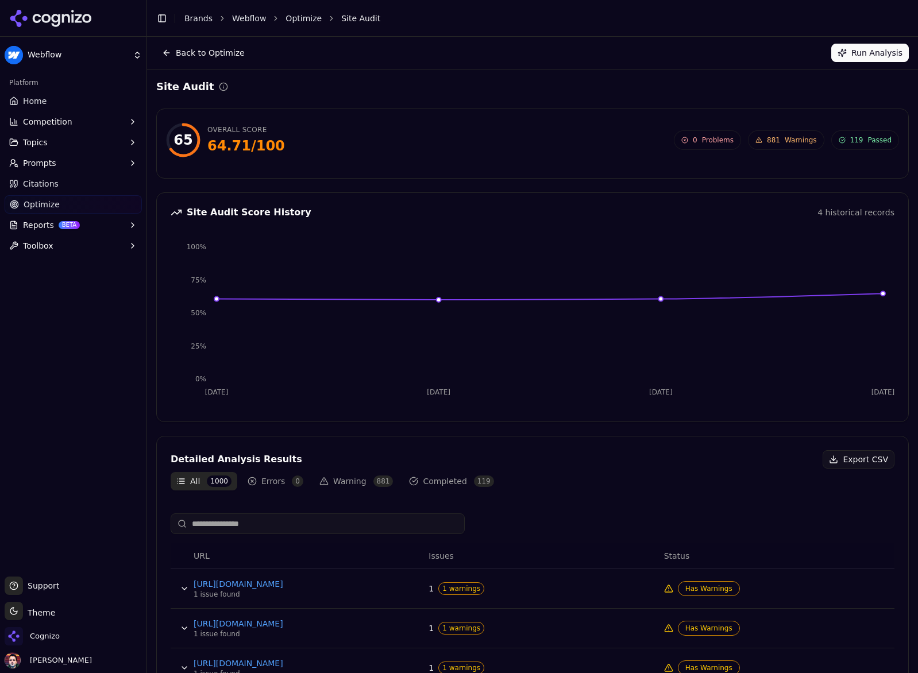
click at [657, 299] on icon at bounding box center [550, 296] width 666 height 6
click at [161, 20] on button "Toggle Sidebar" at bounding box center [162, 18] width 16 height 16
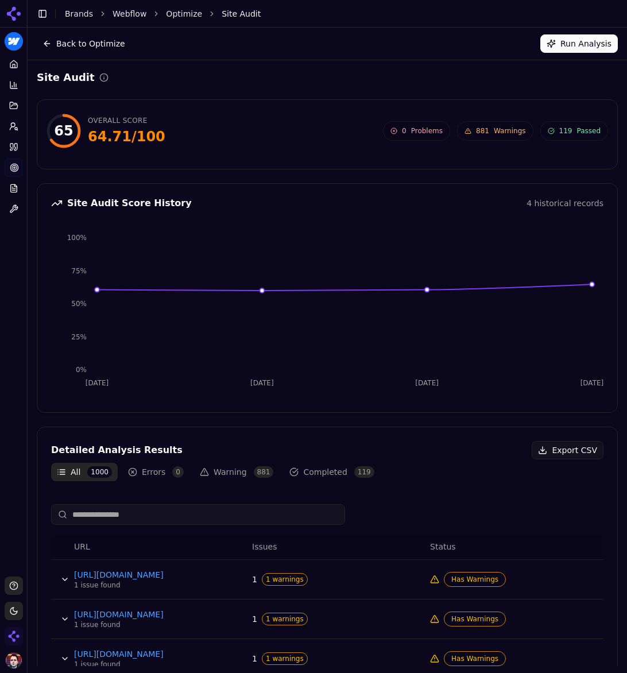
click at [353, 288] on icon "Jul 17 Aug 17 Sep 16 Sep 29 0% 25% 50% 75% 100%" at bounding box center [327, 312] width 552 height 172
click at [71, 45] on button "Back to Optimize" at bounding box center [84, 43] width 94 height 18
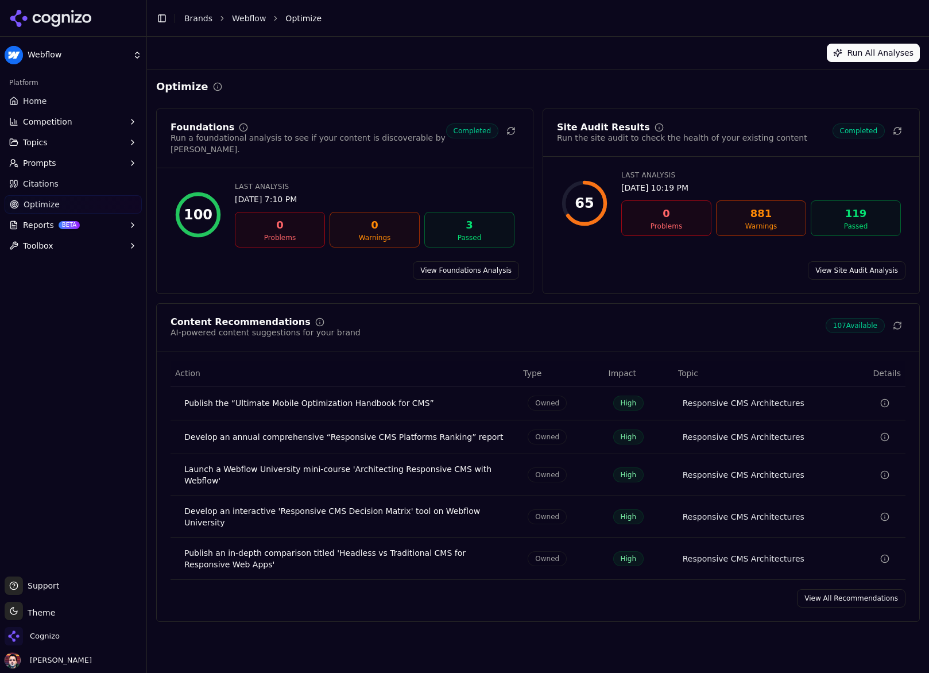
click at [843, 589] on link "View All Recommendations" at bounding box center [851, 598] width 109 height 18
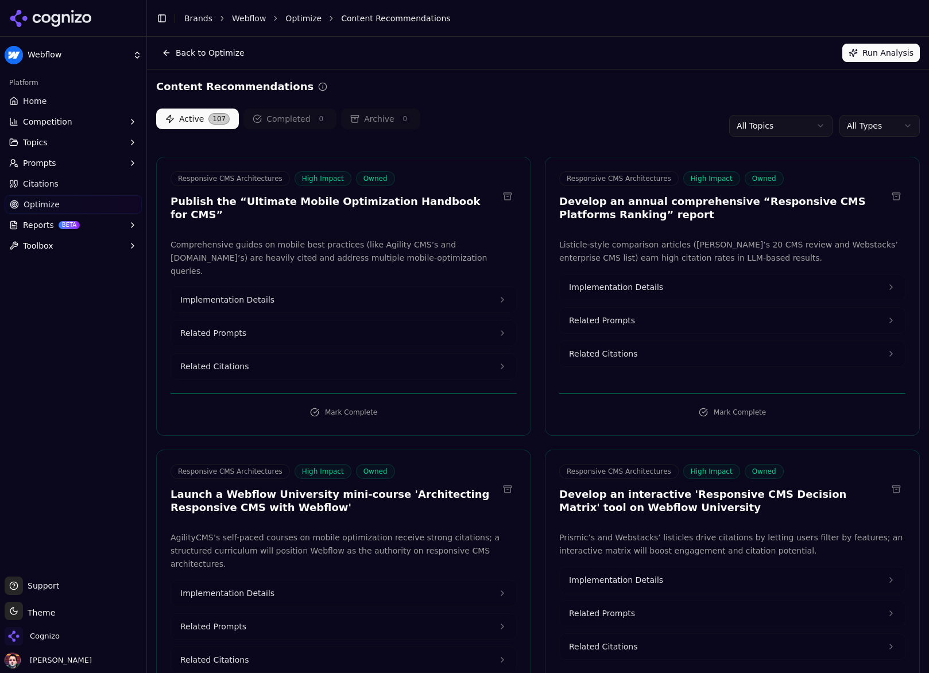
click at [890, 123] on button "All Types" at bounding box center [880, 126] width 80 height 22
click at [886, 140] on div "All Types Earned Owned" at bounding box center [880, 170] width 80 height 60
click at [811, 125] on html "Webflow Platform Home Competition Topics Prompts Citations Optimize Reports BET…" at bounding box center [464, 336] width 929 height 673
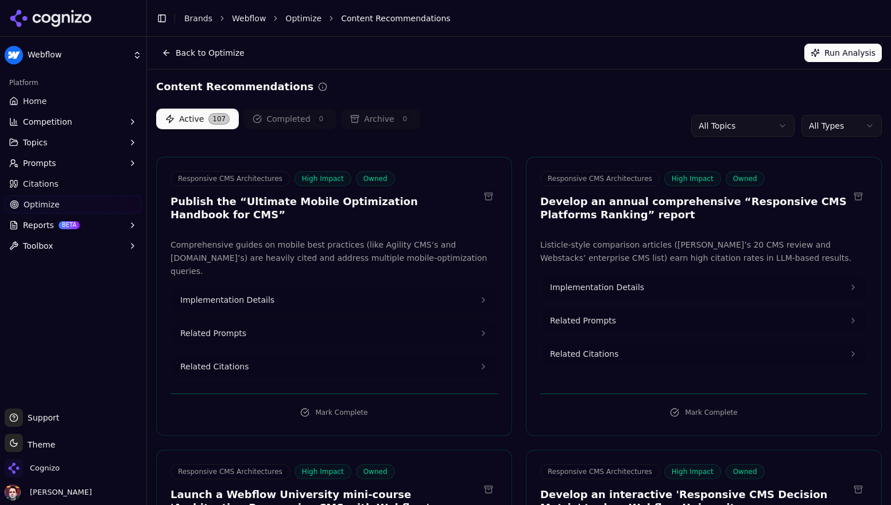
click at [463, 287] on button "Implementation Details" at bounding box center [334, 299] width 326 height 25
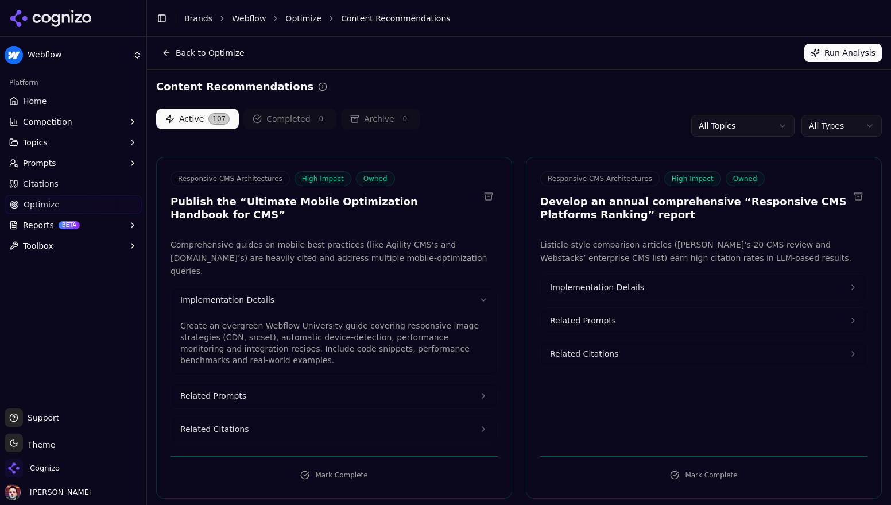
click at [618, 113] on div "Active 107 Completed 0 Archive 0 All Topics All Types" at bounding box center [519, 126] width 726 height 34
click at [847, 134] on button "All Types" at bounding box center [842, 126] width 80 height 22
click at [831, 172] on span "Earned" at bounding box center [823, 169] width 28 height 11
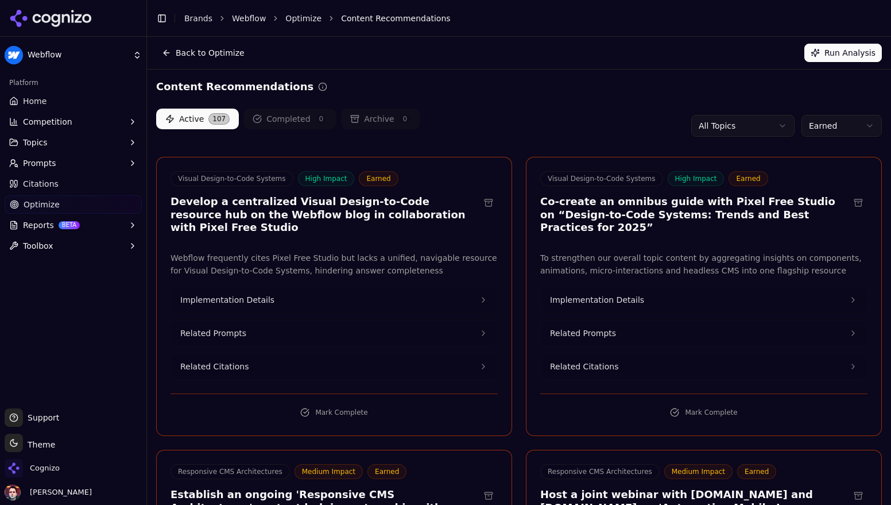
click at [835, 124] on button "Earned" at bounding box center [842, 126] width 80 height 22
click at [823, 190] on span "Owned" at bounding box center [823, 187] width 28 height 11
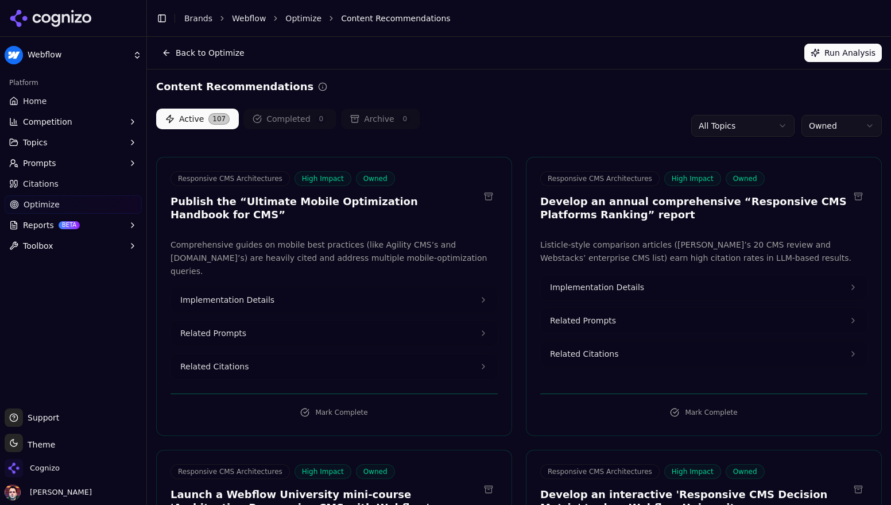
click at [838, 136] on button "Owned" at bounding box center [842, 126] width 80 height 22
click at [637, 105] on html "Webflow Platform Home Competition Topics Prompts Citations Optimize Reports BET…" at bounding box center [445, 252] width 891 height 505
click at [101, 52] on html "Webflow Platform Home Competition Topics Prompts Citations Optimize Reports BET…" at bounding box center [445, 252] width 891 height 505
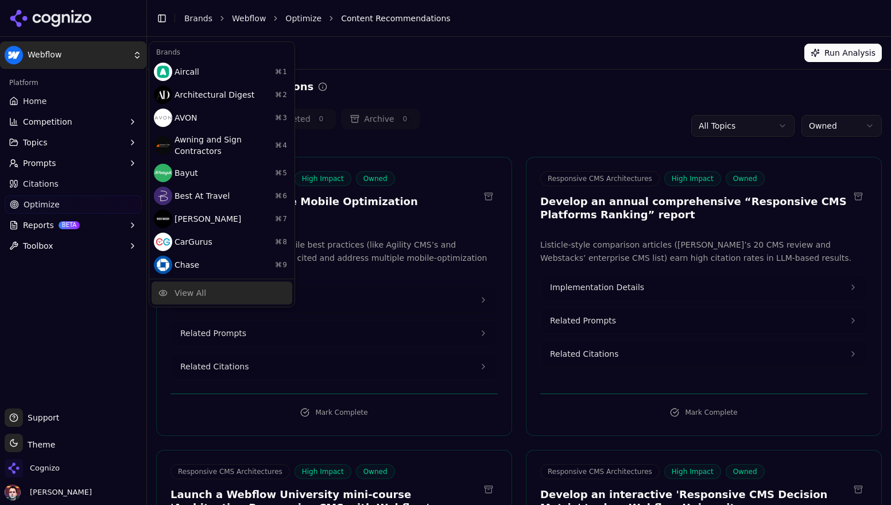
click at [203, 296] on div "View All" at bounding box center [191, 292] width 32 height 11
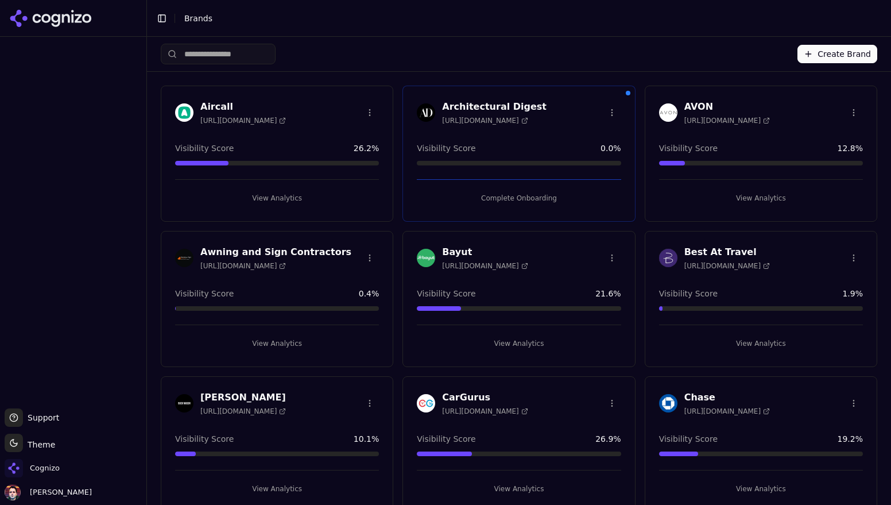
click at [224, 56] on input "search" at bounding box center [218, 54] width 115 height 21
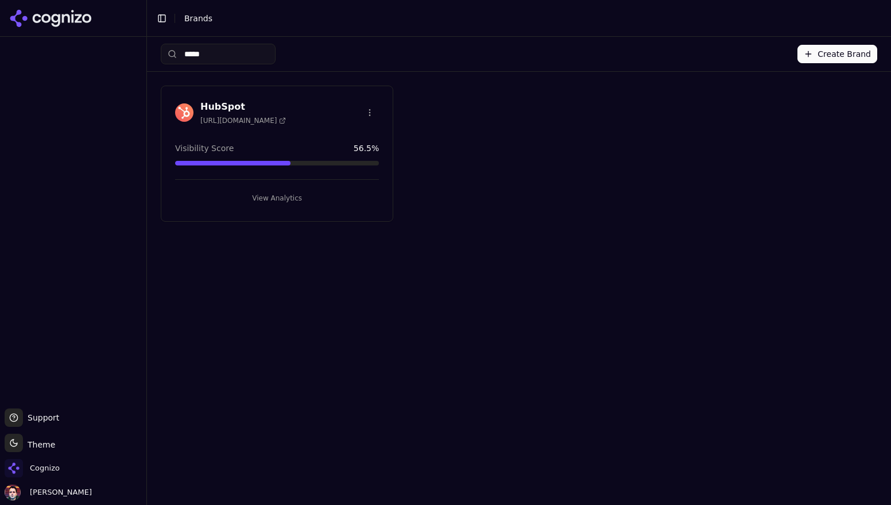
type input "******"
click at [218, 198] on button "View Analytics" at bounding box center [277, 198] width 204 height 18
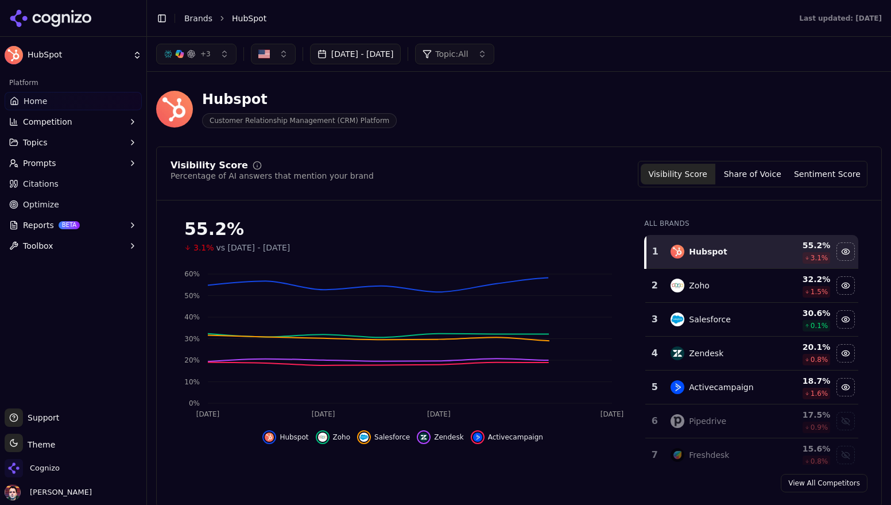
click at [70, 203] on link "Optimize" at bounding box center [73, 204] width 137 height 18
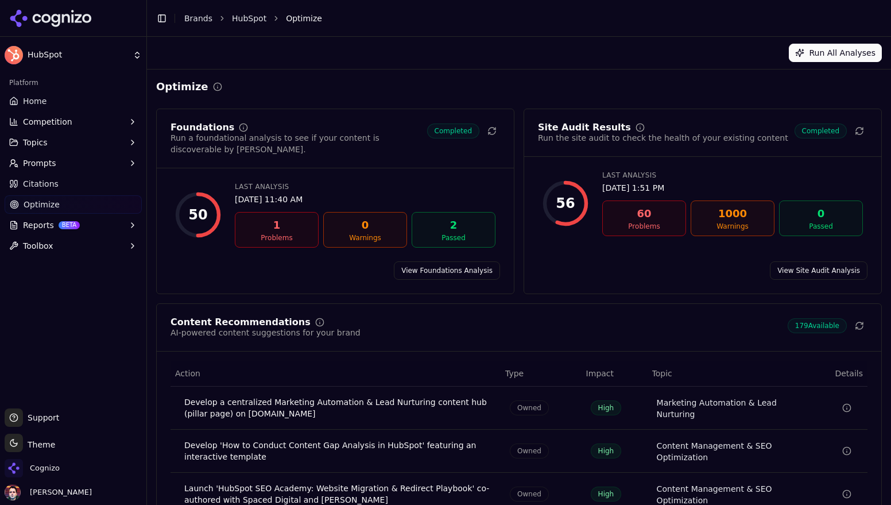
scroll to position [151, 0]
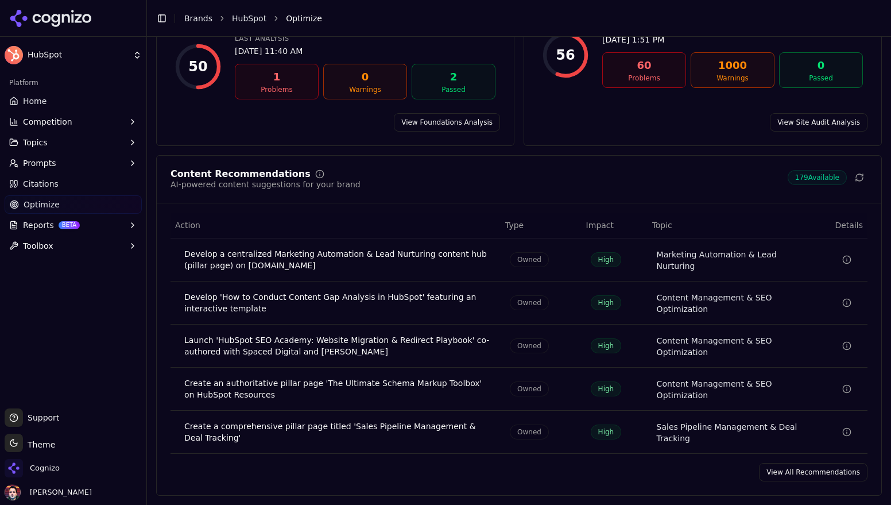
click at [799, 473] on link "View All Recommendations" at bounding box center [813, 472] width 109 height 18
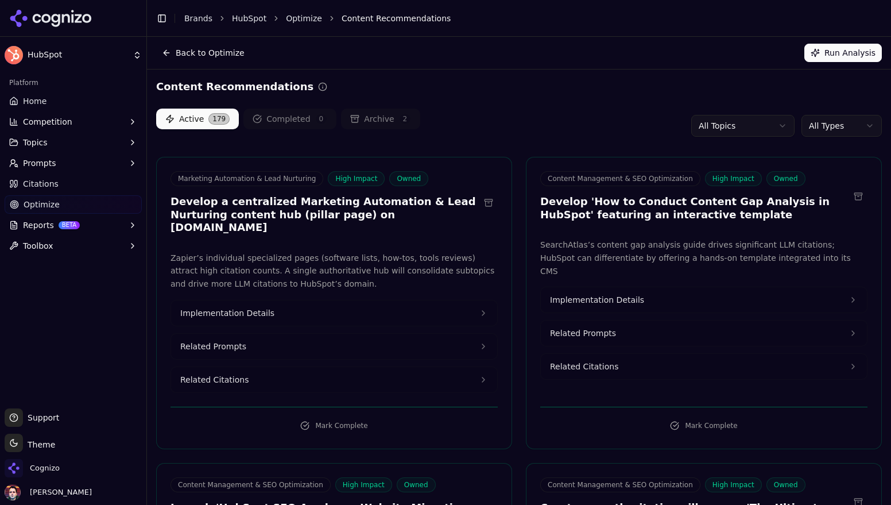
click at [411, 300] on button "Implementation Details" at bounding box center [334, 312] width 326 height 25
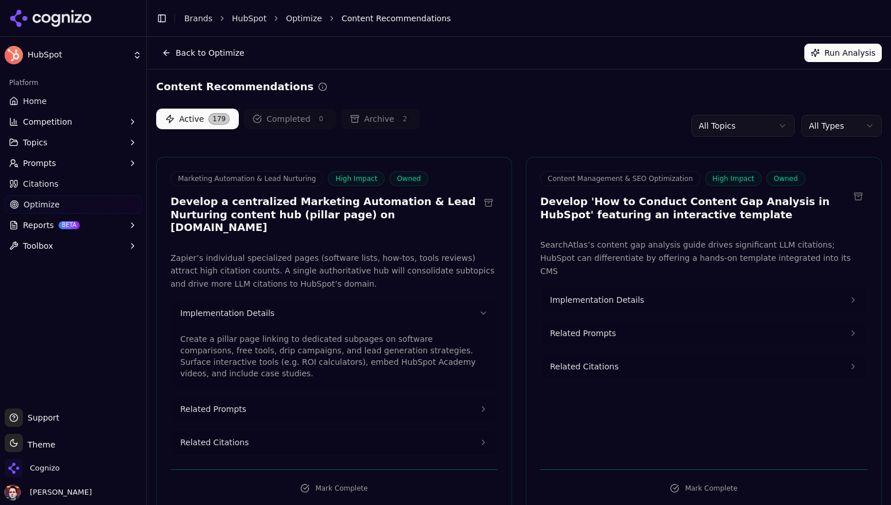
click at [411, 300] on button "Implementation Details" at bounding box center [334, 312] width 326 height 25
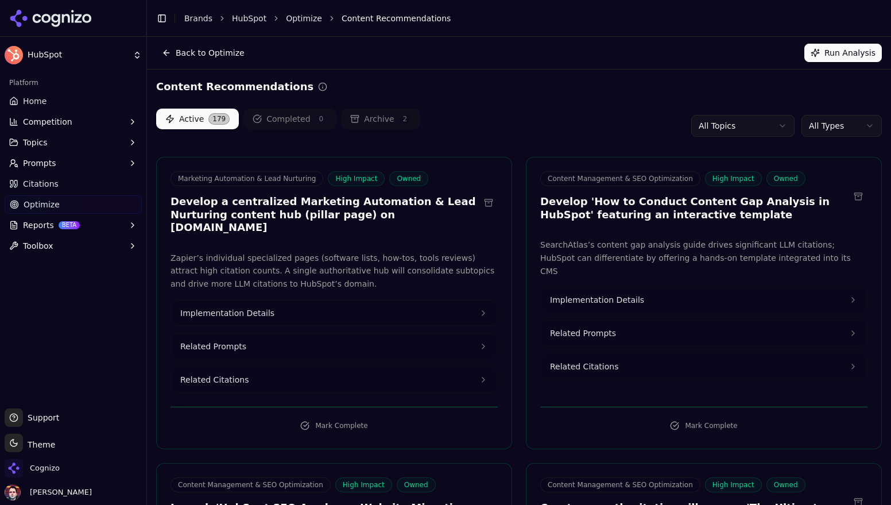
click at [847, 129] on button "All Types" at bounding box center [842, 126] width 80 height 22
click at [828, 206] on span "Social" at bounding box center [821, 205] width 24 height 11
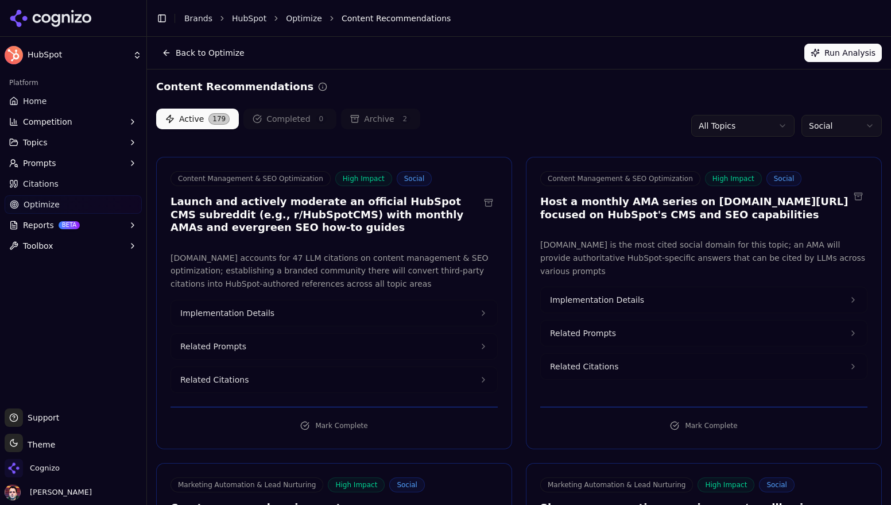
click at [382, 315] on button "Implementation Details" at bounding box center [334, 312] width 326 height 25
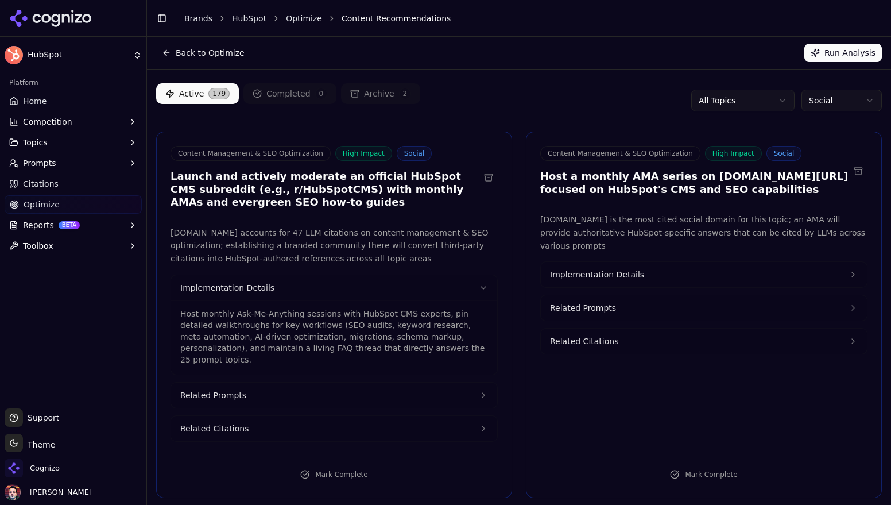
scroll to position [32, 0]
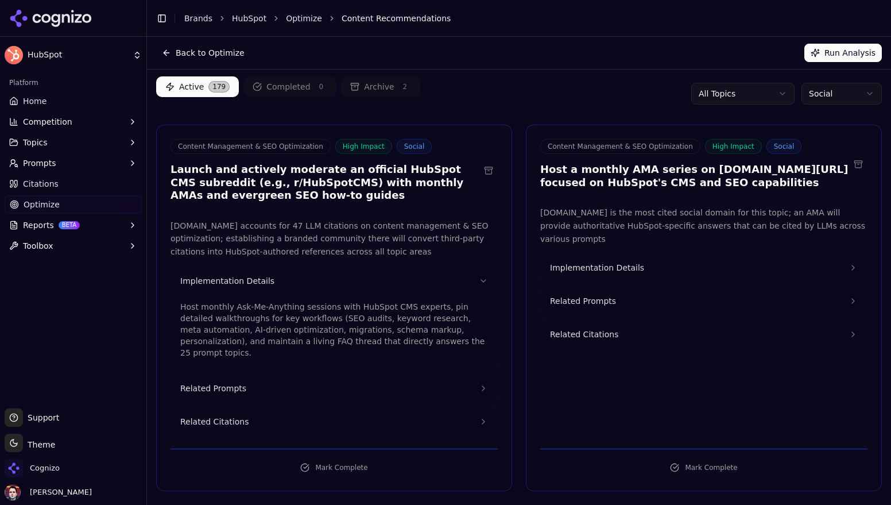
click at [630, 86] on div "Active 179 Completed 0 Archive 2 All Topics Social" at bounding box center [519, 93] width 726 height 34
click at [841, 95] on button "Social" at bounding box center [842, 94] width 80 height 22
click at [837, 141] on div "Earned" at bounding box center [843, 137] width 76 height 18
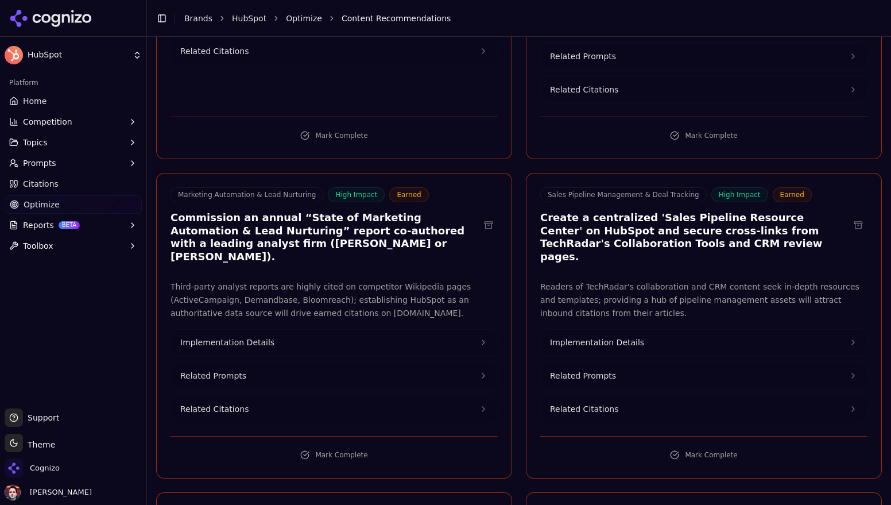
scroll to position [3442, 0]
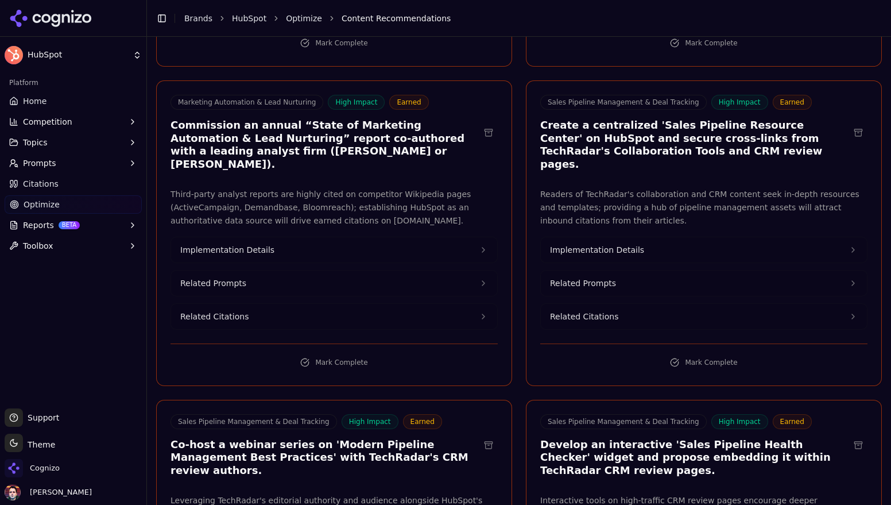
click at [374, 438] on h3 "Co-host a webinar series on 'Modern Pipeline Management Best Practices' with Te…" at bounding box center [325, 457] width 309 height 39
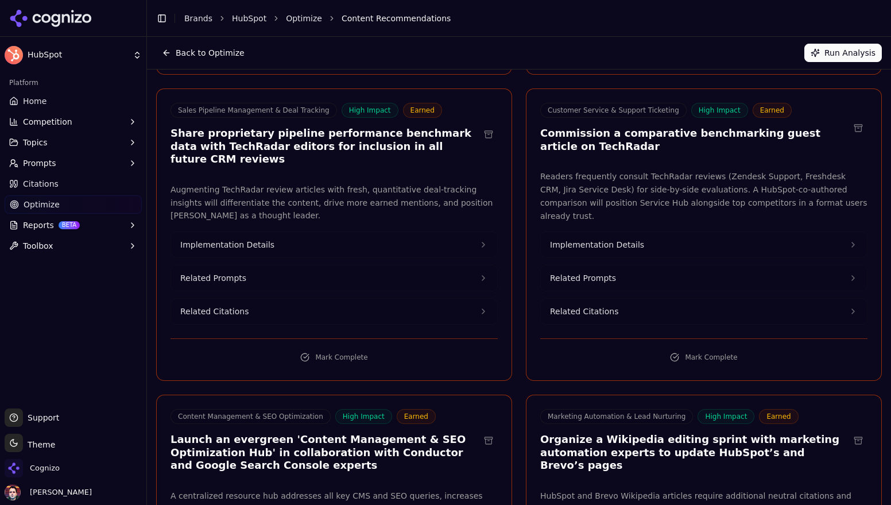
scroll to position [0, 0]
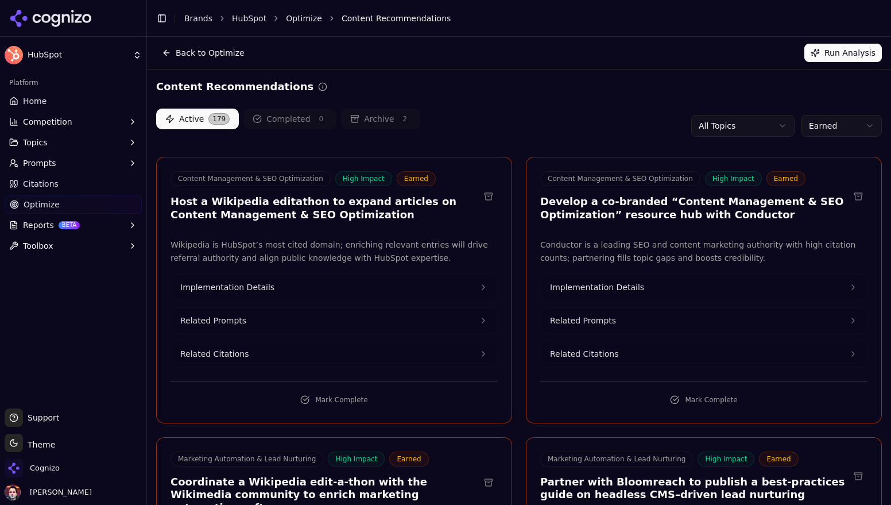
click at [54, 204] on span "Optimize" at bounding box center [42, 204] width 36 height 11
